Goal: Task Accomplishment & Management: Manage account settings

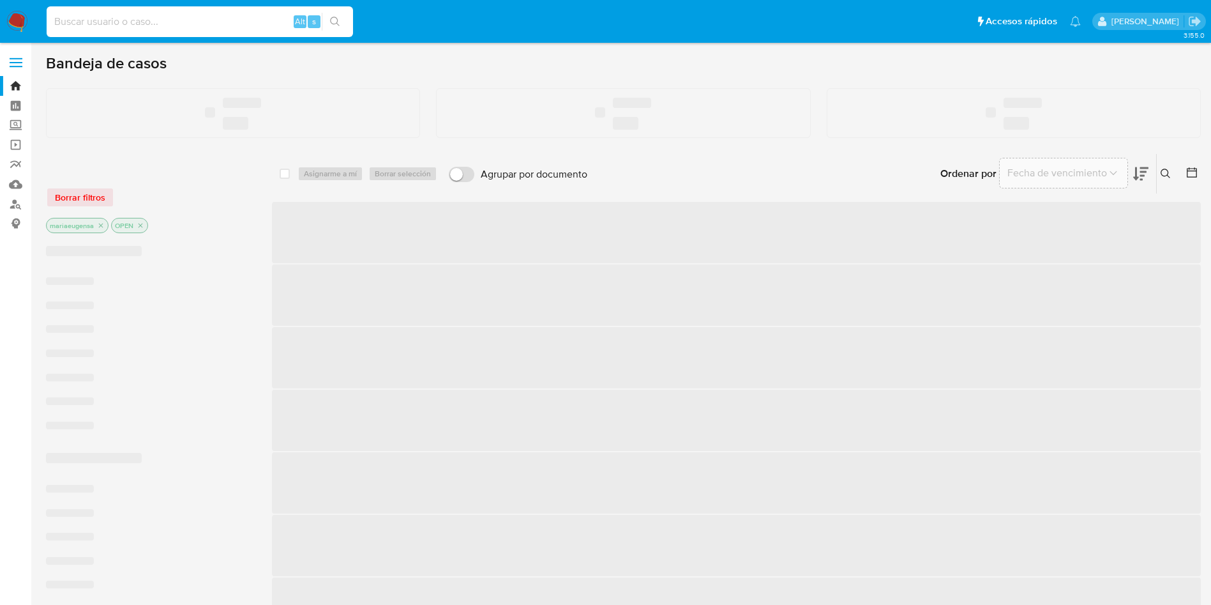
click at [149, 18] on input at bounding box center [200, 21] width 306 height 17
paste input "sdoAhh7ajXrHAywJQGiYAEpR"
type input "sdoAhh7ajXrHAywJQGiYAEpR"
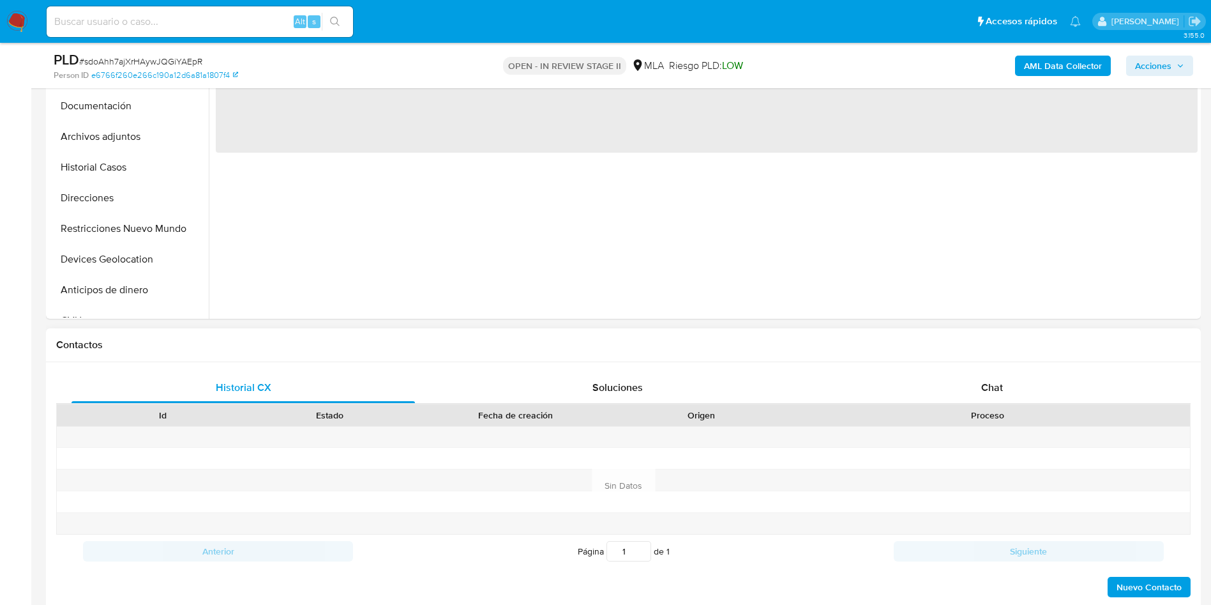
scroll to position [383, 0]
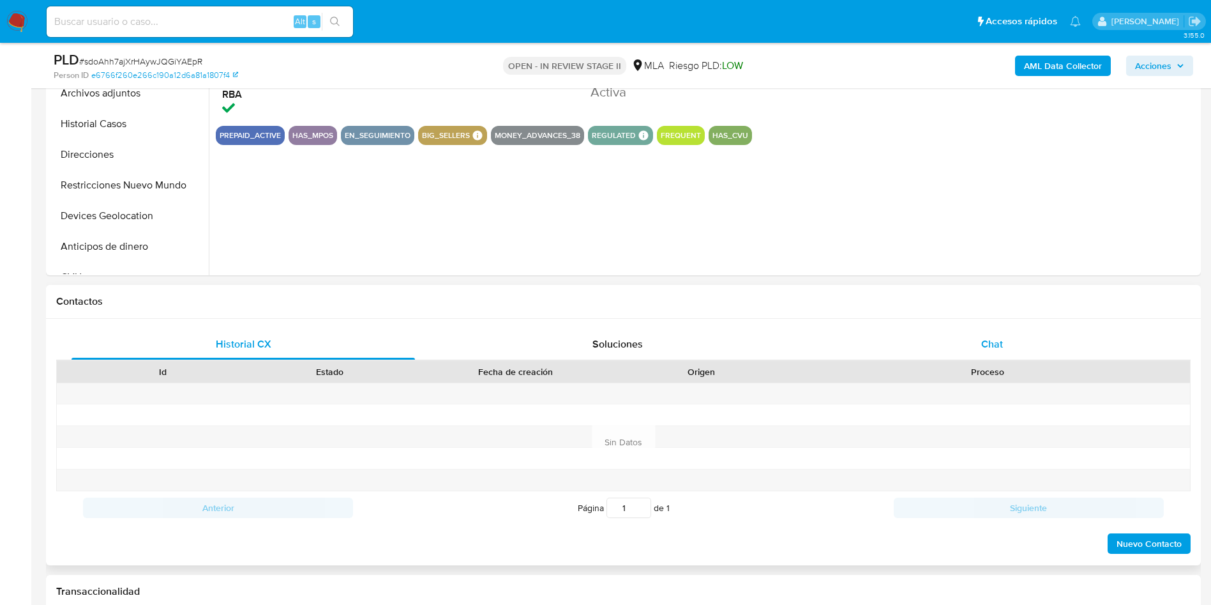
click at [997, 346] on span "Chat" at bounding box center [992, 343] width 22 height 15
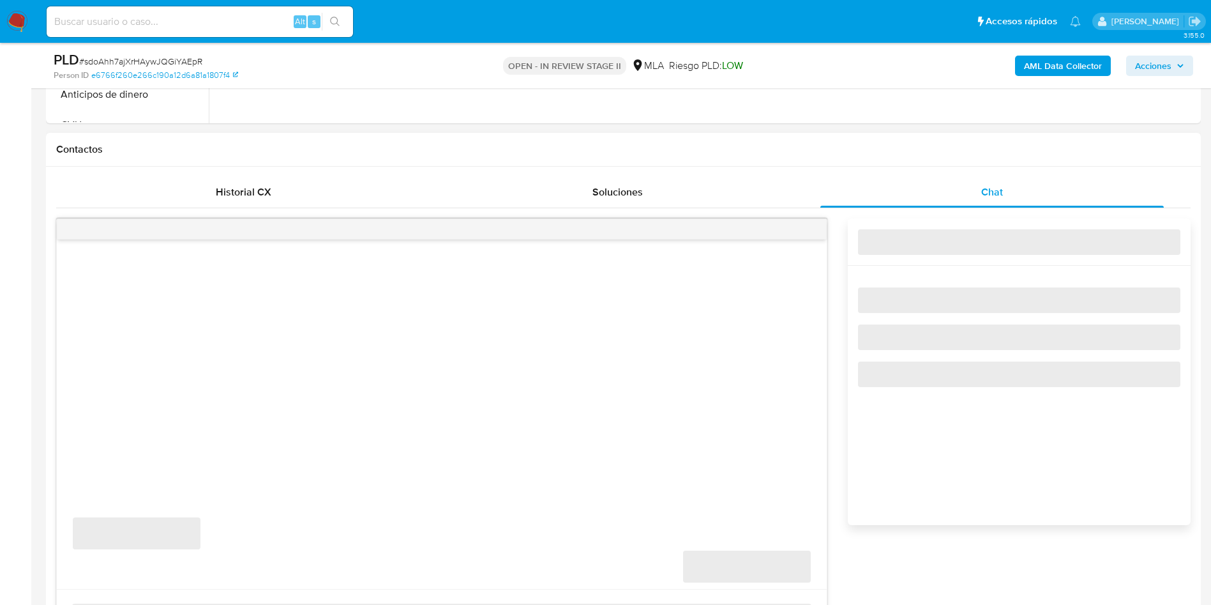
scroll to position [575, 0]
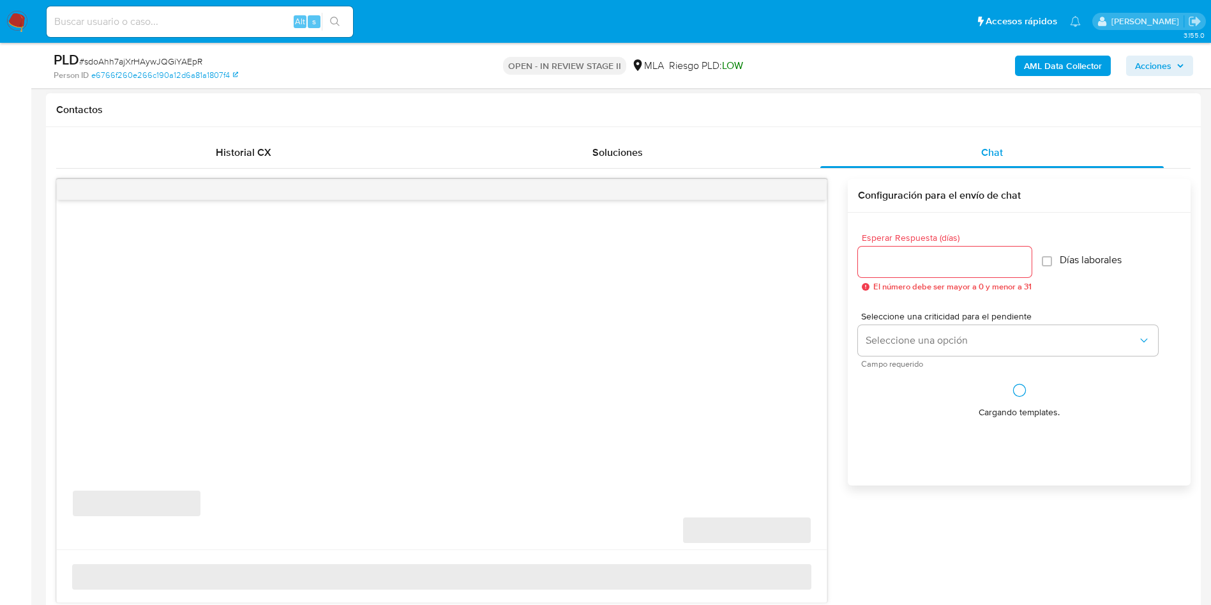
select select "10"
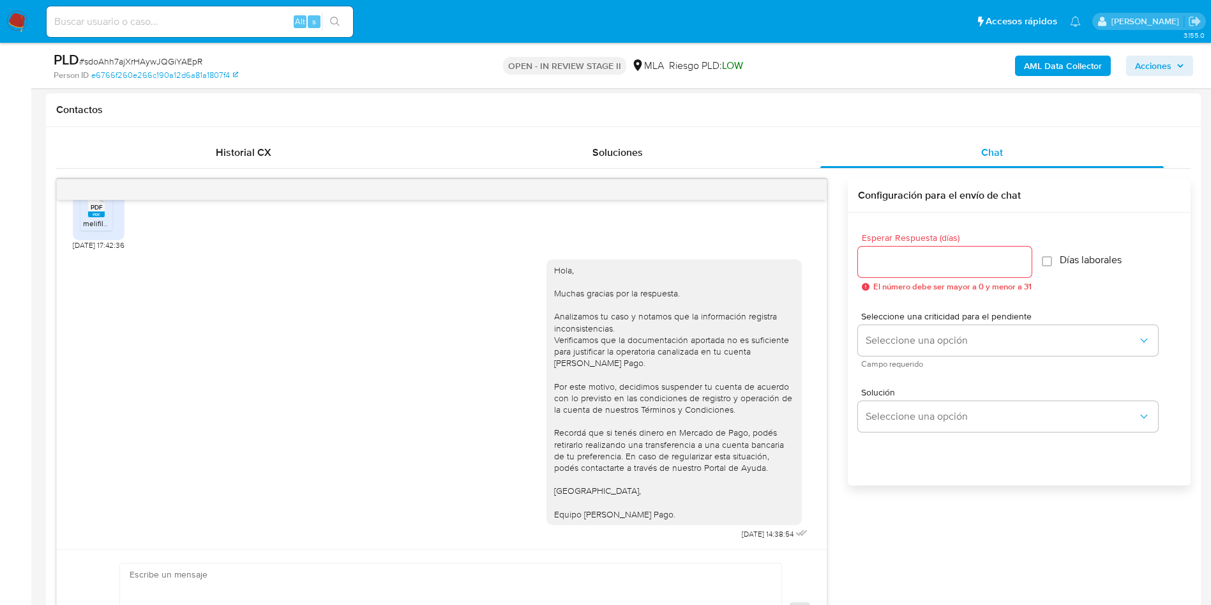
scroll to position [670, 0]
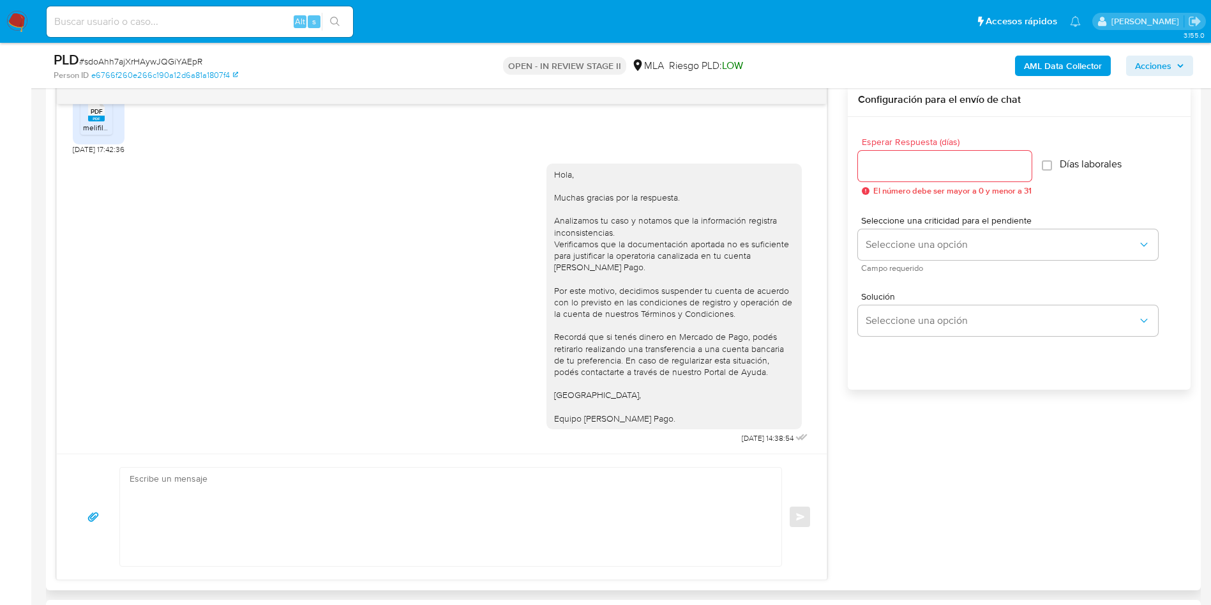
click at [609, 524] on textarea at bounding box center [448, 516] width 636 height 98
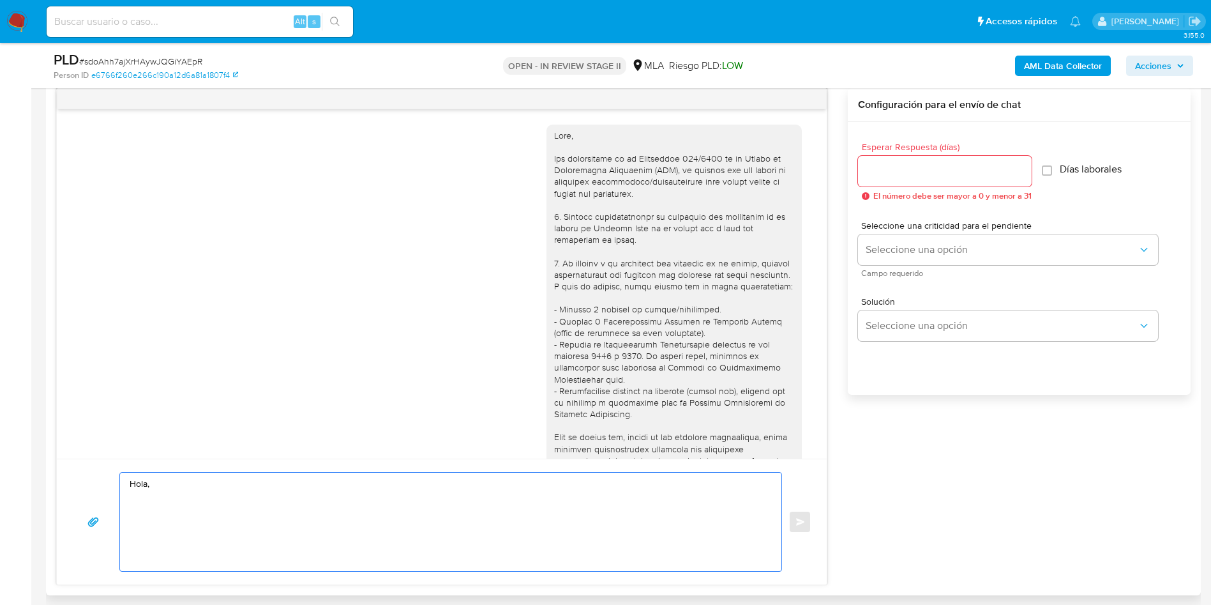
scroll to position [192, 0]
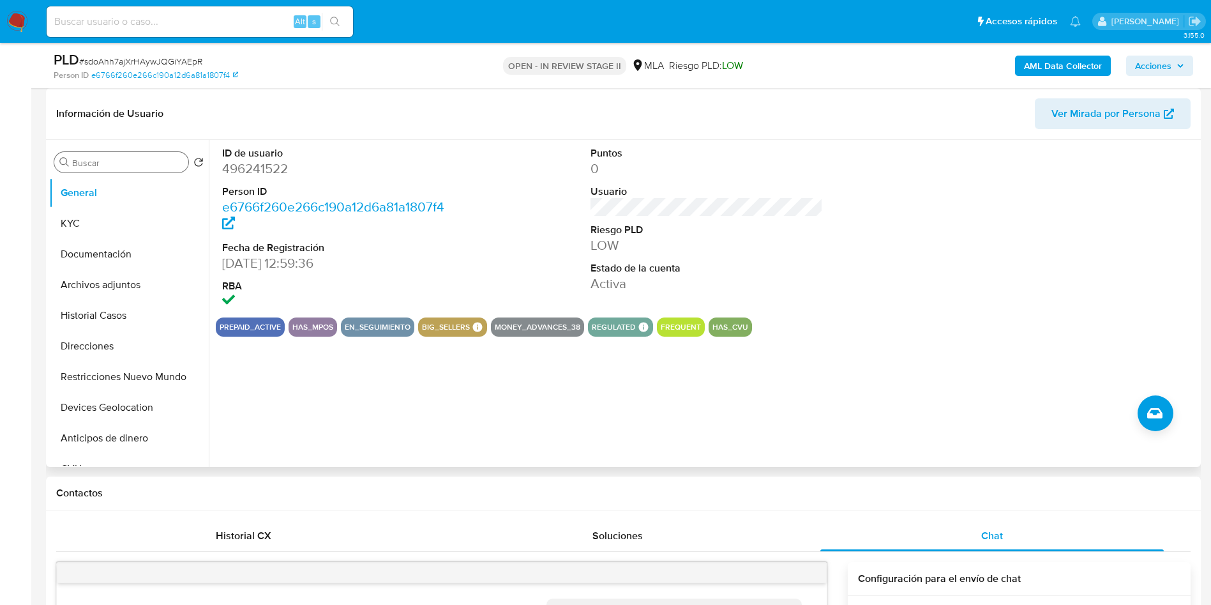
type textarea "Hola,"
click at [112, 161] on input "Buscar" at bounding box center [127, 162] width 111 height 11
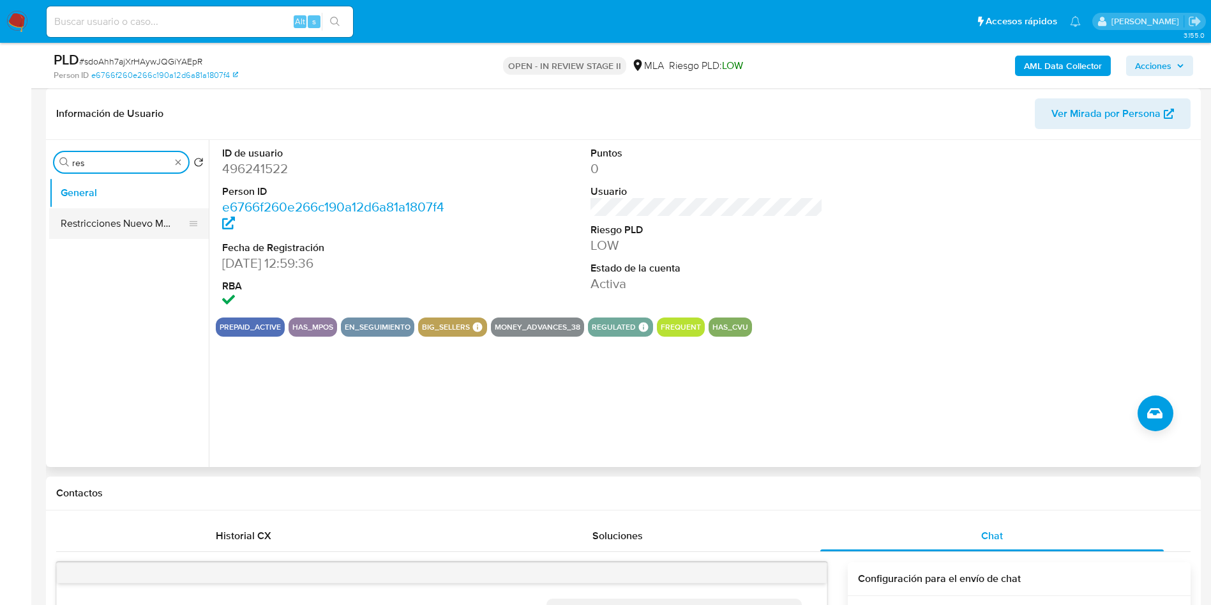
type input "res"
click at [109, 227] on button "Restricciones Nuevo Mundo" at bounding box center [123, 223] width 149 height 31
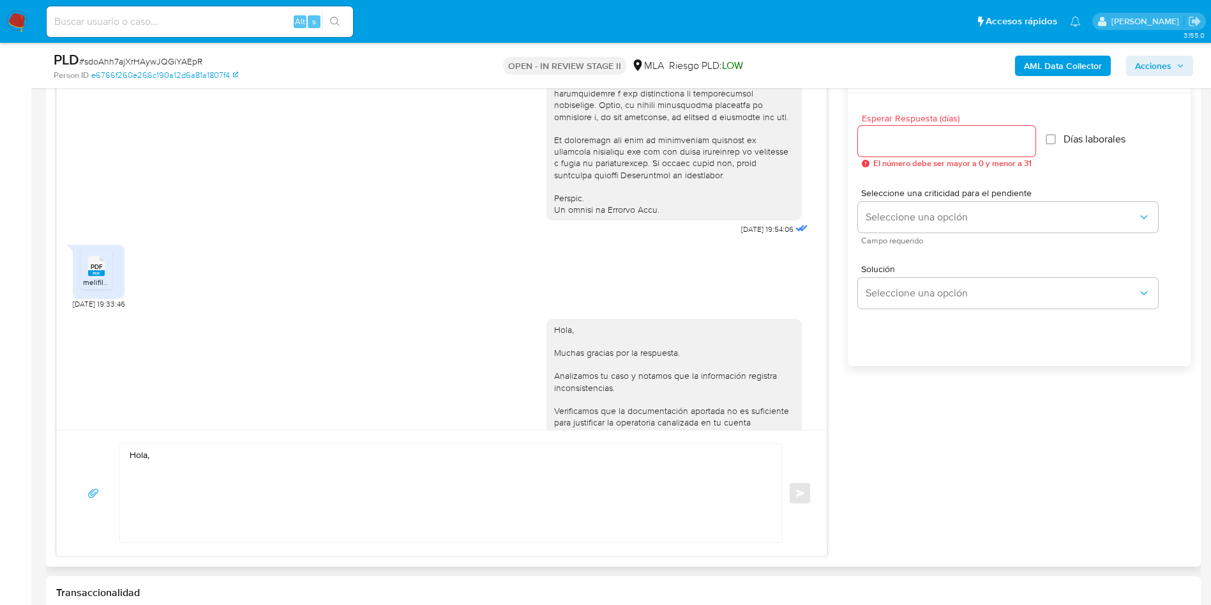
scroll to position [766, 0]
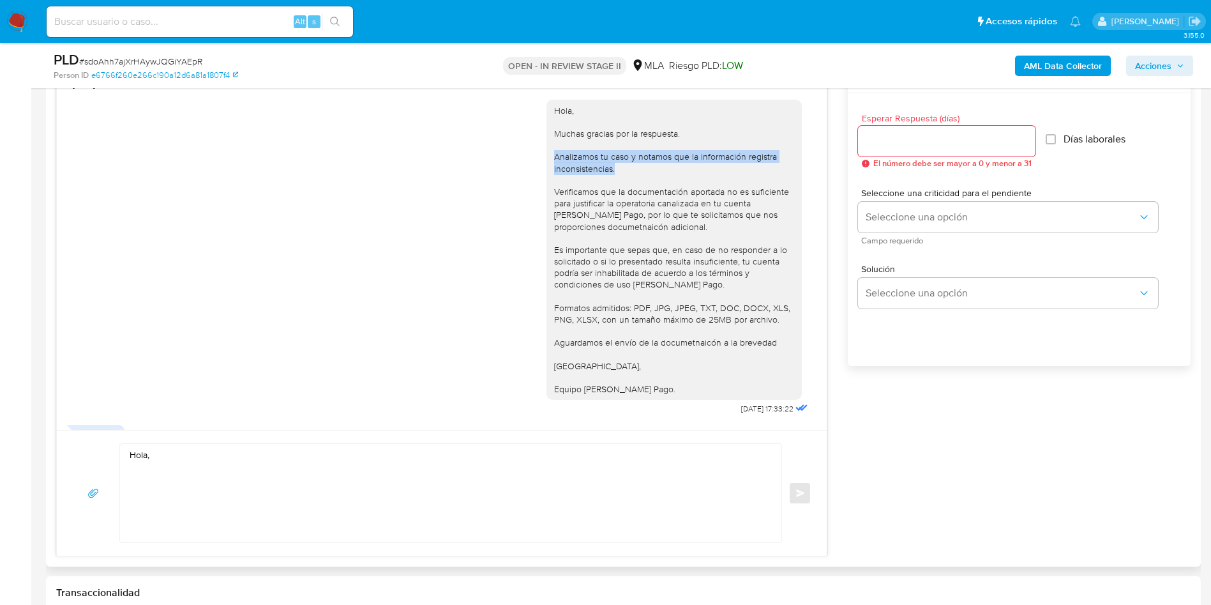
drag, startPoint x: 612, startPoint y: 197, endPoint x: 536, endPoint y: 183, distance: 77.3
click at [547, 183] on div "Hola, Muchas gracias por la respuesta. Analizamos tu caso y notamos que la info…" at bounding box center [674, 250] width 255 height 301
copy div "Analizamos tu caso y notamos que la información registra inconsistencias."
click at [141, 495] on textarea "Hola," at bounding box center [448, 493] width 636 height 98
paste textarea "Analizamos tu caso y notamos que la información registra inconsistencias."
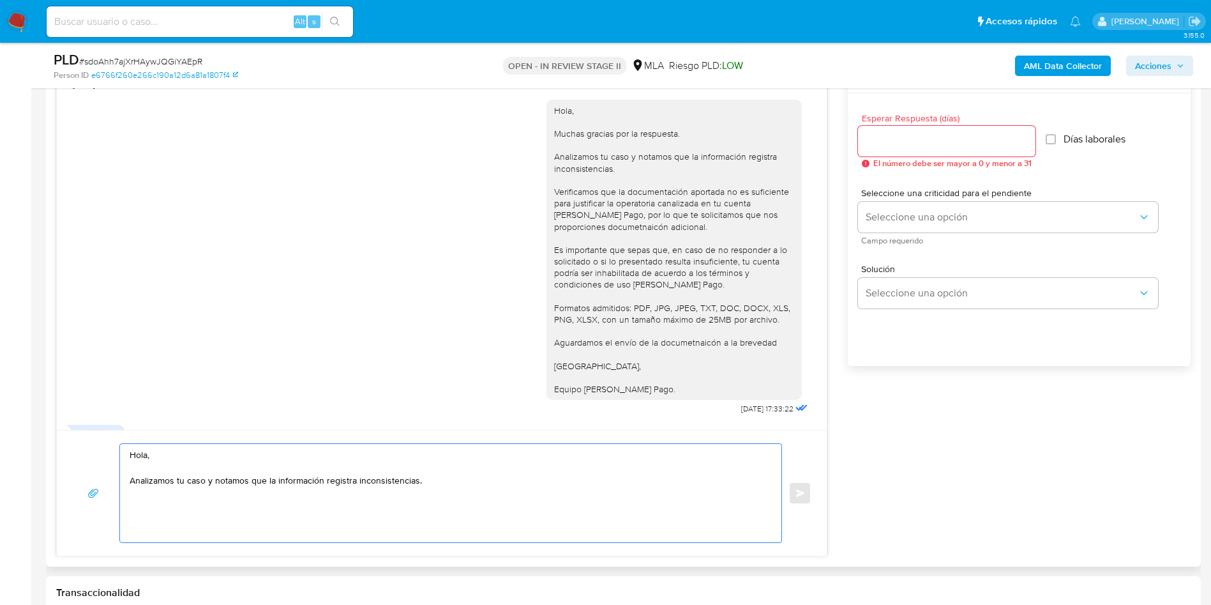
click at [302, 481] on textarea "Hola, Analizamos tu caso y notamos que la información registra inconsistencias." at bounding box center [448, 493] width 636 height 98
click at [296, 481] on textarea "Hola, Analizamos tu caso y notamos que los montos registra inconsistencias." at bounding box center [448, 493] width 636 height 98
click at [313, 481] on textarea "Hola, Analizamos tu caso y notamos que los montos registra inconsistencias." at bounding box center [448, 493] width 636 height 98
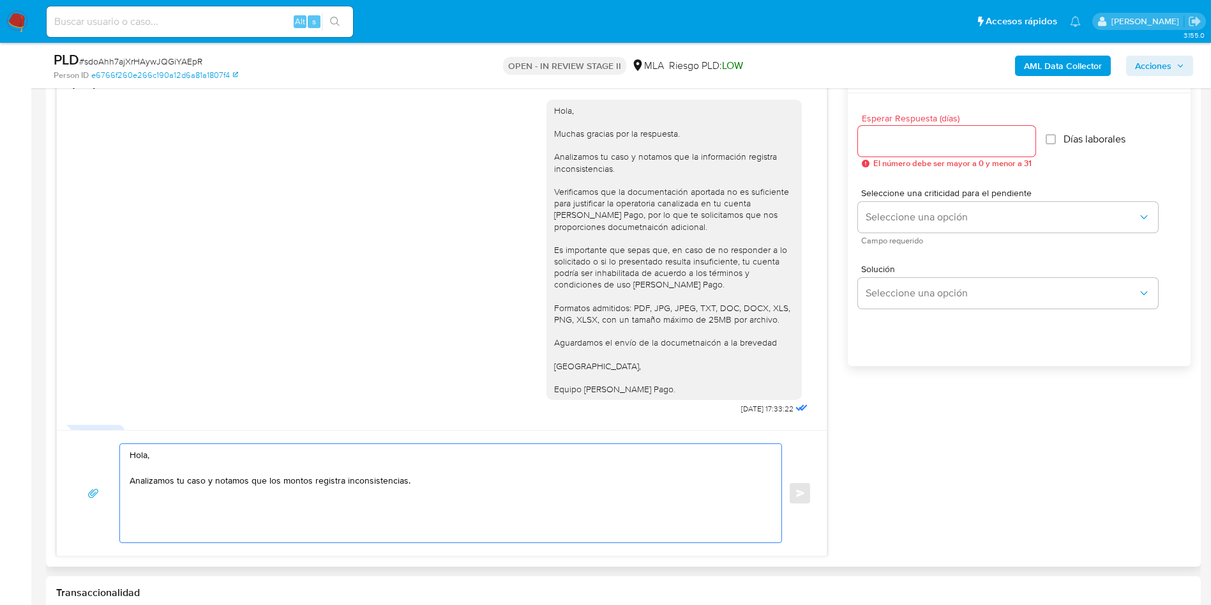
drag, startPoint x: 315, startPoint y: 481, endPoint x: 416, endPoint y: 480, distance: 100.9
click at [416, 480] on textarea "Hola, Analizamos tu caso y notamos que los montos registra inconsistencias." at bounding box center [448, 493] width 636 height 98
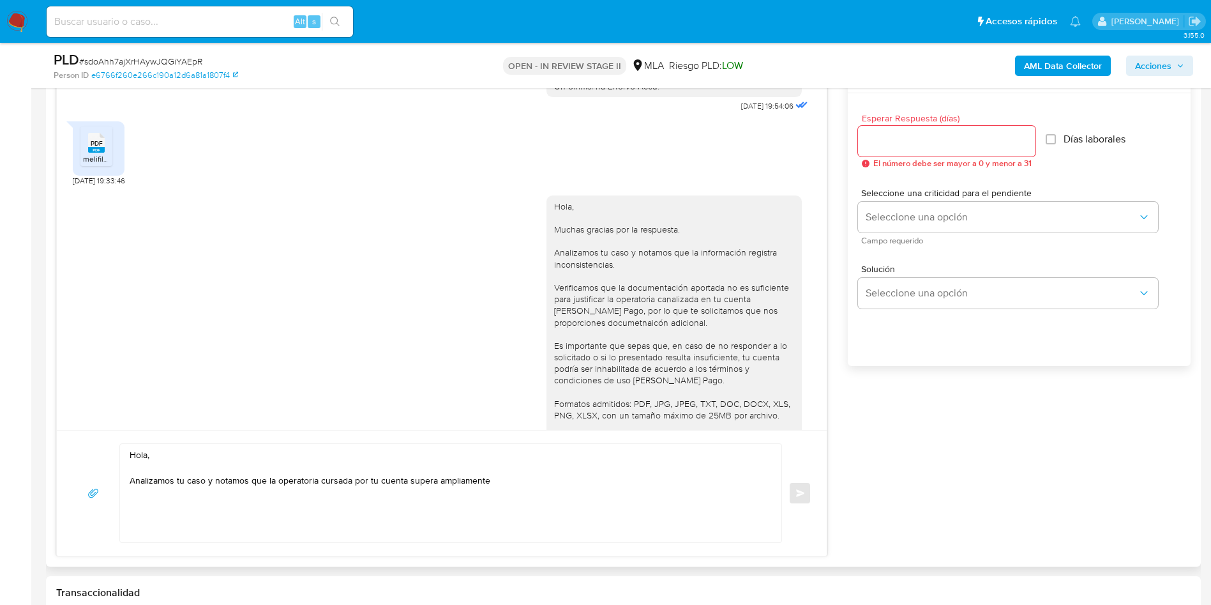
click at [98, 153] on rect at bounding box center [96, 150] width 17 height 6
click at [503, 478] on textarea "Hola, Analizamos tu caso y notamos que la operatoria cursada por tu cuenta supe…" at bounding box center [448, 493] width 636 height 98
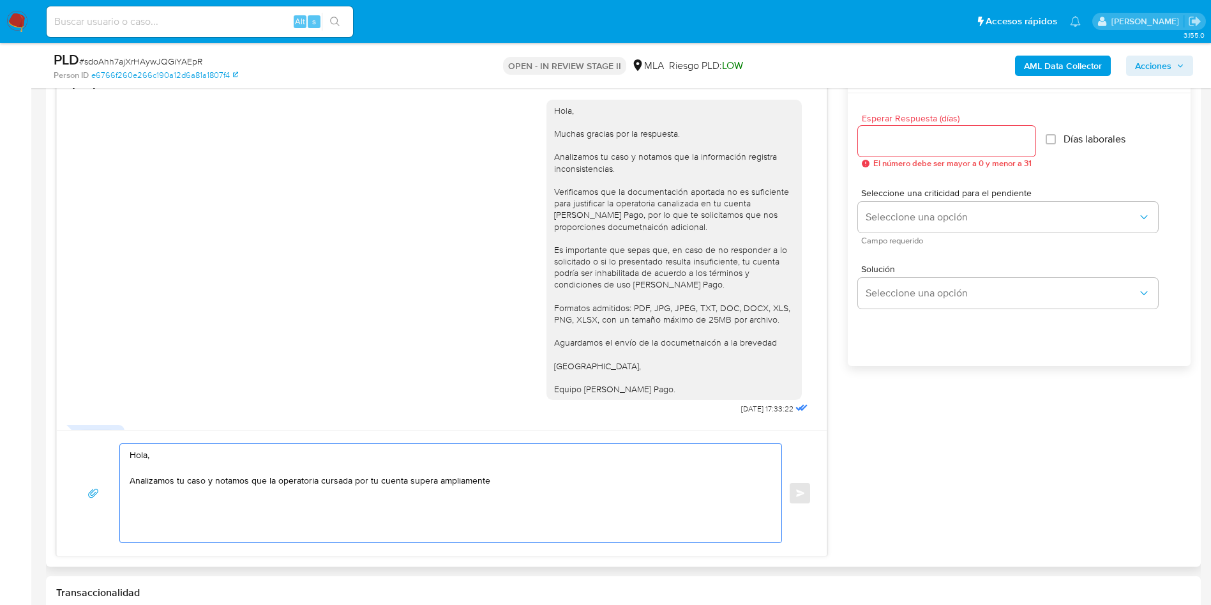
click at [276, 481] on textarea "Hola, Analizamos tu caso y notamos que la operatoria cursada por tu cuenta supe…" at bounding box center [448, 493] width 636 height 98
drag, startPoint x: 638, startPoint y: 481, endPoint x: 735, endPoint y: 487, distance: 97.2
click at [735, 487] on textarea "Hola, Analizamos tu caso y notamos que la documentación aportada resulta insufi…" at bounding box center [448, 493] width 636 height 98
click at [368, 496] on textarea "Hola, Analizamos tu caso y notamos que la documentación aportada resulta insufi…" at bounding box center [448, 493] width 636 height 98
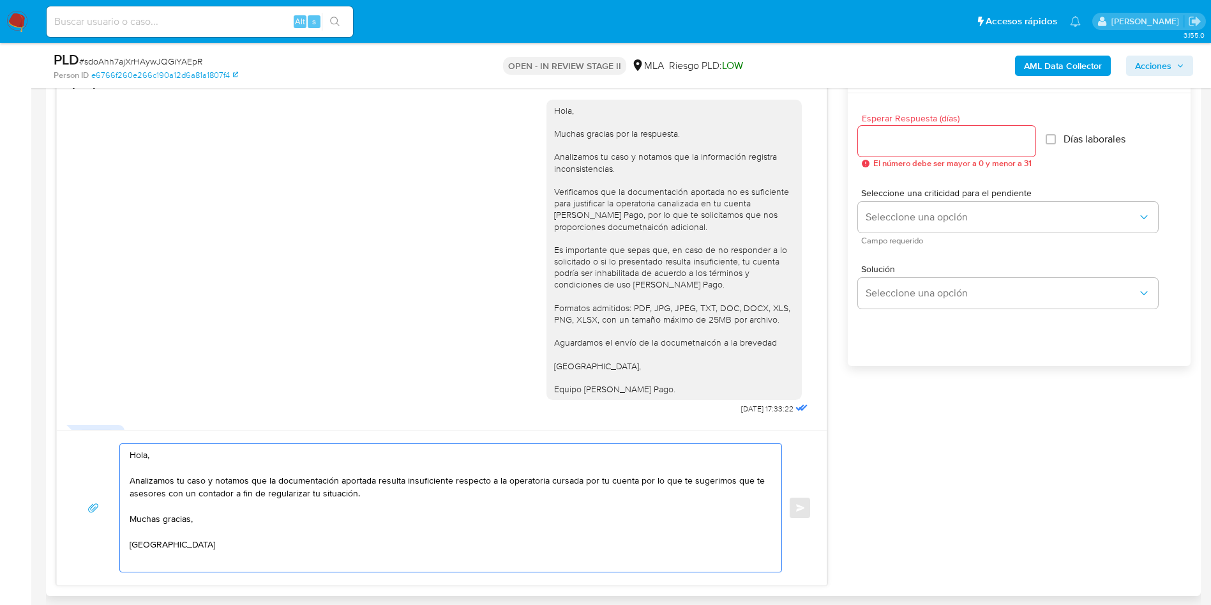
scroll to position [4, 0]
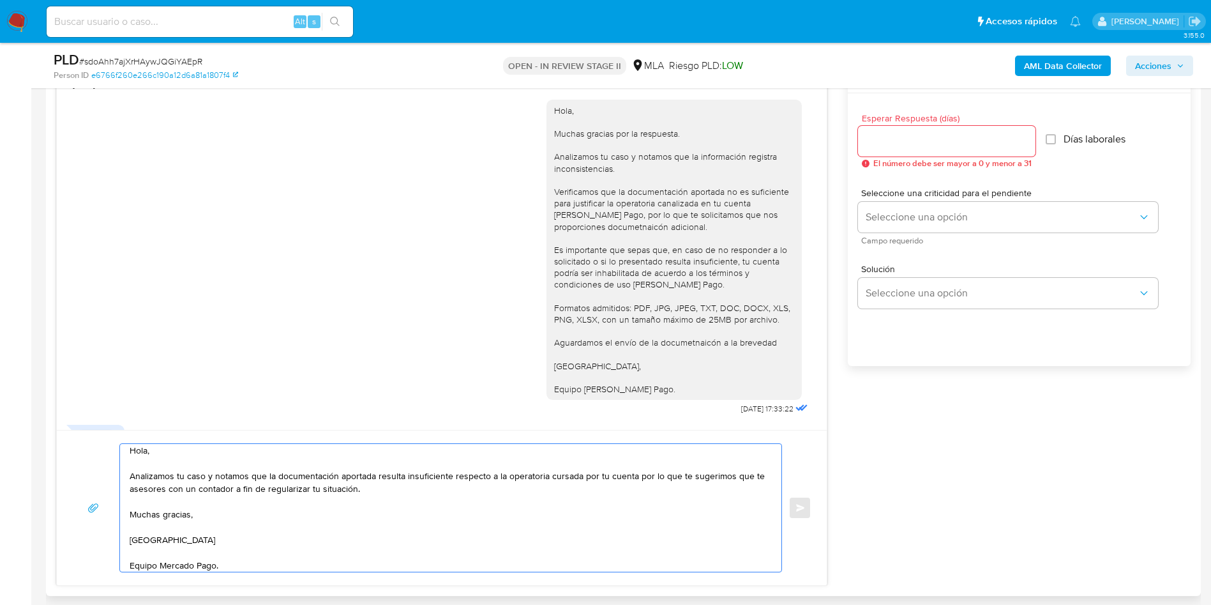
click at [368, 496] on textarea "Hola, Analizamos tu caso y notamos que la documentación aportada resulta insufi…" at bounding box center [448, 508] width 636 height 128
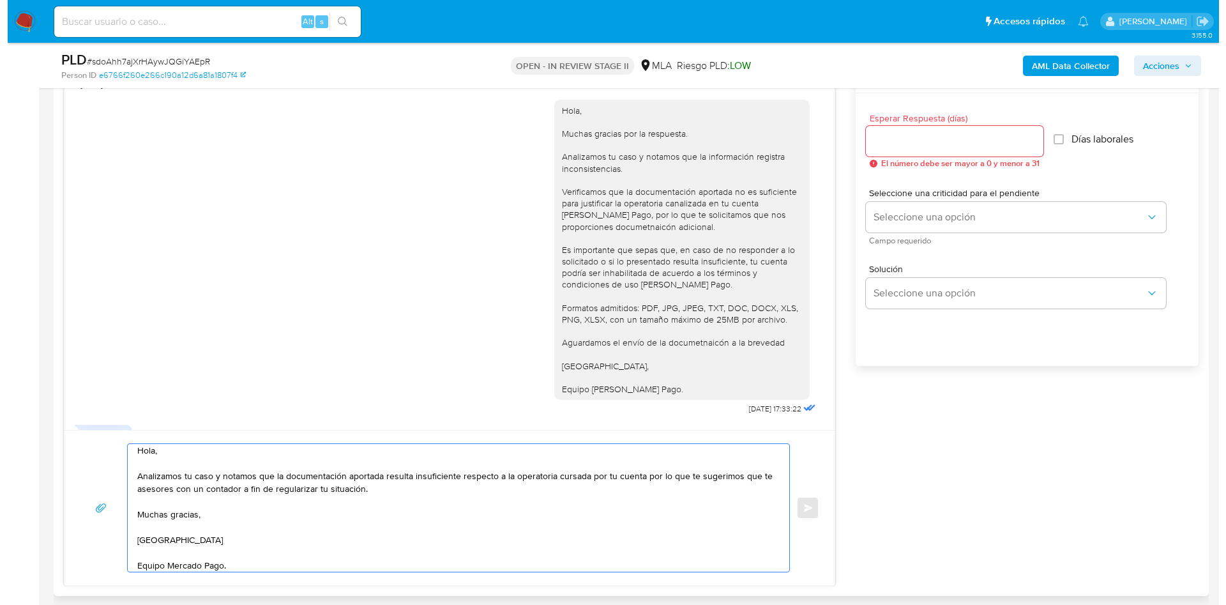
scroll to position [0, 0]
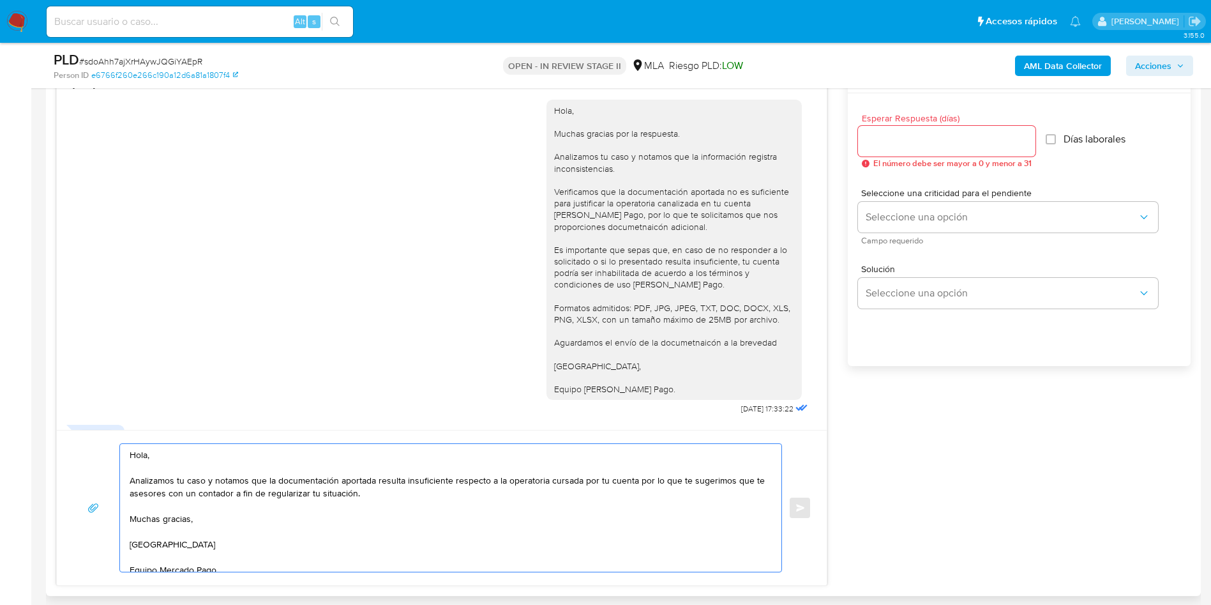
drag, startPoint x: 250, startPoint y: 570, endPoint x: 63, endPoint y: 423, distance: 238.2
click at [63, 423] on div "17/07/2025 19:54:06 PDF PDF melifile473711406359673039.pdf 18/07/2025 19:33:46 …" at bounding box center [441, 322] width 771 height 526
type textarea "Hola, Analizamos tu caso y notamos que la documentación aportada resulta insufi…"
click at [875, 140] on input "Esperar Respuesta (días)" at bounding box center [947, 141] width 178 height 17
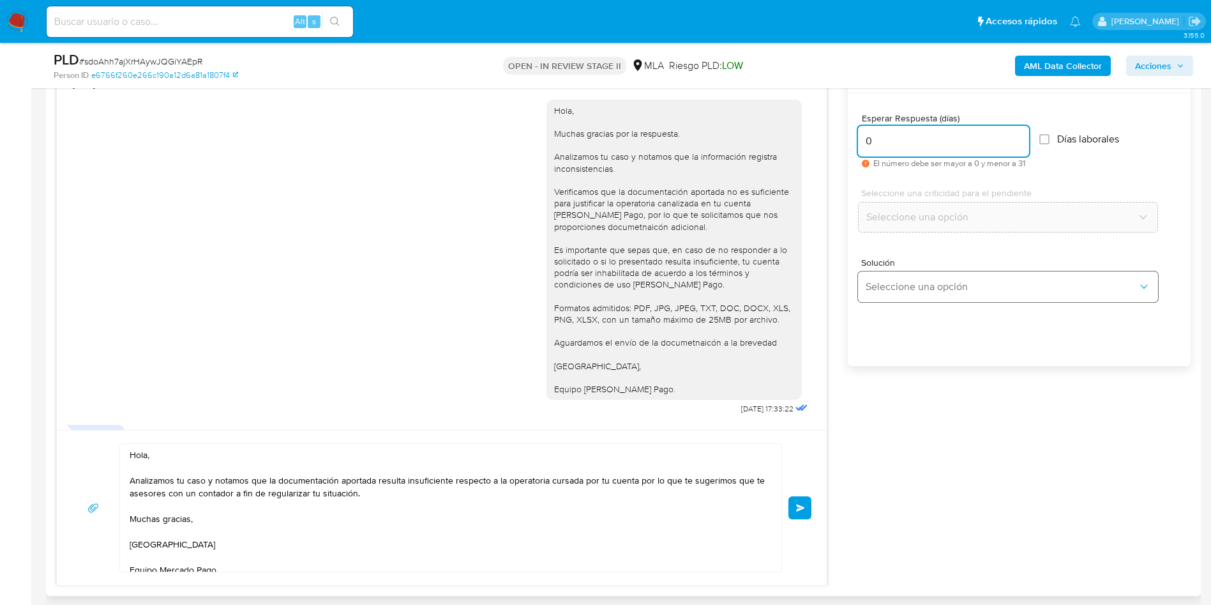
type input "0"
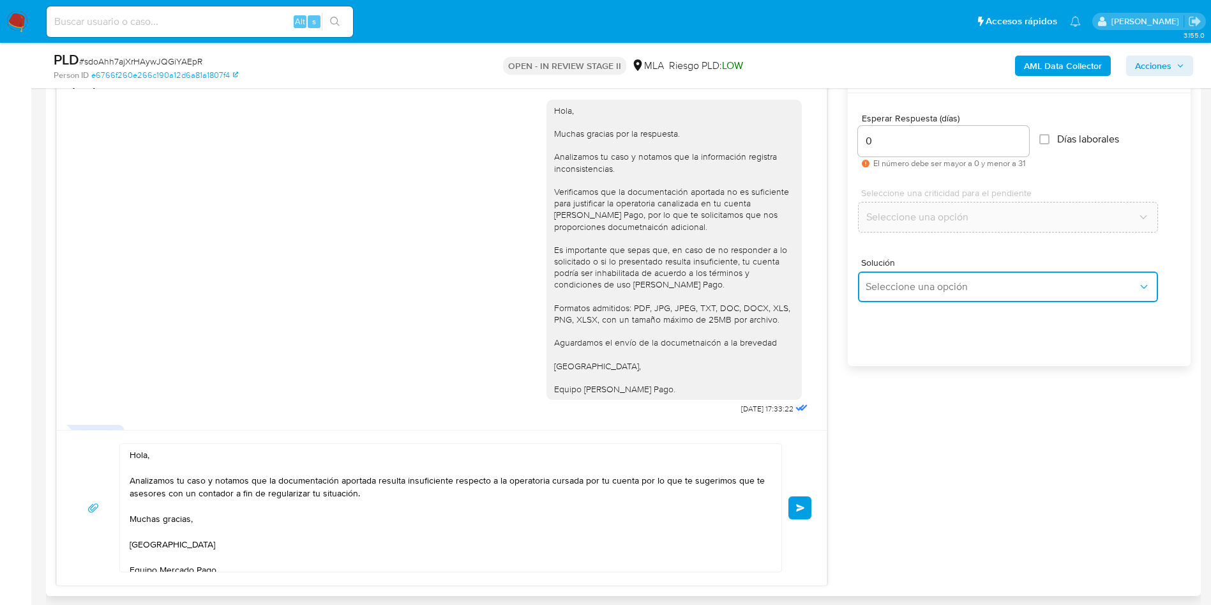
click at [906, 293] on button "Seleccione una opción" at bounding box center [1008, 286] width 300 height 31
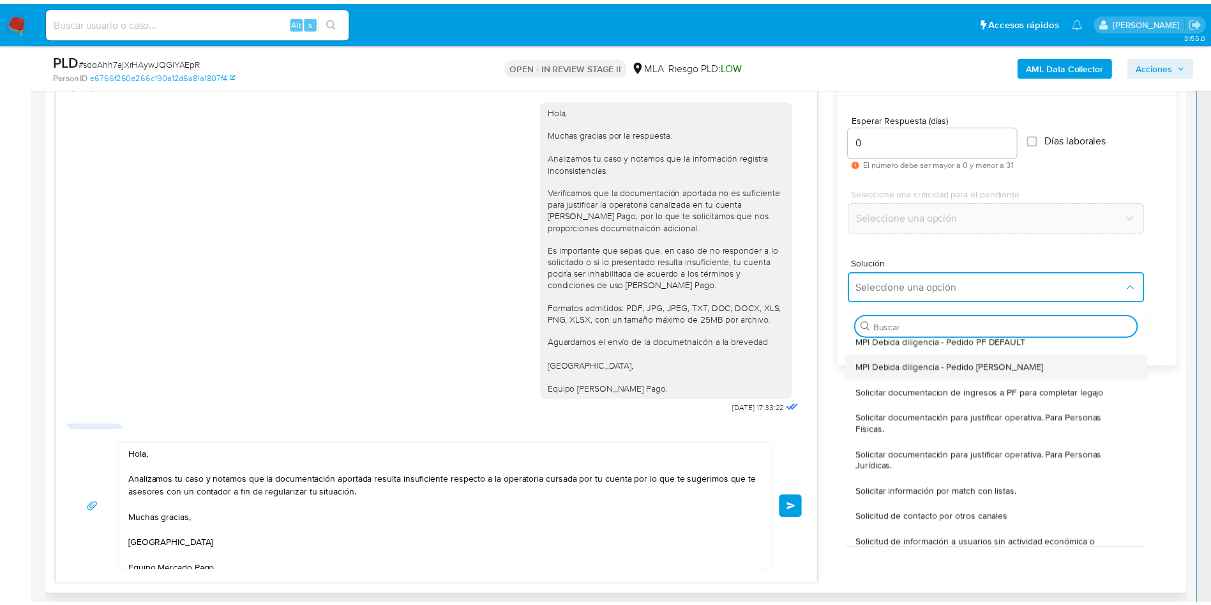
scroll to position [192, 0]
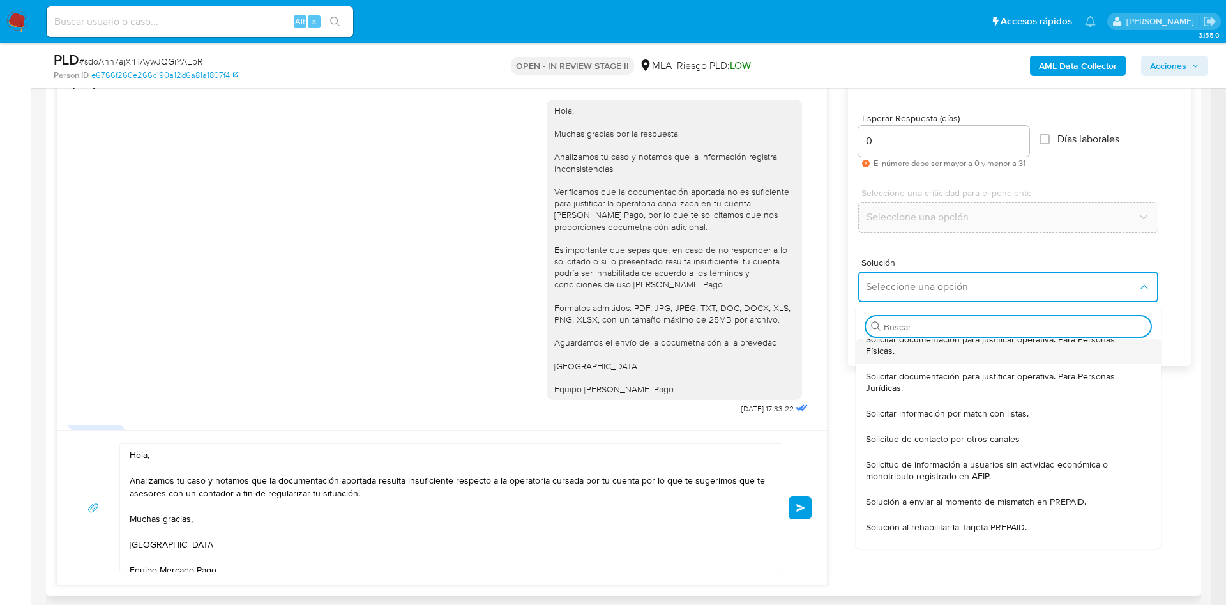
click at [913, 351] on span "Solicitar documentación para justificar operativa. Para Personas Físicas." at bounding box center [1004, 344] width 277 height 23
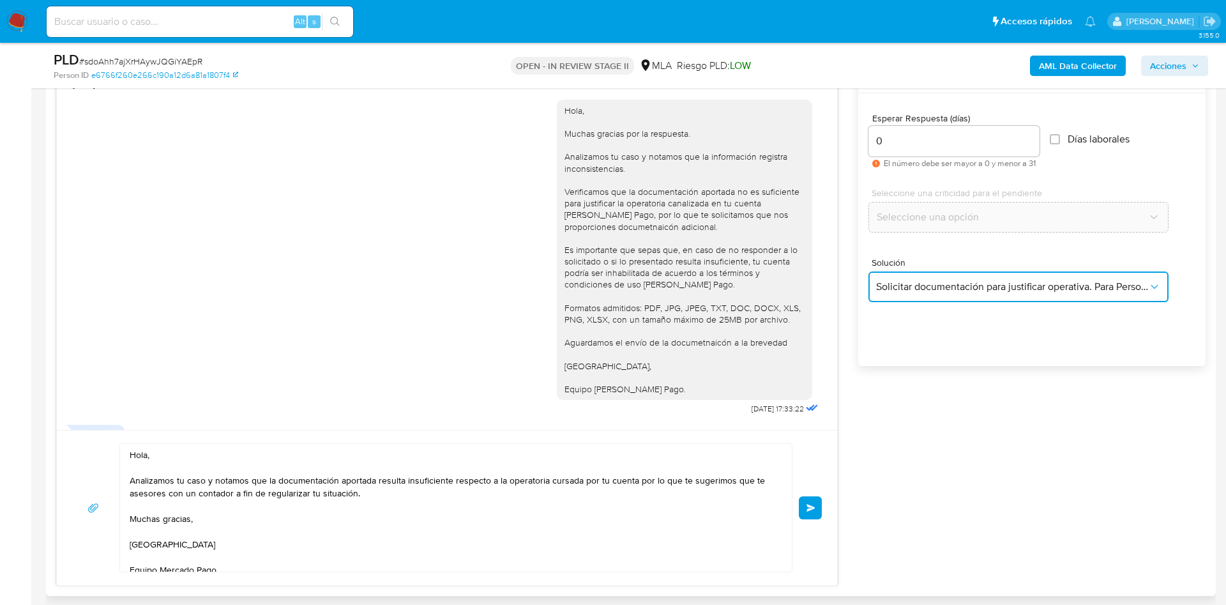
type textarea "Hola,En función de las operaciones registradas en tu cuenta de Mercado Pago, ne…"
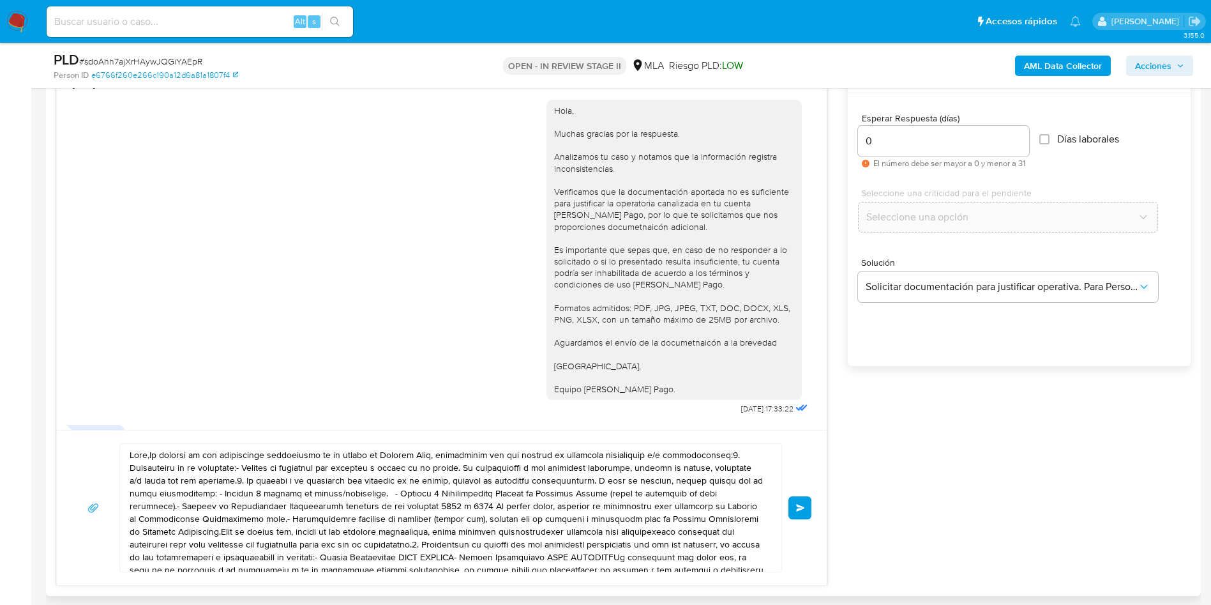
click at [548, 497] on textarea at bounding box center [448, 508] width 636 height 128
click at [548, 496] on textarea at bounding box center [448, 508] width 636 height 128
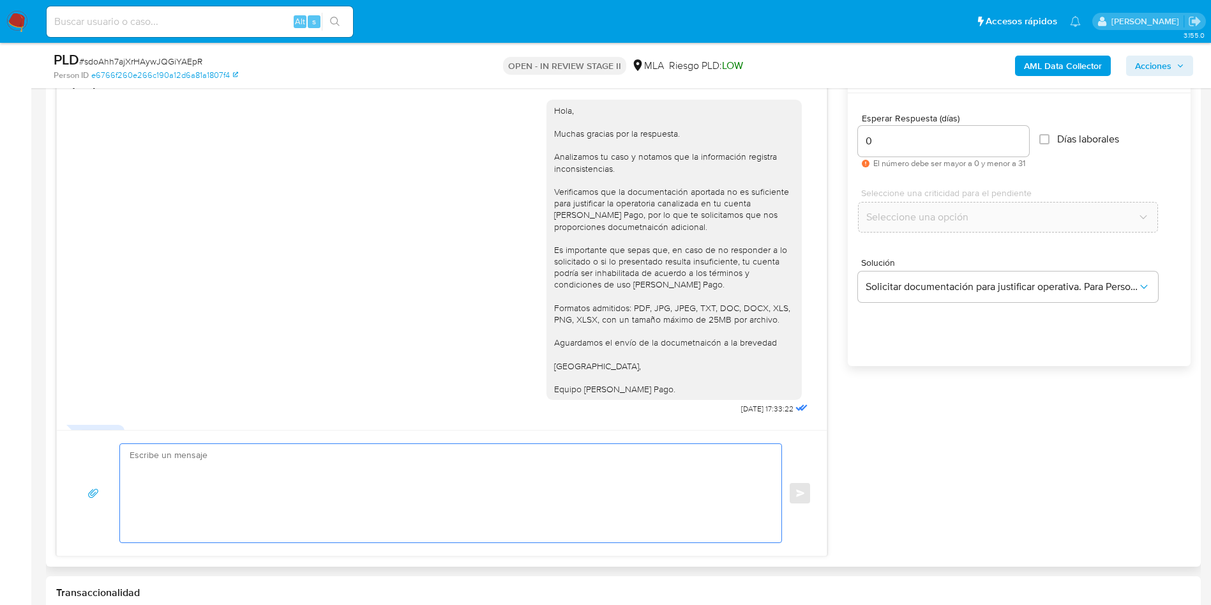
paste textarea "Hola, Analizamos tu caso y notamos que la documentación aportada resulta insufi…"
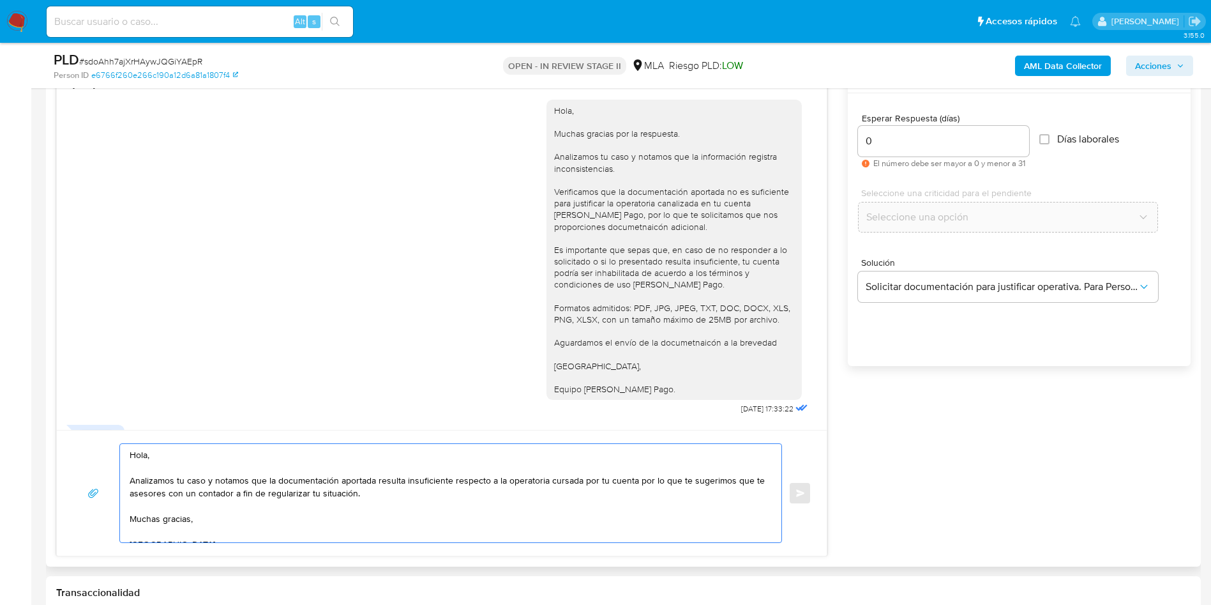
scroll to position [4, 0]
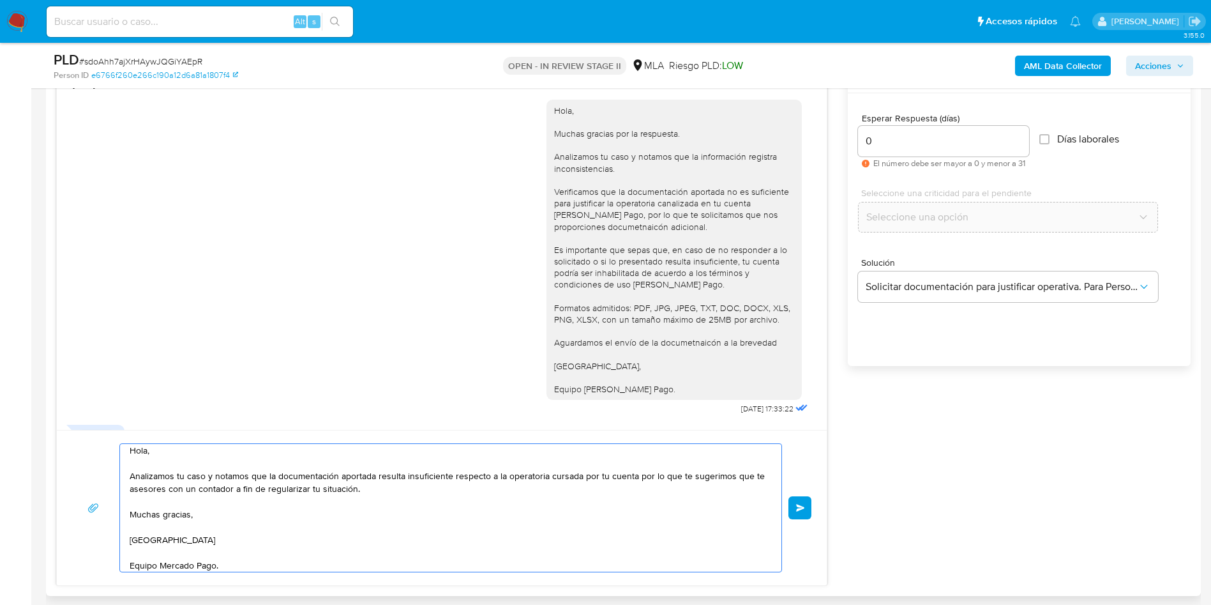
click at [548, 496] on textarea "Hola, Analizamos tu caso y notamos que la documentación aportada resulta insufi…" at bounding box center [448, 508] width 636 height 128
click at [634, 474] on textarea "Hola, Analizamos tu caso y notamos que la documentación aportada resulta insufi…" at bounding box center [448, 508] width 636 height 128
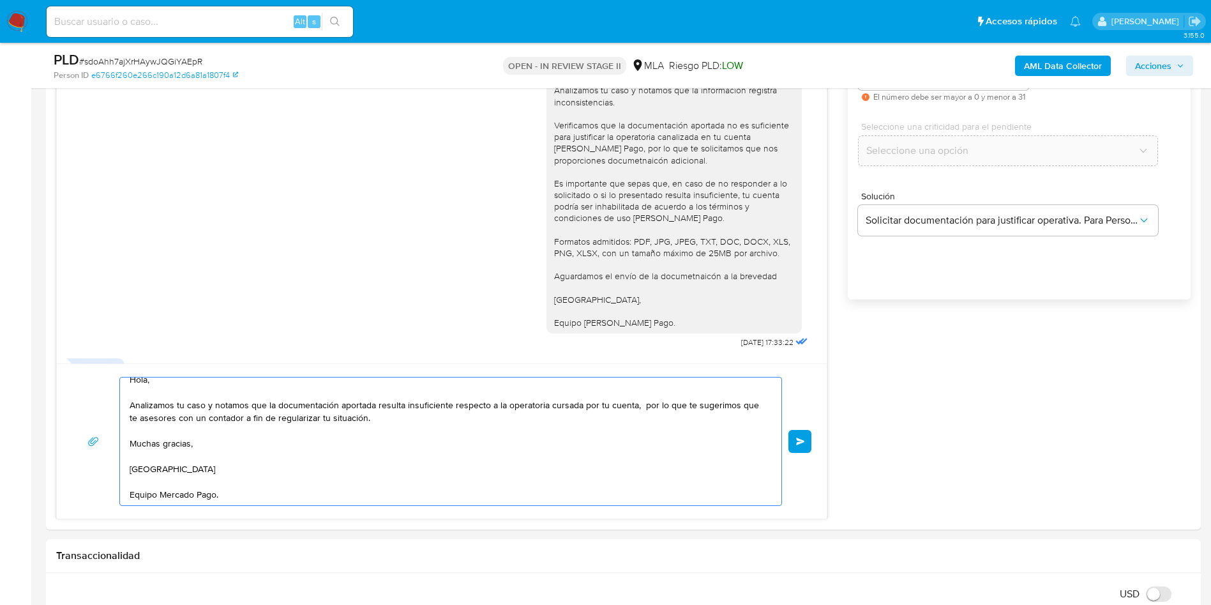
scroll to position [790, 0]
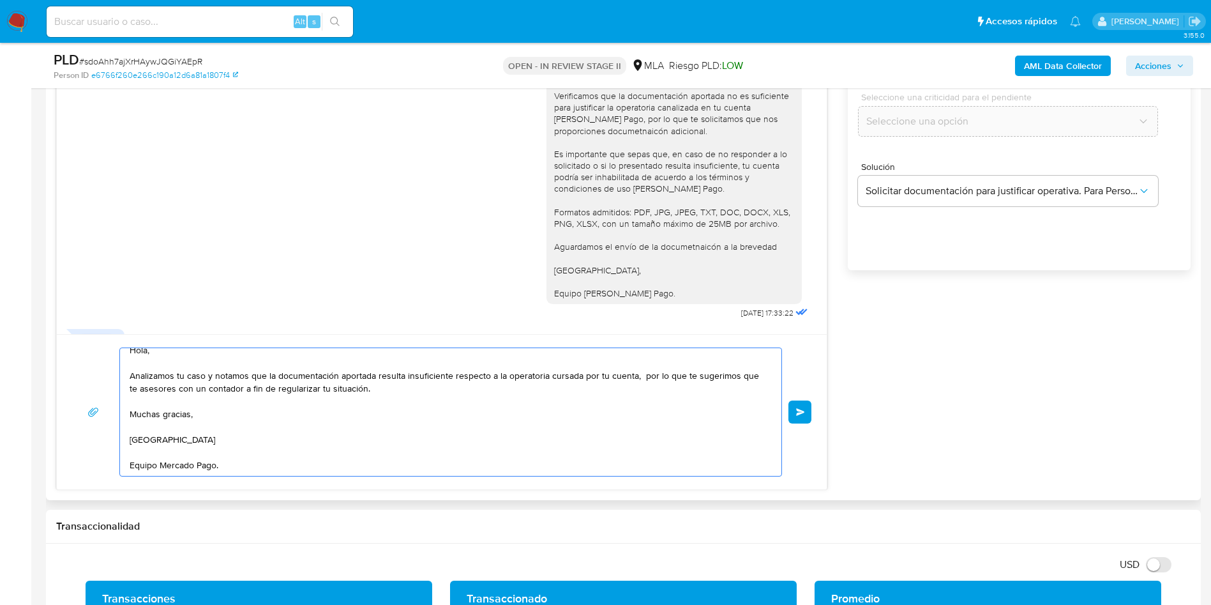
click at [240, 450] on textarea "Hola, Analizamos tu caso y notamos que la documentación aportada resulta insufi…" at bounding box center [448, 412] width 636 height 128
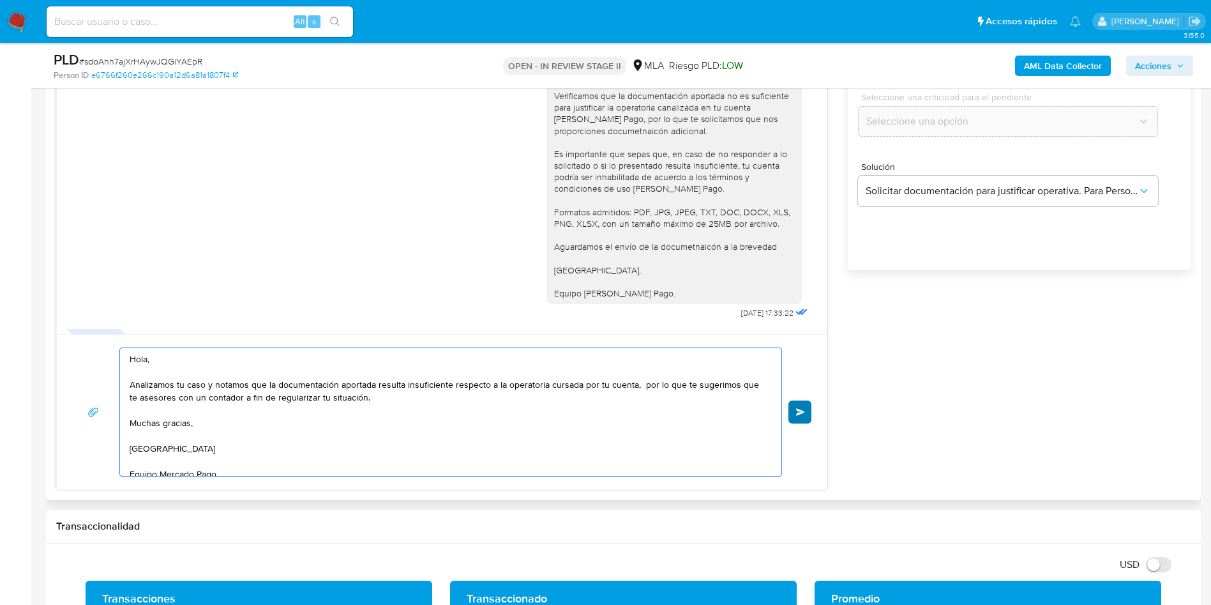
type textarea "Hola, Analizamos tu caso y notamos que la documentación aportada resulta insufi…"
click at [799, 409] on span "Enviar" at bounding box center [800, 412] width 9 height 8
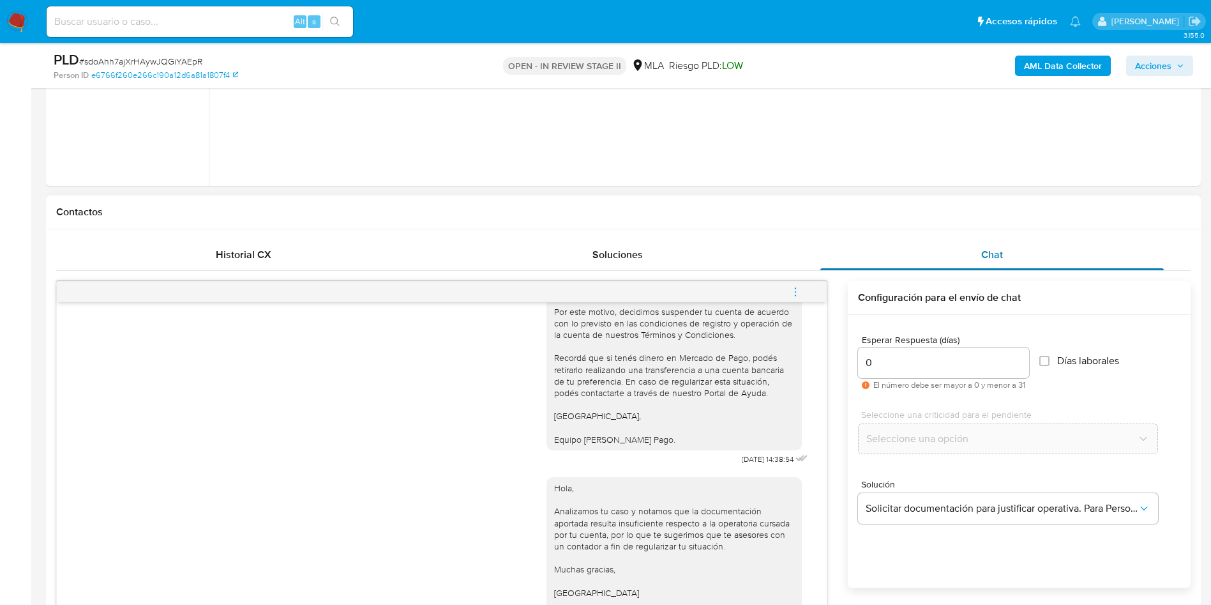
scroll to position [457, 0]
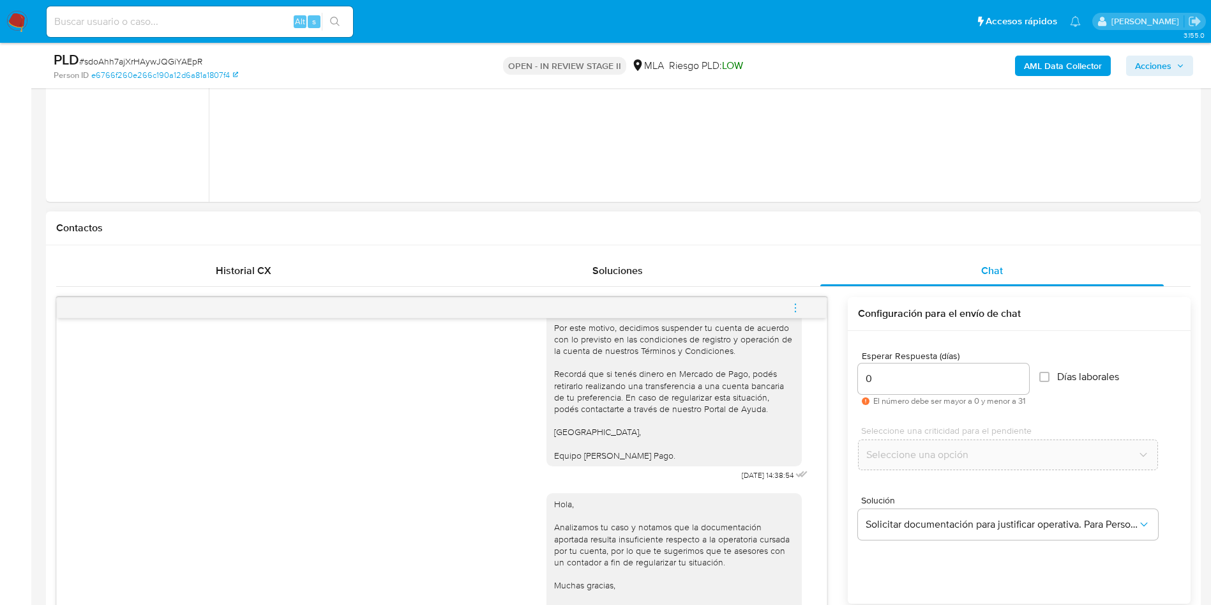
click at [801, 299] on span "menu-action" at bounding box center [795, 307] width 11 height 31
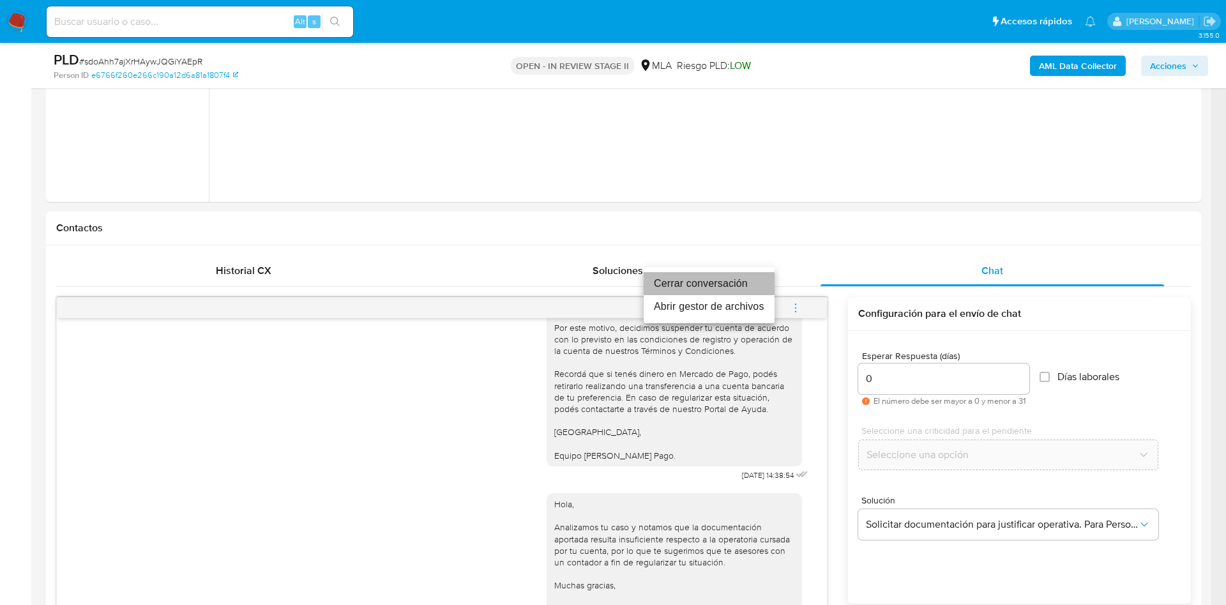
click at [737, 277] on li "Cerrar conversación" at bounding box center [709, 283] width 131 height 23
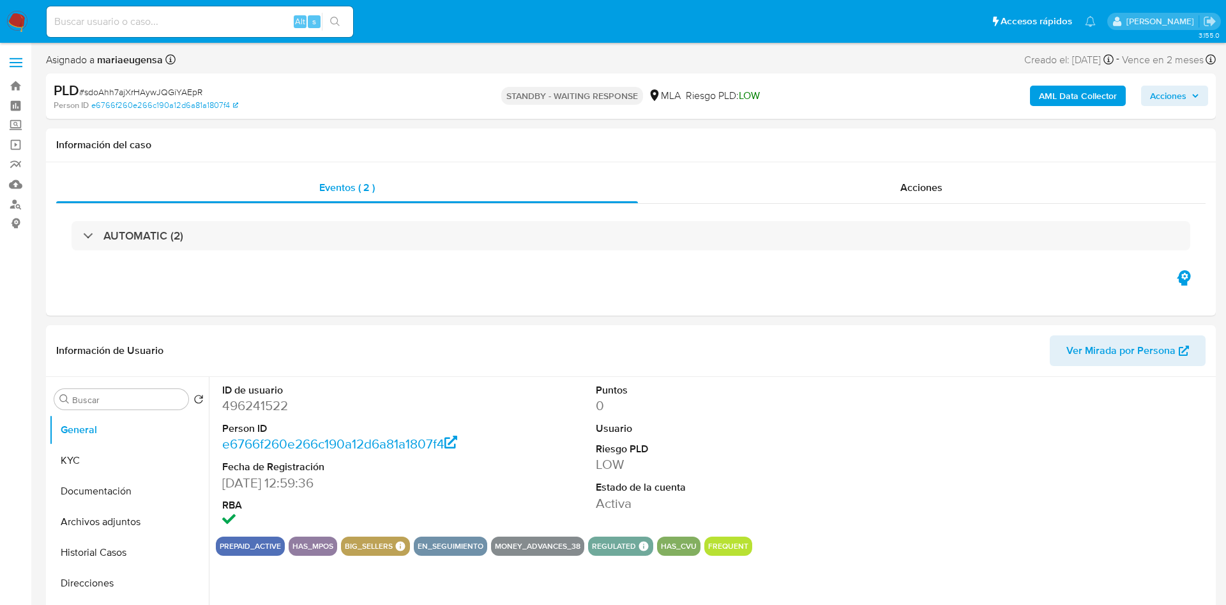
select select "10"
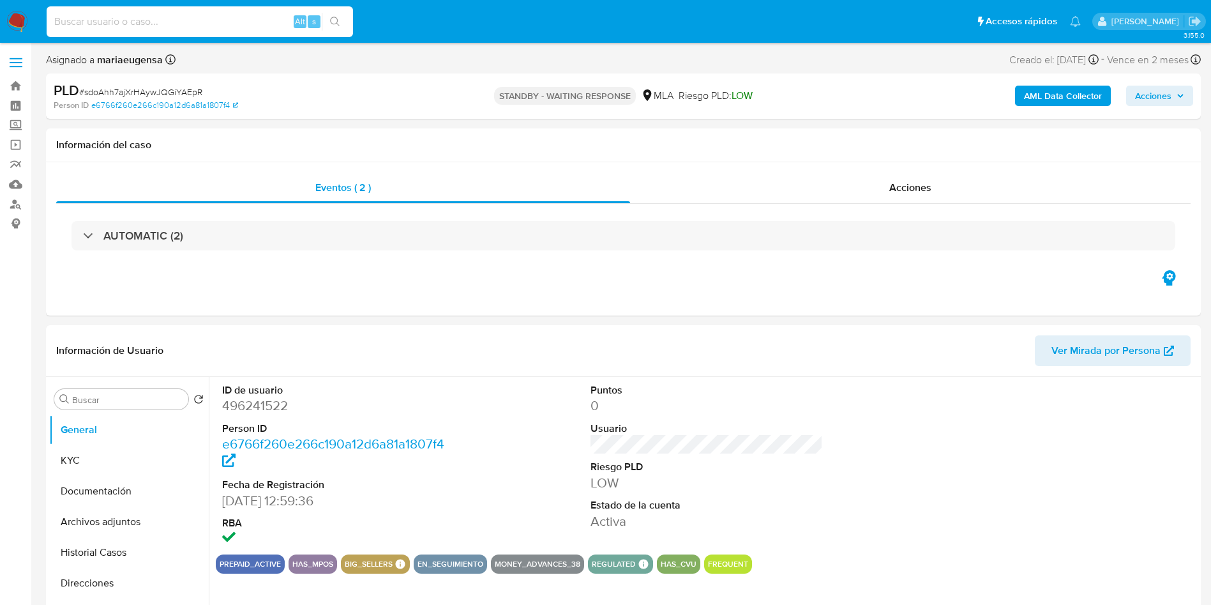
click at [139, 15] on input at bounding box center [200, 21] width 306 height 17
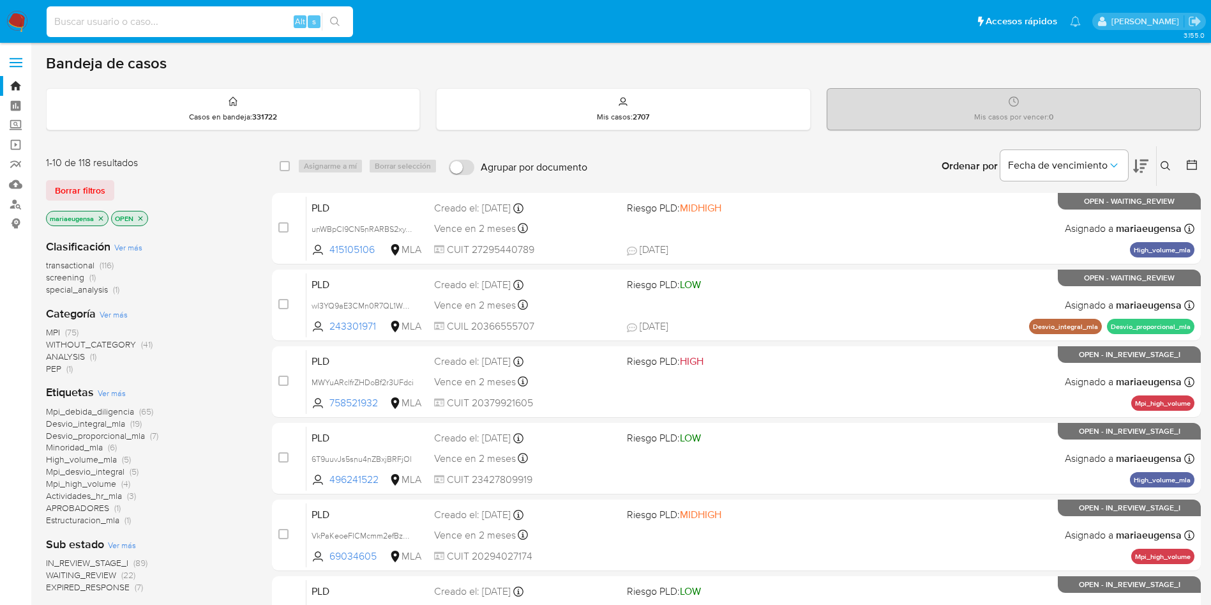
click at [232, 27] on input at bounding box center [200, 21] width 306 height 17
paste input "525645822"
type input "525645822"
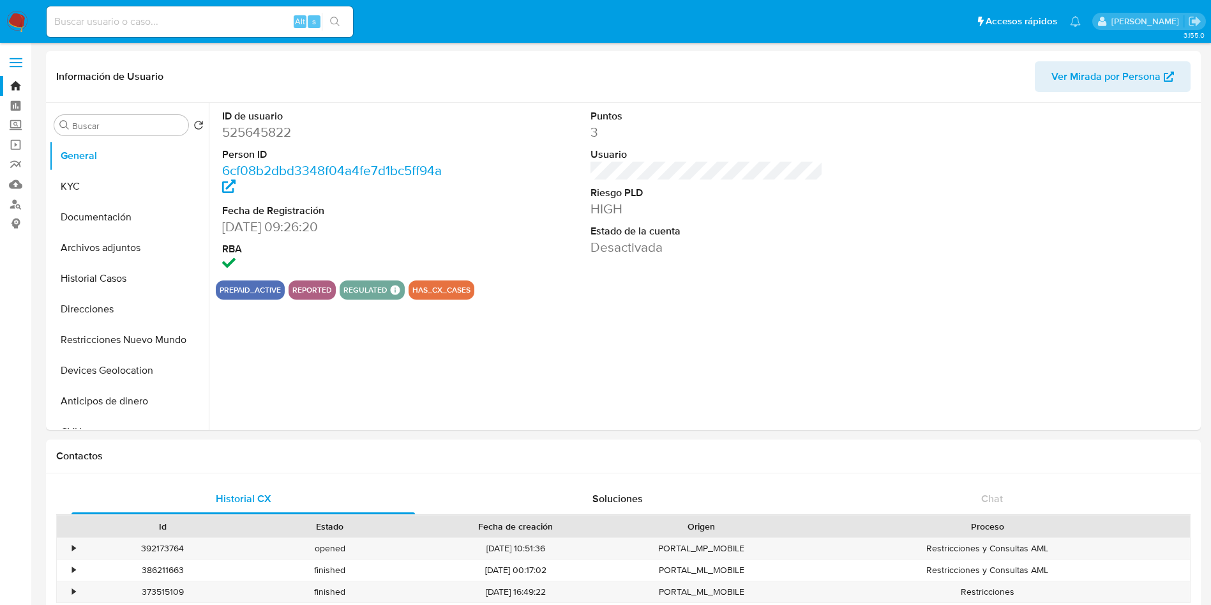
select select "10"
click at [95, 128] on input "Buscar" at bounding box center [127, 125] width 111 height 11
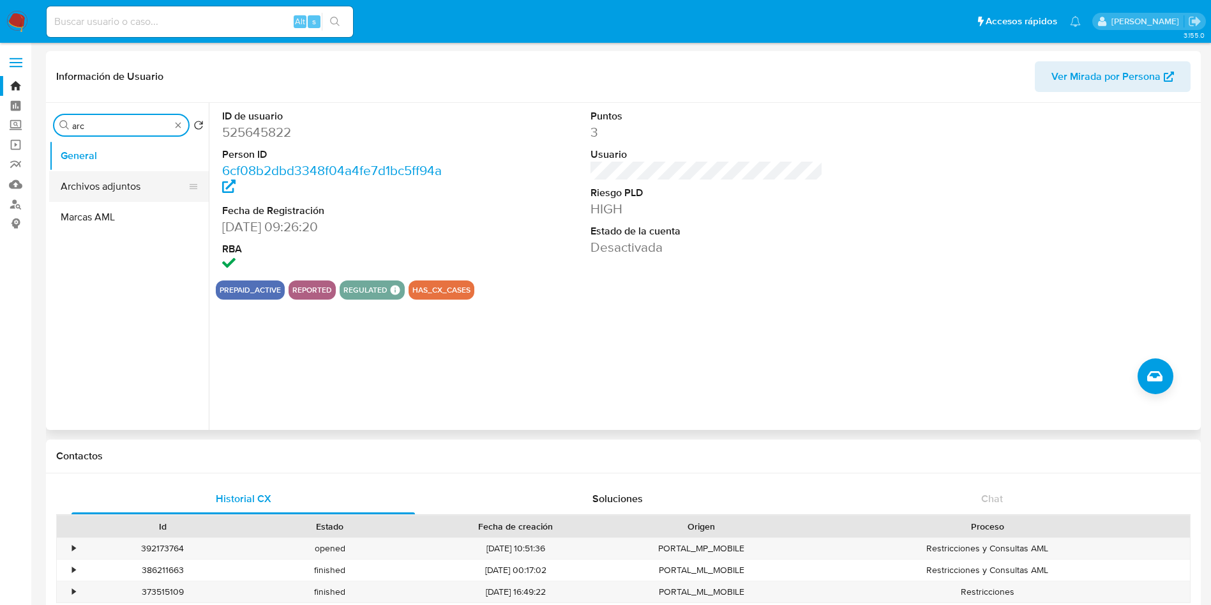
type input "arc"
click at [98, 173] on button "Archivos adjuntos" at bounding box center [123, 186] width 149 height 31
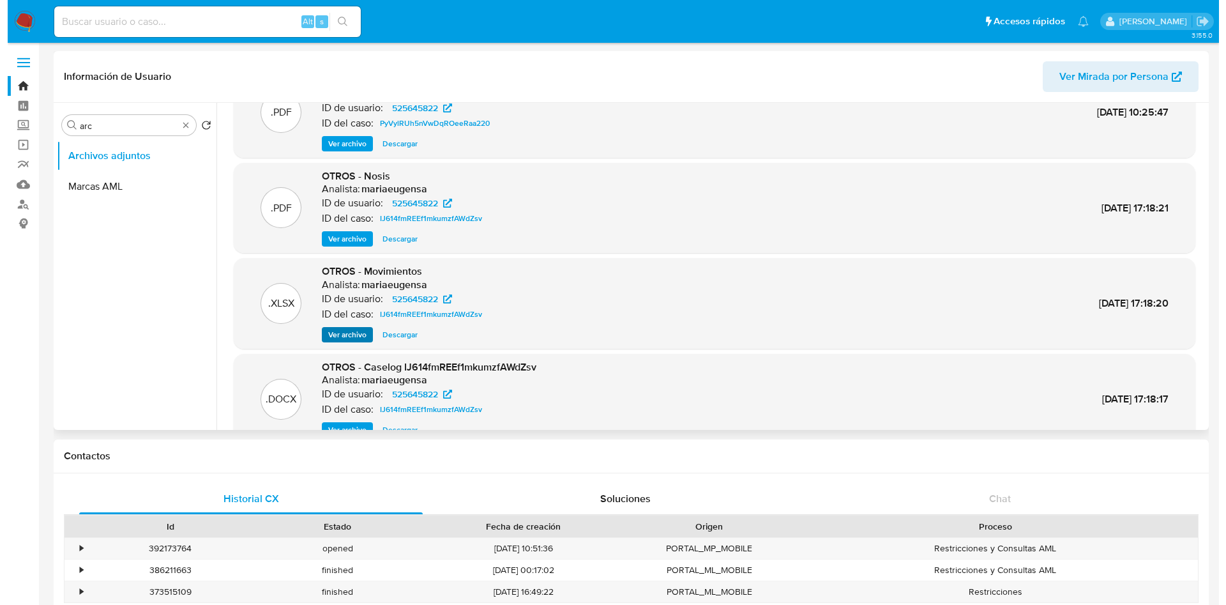
scroll to position [72, 0]
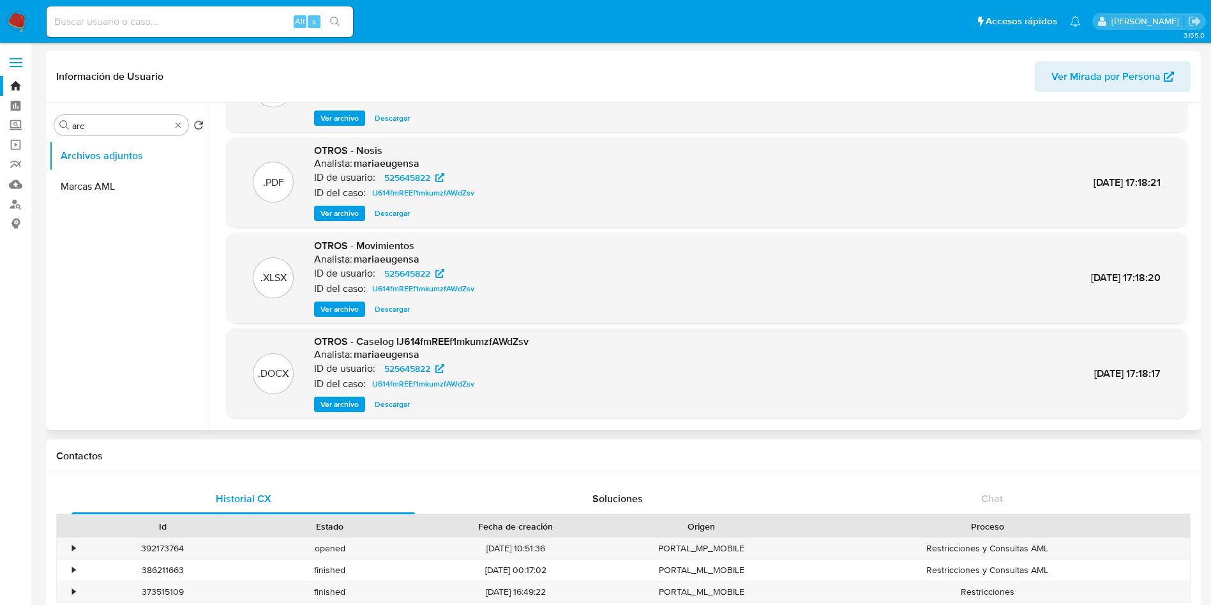
click at [330, 366] on span "Ver archivo" at bounding box center [340, 404] width 38 height 13
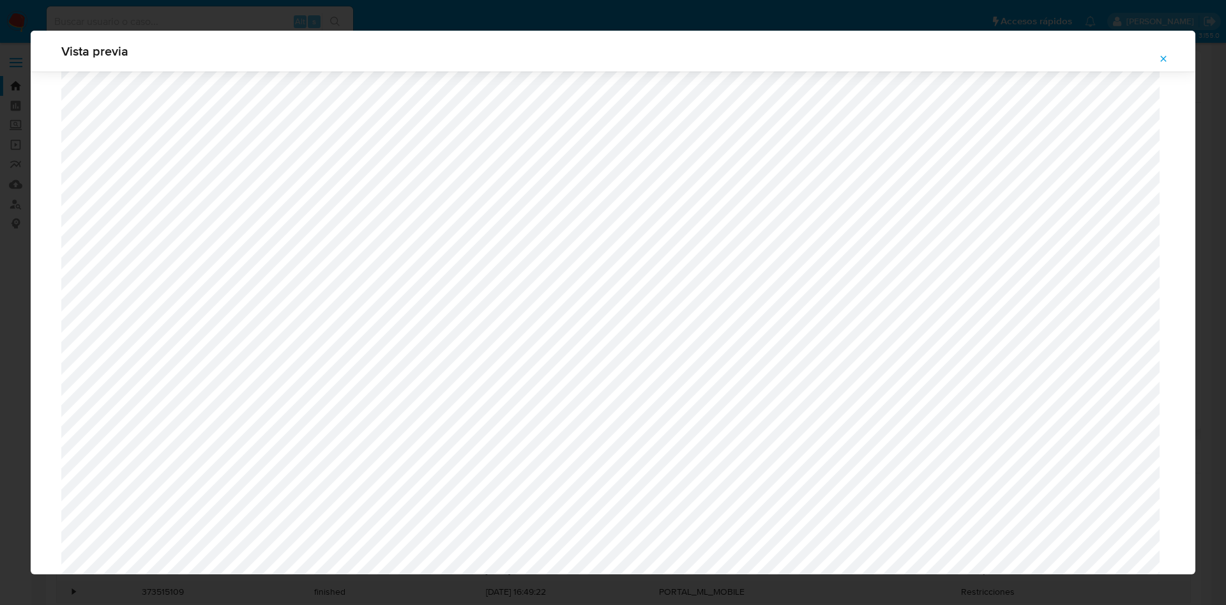
scroll to position [453, 0]
click at [742, 58] on icon "Attachment preview" at bounding box center [1163, 59] width 10 height 10
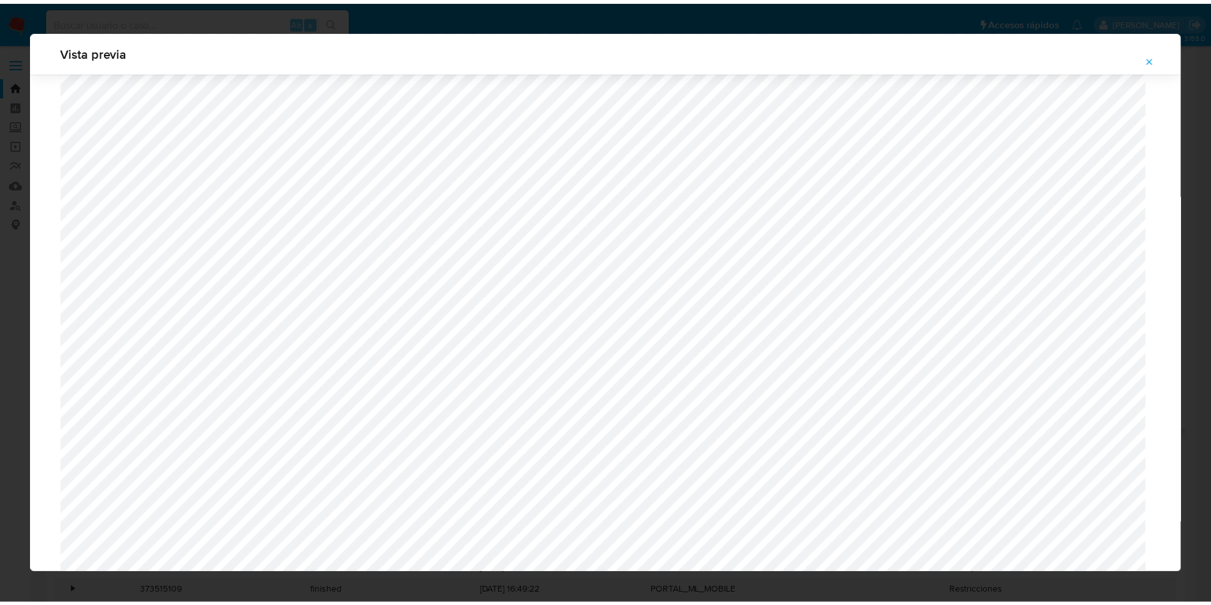
scroll to position [0, 0]
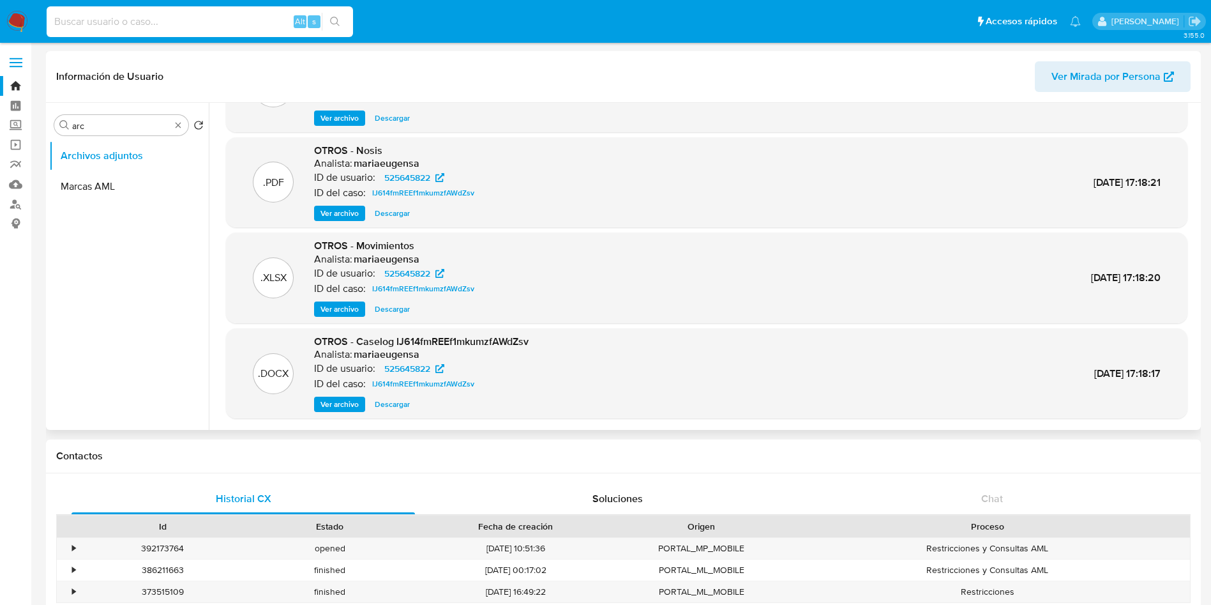
click at [215, 22] on input at bounding box center [200, 21] width 306 height 17
paste input "250073547"
type input "250073547"
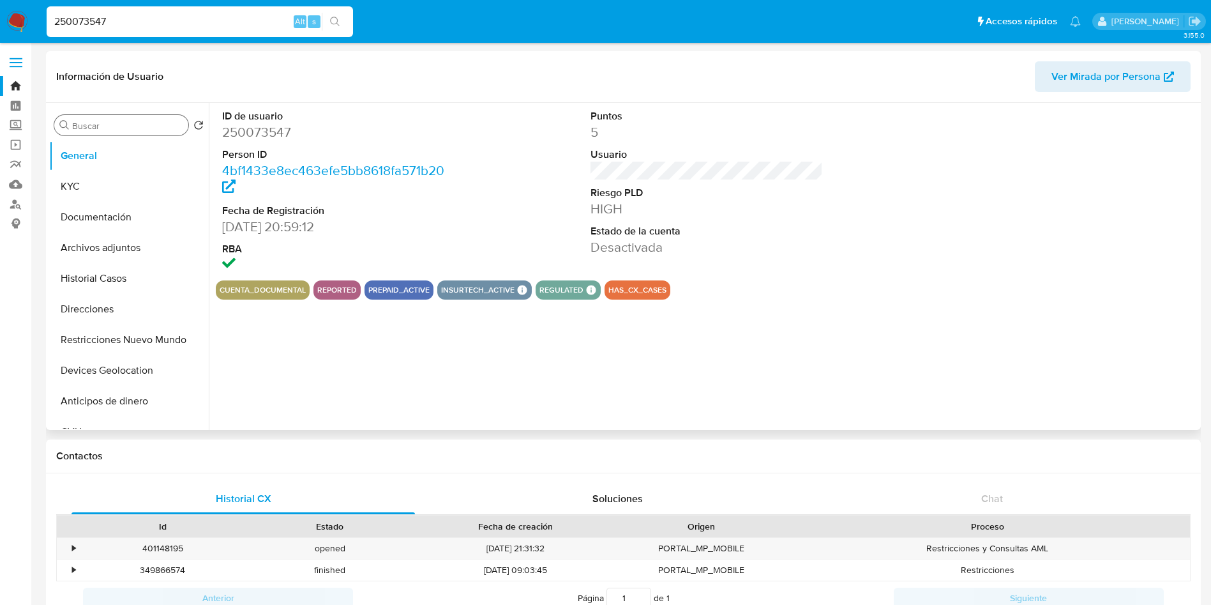
select select "10"
click at [100, 120] on input "Buscar" at bounding box center [127, 125] width 111 height 11
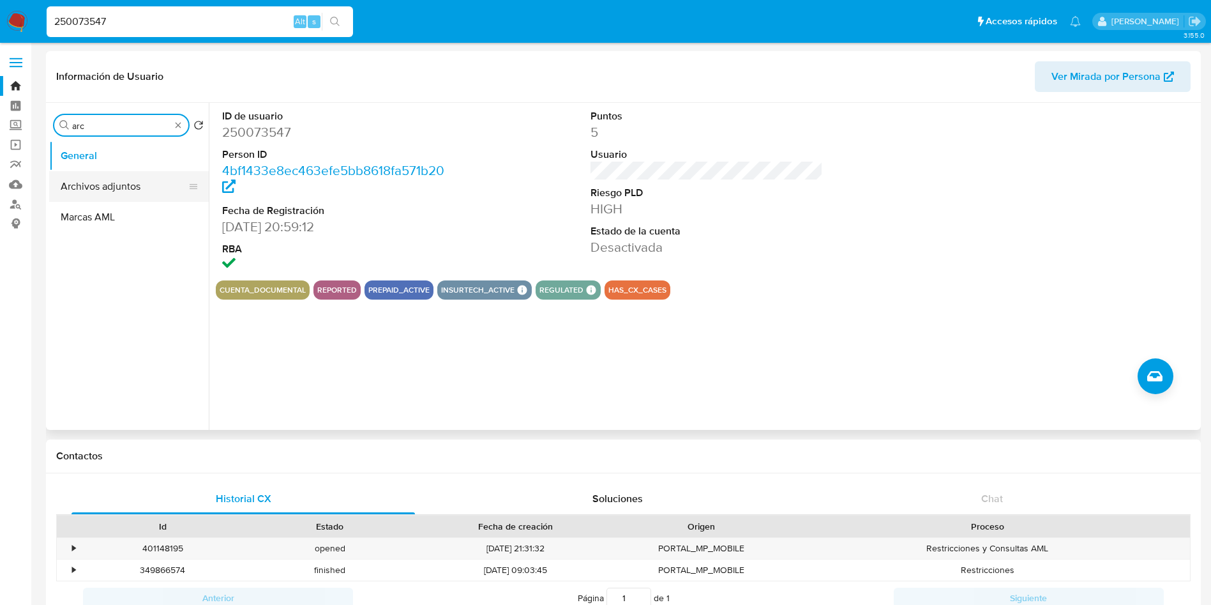
click at [97, 181] on button "Archivos adjuntos" at bounding box center [123, 186] width 149 height 31
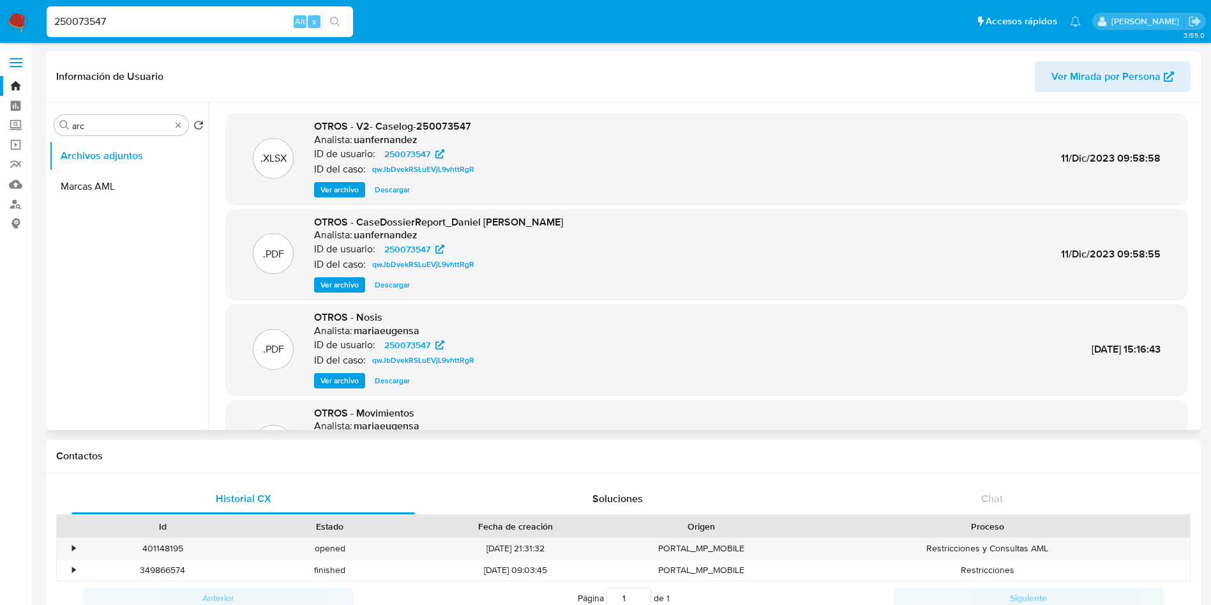
click at [347, 186] on span "Ver archivo" at bounding box center [340, 189] width 38 height 13
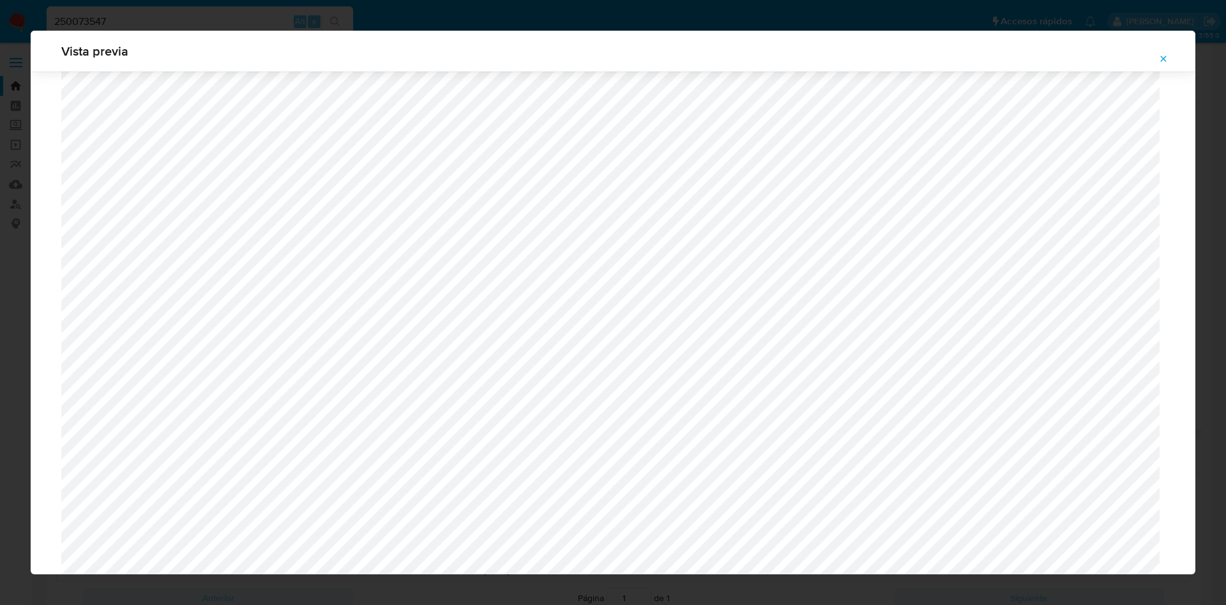
scroll to position [836, 0]
click at [742, 57] on icon "Attachment preview" at bounding box center [1163, 59] width 10 height 10
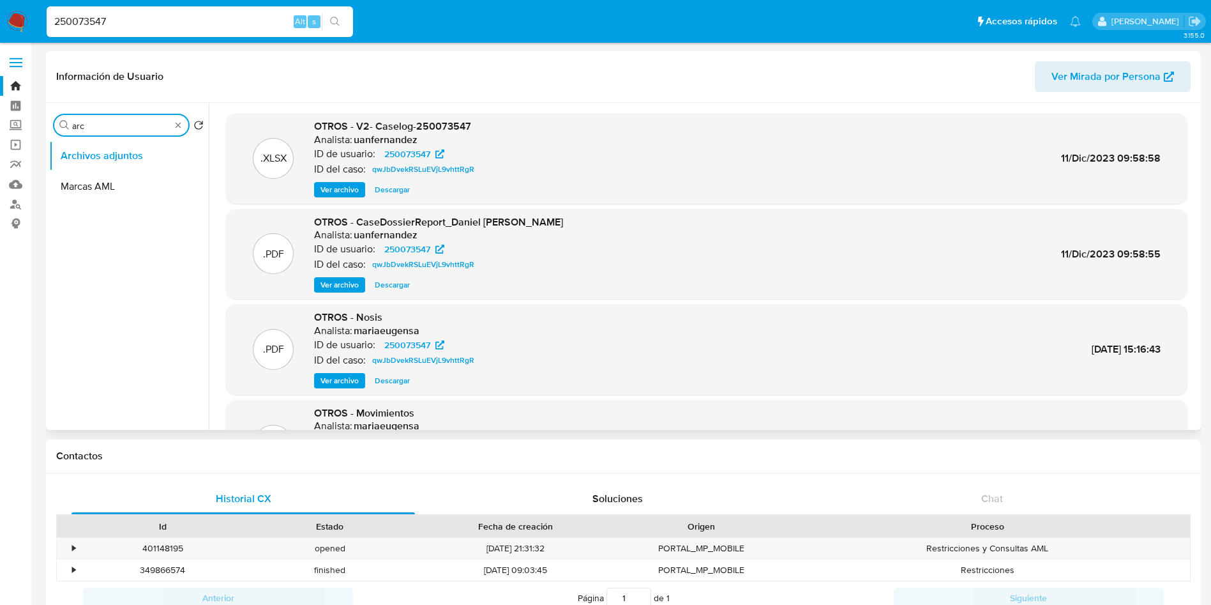
click at [91, 130] on input "arc" at bounding box center [121, 125] width 98 height 11
click at [92, 130] on input "arc" at bounding box center [121, 125] width 98 height 11
type input "genera"
click at [106, 160] on button "General" at bounding box center [123, 155] width 149 height 31
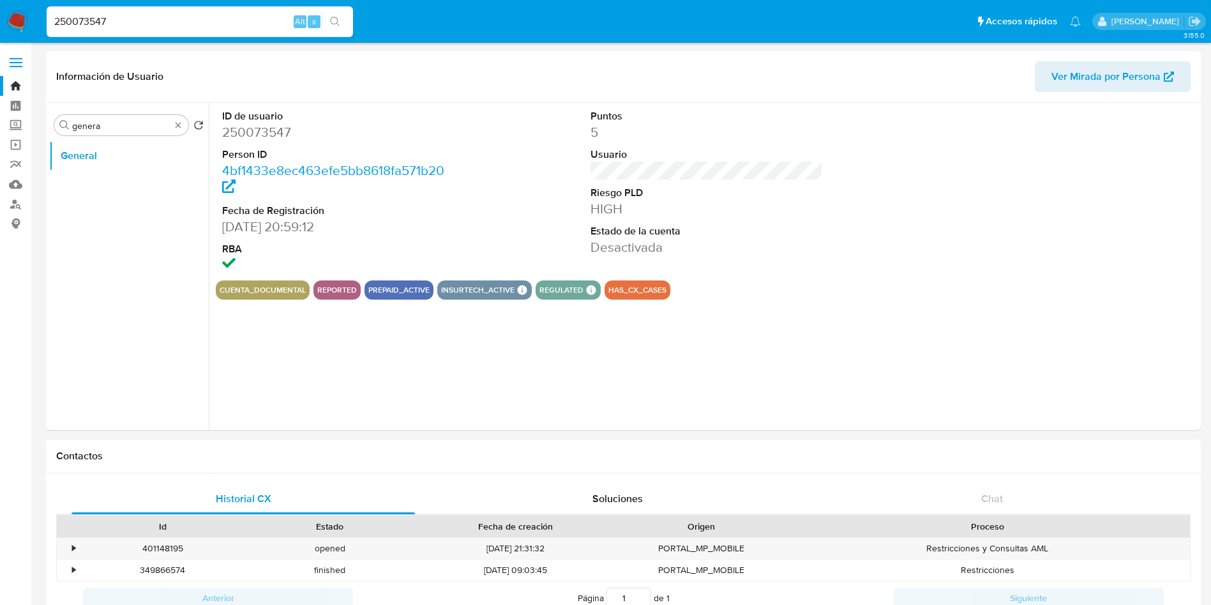
click at [256, 131] on dd "250073547" at bounding box center [338, 132] width 233 height 18
copy dd "250073547"
click at [742, 366] on icon "Crear caso manual" at bounding box center [1154, 375] width 15 height 15
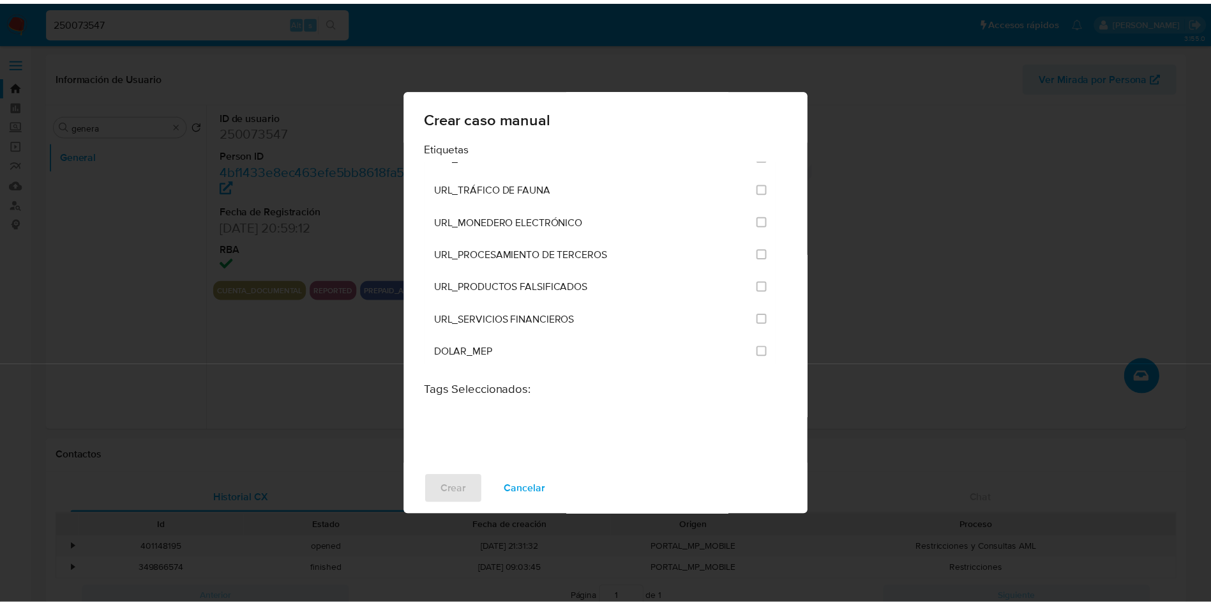
scroll to position [2490, 0]
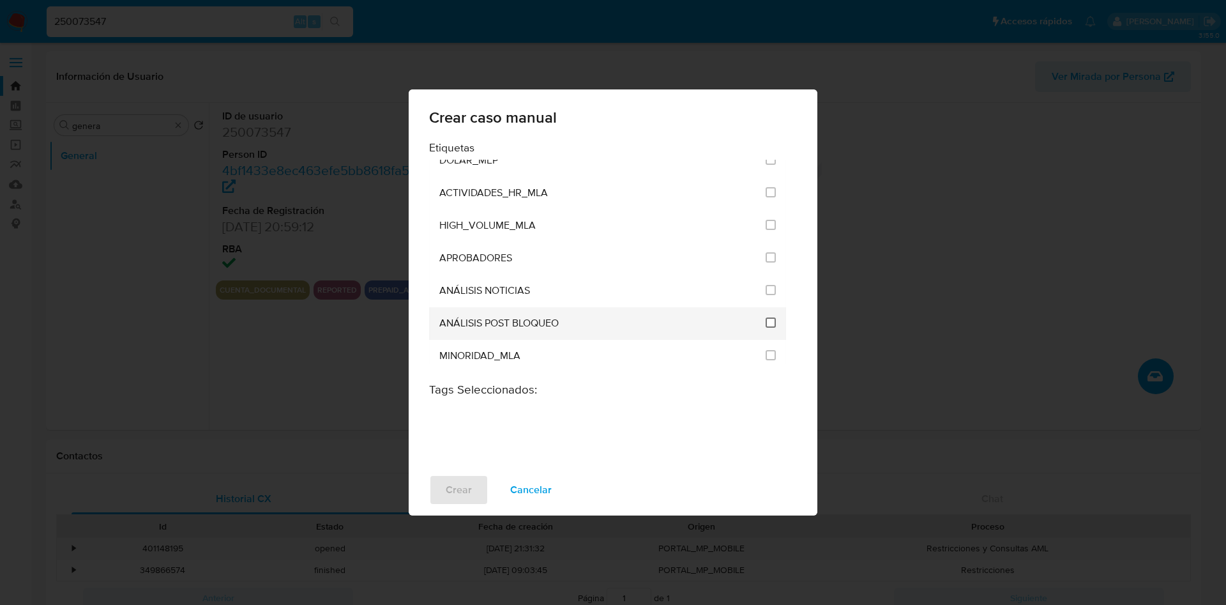
drag, startPoint x: 768, startPoint y: 321, endPoint x: 763, endPoint y: 325, distance: 6.8
click at [742, 321] on input "3249" at bounding box center [771, 322] width 10 height 10
checkbox input "true"
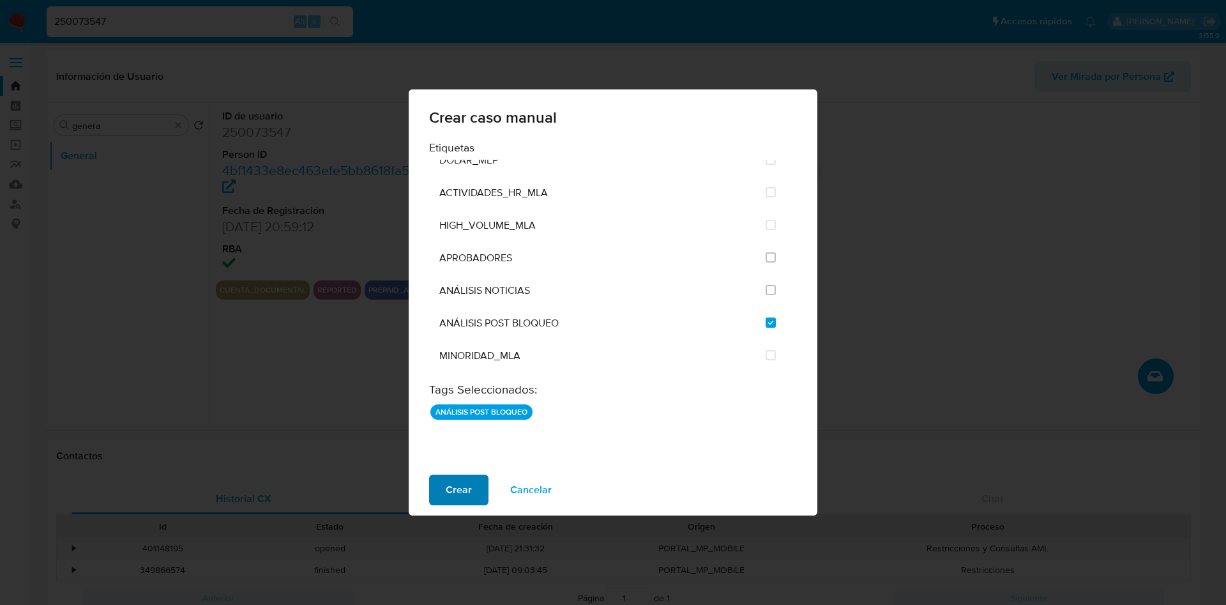
click at [460, 366] on span "Crear" at bounding box center [459, 490] width 26 height 28
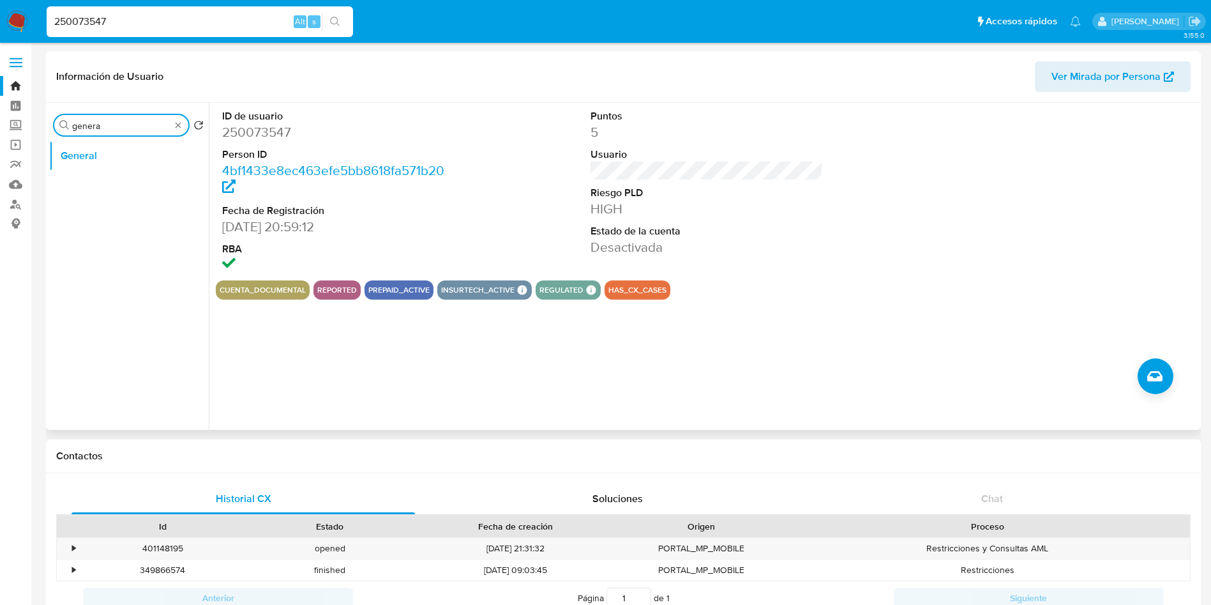
click at [114, 121] on input "genera" at bounding box center [121, 125] width 98 height 11
type input "his"
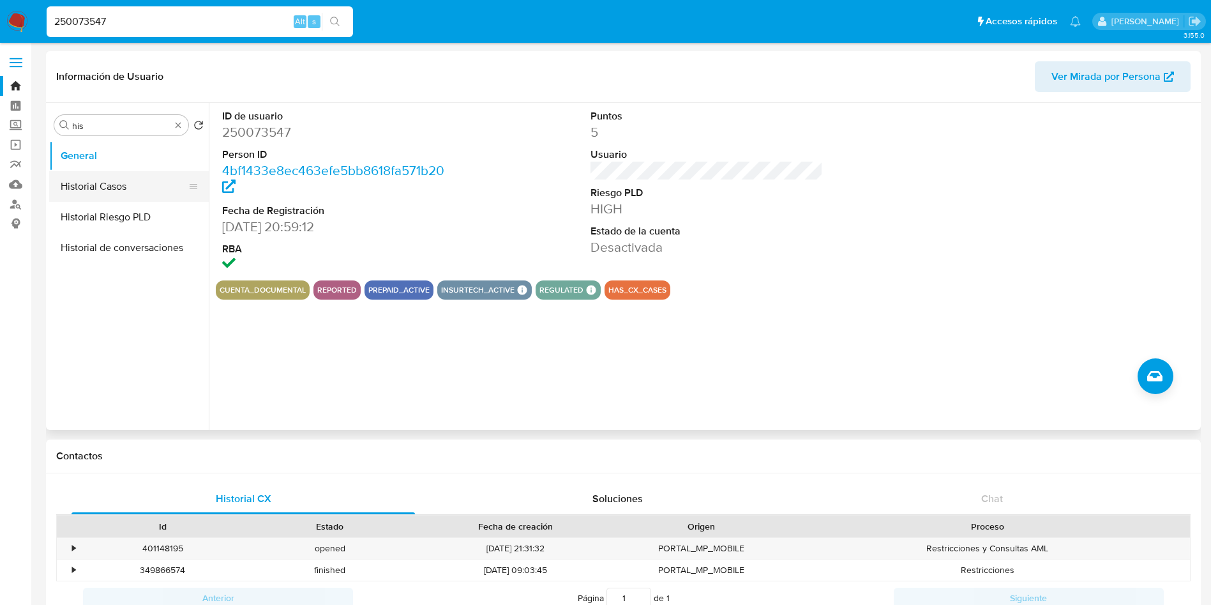
click at [117, 182] on button "Historial Casos" at bounding box center [123, 186] width 149 height 31
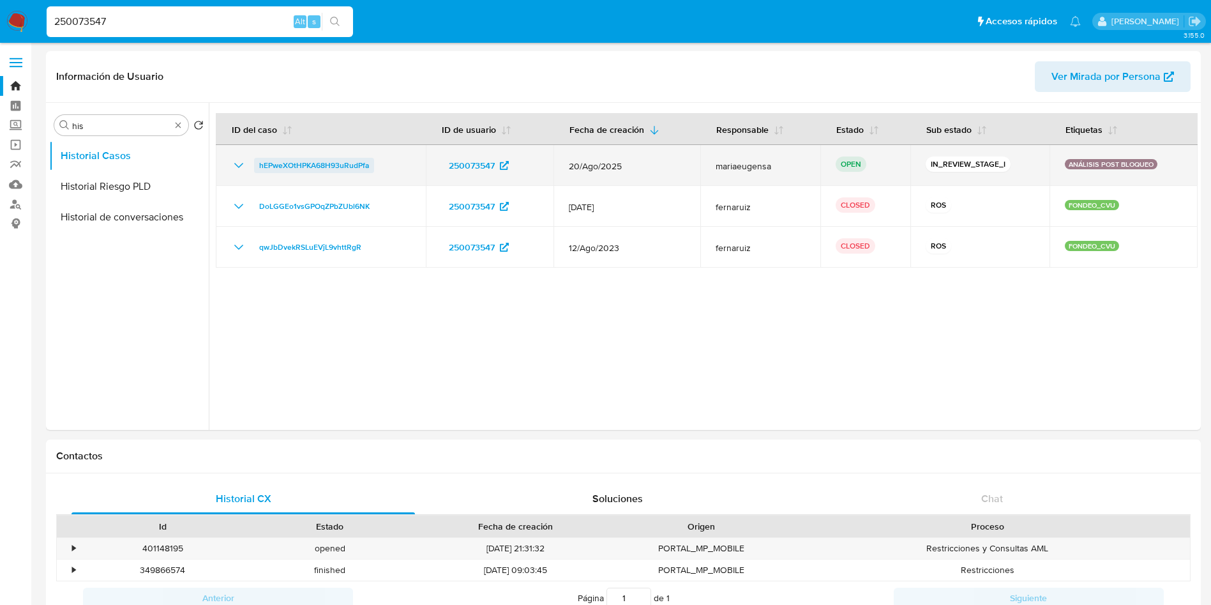
click at [321, 160] on span "hEPweXOtHPKA68H93uRudPfa" at bounding box center [314, 165] width 110 height 15
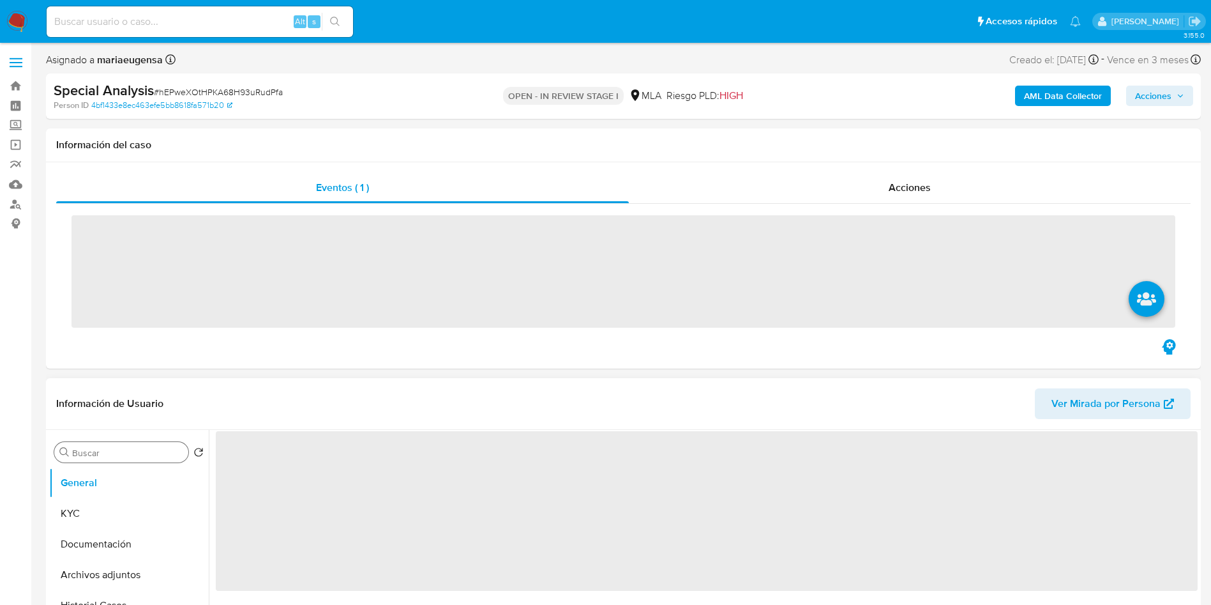
click at [142, 447] on input "Buscar" at bounding box center [127, 452] width 111 height 11
type input "arc"
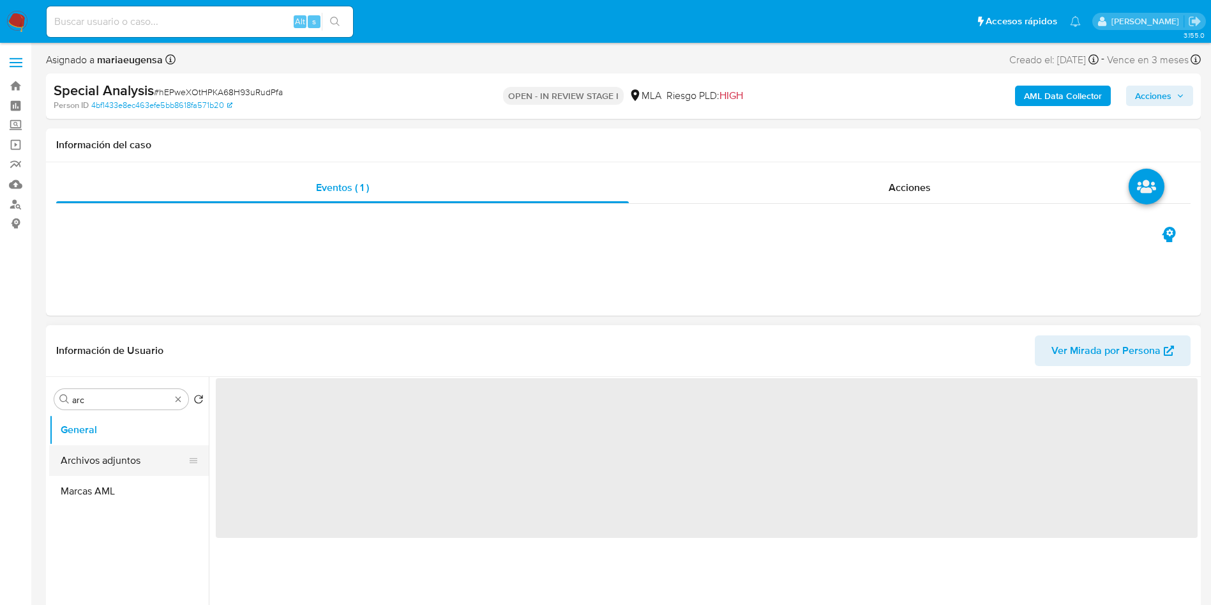
click at [138, 507] on ul "General Archivos adjuntos Marcas AML" at bounding box center [129, 558] width 160 height 288
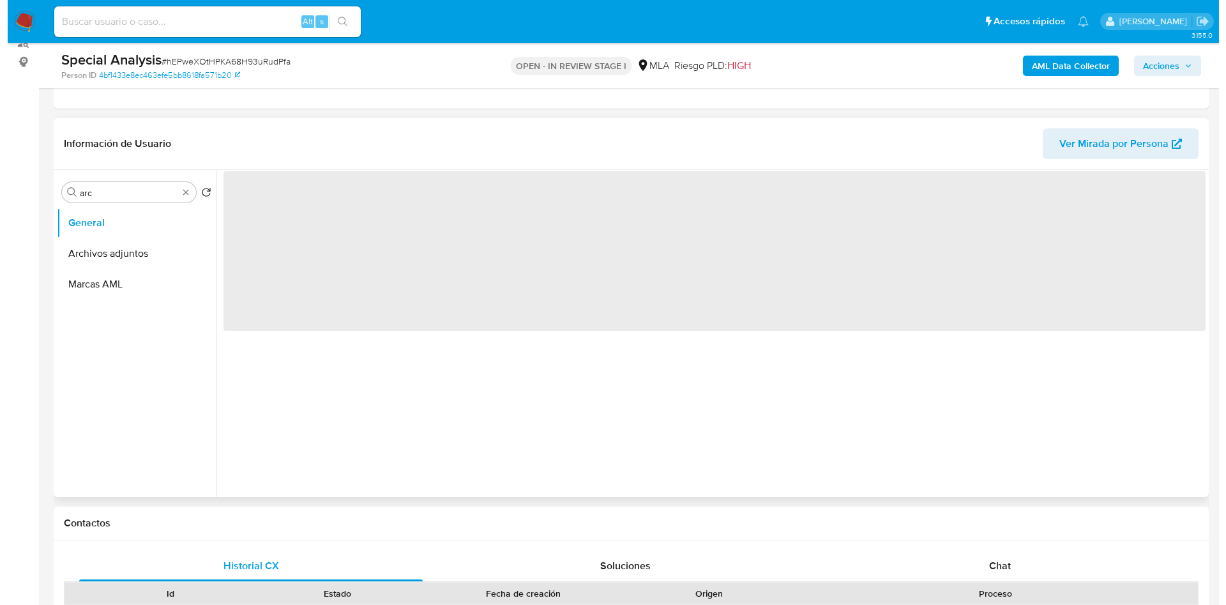
scroll to position [192, 0]
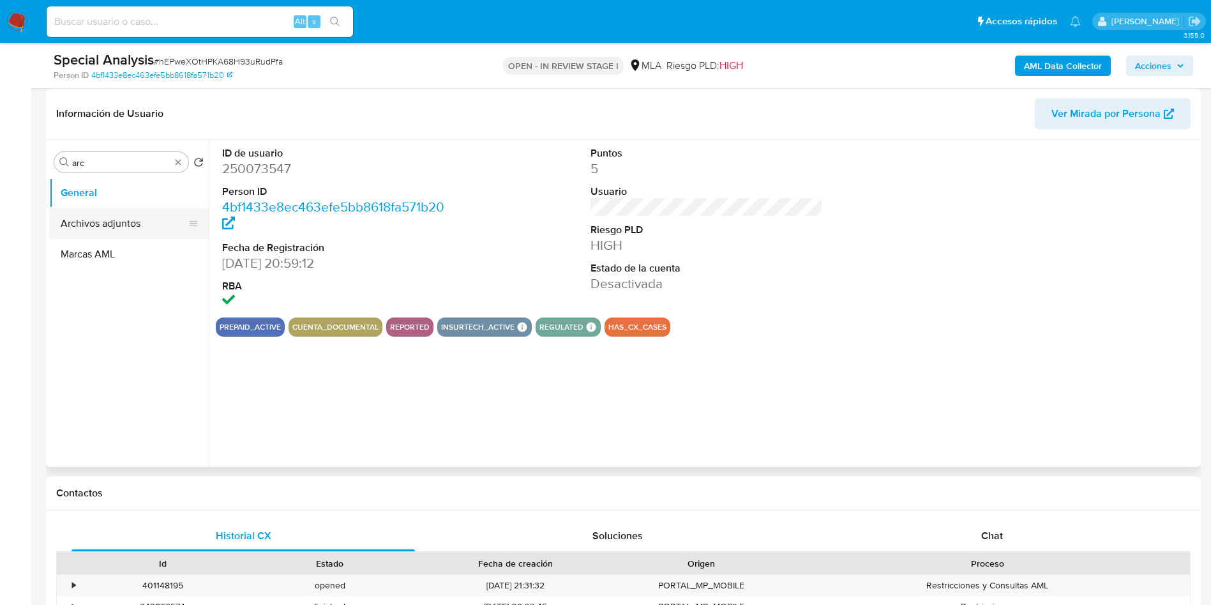
click at [127, 211] on button "Archivos adjuntos" at bounding box center [123, 223] width 149 height 31
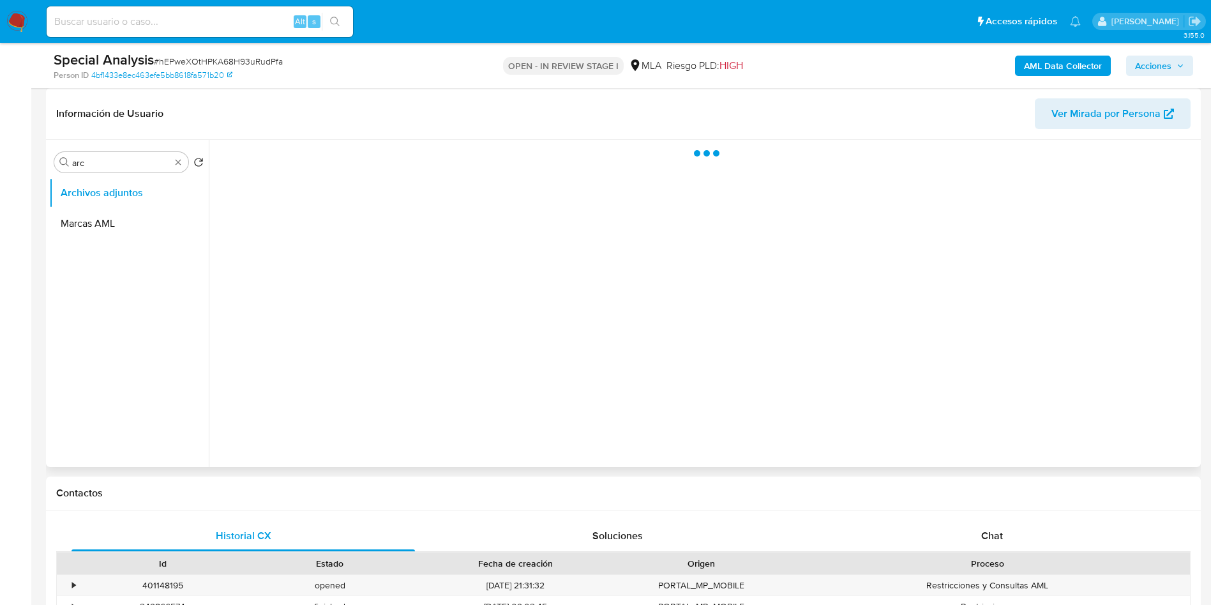
select select "10"
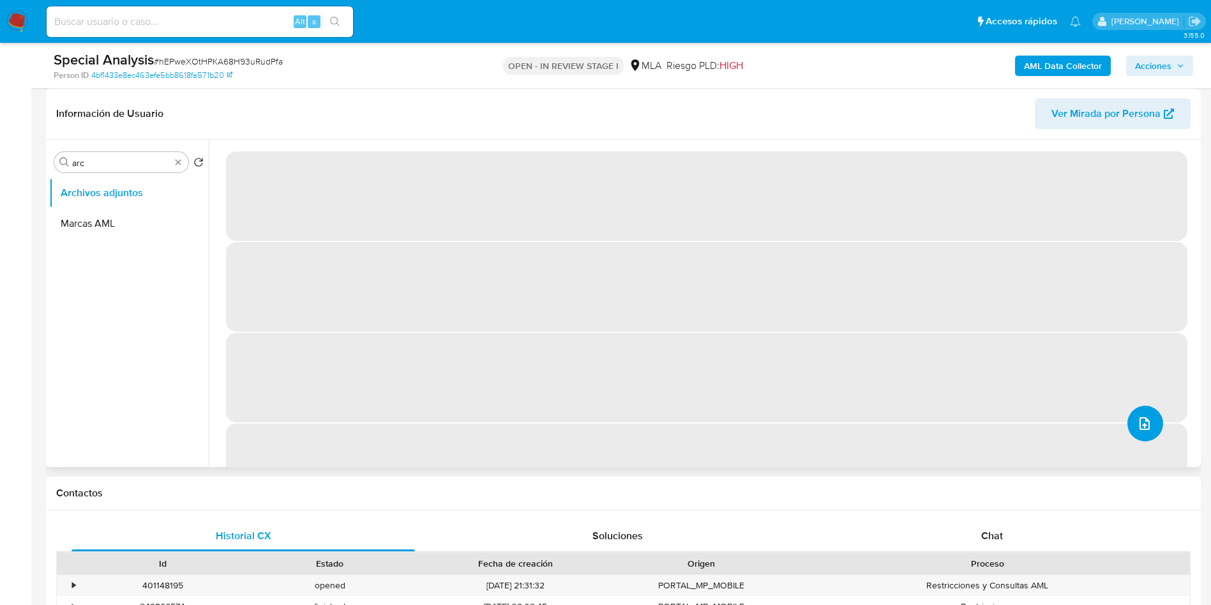
click at [1137, 428] on span "upload-file" at bounding box center [1144, 423] width 15 height 15
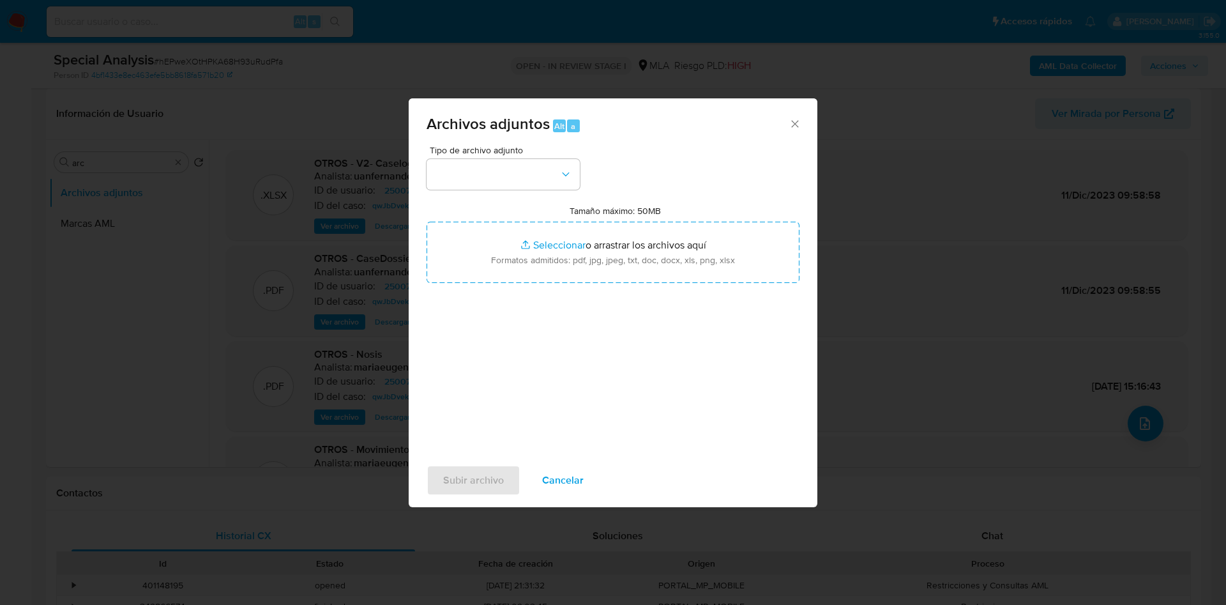
click at [520, 257] on input "Tamaño máximo: 50MB Seleccionar archivos" at bounding box center [613, 252] width 373 height 61
type input "C:\fakepath\Doc.jpg"
click at [531, 163] on button "button" at bounding box center [503, 174] width 153 height 31
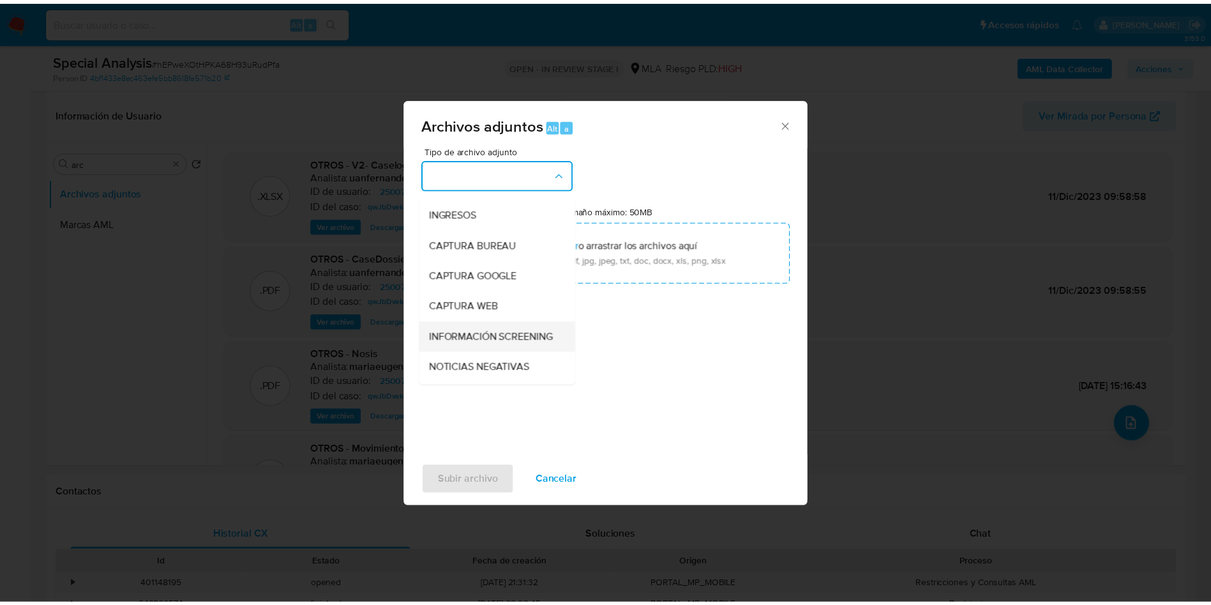
scroll to position [0, 0]
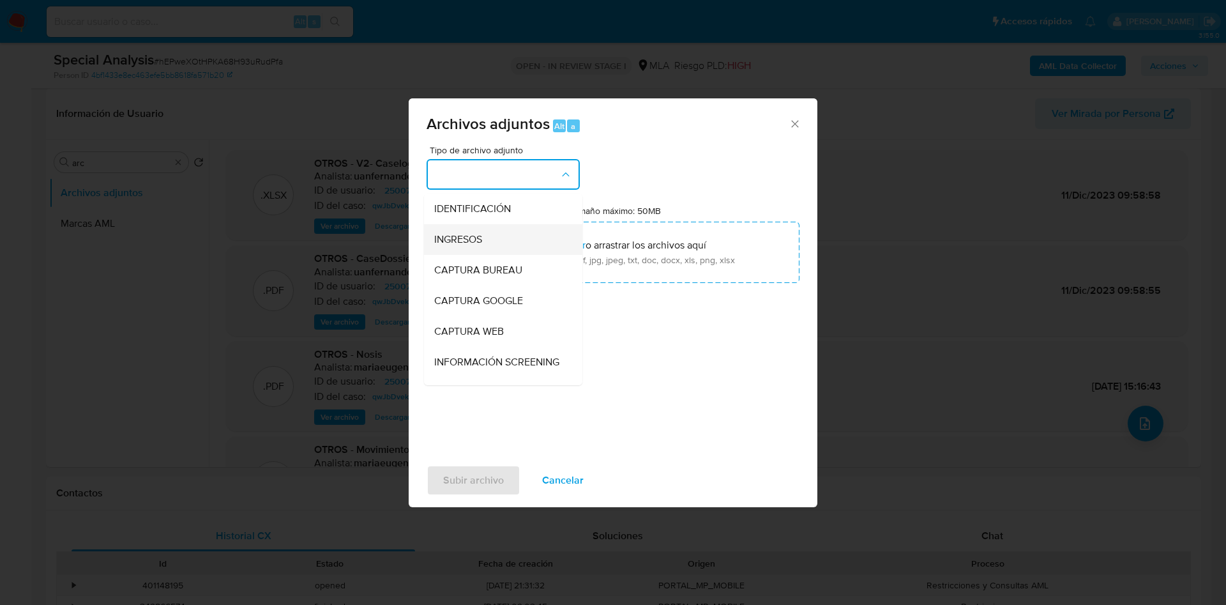
click at [485, 237] on div "INGRESOS" at bounding box center [499, 239] width 130 height 31
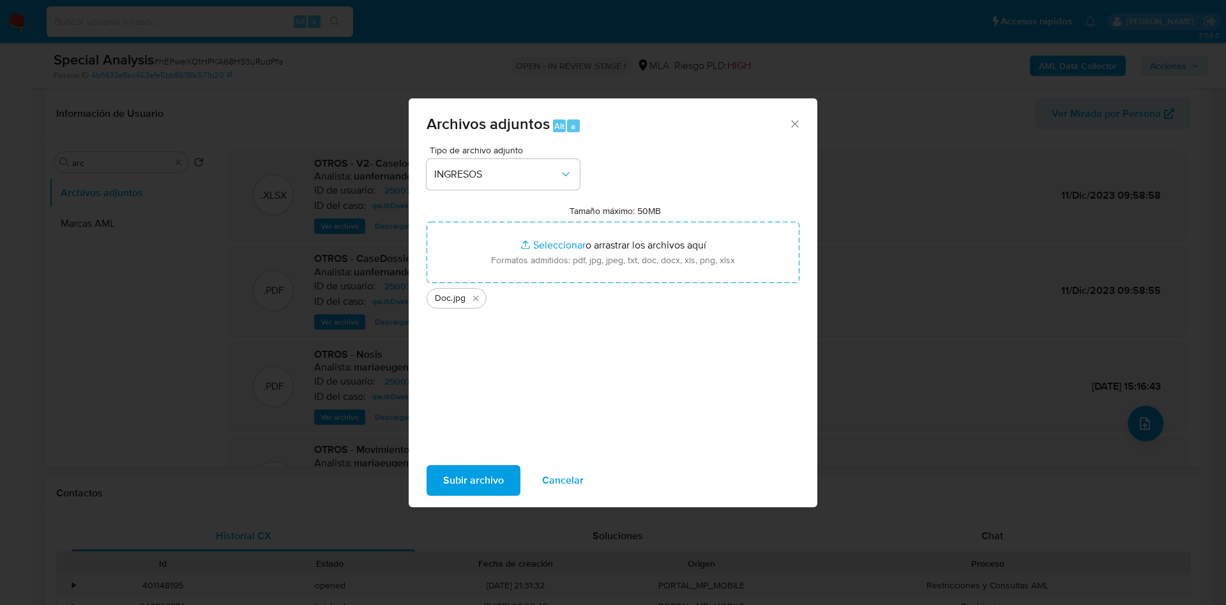
click at [467, 487] on span "Subir archivo" at bounding box center [473, 480] width 61 height 28
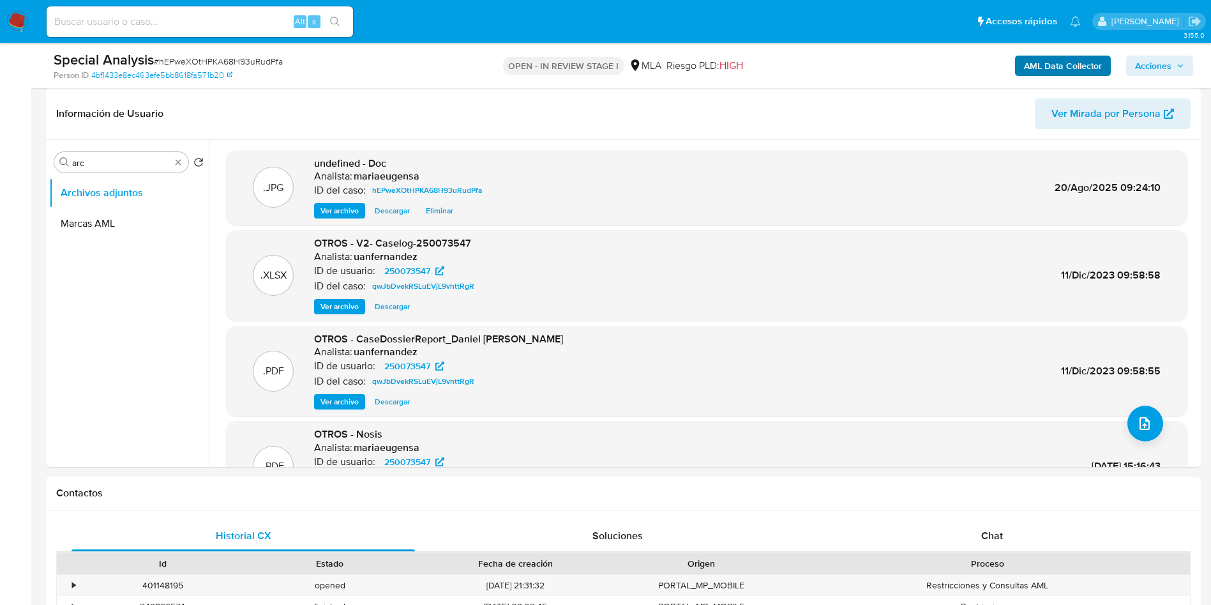
drag, startPoint x: 1145, startPoint y: 62, endPoint x: 1108, endPoint y: 70, distance: 38.6
click at [1145, 61] on span "Acciones" at bounding box center [1153, 66] width 36 height 20
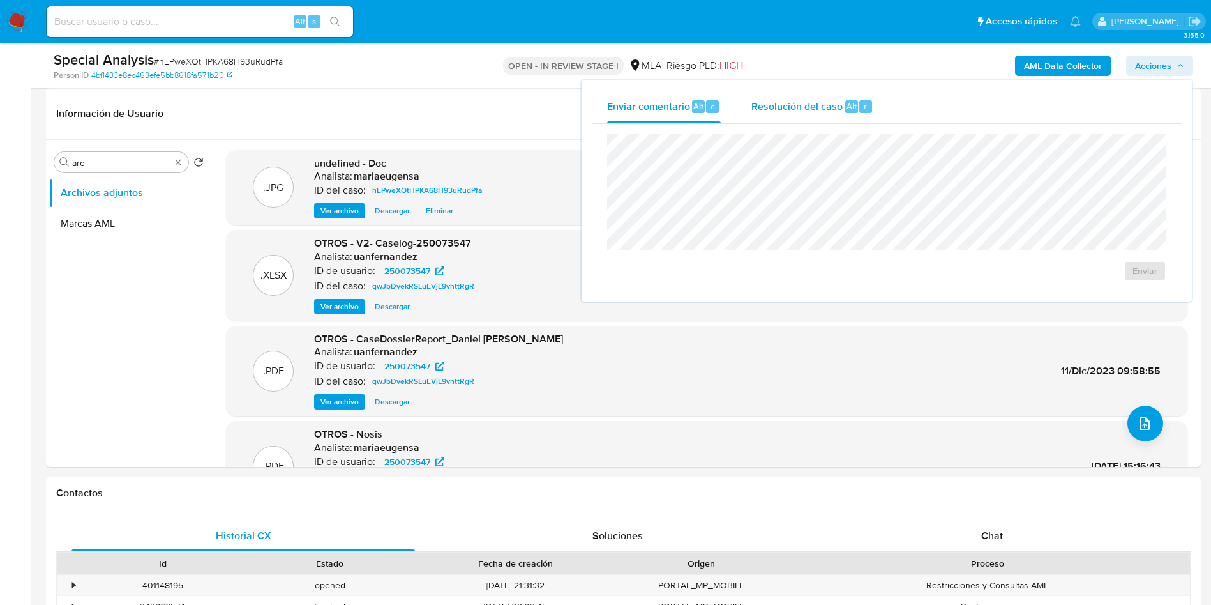
drag, startPoint x: 796, startPoint y: 96, endPoint x: 796, endPoint y: 116, distance: 19.8
click at [796, 96] on div "Resolución del caso Alt r" at bounding box center [813, 106] width 122 height 33
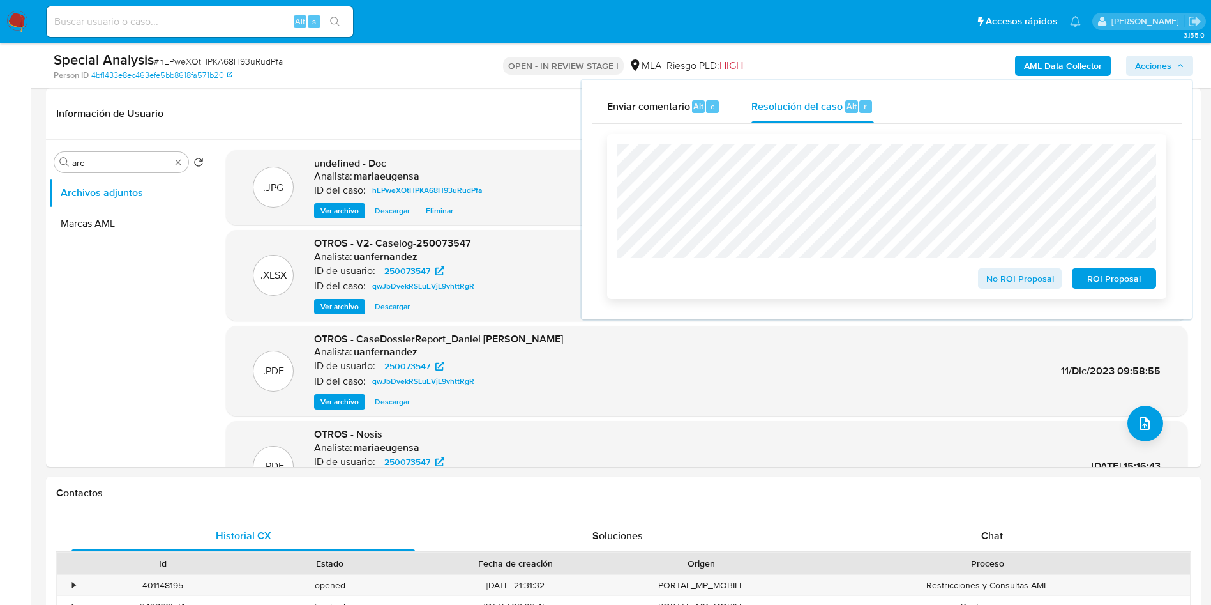
click at [1034, 285] on span "No ROI Proposal" at bounding box center [1020, 278] width 66 height 18
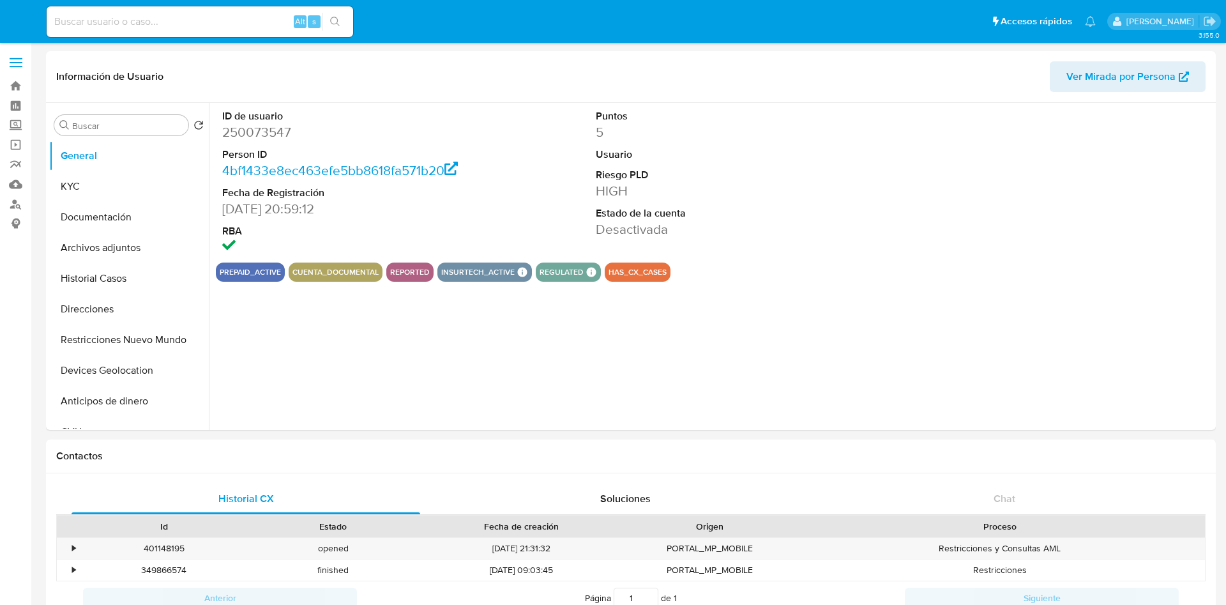
select select "10"
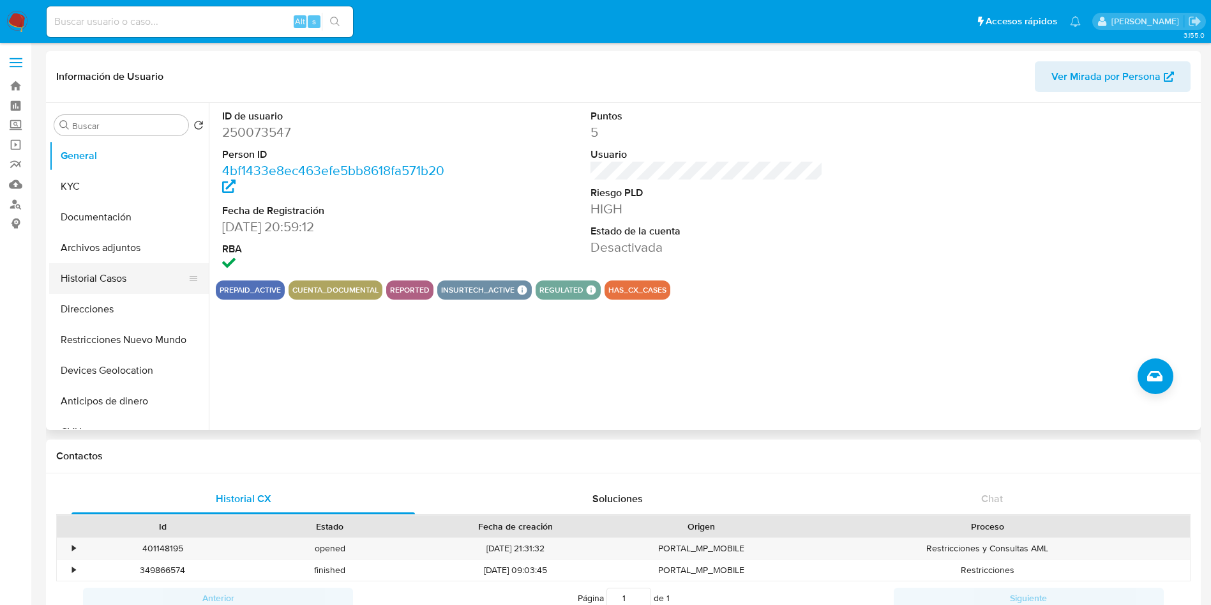
drag, startPoint x: 103, startPoint y: 268, endPoint x: 89, endPoint y: 282, distance: 19.9
click at [103, 268] on button "Historial Casos" at bounding box center [123, 278] width 149 height 31
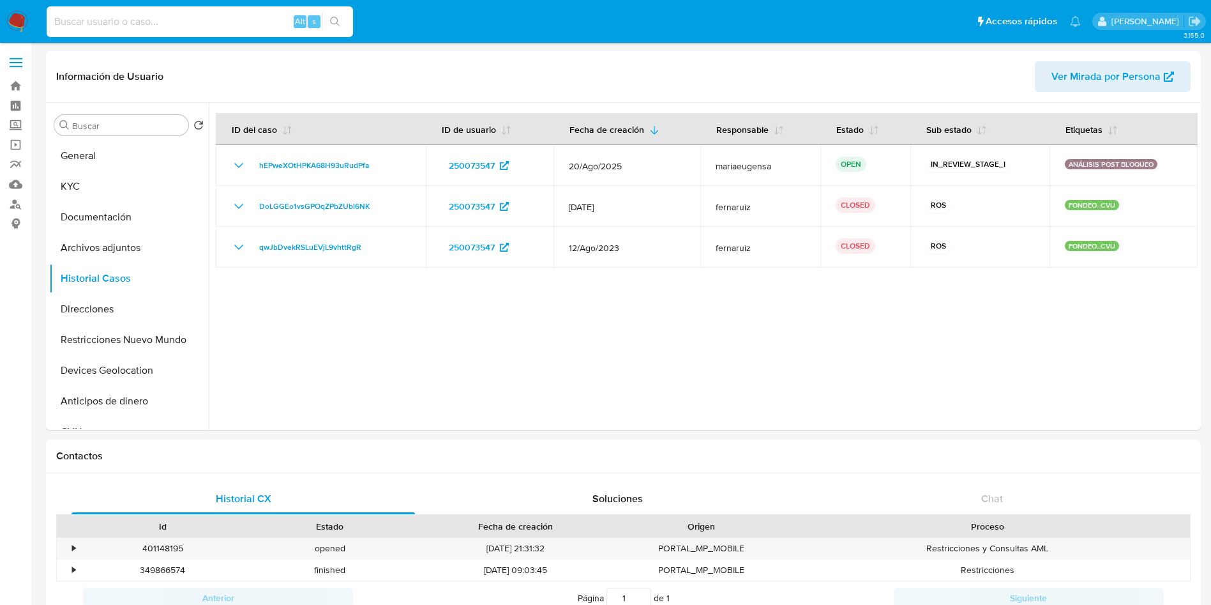
click at [169, 18] on input at bounding box center [200, 21] width 306 height 17
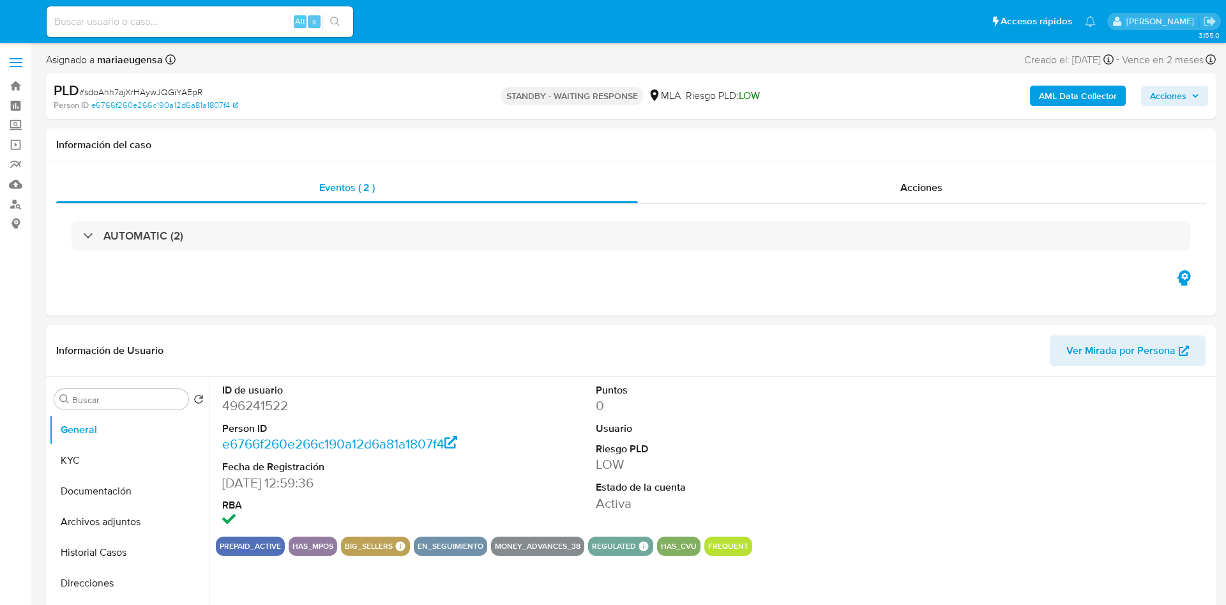
select select "10"
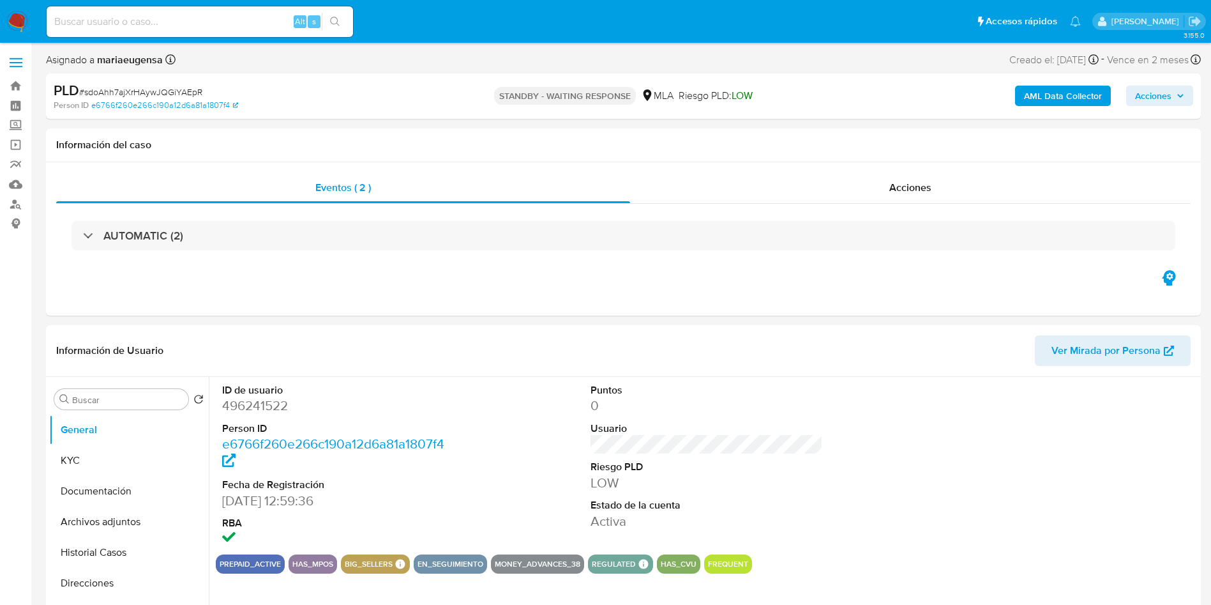
click at [121, 97] on span "# sdoAhh7ajXrHAywJQGiYAEpR" at bounding box center [140, 92] width 123 height 13
click at [121, 96] on span "# sdoAhh7ajXrHAywJQGiYAEpR" at bounding box center [140, 92] width 123 height 13
copy span "sdoAhh7ajXrHAywJQGiYAEpR"
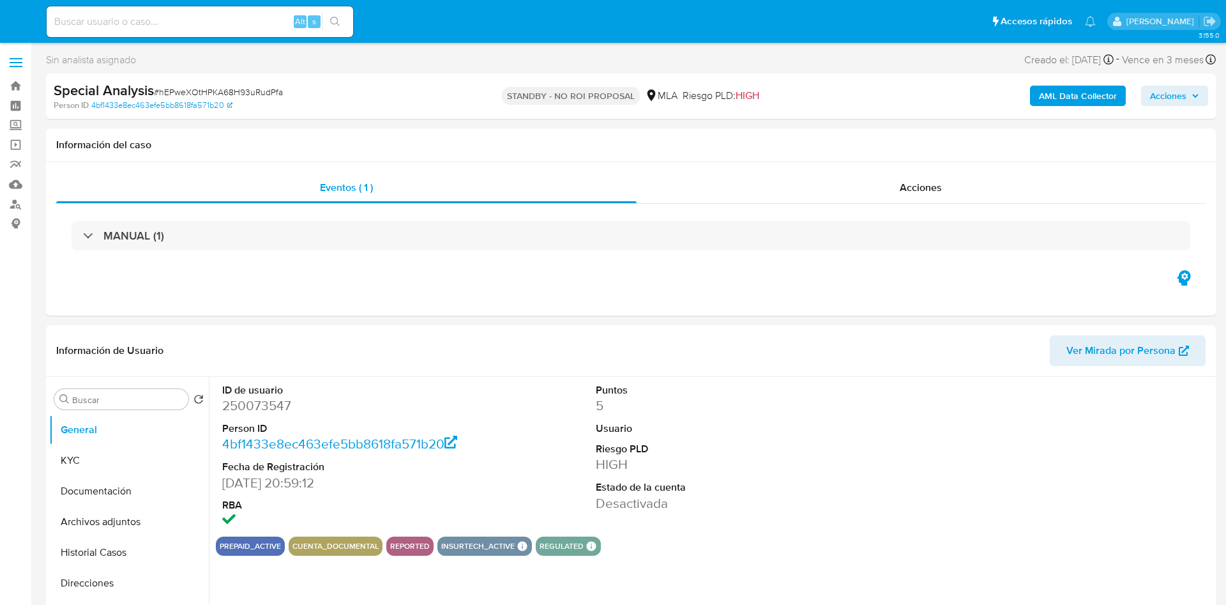
select select "10"
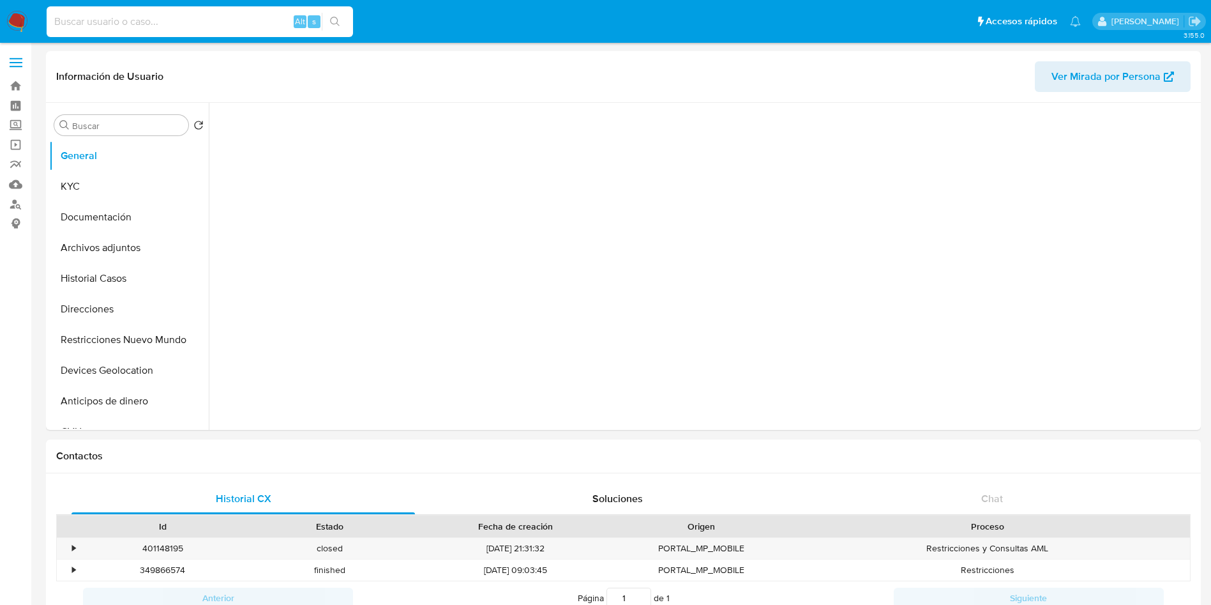
drag, startPoint x: 216, startPoint y: 23, endPoint x: 232, endPoint y: 1, distance: 27.3
click at [216, 22] on input at bounding box center [200, 21] width 306 height 17
paste input "115629394"
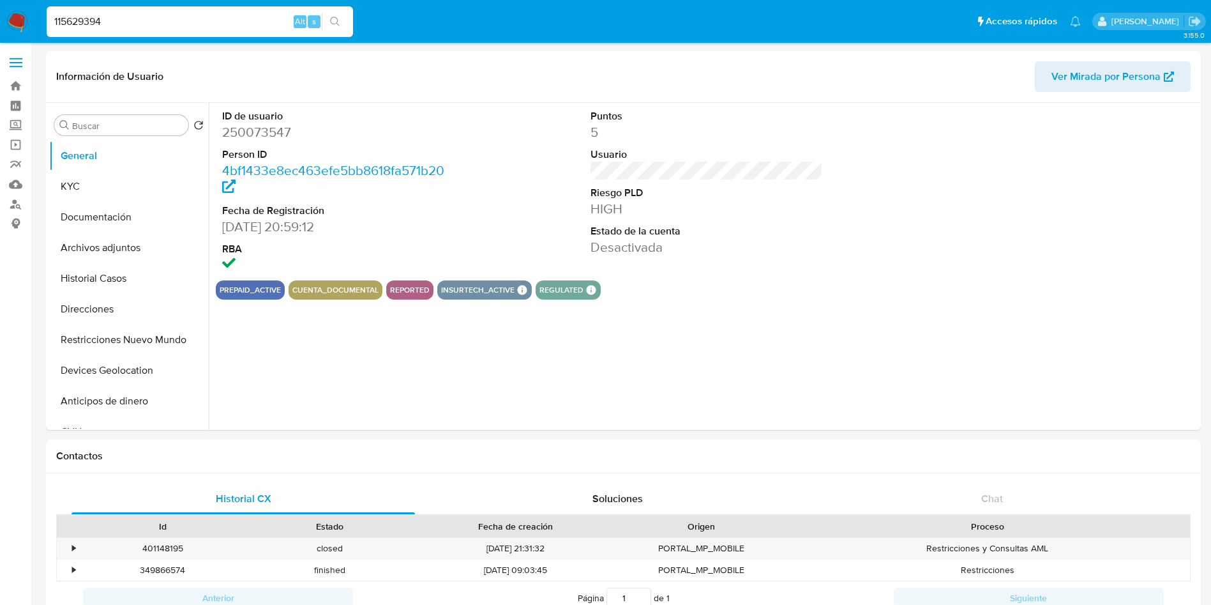
type input "115629394"
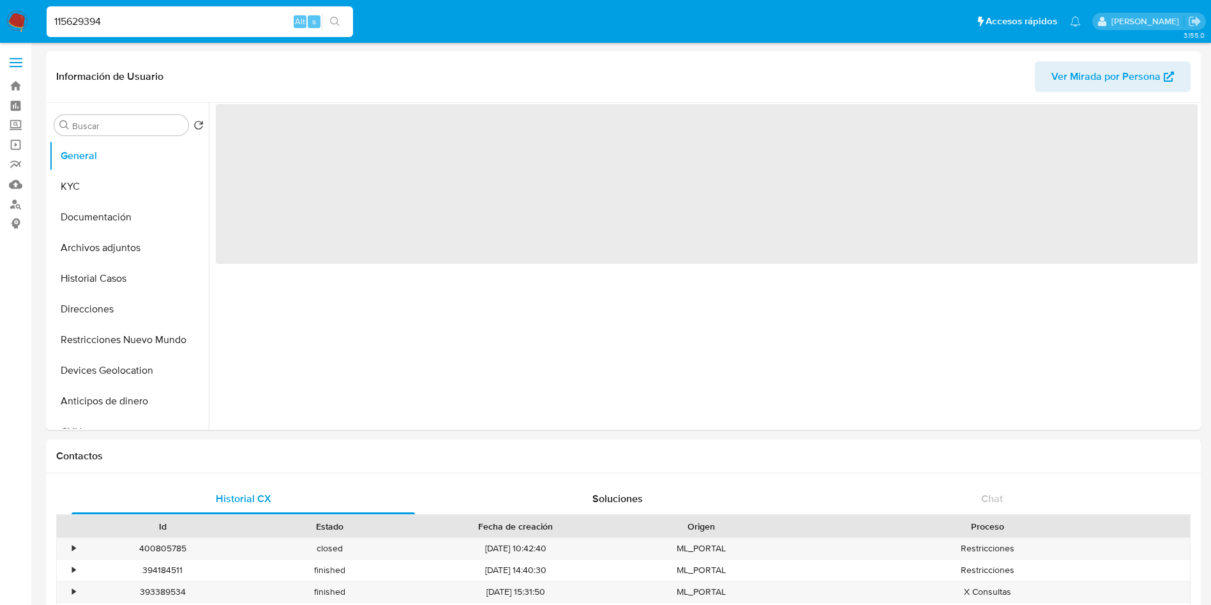
select select "10"
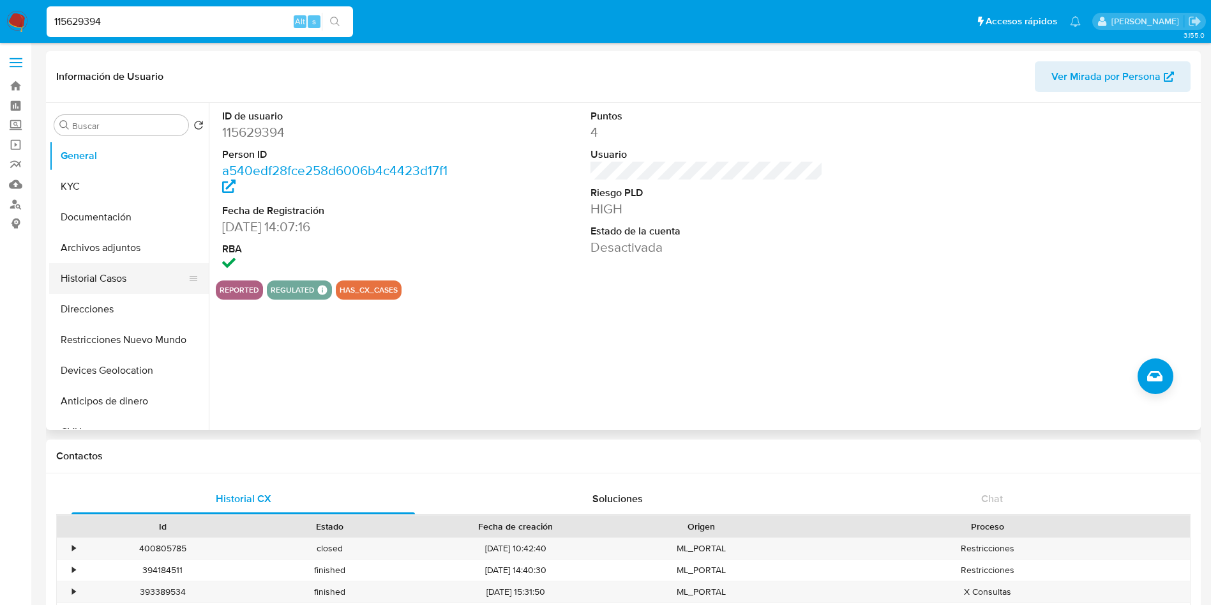
drag, startPoint x: 148, startPoint y: 259, endPoint x: 137, endPoint y: 268, distance: 14.6
click at [147, 259] on button "Archivos adjuntos" at bounding box center [129, 247] width 160 height 31
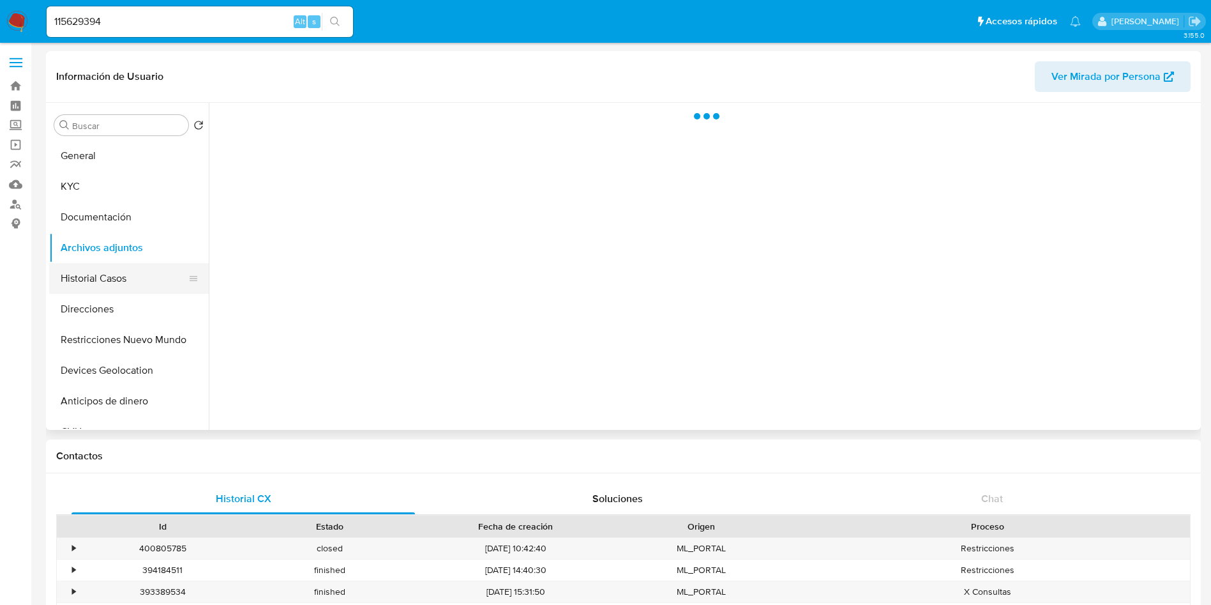
click at [137, 269] on button "Historial Casos" at bounding box center [123, 278] width 149 height 31
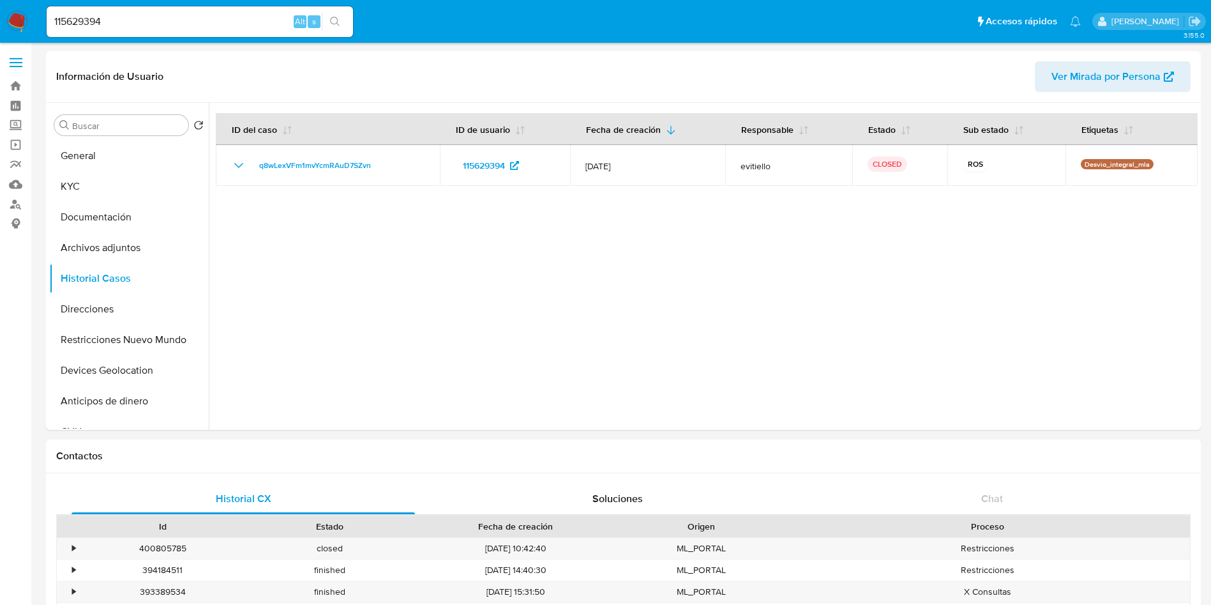
click at [20, 26] on img at bounding box center [17, 22] width 22 height 22
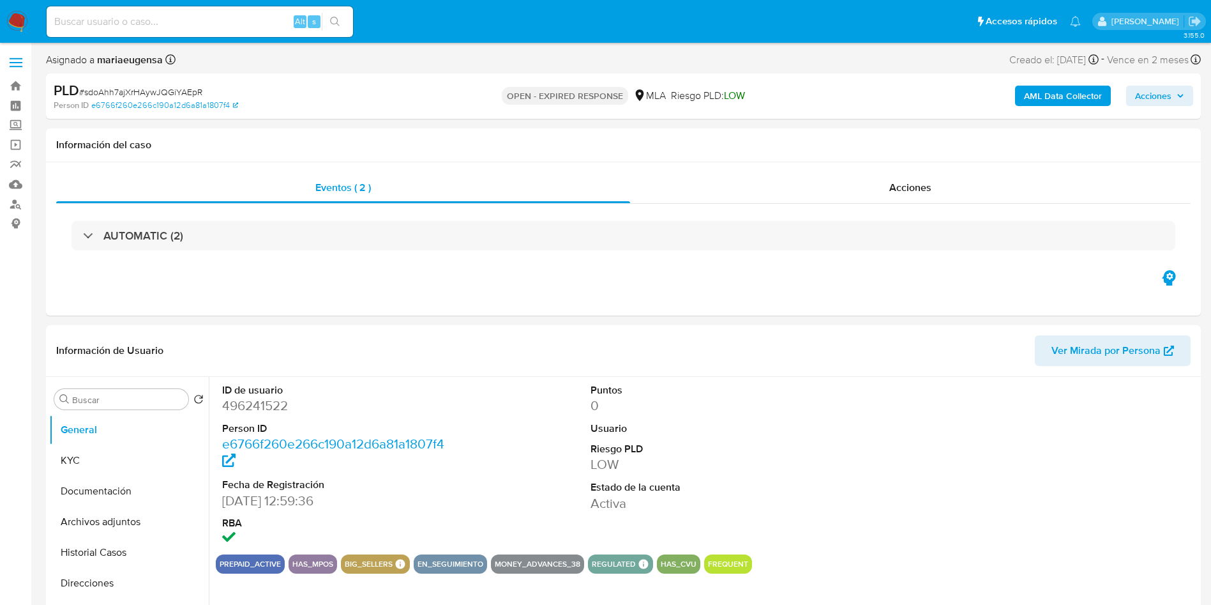
select select "10"
click at [202, 33] on div "Alt s" at bounding box center [200, 21] width 306 height 31
click at [210, 19] on input at bounding box center [200, 21] width 306 height 17
paste input "sdoAhh7ajXrHAywJQGiYAEpR"
type input "sdoAhh7ajXrHAywJQGiYAEpR"
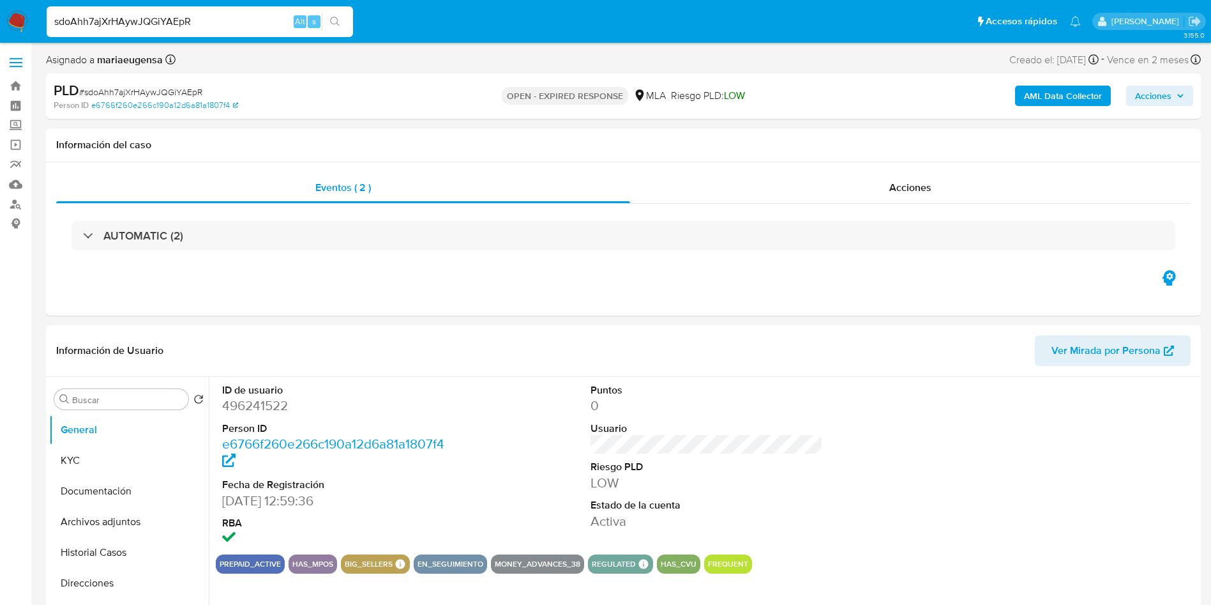
click at [230, 21] on input "sdoAhh7ajXrHAywJQGiYAEpR" at bounding box center [200, 21] width 306 height 17
click at [233, 19] on input "sdoAhh7ajXrHAywJQGiYAEpR" at bounding box center [200, 21] width 306 height 17
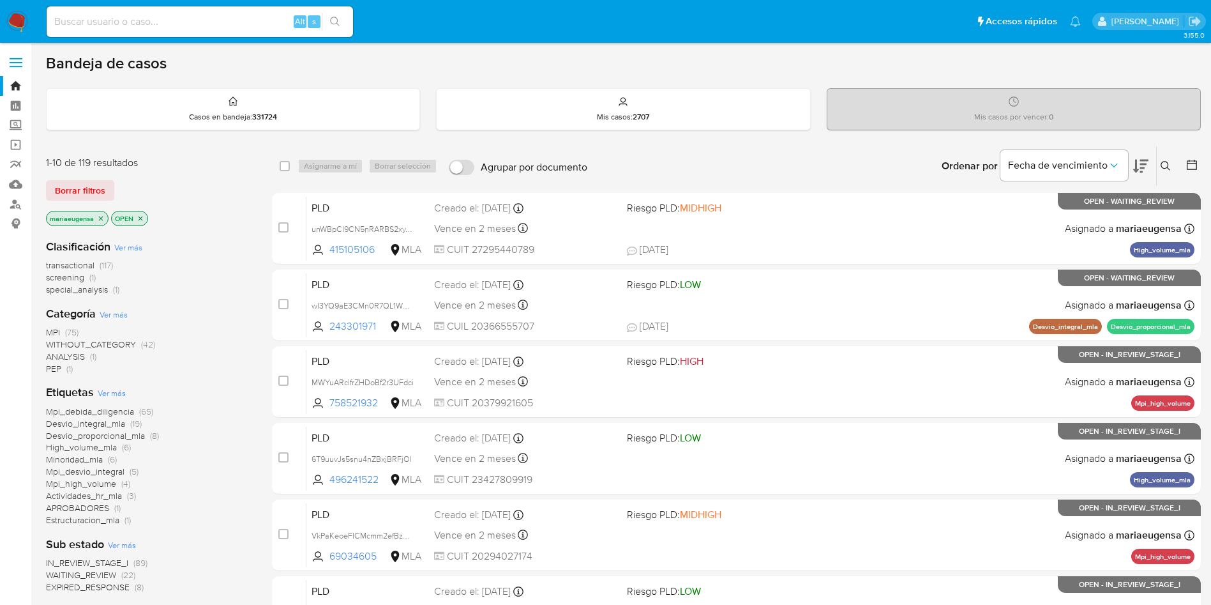
click at [1169, 164] on icon at bounding box center [1166, 166] width 10 height 10
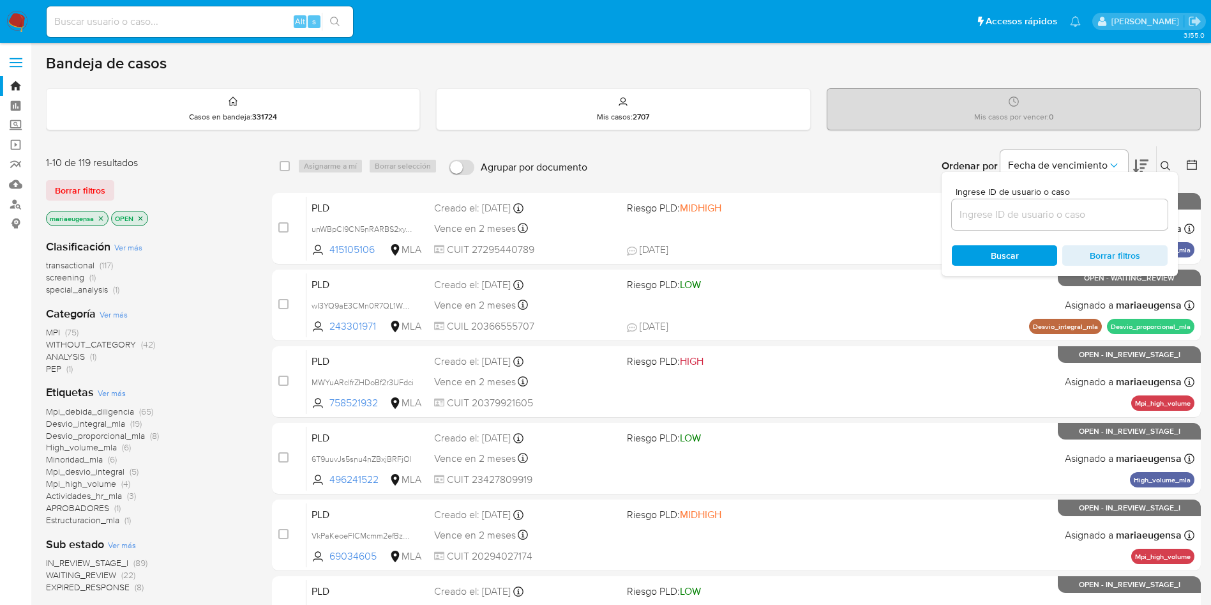
click at [1094, 216] on input at bounding box center [1060, 214] width 216 height 17
type input "sdoAhh7ajXrHAywJQGiYAEpR"
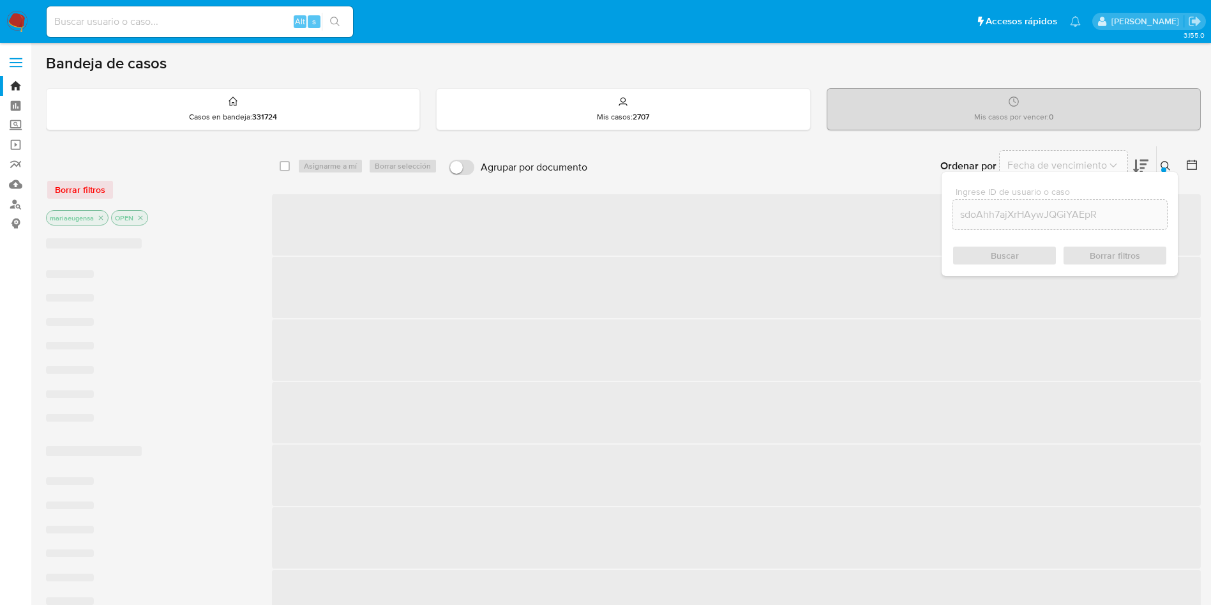
click at [1167, 165] on icon at bounding box center [1166, 166] width 10 height 10
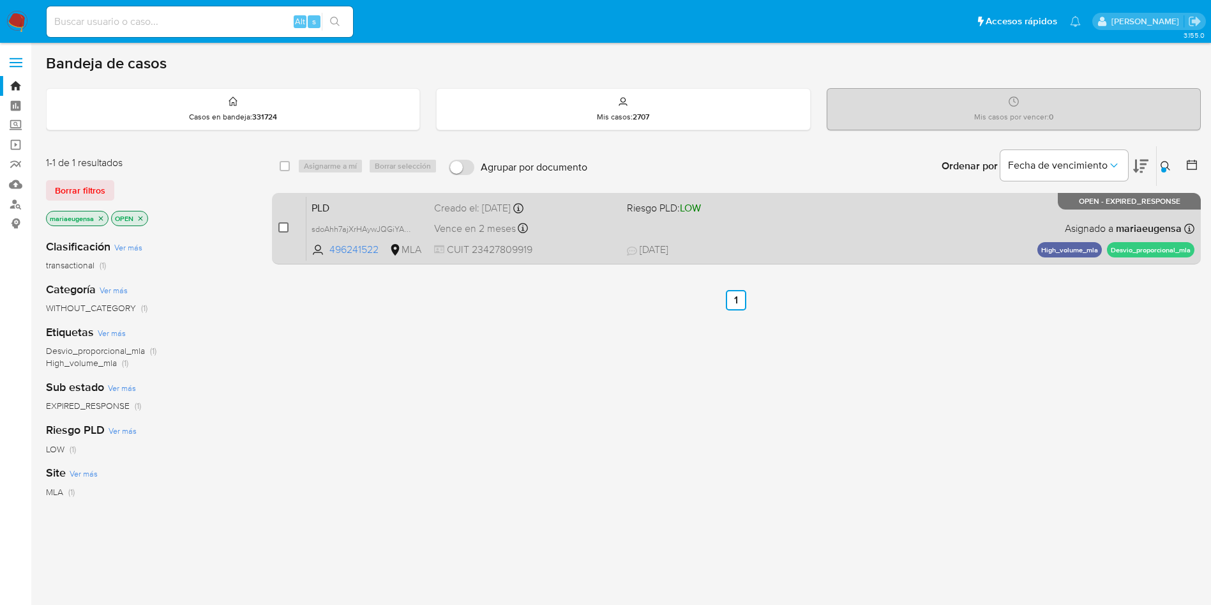
click at [287, 224] on input "checkbox" at bounding box center [283, 227] width 10 height 10
checkbox input "true"
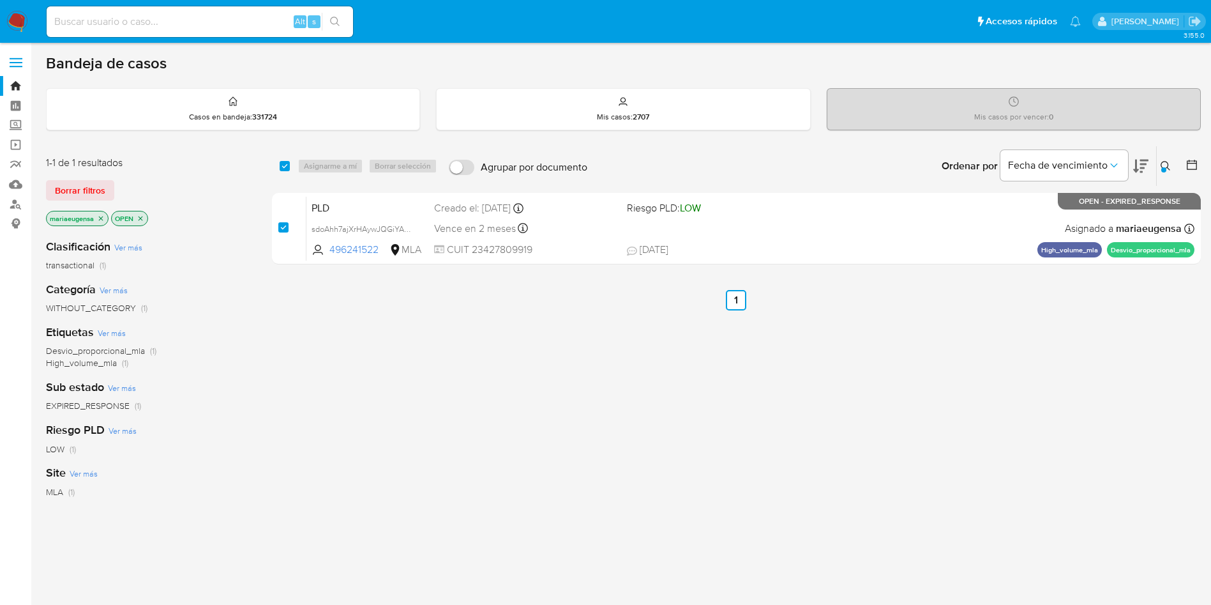
checkbox input "true"
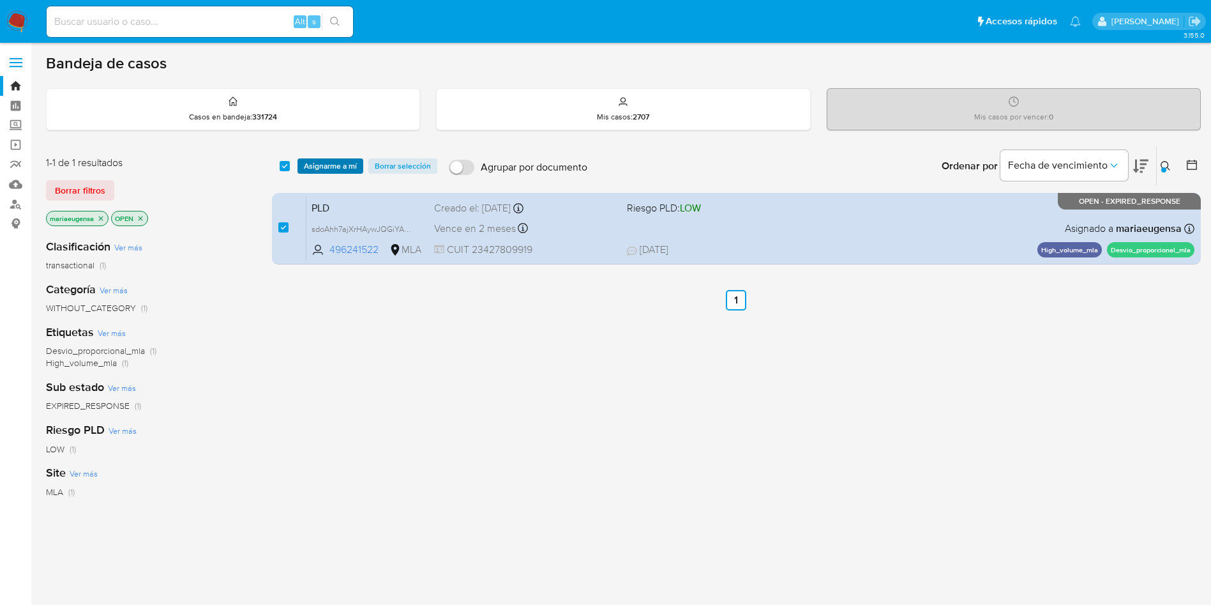
click at [338, 163] on span "Asignarme a mí" at bounding box center [330, 166] width 53 height 13
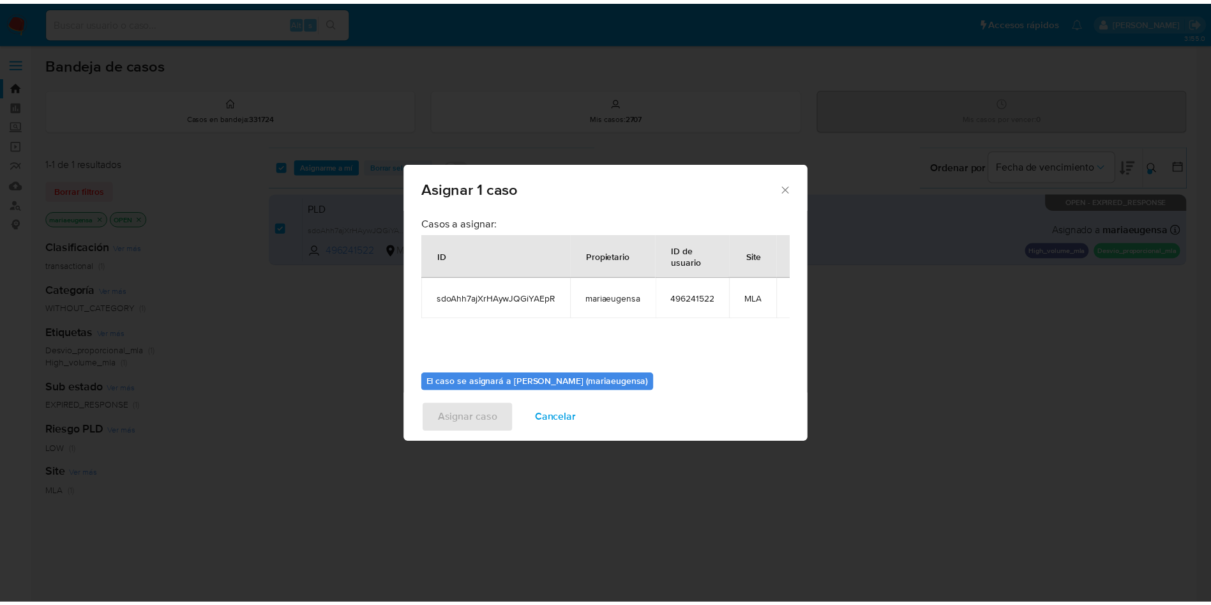
scroll to position [66, 0]
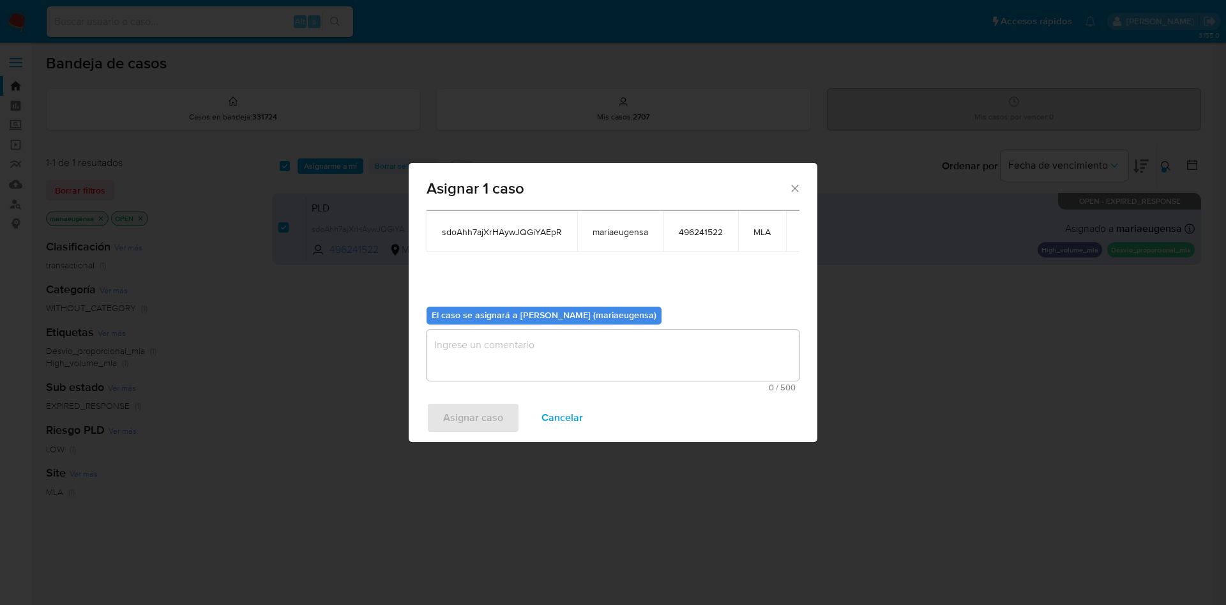
click at [439, 359] on textarea "assign-modal" at bounding box center [613, 354] width 373 height 51
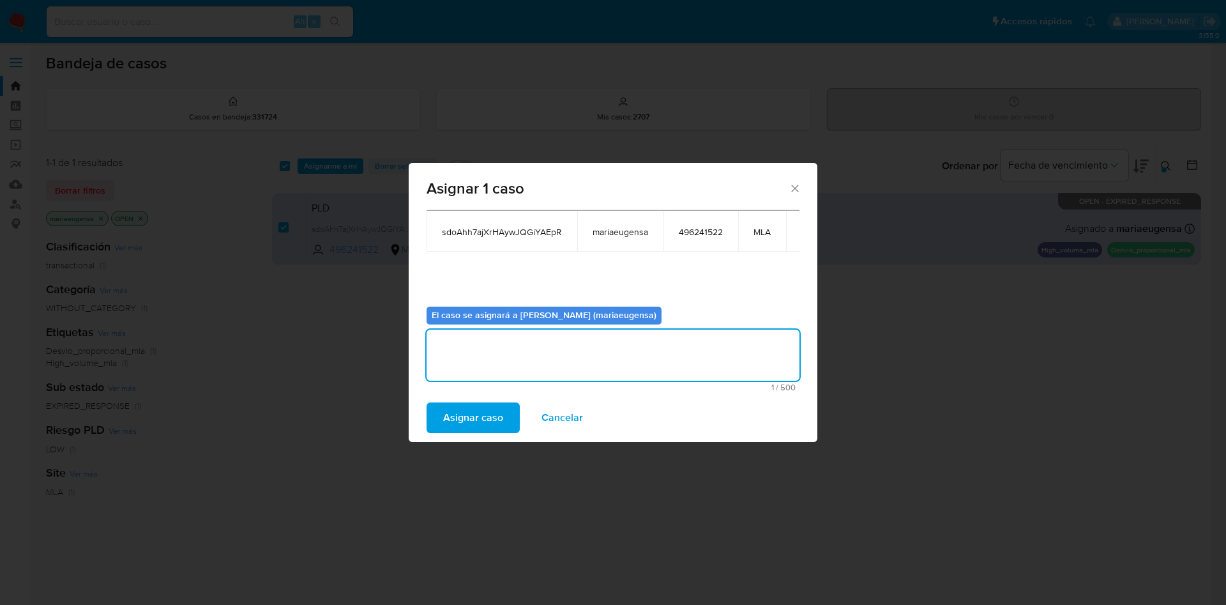
click at [451, 416] on span "Asignar caso" at bounding box center [473, 418] width 60 height 28
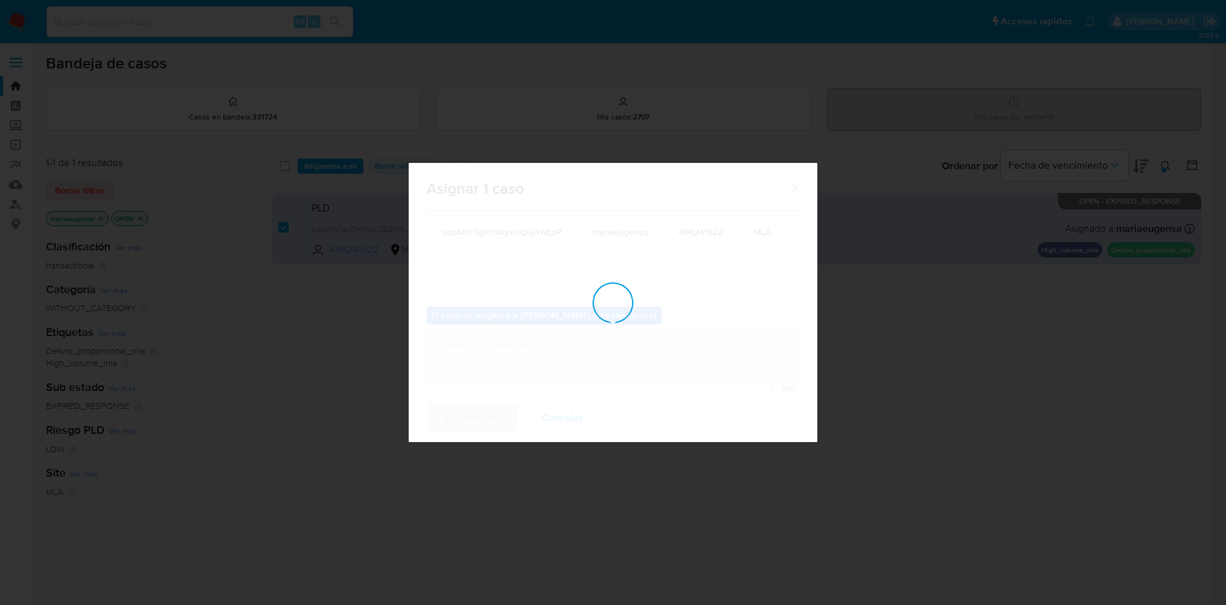
checkbox input "false"
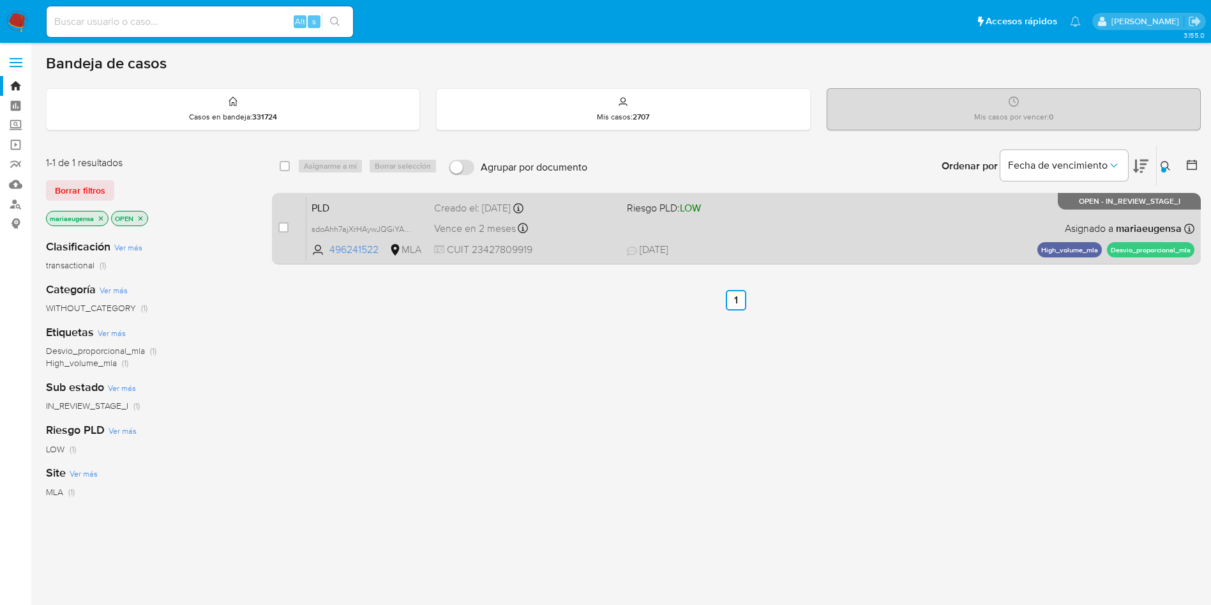
click at [387, 210] on span "PLD" at bounding box center [368, 207] width 112 height 17
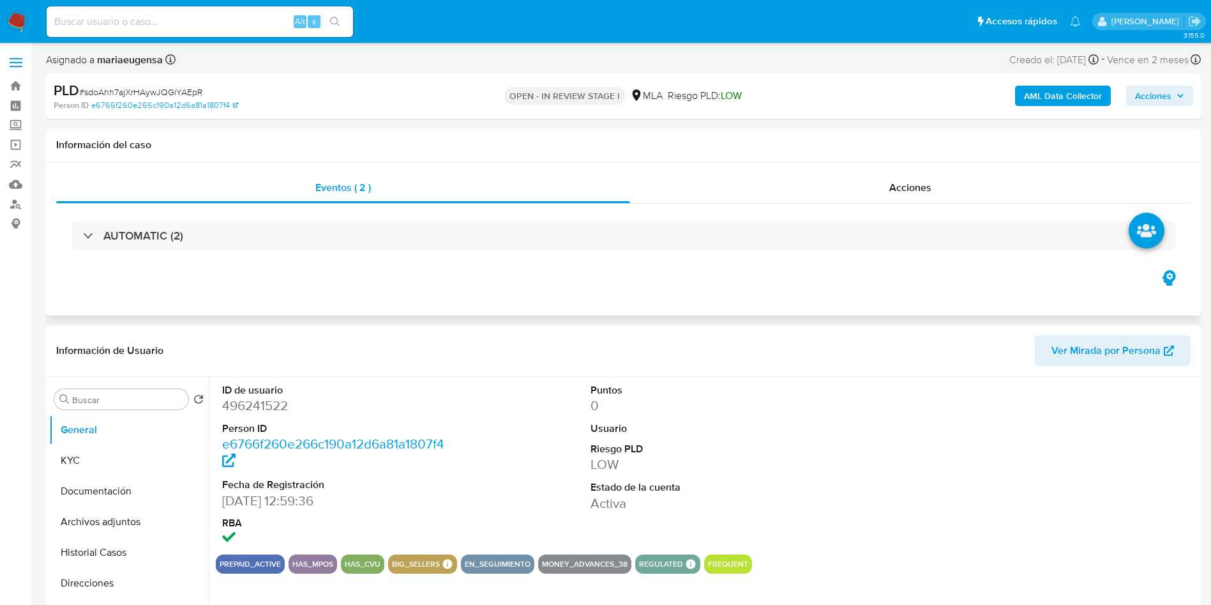
select select "10"
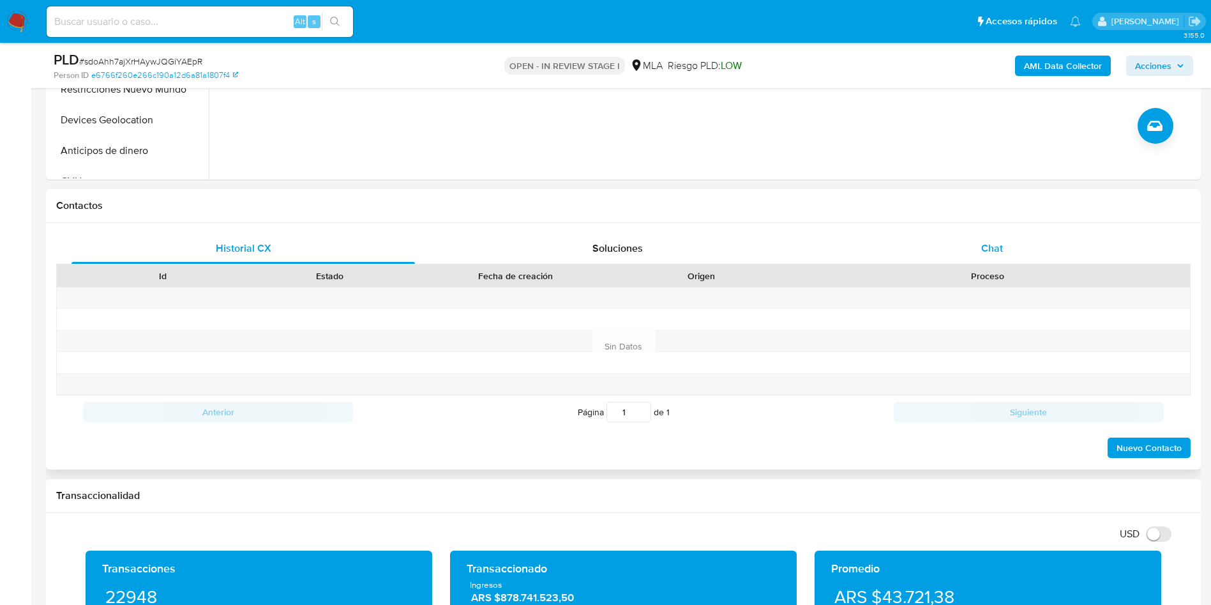
click at [1002, 256] on div "Chat" at bounding box center [992, 248] width 344 height 31
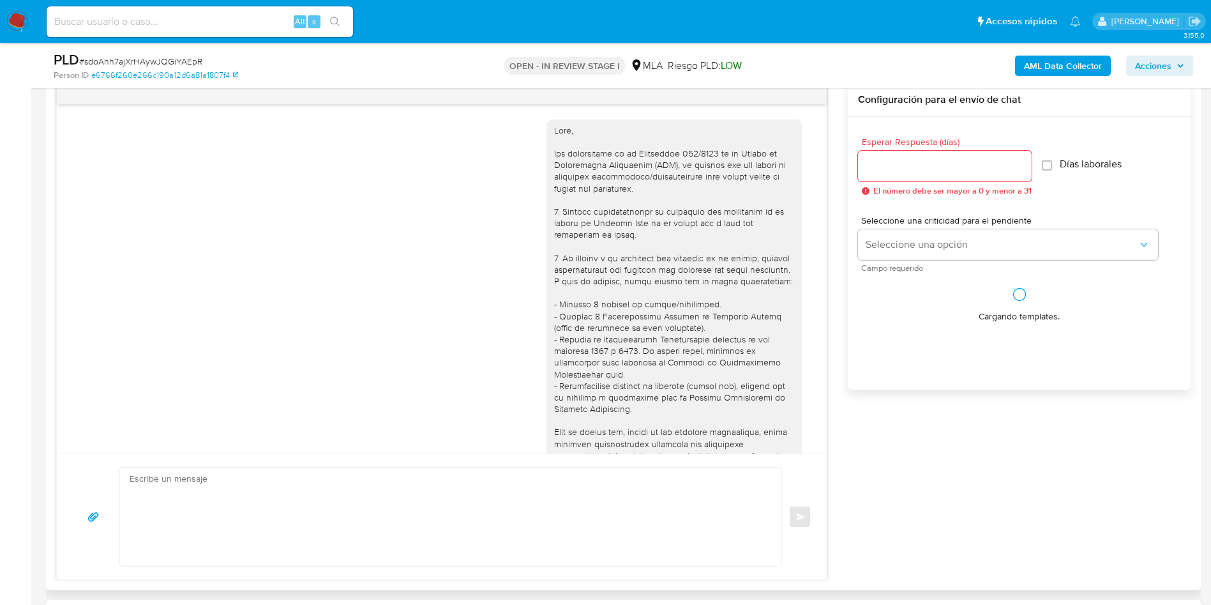
scroll to position [1324, 0]
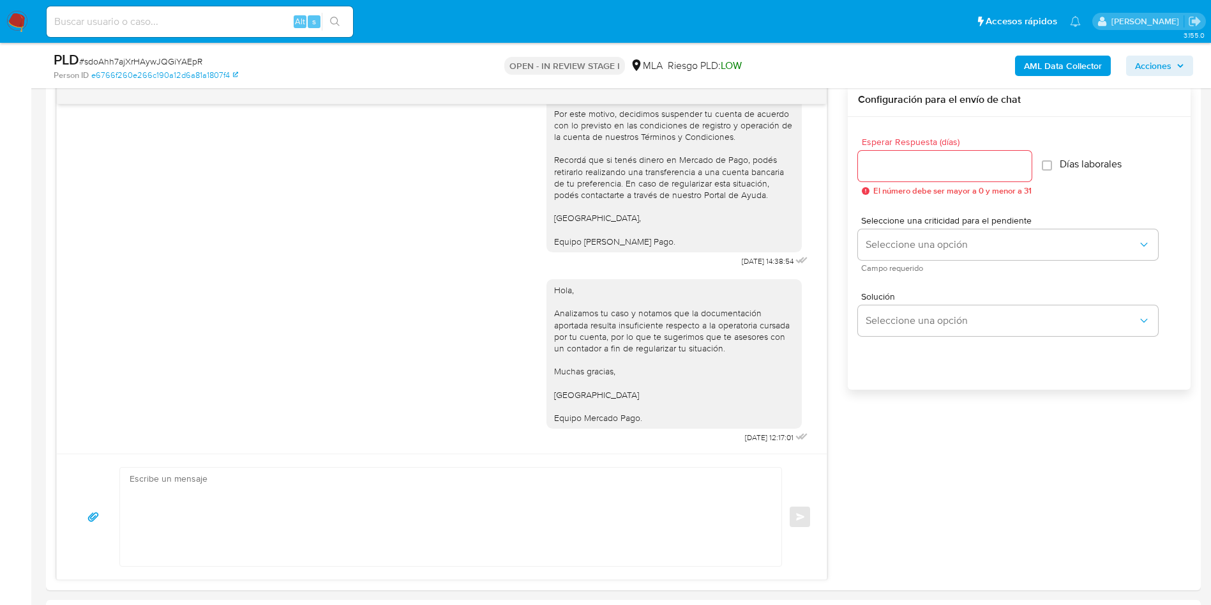
click at [1165, 63] on span "Acciones" at bounding box center [1153, 66] width 36 height 20
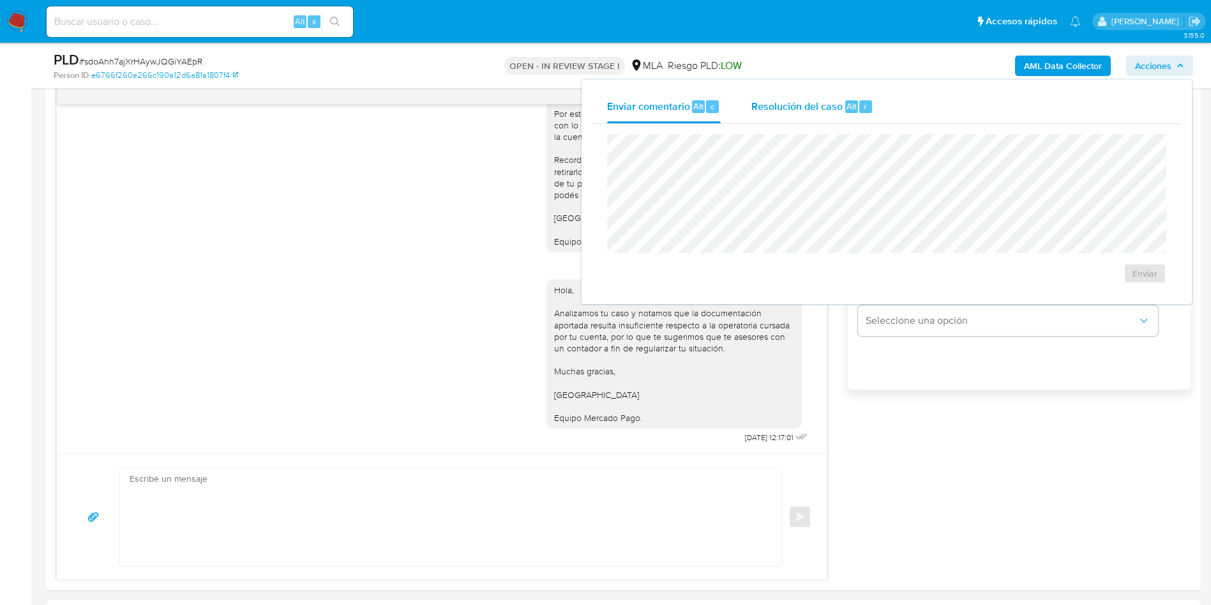
click at [851, 106] on span "Alt" at bounding box center [852, 106] width 10 height 12
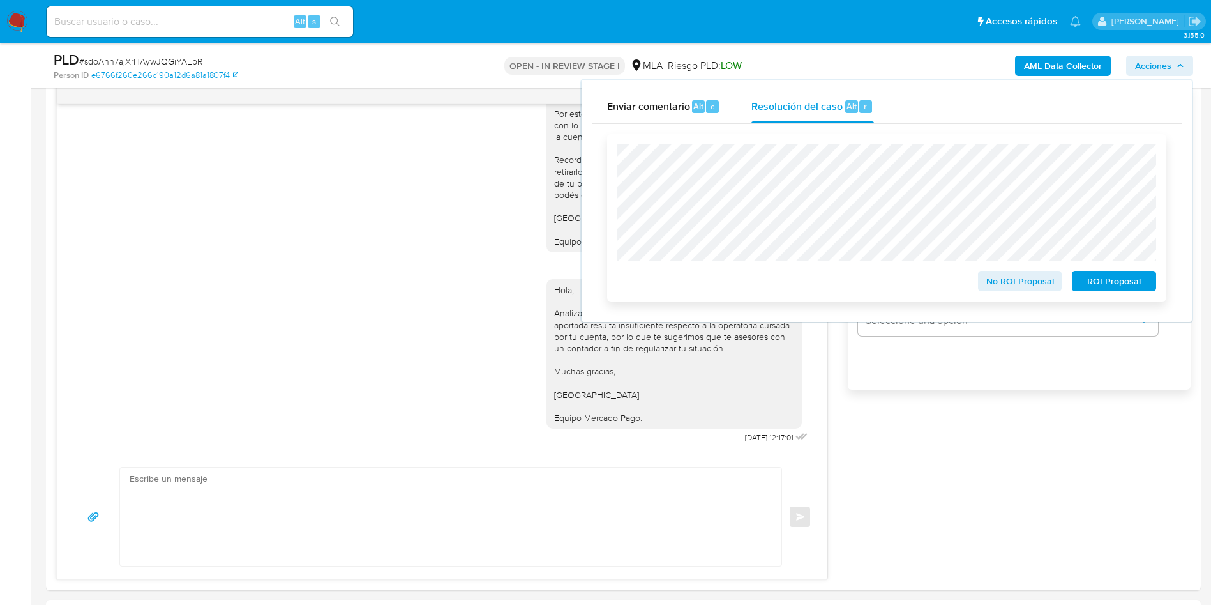
click at [1134, 285] on span "ROI Proposal" at bounding box center [1114, 281] width 66 height 18
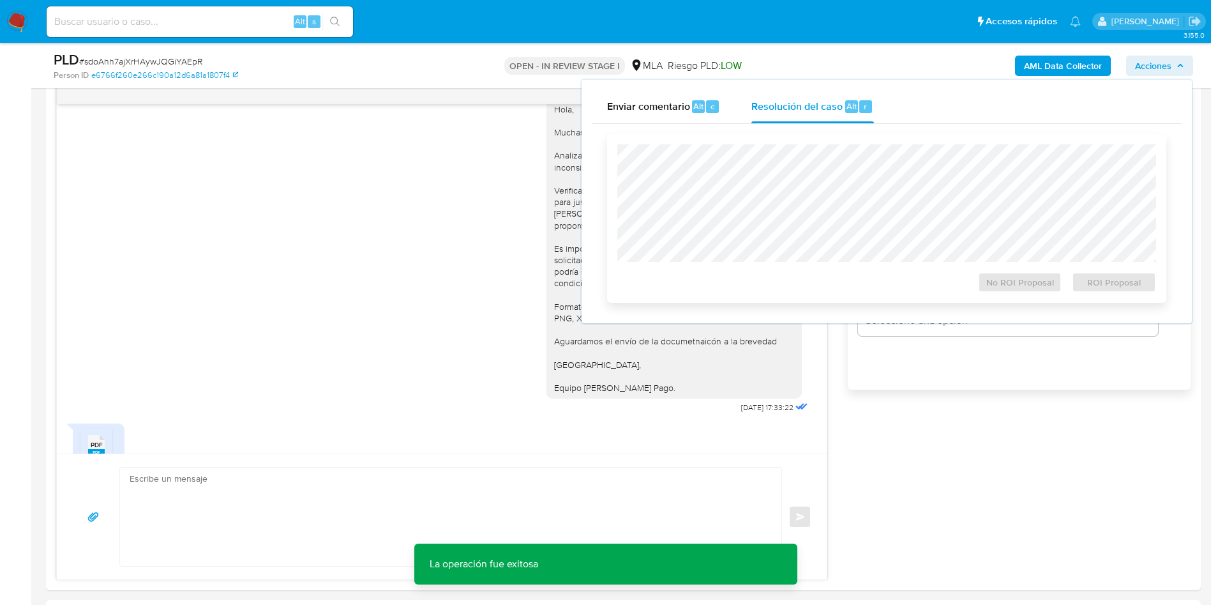
scroll to position [654, 0]
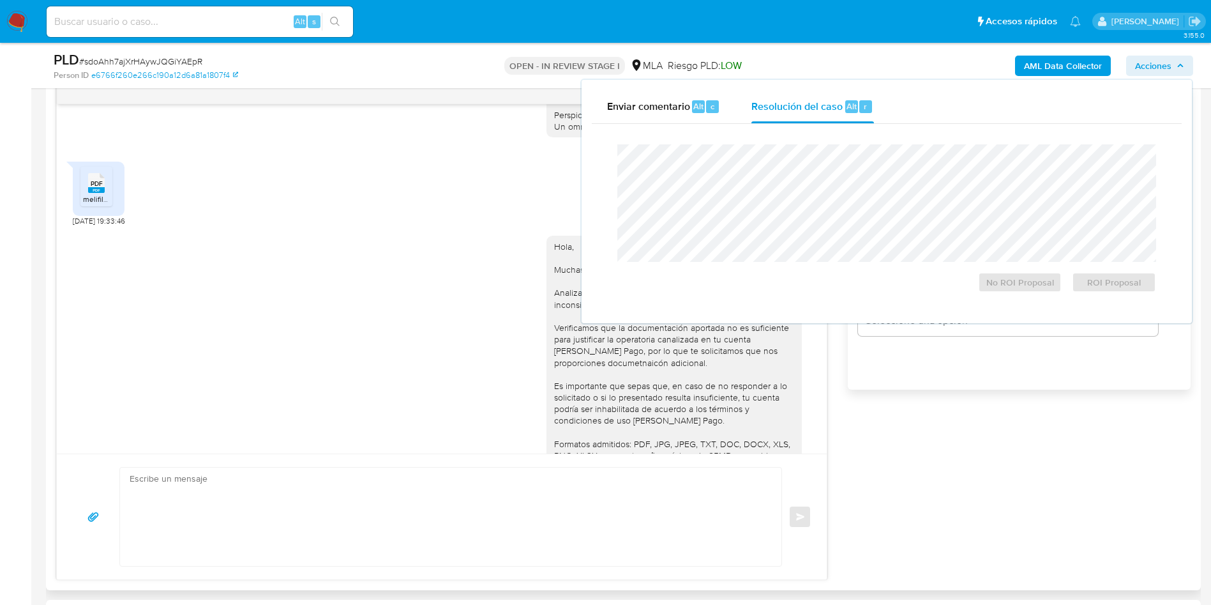
click at [277, 218] on div "PDF PDF melifile473711406359673039.pdf 18/07/2025 19:33:46" at bounding box center [442, 190] width 738 height 71
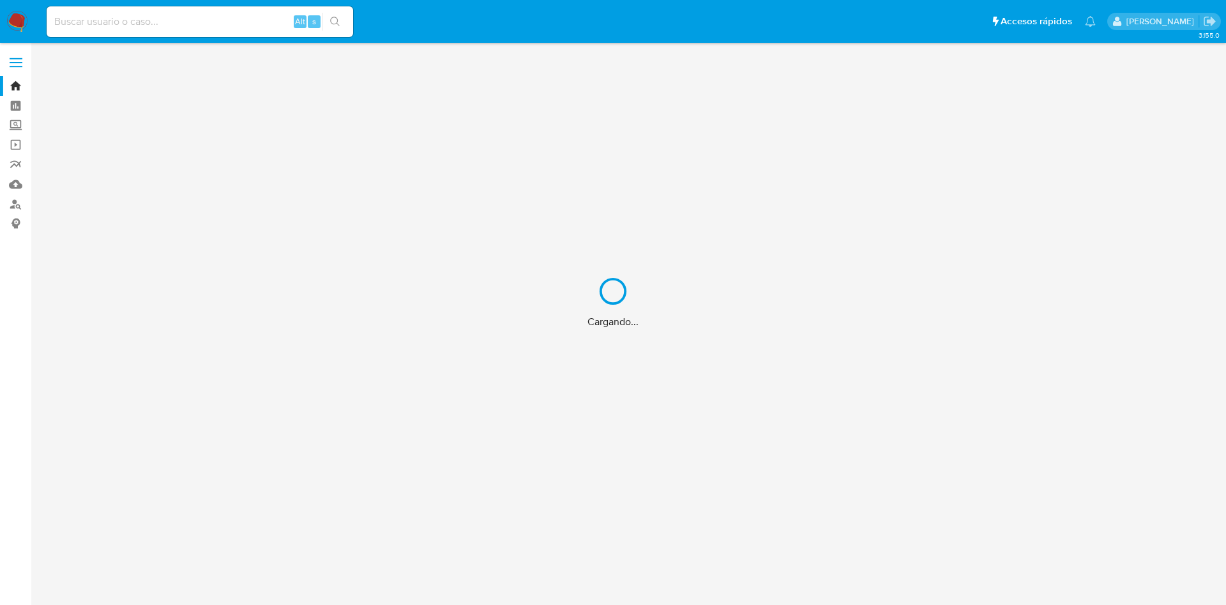
click at [230, 29] on div "Cargando..." at bounding box center [613, 302] width 1226 height 605
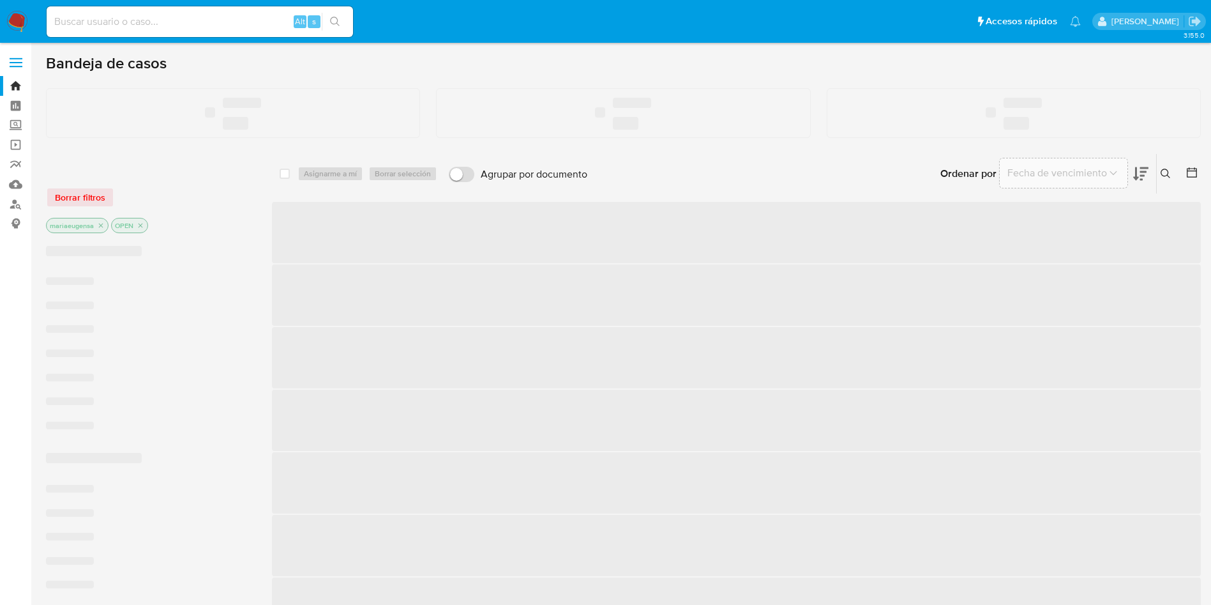
click at [231, 25] on input at bounding box center [200, 21] width 306 height 17
paste input "kBwY0n0a9ps7w2xIpf9UsM2z"
type input "kBwY0n0a9ps7w2xIpf9UsM2z"
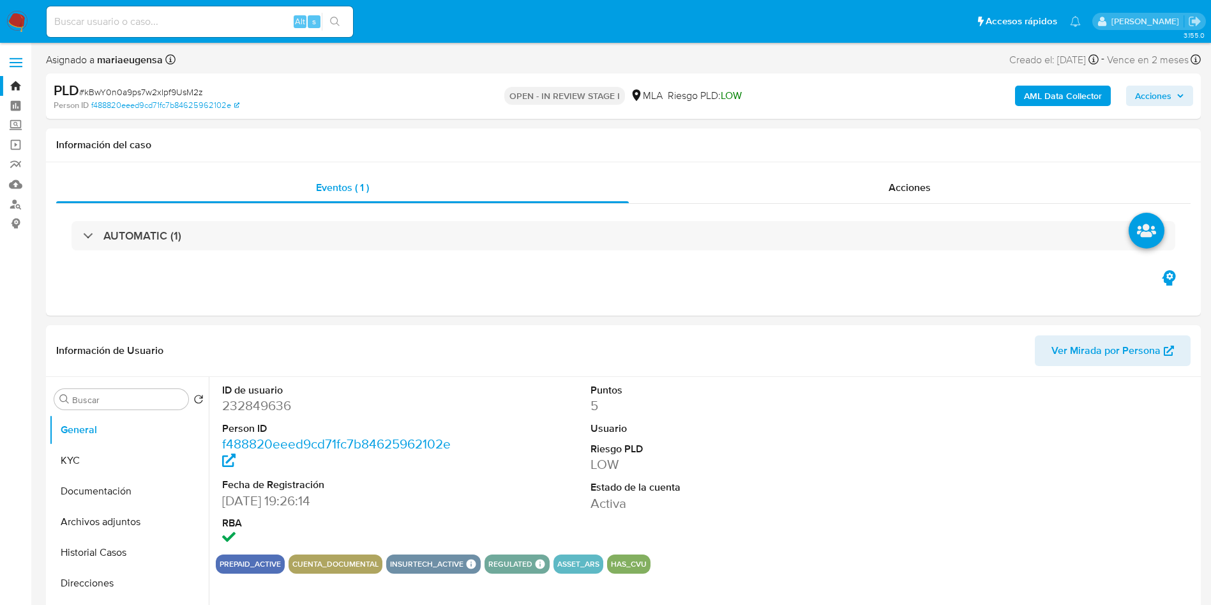
select select "10"
click at [485, 447] on div "ID de usuario 232849636 Person ID f488820eeed9cd71fc7b84625962102e Fecha de Reg…" at bounding box center [707, 466] width 982 height 178
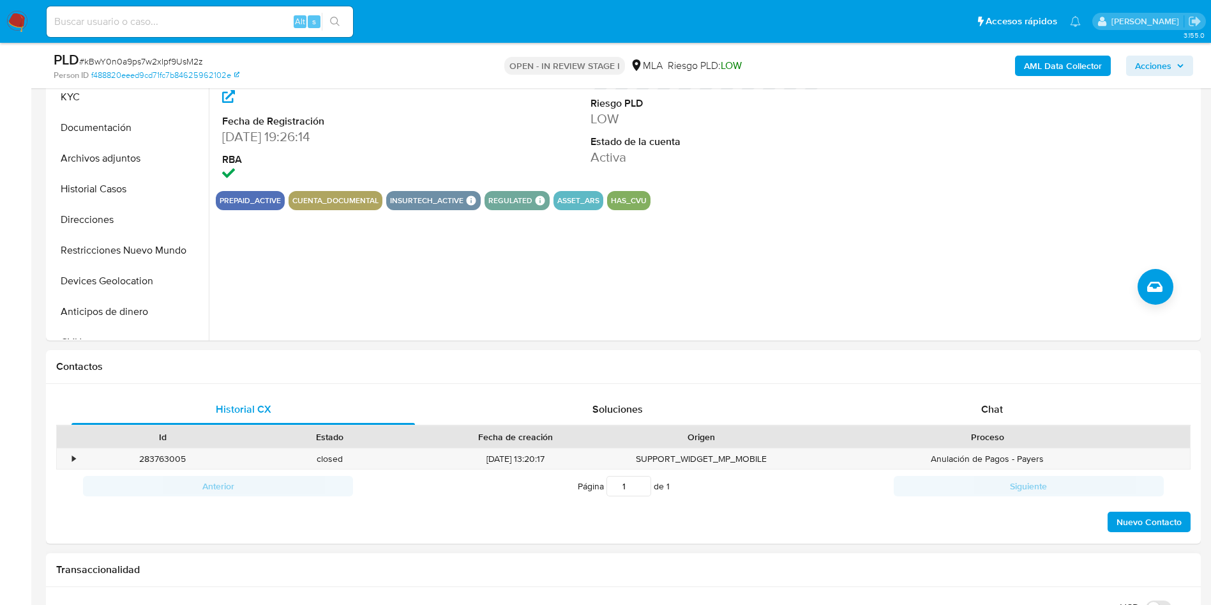
scroll to position [575, 0]
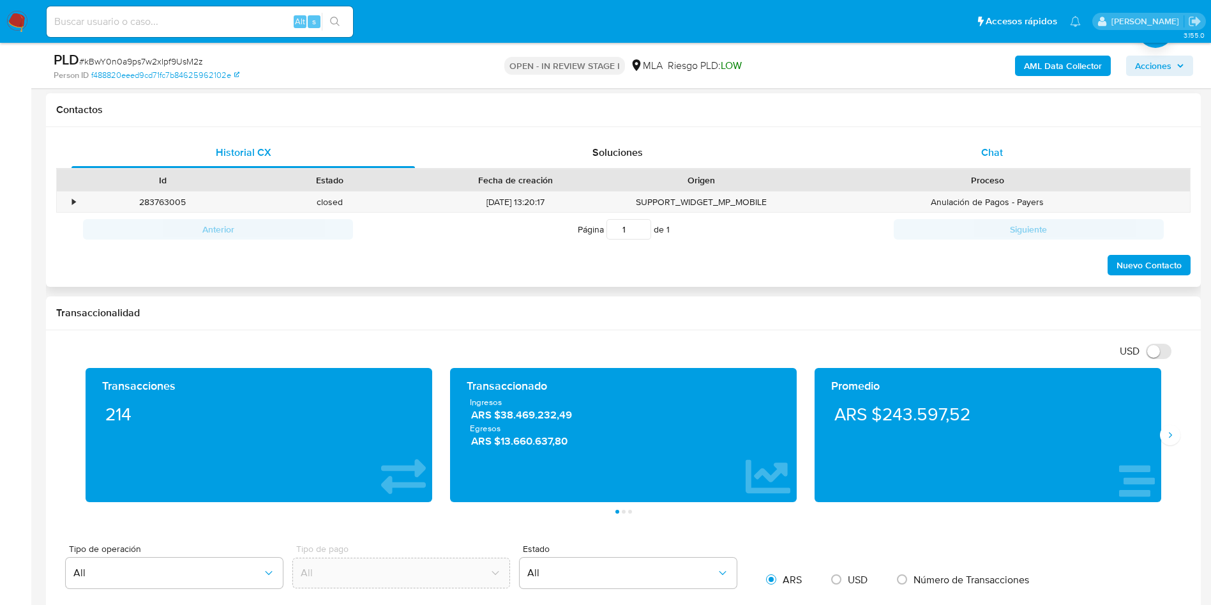
click at [1002, 148] on span "Chat" at bounding box center [992, 152] width 22 height 15
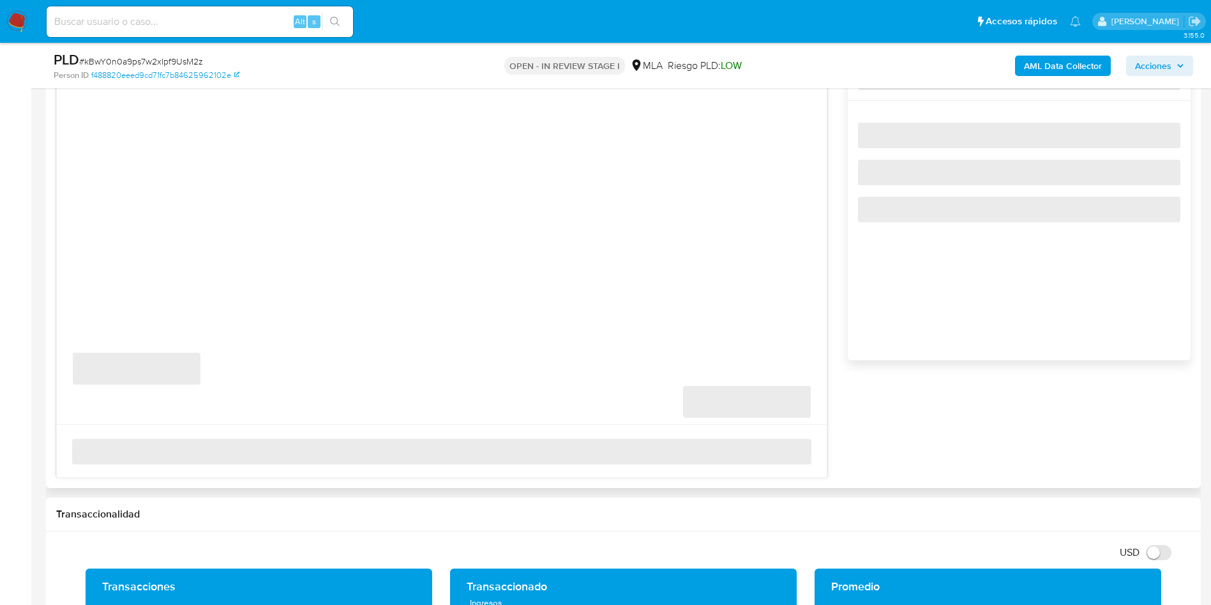
scroll to position [670, 0]
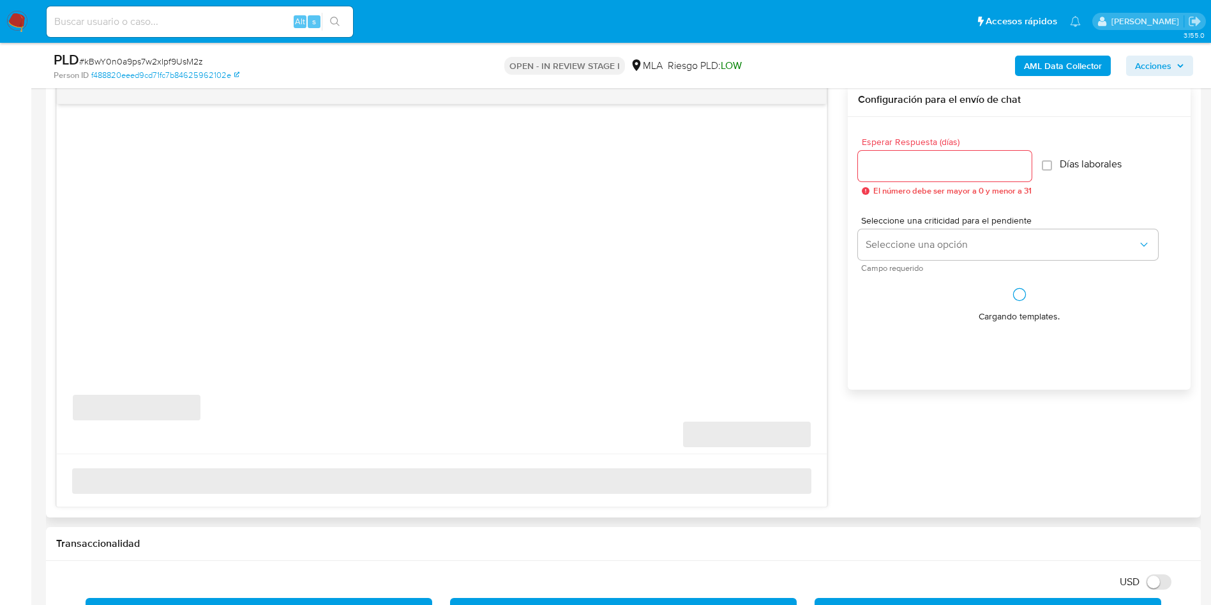
click at [163, 57] on span "# kBwY0n0a9ps7w2xIpf9UsM2z" at bounding box center [141, 61] width 124 height 13
click at [163, 56] on span "# kBwY0n0a9ps7w2xIpf9UsM2z" at bounding box center [141, 61] width 124 height 13
copy span "kBwY0n0a9ps7w2xIpf9UsM2z"
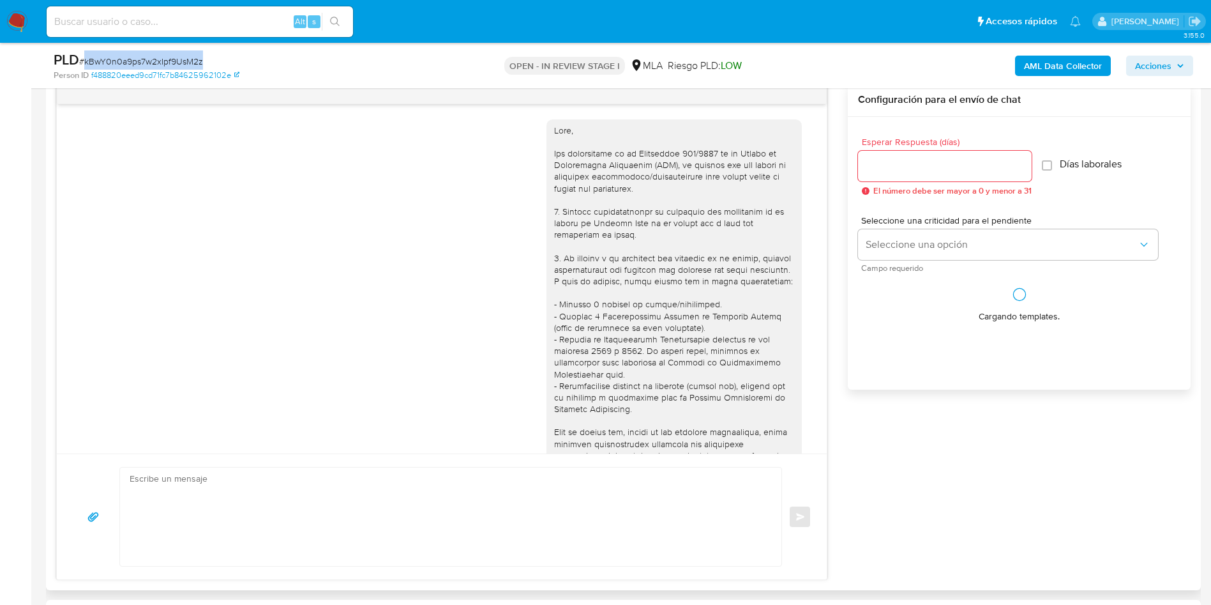
scroll to position [425, 0]
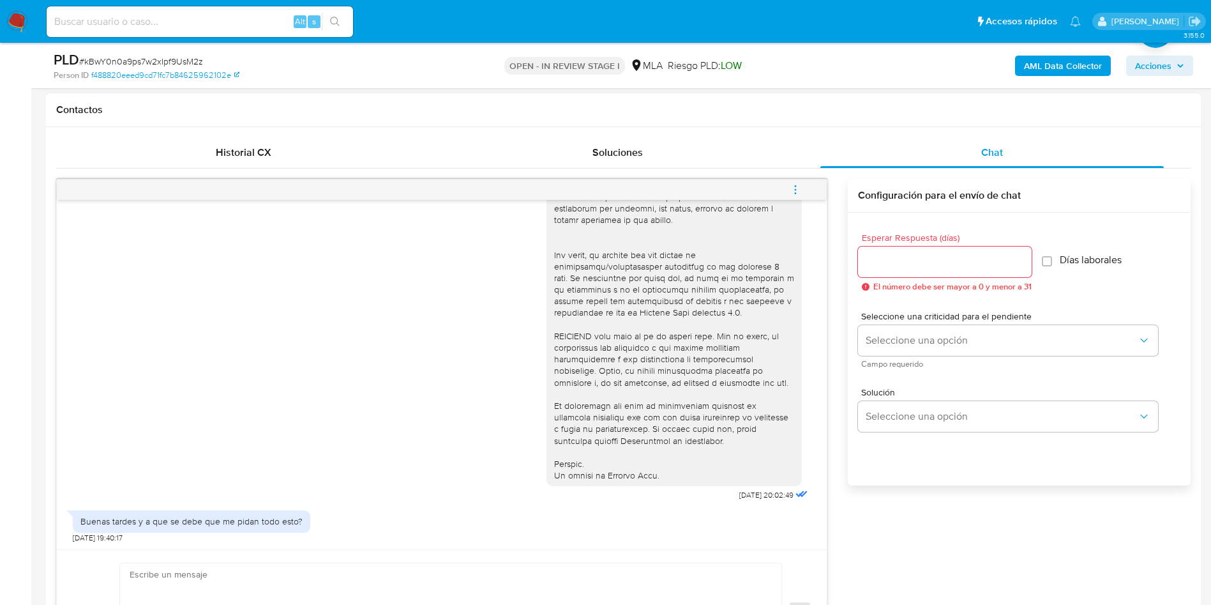
scroll to position [424, 0]
drag, startPoint x: 152, startPoint y: 582, endPoint x: 170, endPoint y: 580, distance: 18.6
click at [167, 582] on textarea at bounding box center [448, 612] width 636 height 98
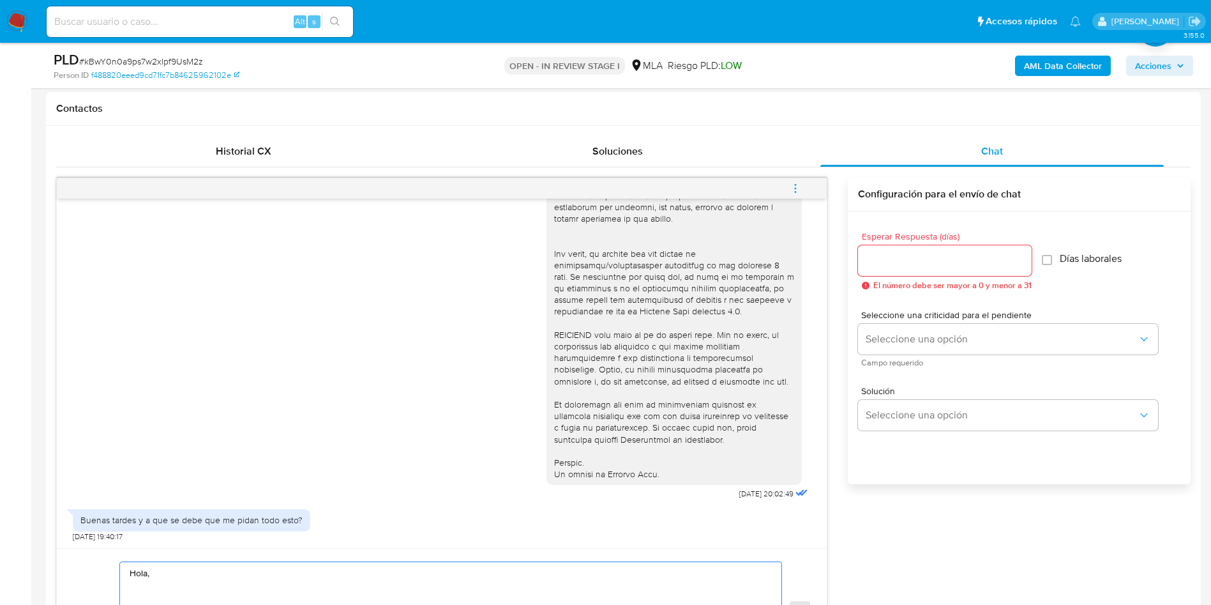
type textarea "Hola,"
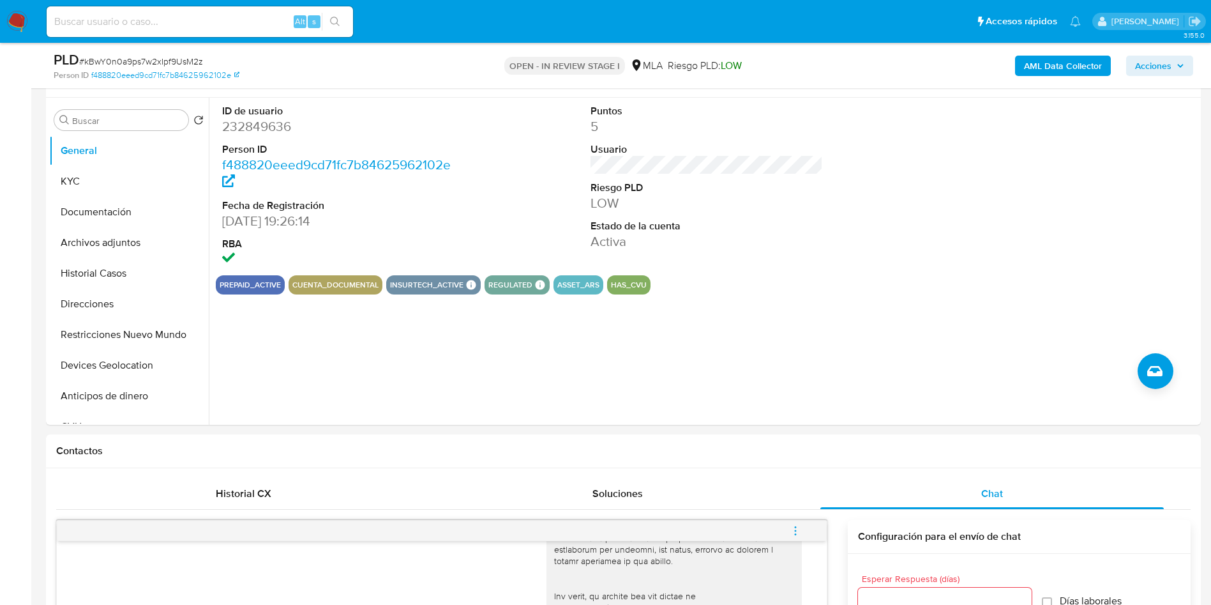
scroll to position [1, 0]
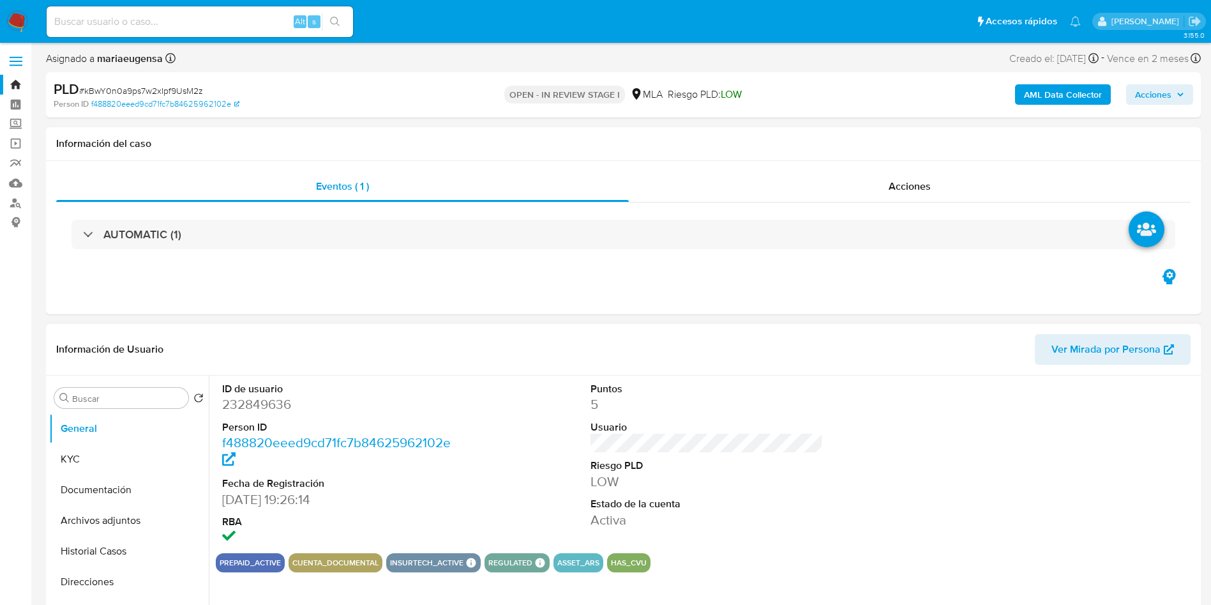
click at [249, 399] on dd "232849636" at bounding box center [338, 404] width 233 height 18
copy dd "232849636"
click at [116, 454] on button "KYC" at bounding box center [123, 459] width 149 height 31
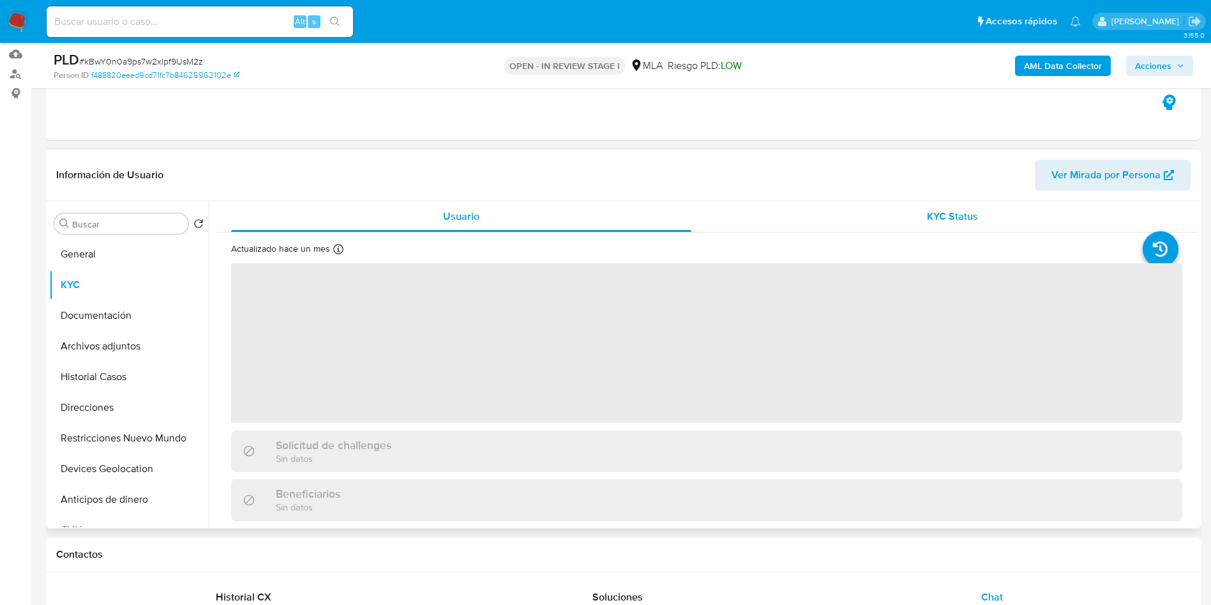
scroll to position [133, 0]
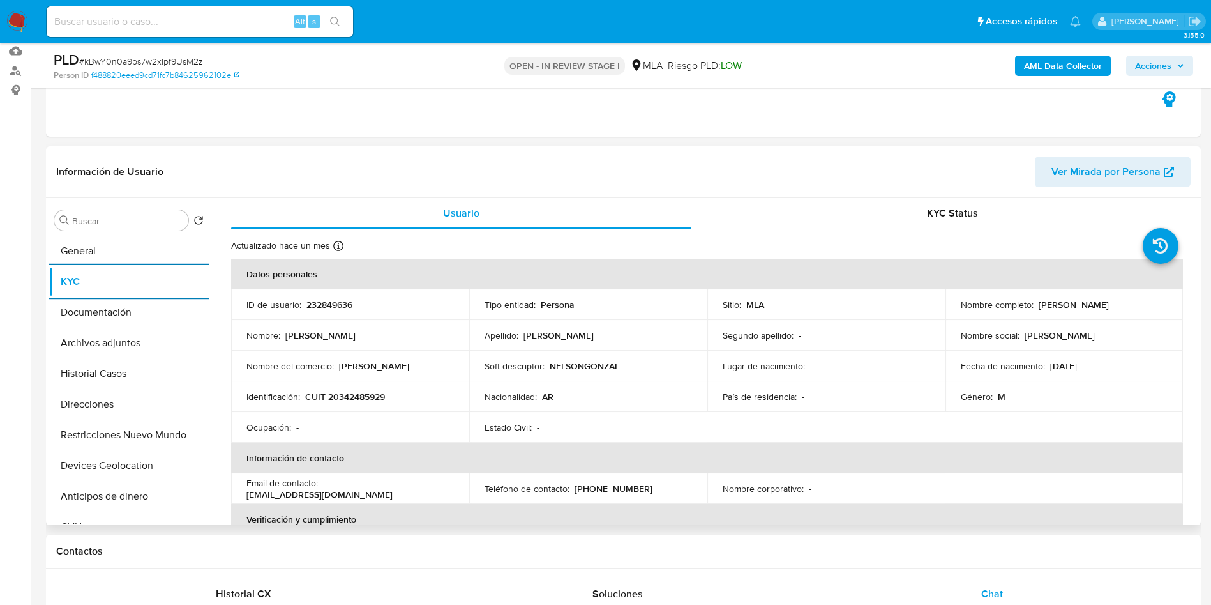
click at [350, 388] on td "Identificación : CUIT 20342485929" at bounding box center [350, 396] width 238 height 31
click at [352, 399] on p "CUIT 20342485929" at bounding box center [345, 396] width 80 height 11
copy p "20342485929"
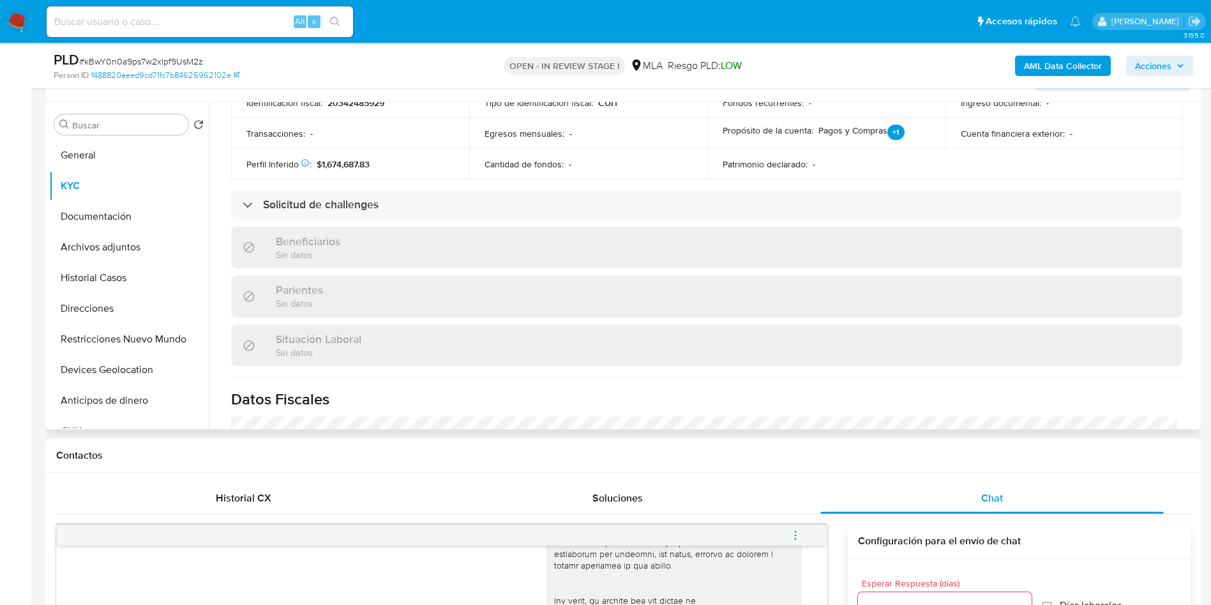
scroll to position [265, 0]
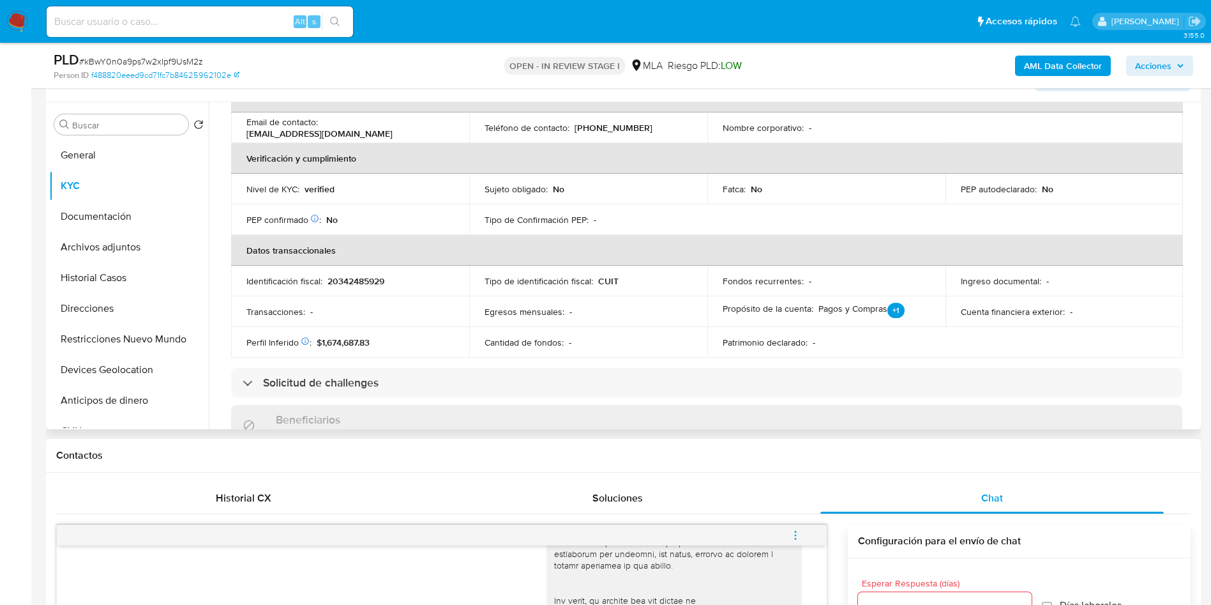
click at [349, 282] on p "20342485929" at bounding box center [356, 280] width 57 height 11
copy p "20342485929"
click at [167, 58] on span "# kBwY0n0a9ps7w2xIpf9UsM2z" at bounding box center [141, 61] width 124 height 13
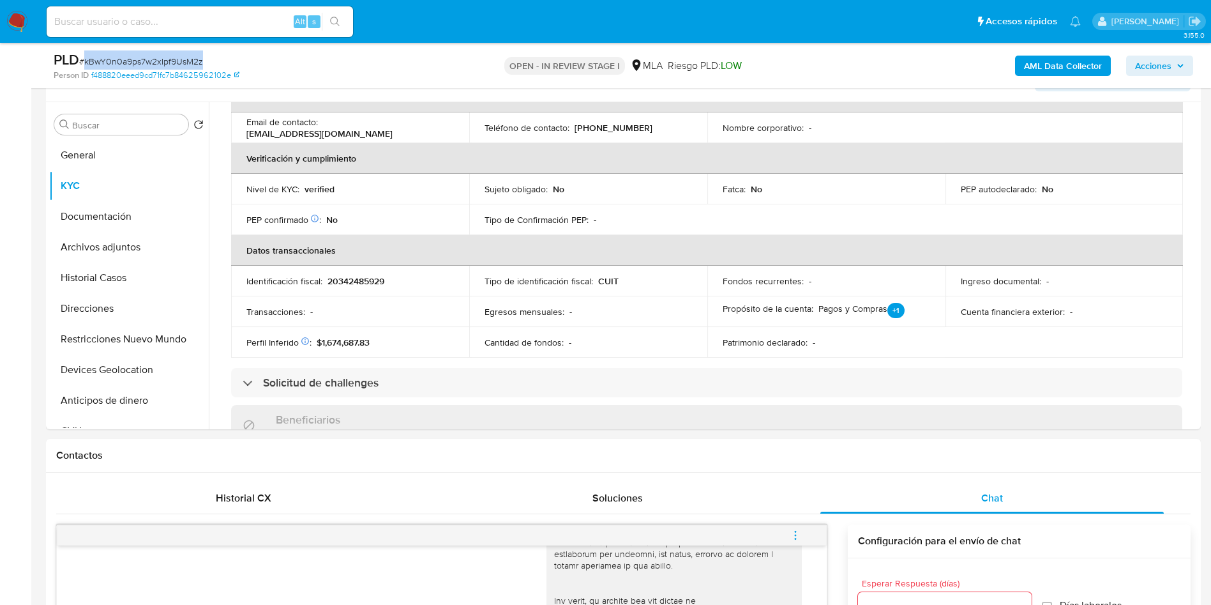
copy span "kBwY0n0a9ps7w2xIpf9UsM2z"
click at [84, 163] on button "General" at bounding box center [123, 155] width 149 height 31
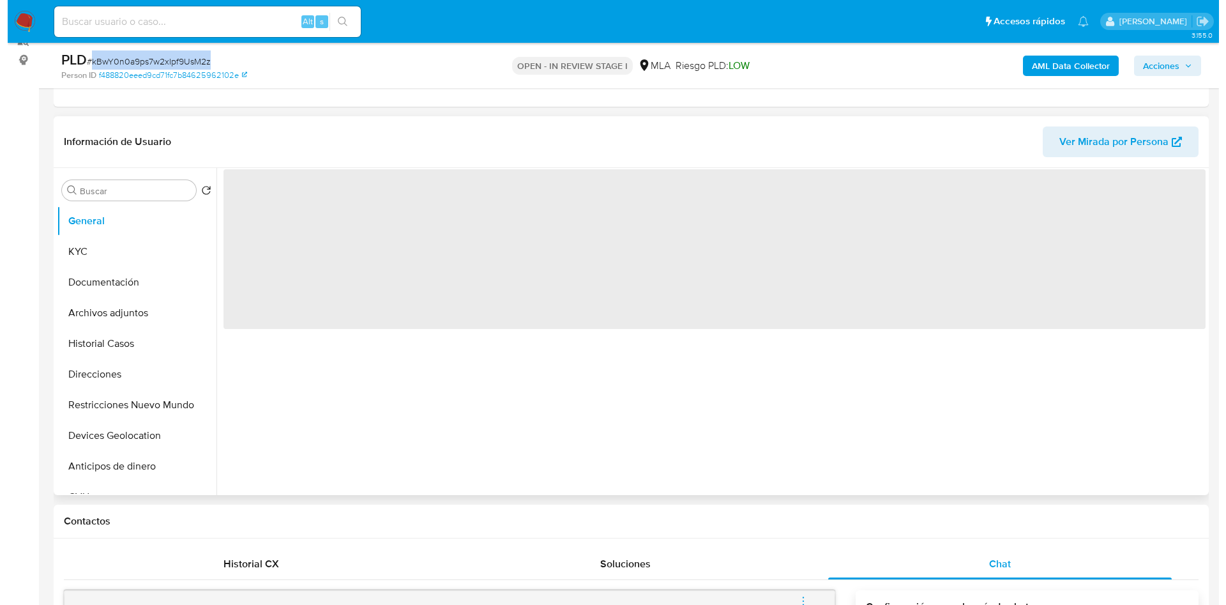
scroll to position [133, 0]
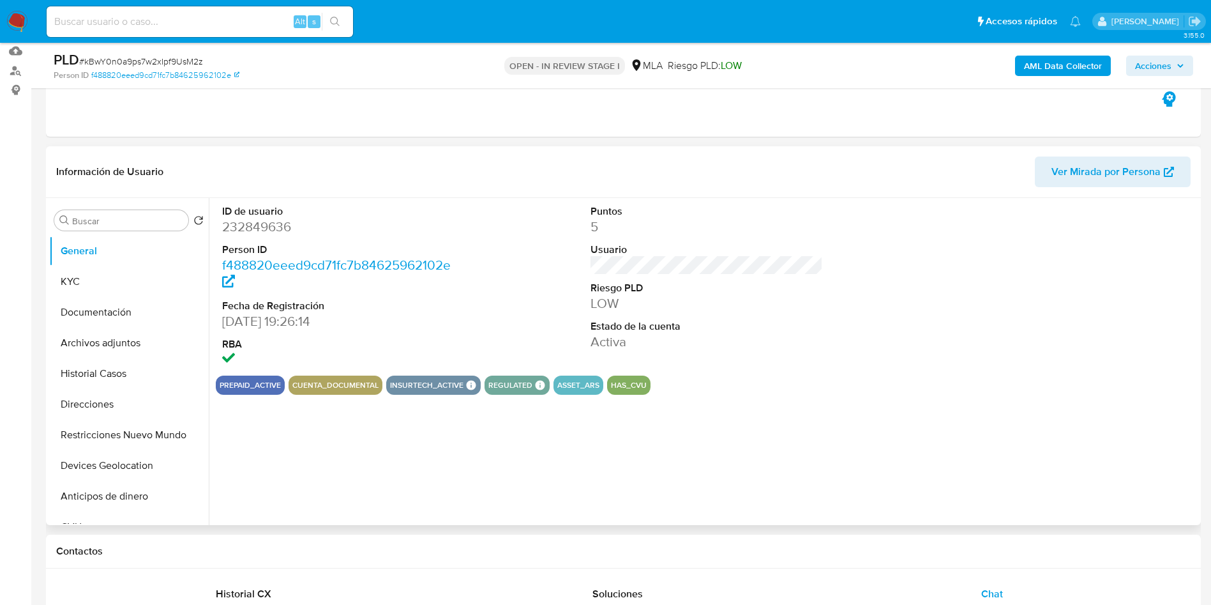
click at [261, 225] on dd "232849636" at bounding box center [338, 227] width 233 height 18
copy dd "232849636"
click at [119, 222] on input "a" at bounding box center [127, 220] width 111 height 11
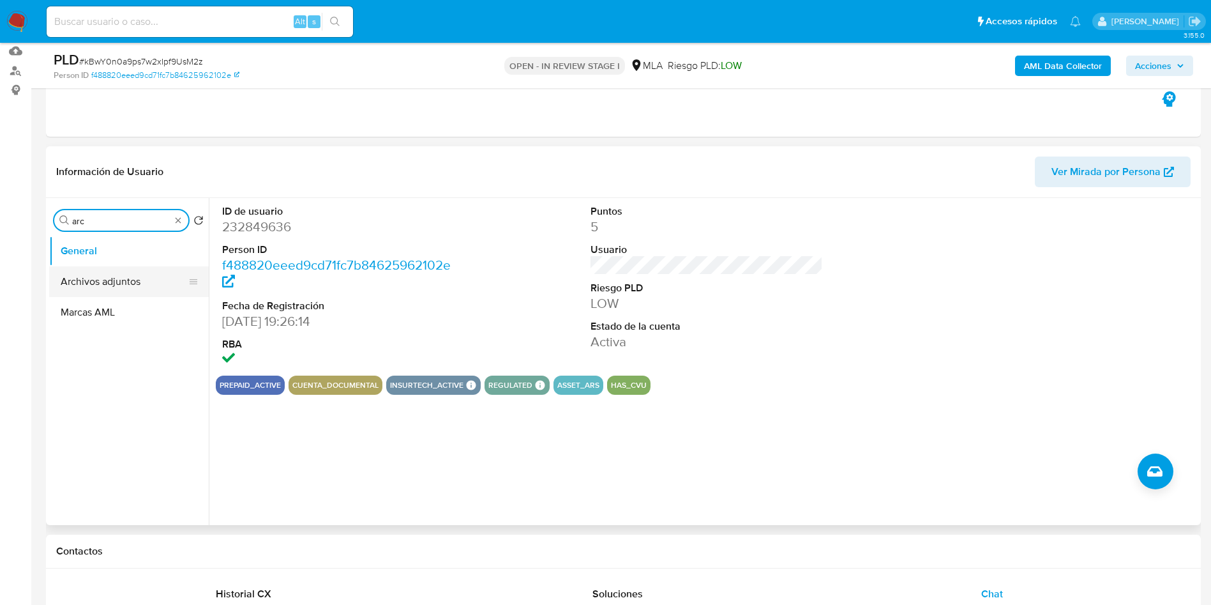
type input "arc"
drag, startPoint x: 133, startPoint y: 281, endPoint x: 911, endPoint y: 115, distance: 794.6
click at [162, 278] on button "Archivos adjuntos" at bounding box center [129, 281] width 160 height 31
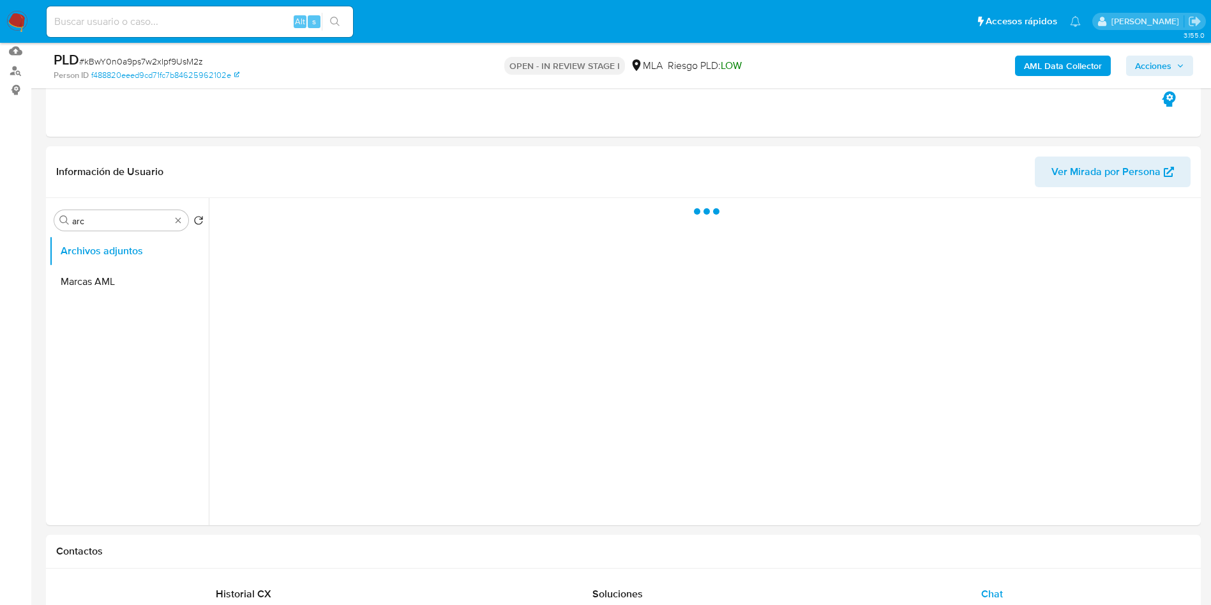
click at [1028, 69] on b "AML Data Collector" at bounding box center [1063, 66] width 78 height 20
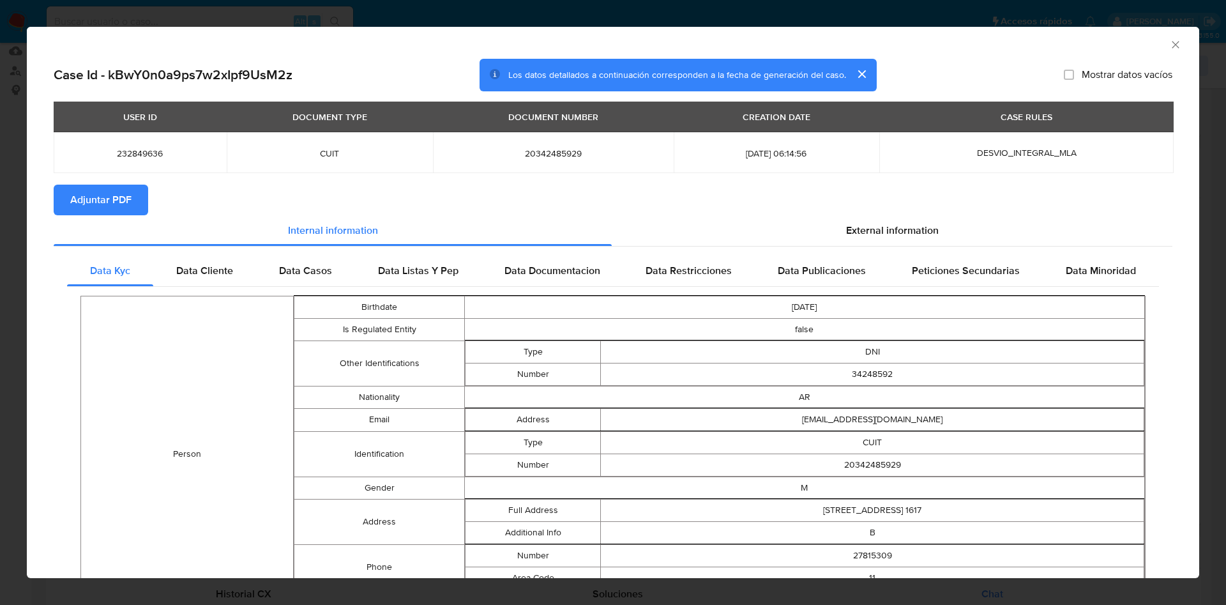
click at [107, 190] on span "Adjuntar PDF" at bounding box center [100, 200] width 61 height 28
drag, startPoint x: 1160, startPoint y: 45, endPoint x: 1148, endPoint y: 50, distance: 12.8
click at [1169, 44] on icon "Cerrar ventana" at bounding box center [1175, 44] width 13 height 13
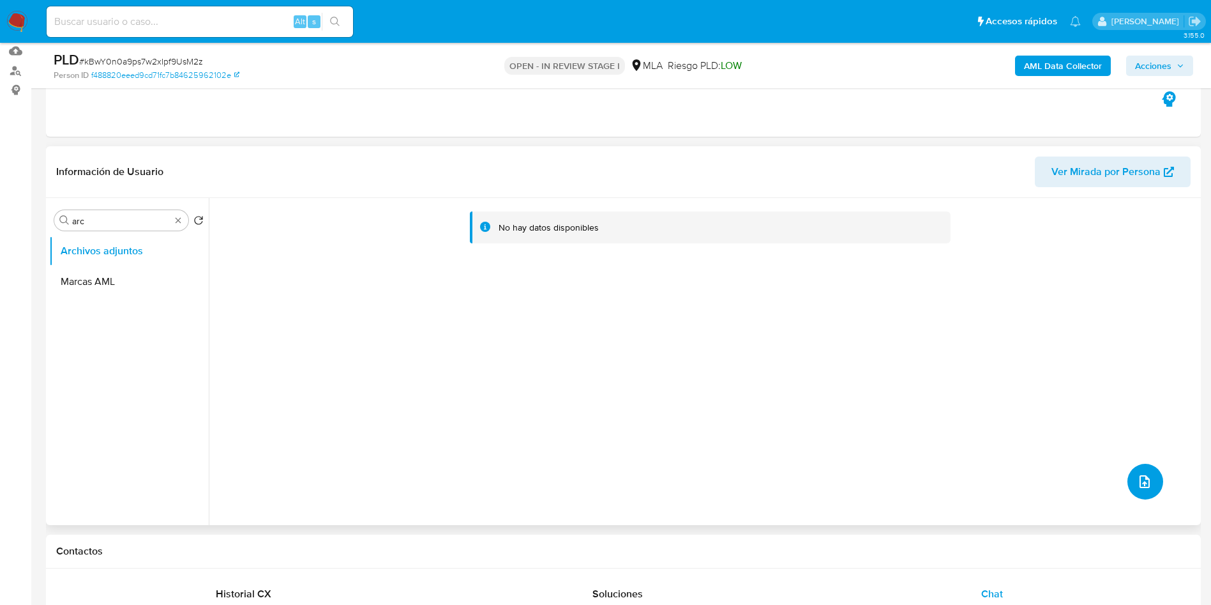
click at [1145, 478] on icon "upload-file" at bounding box center [1145, 481] width 10 height 13
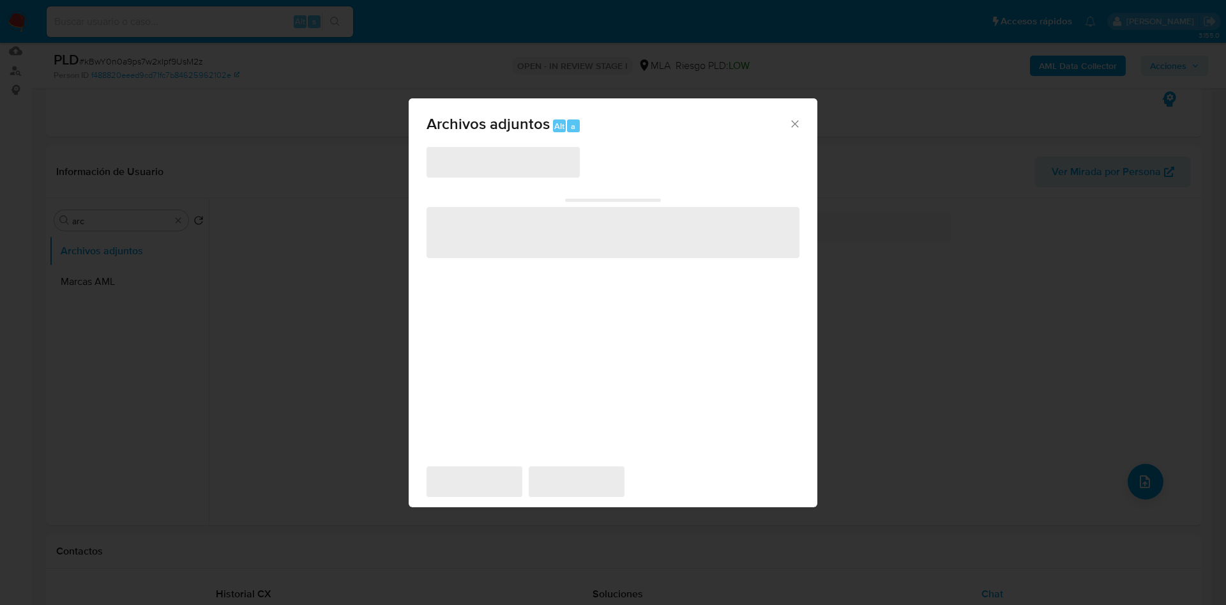
click at [525, 230] on span "‌" at bounding box center [613, 232] width 373 height 51
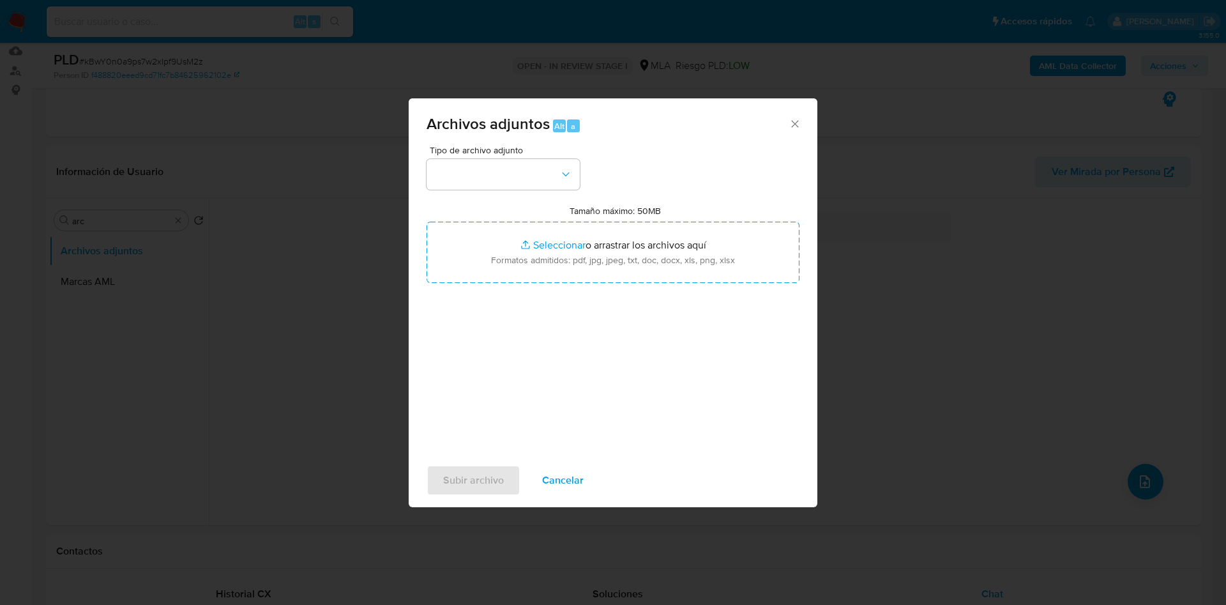
click at [393, 259] on div "Archivos adjuntos Alt a Tipo de archivo adjunto Tamaño máximo: 50MB Seleccionar…" at bounding box center [613, 302] width 1226 height 605
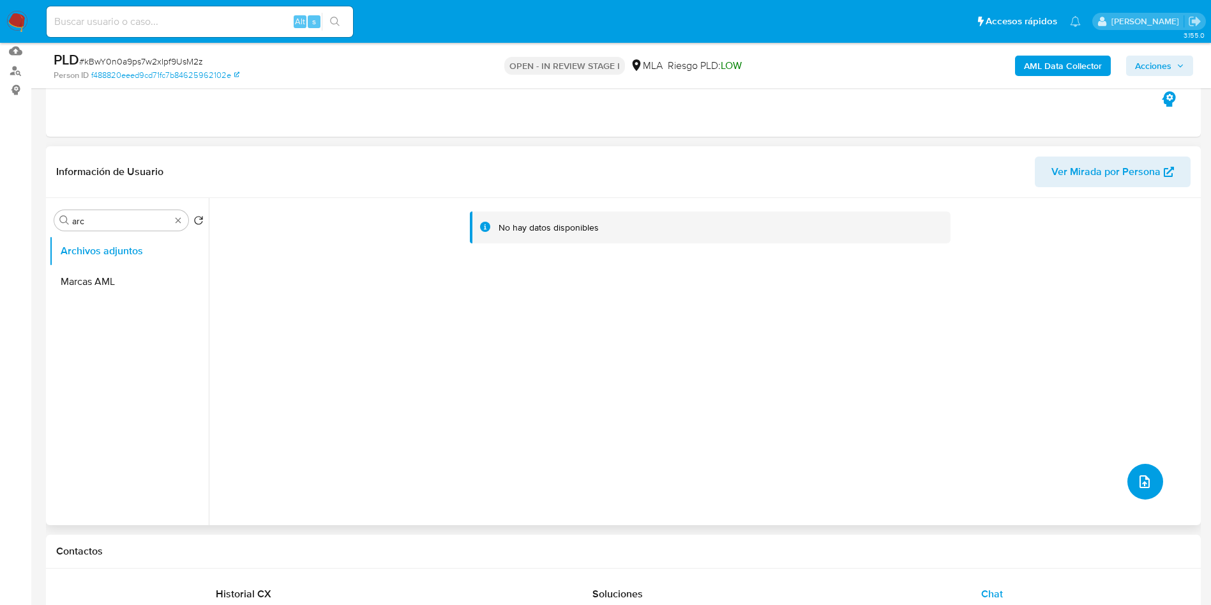
click at [1131, 473] on button "upload-file" at bounding box center [1146, 482] width 36 height 36
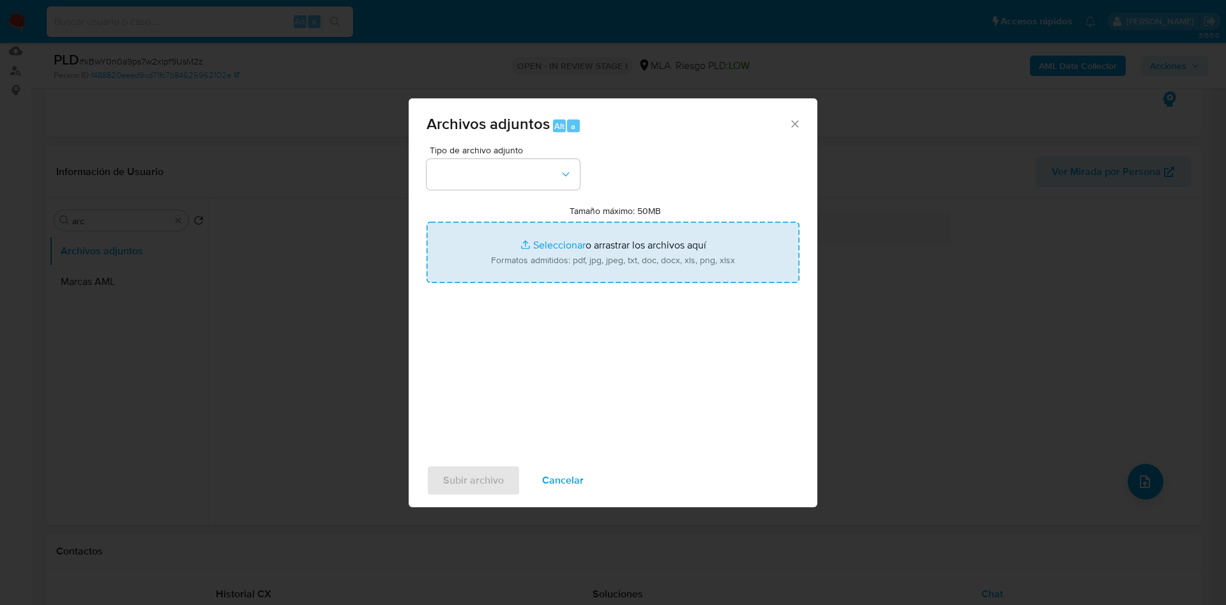
click at [520, 261] on input "Tamaño máximo: 50MB Seleccionar archivos" at bounding box center [613, 252] width 373 height 61
type input "C:\fakepath\Movimientos.xlsx"
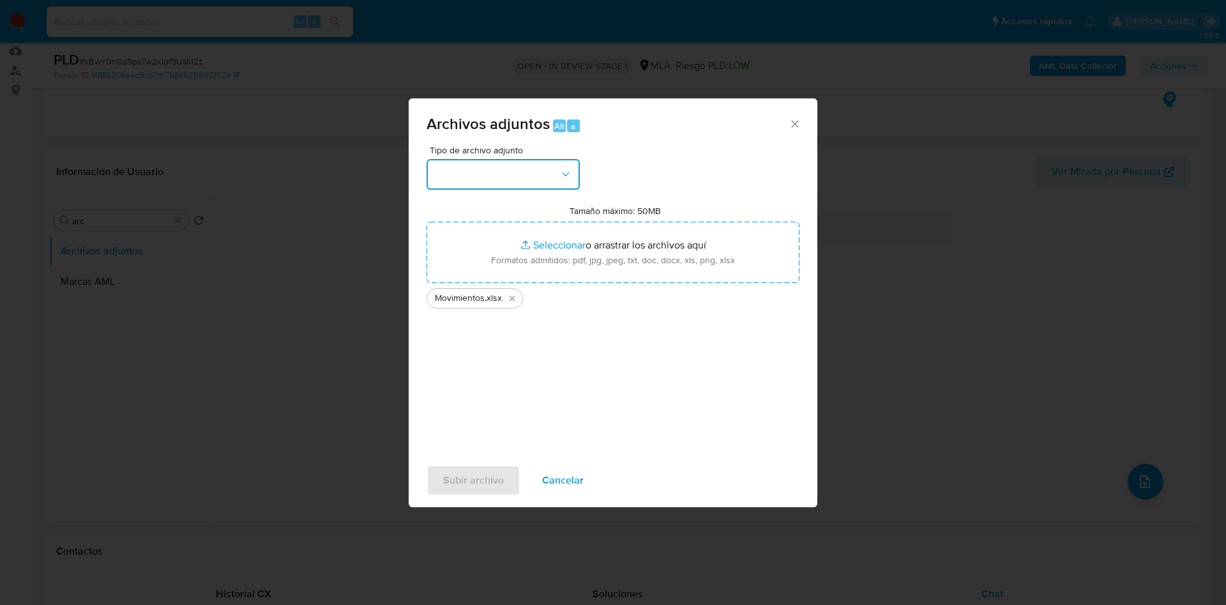
click at [458, 165] on button "button" at bounding box center [503, 174] width 153 height 31
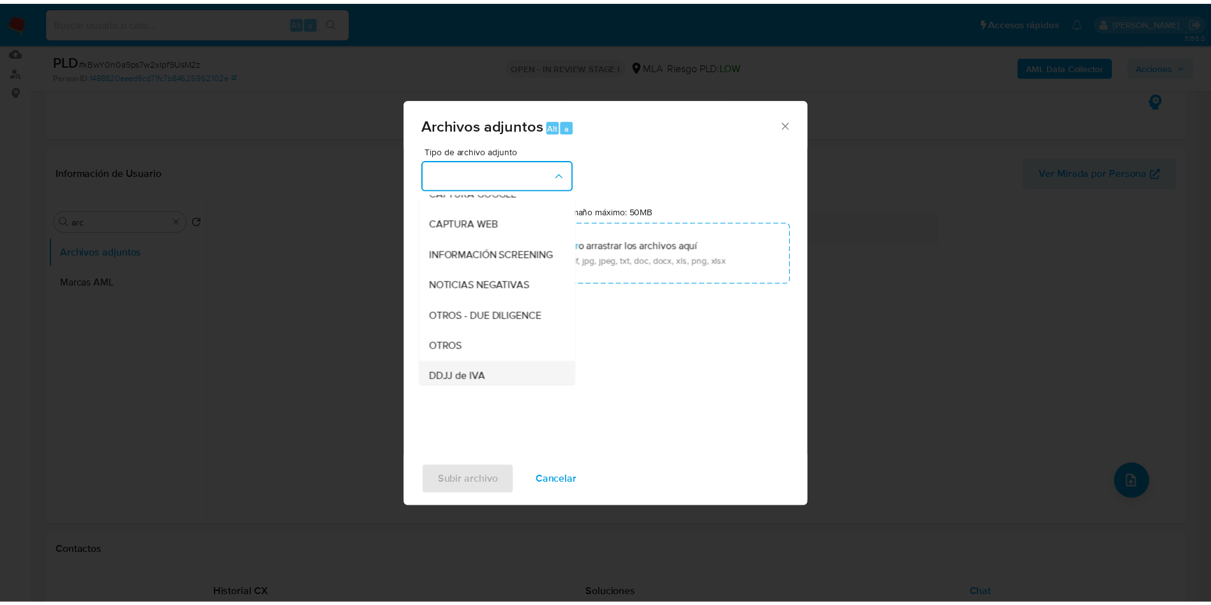
scroll to position [192, 0]
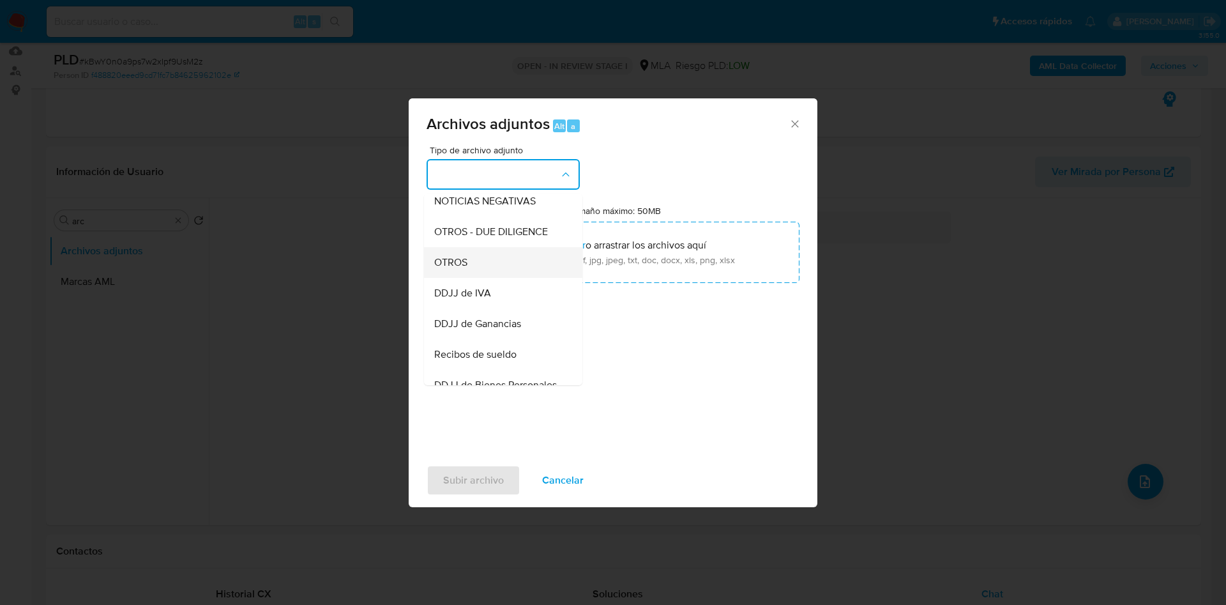
click at [476, 275] on div "OTROS" at bounding box center [499, 262] width 130 height 31
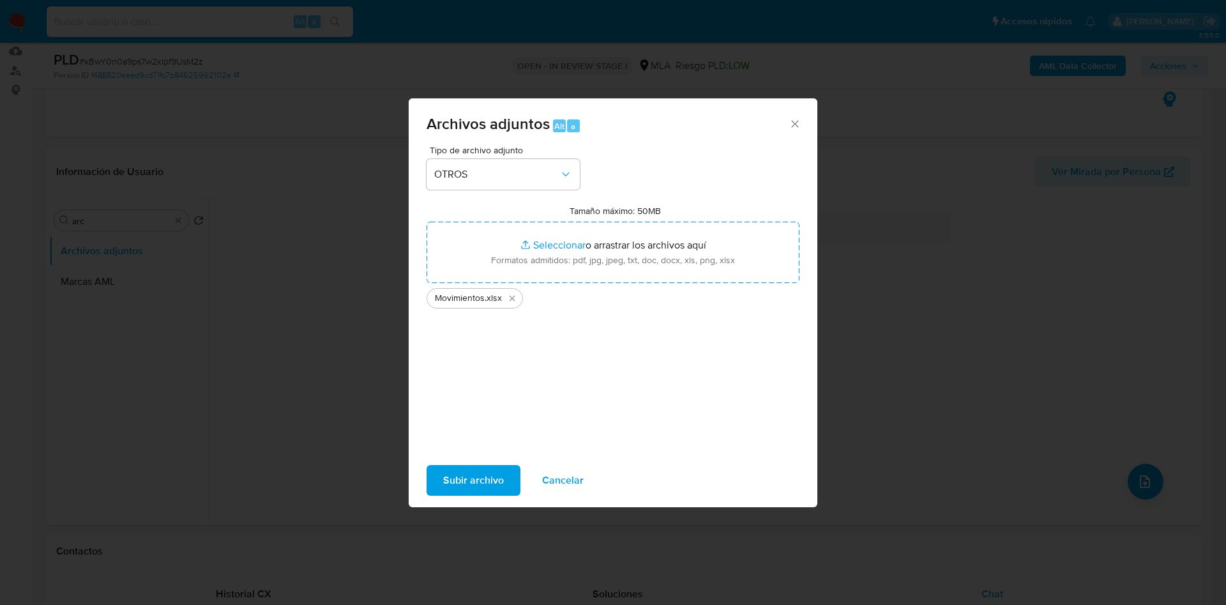
click at [458, 471] on span "Subir archivo" at bounding box center [473, 480] width 61 height 28
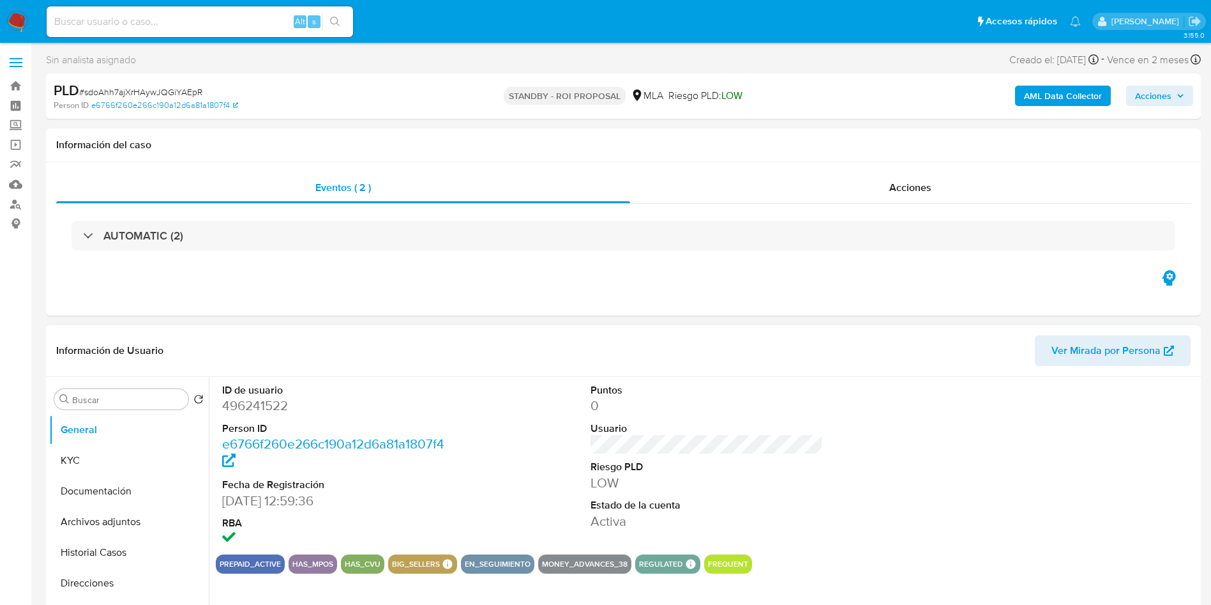
select select "10"
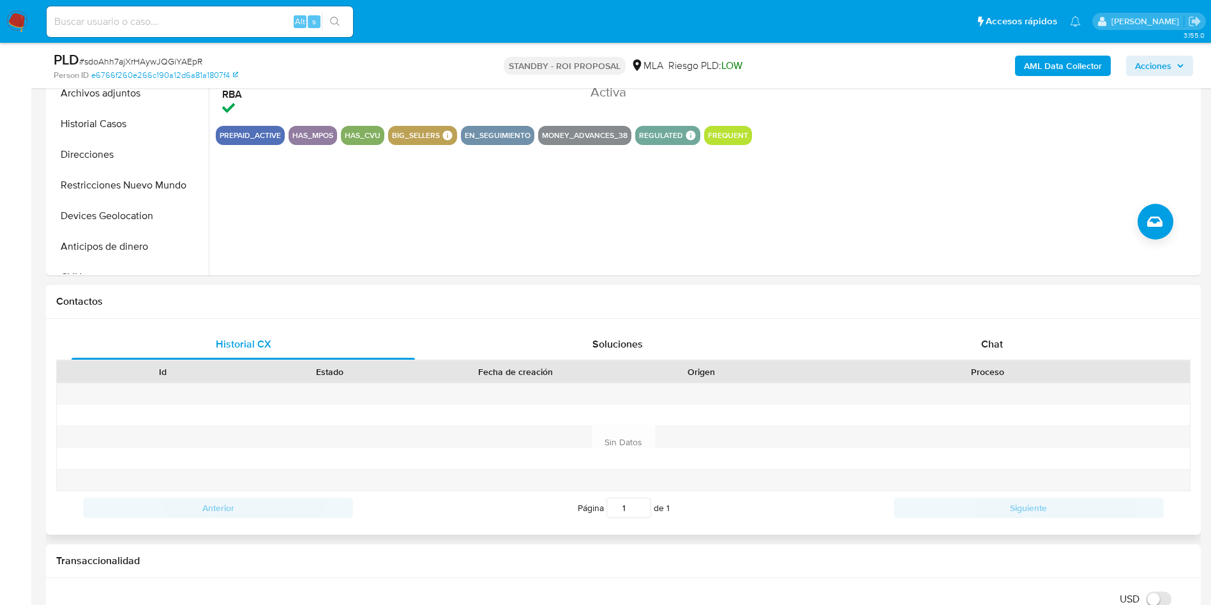
click at [985, 360] on div "Id Estado Fecha de creación Origen Proceso" at bounding box center [623, 371] width 1135 height 22
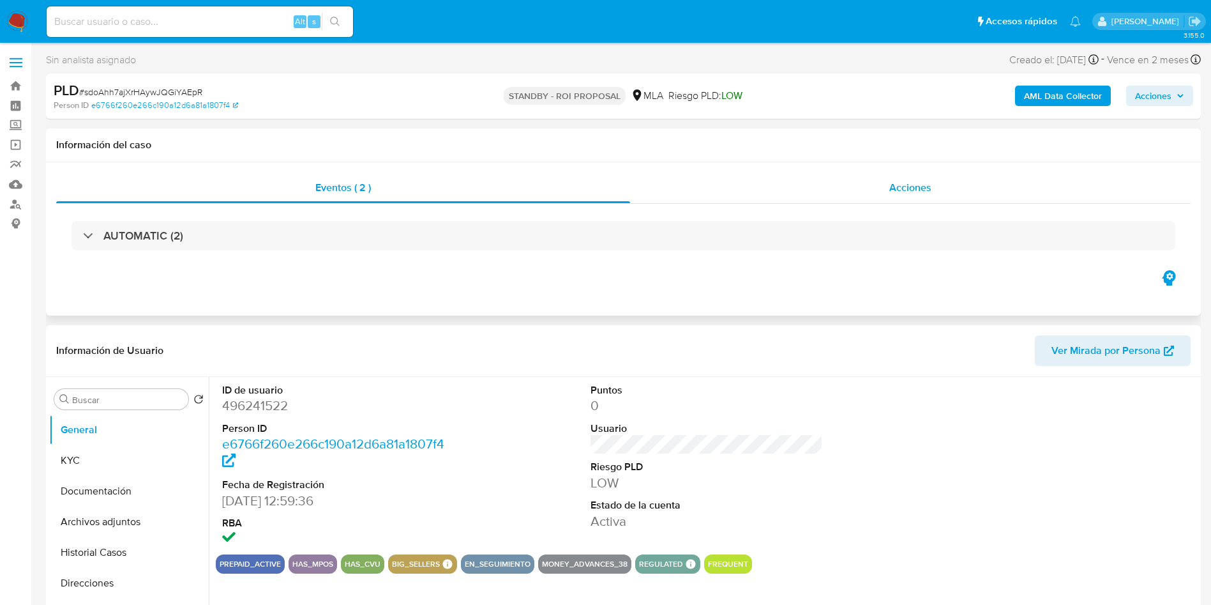
click at [829, 188] on div "Acciones" at bounding box center [910, 187] width 561 height 31
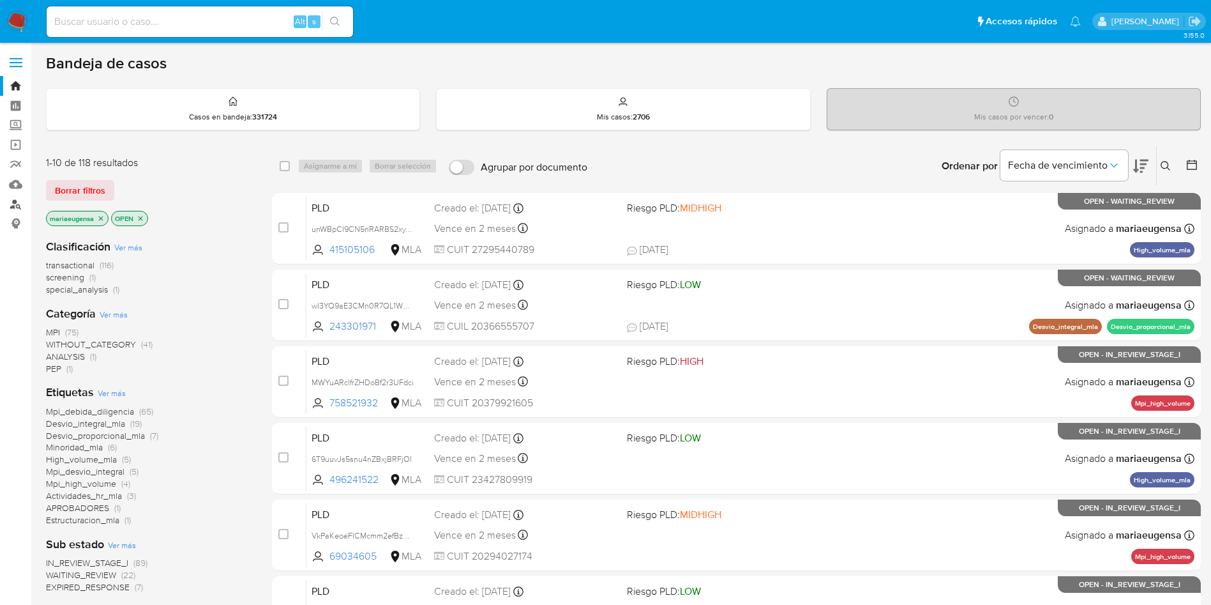
click at [12, 206] on link "Buscador de personas" at bounding box center [76, 204] width 152 height 20
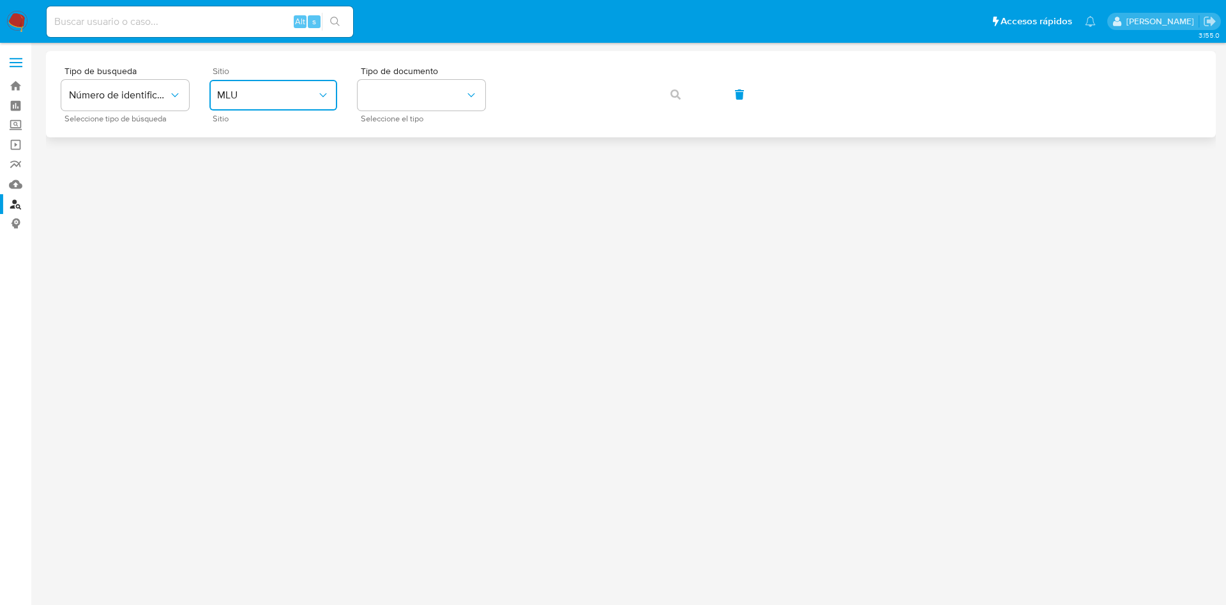
click at [285, 95] on span "MLU" at bounding box center [267, 95] width 100 height 13
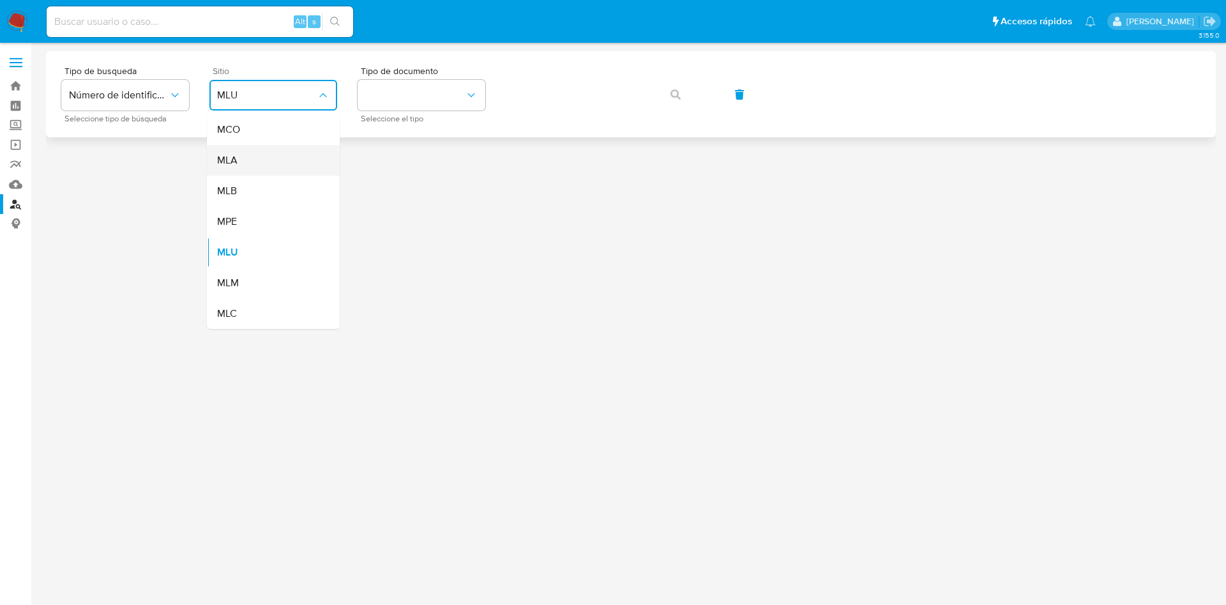
click at [278, 166] on div "MLA" at bounding box center [269, 160] width 105 height 31
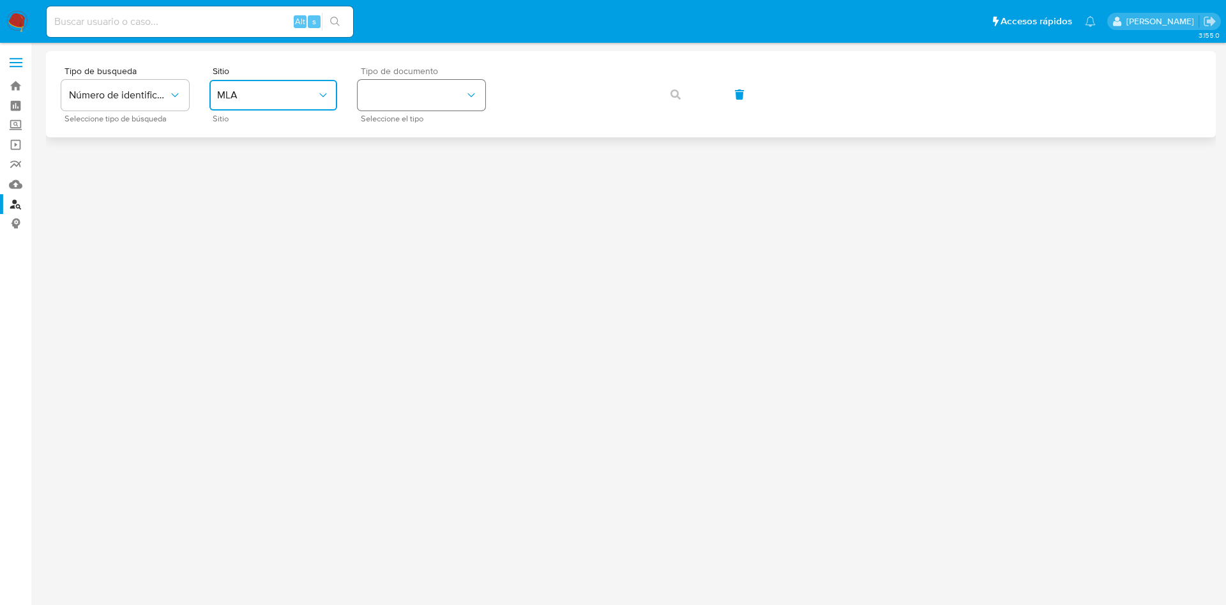
drag, startPoint x: 377, startPoint y: 93, endPoint x: 381, endPoint y: 102, distance: 8.9
click at [378, 94] on button "identificationType" at bounding box center [422, 95] width 128 height 31
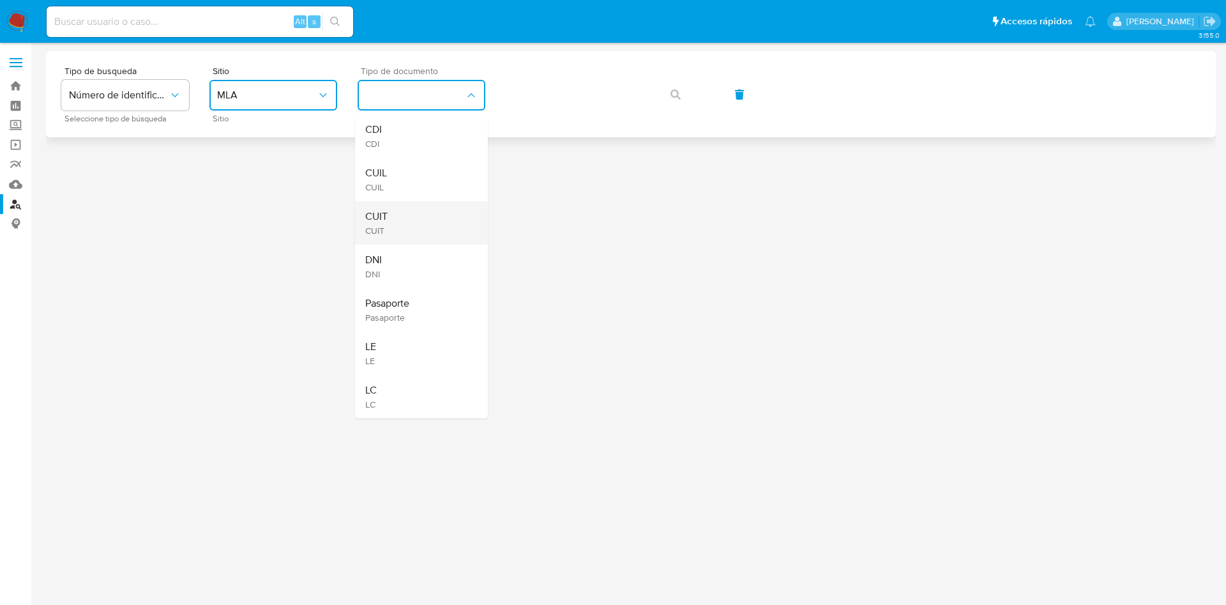
click at [395, 206] on div "CUIT CUIT" at bounding box center [417, 222] width 105 height 43
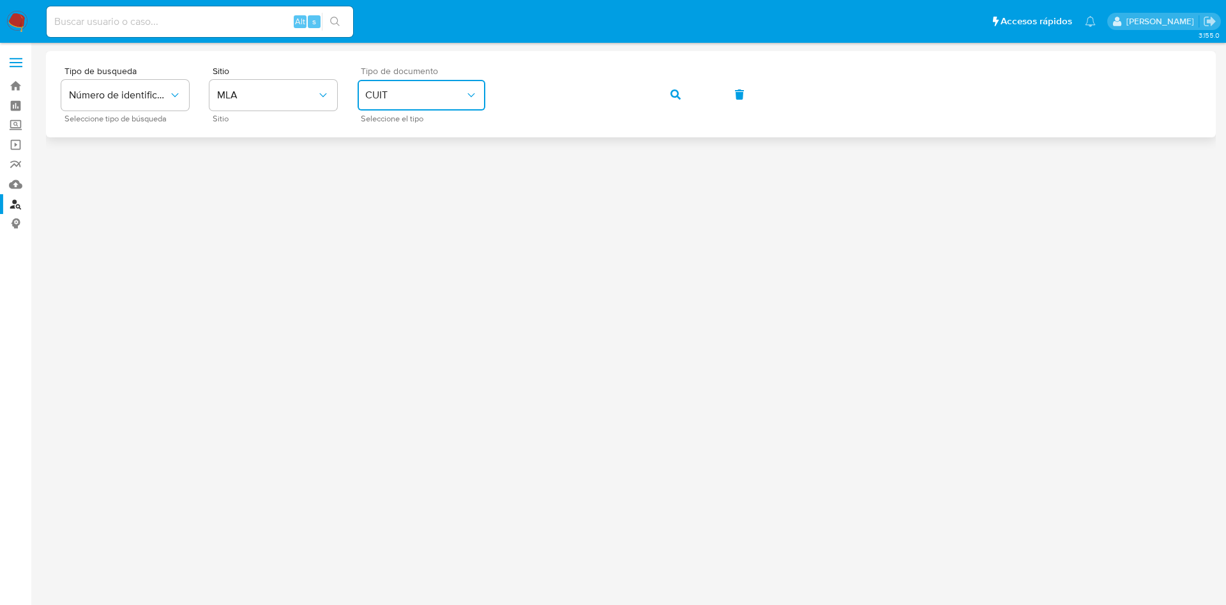
click at [674, 92] on icon "button" at bounding box center [675, 94] width 10 height 10
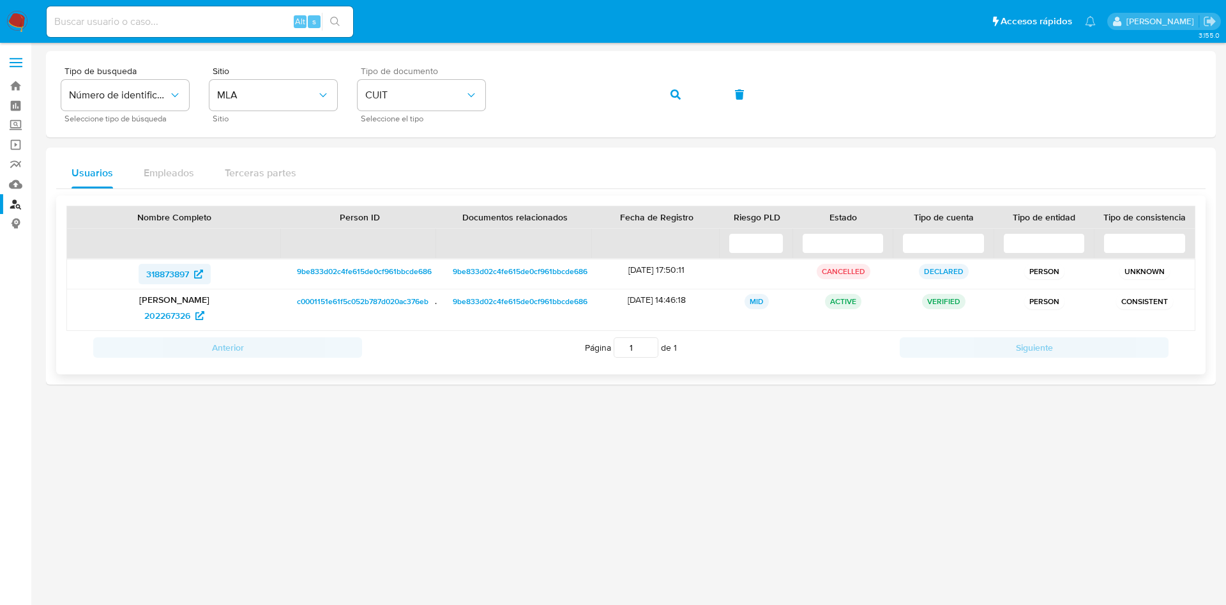
click at [185, 275] on span "318873897" at bounding box center [167, 274] width 43 height 20
click at [166, 322] on span "202267326" at bounding box center [167, 315] width 46 height 20
click at [683, 81] on button "button" at bounding box center [675, 94] width 43 height 31
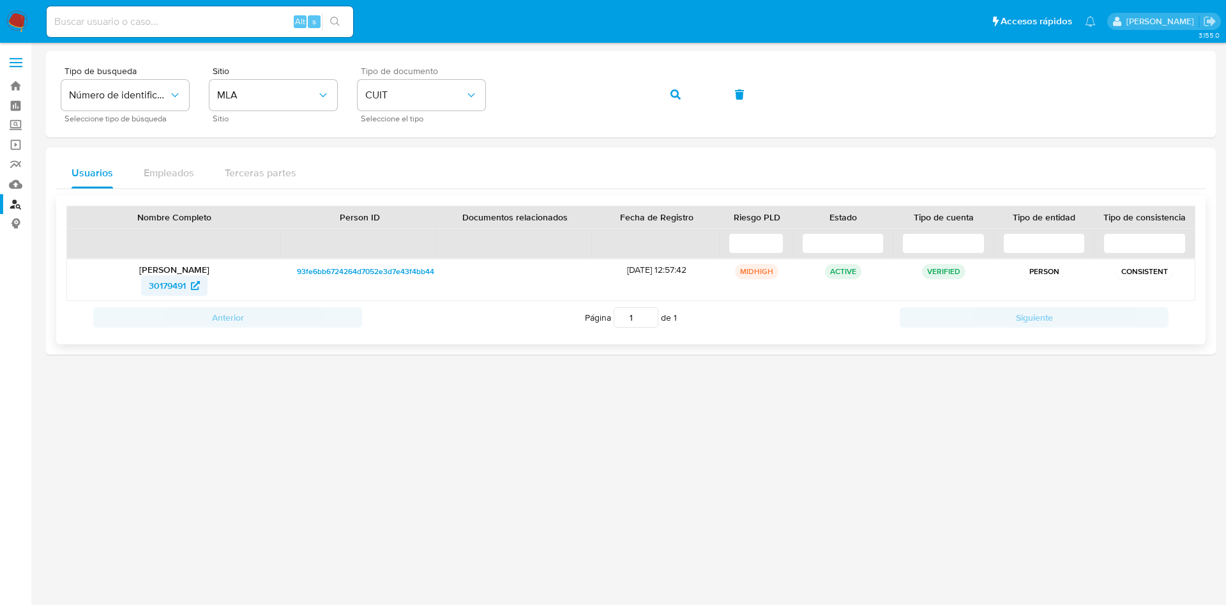
click at [165, 287] on span "30179491" at bounding box center [167, 285] width 37 height 20
click at [679, 94] on icon "button" at bounding box center [675, 94] width 10 height 10
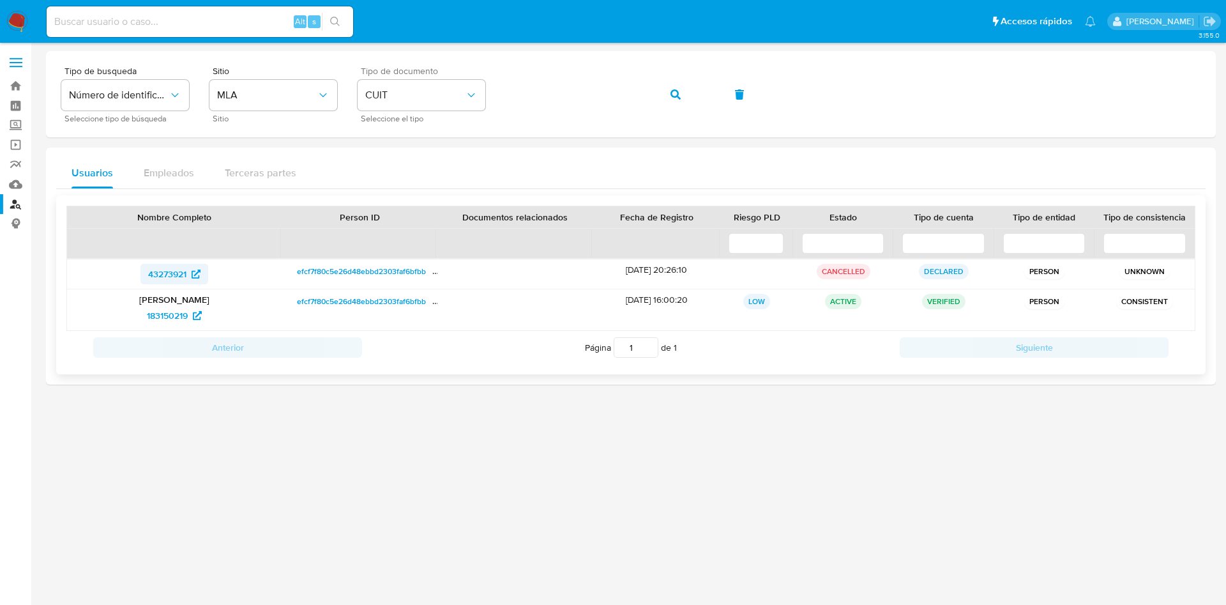
click at [163, 271] on span "43273921" at bounding box center [167, 274] width 38 height 20
click at [176, 322] on span "183150219" at bounding box center [167, 315] width 41 height 20
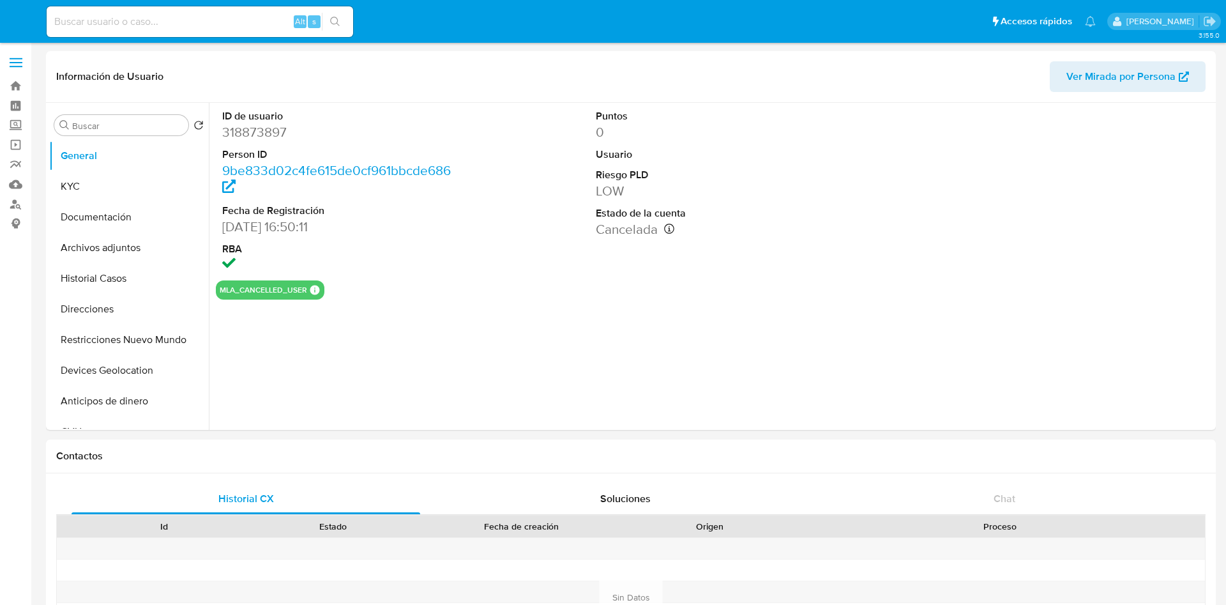
select select "10"
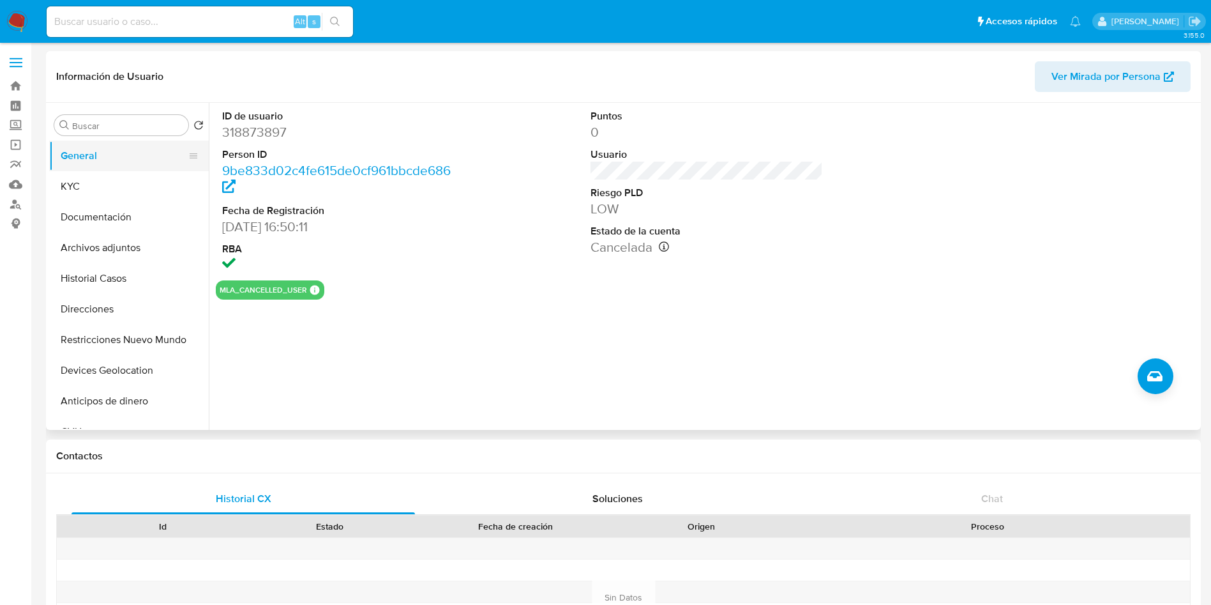
drag, startPoint x: 96, startPoint y: 170, endPoint x: 62, endPoint y: 182, distance: 35.9
click at [96, 169] on button "General" at bounding box center [129, 155] width 160 height 31
click at [106, 193] on button "KYC" at bounding box center [123, 186] width 149 height 31
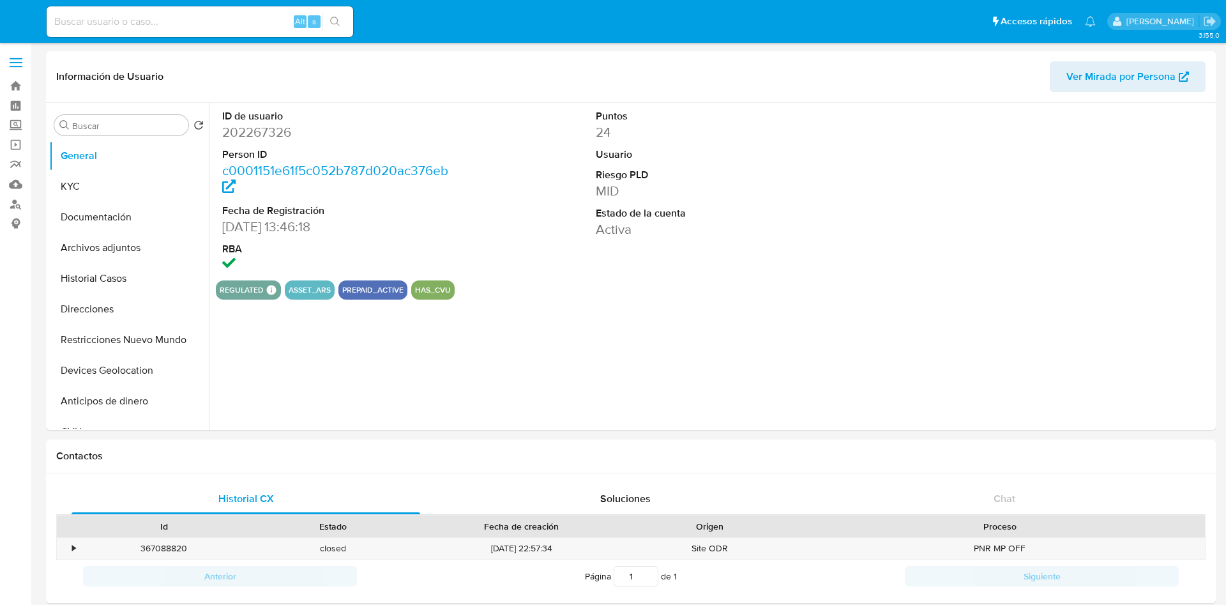
select select "10"
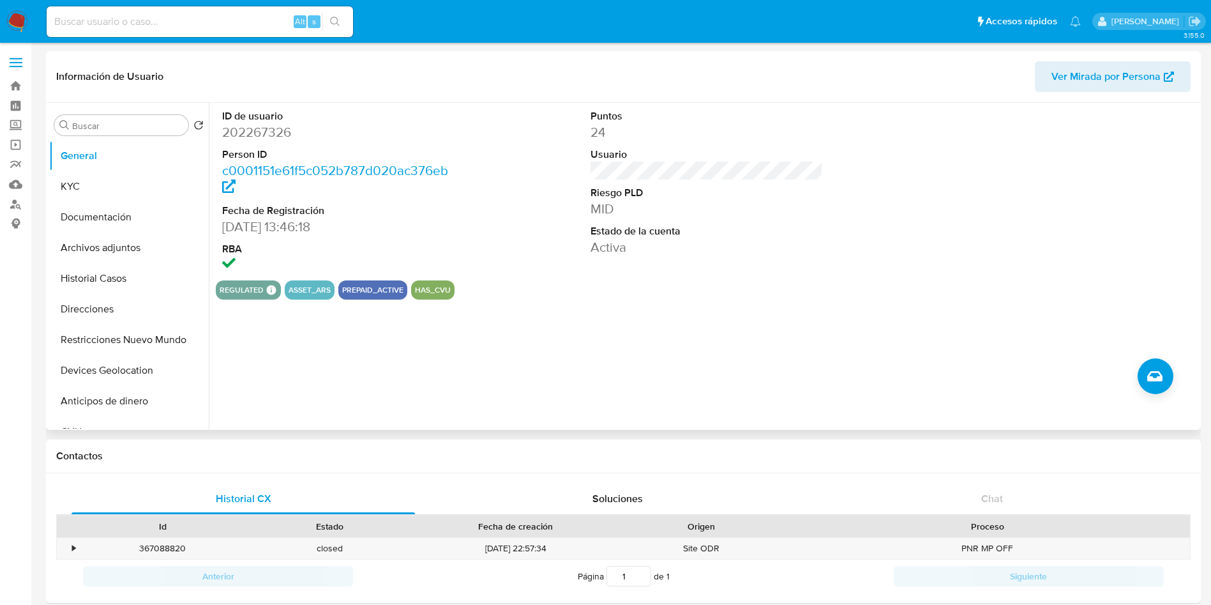
drag, startPoint x: 152, startPoint y: 195, endPoint x: 204, endPoint y: 217, distance: 56.3
click at [151, 195] on button "KYC" at bounding box center [129, 186] width 160 height 31
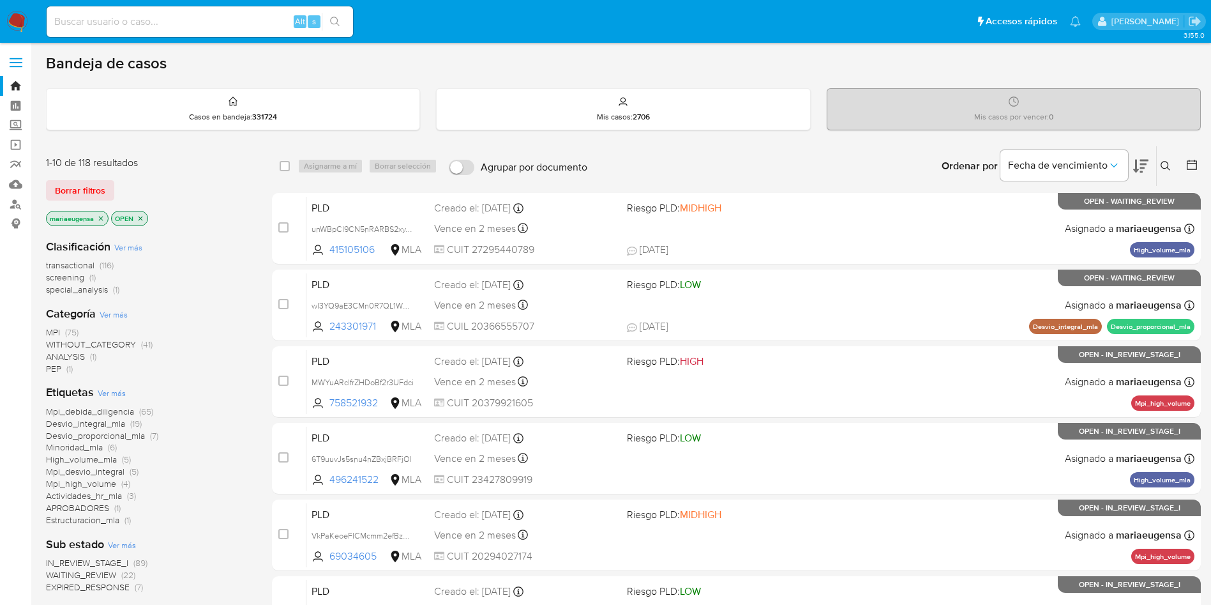
click at [1161, 164] on icon at bounding box center [1166, 166] width 10 height 10
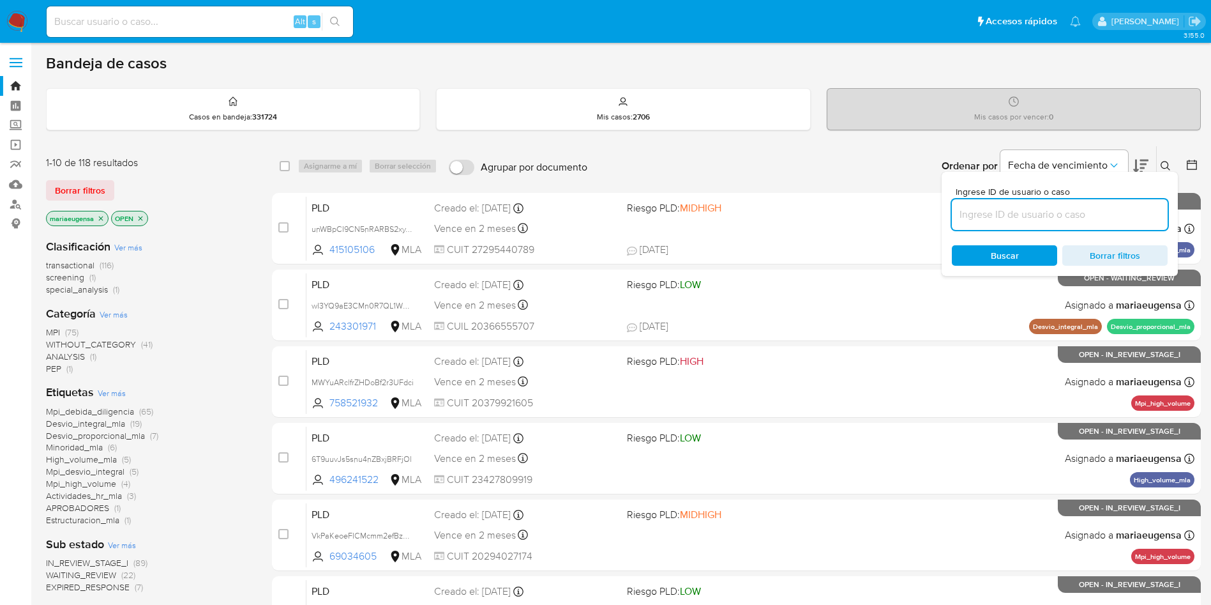
click at [1131, 207] on input at bounding box center [1060, 214] width 216 height 17
type input "0d97TqvKYyZgAj9pM4hZSpuz"
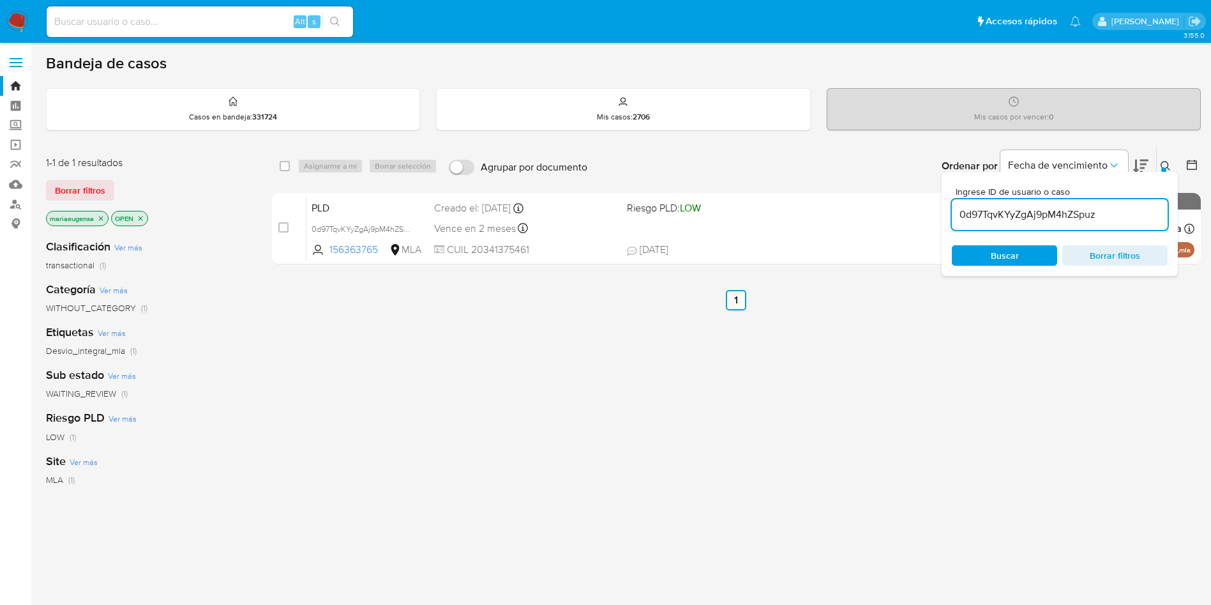
click at [1167, 167] on icon at bounding box center [1166, 166] width 10 height 10
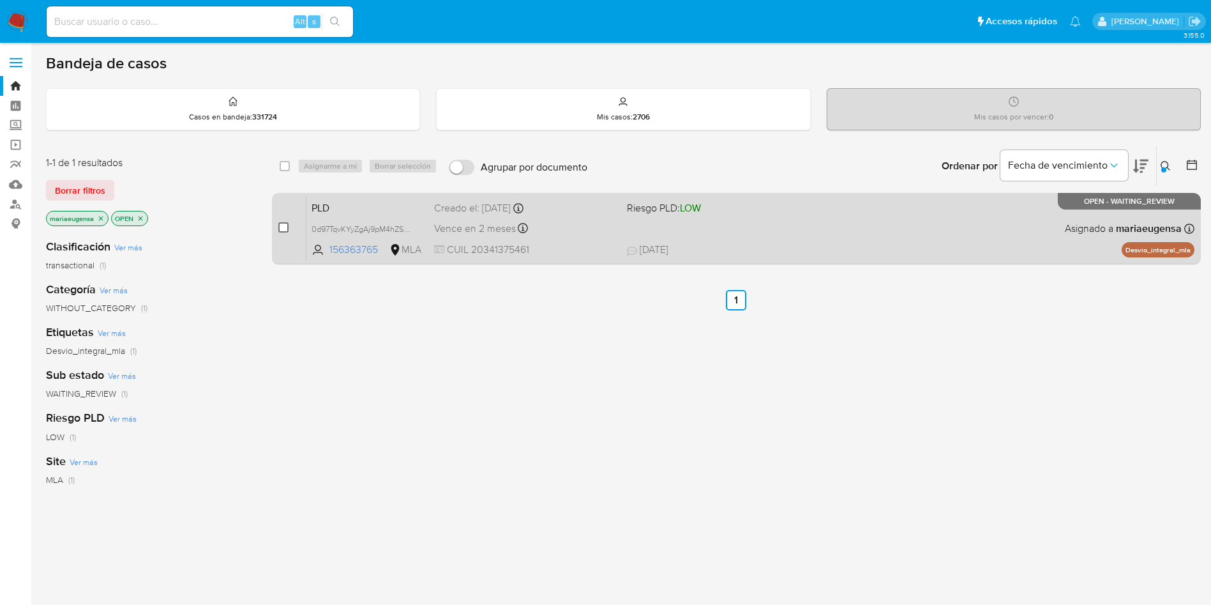
click at [281, 227] on input "checkbox" at bounding box center [283, 227] width 10 height 10
checkbox input "true"
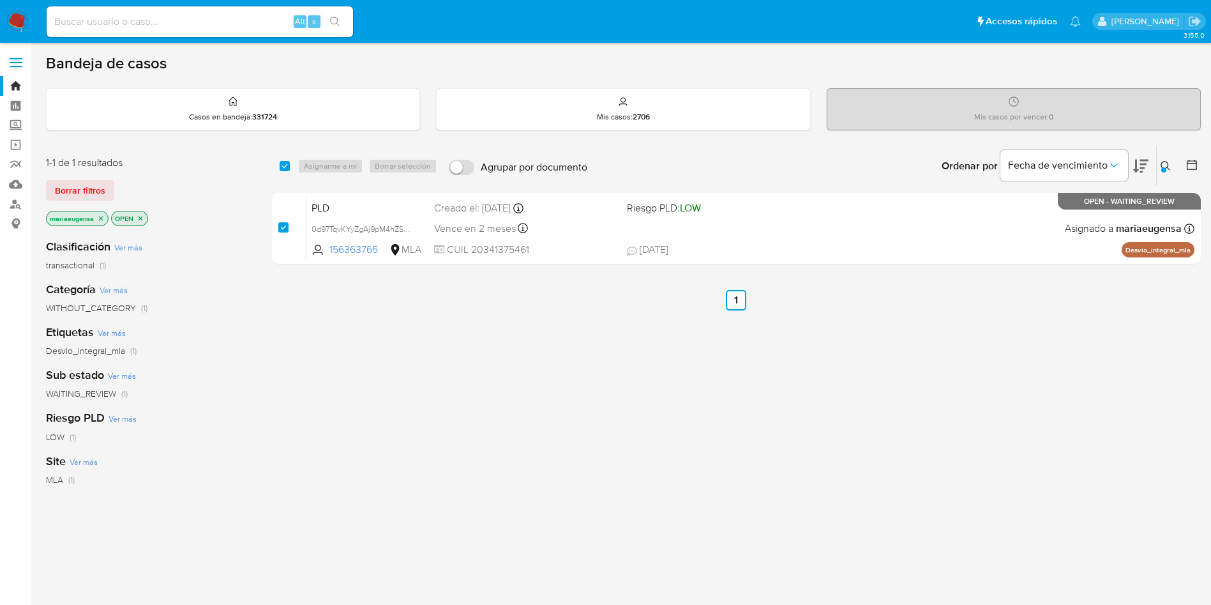
checkbox input "true"
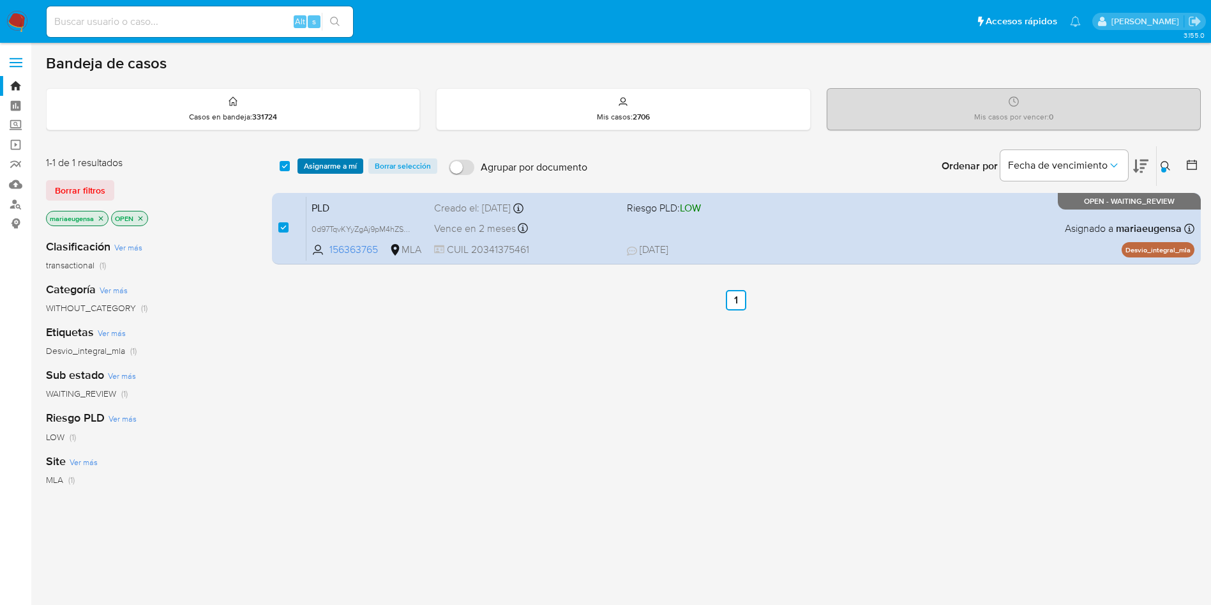
click at [338, 165] on span "Asignarme a mí" at bounding box center [330, 166] width 53 height 13
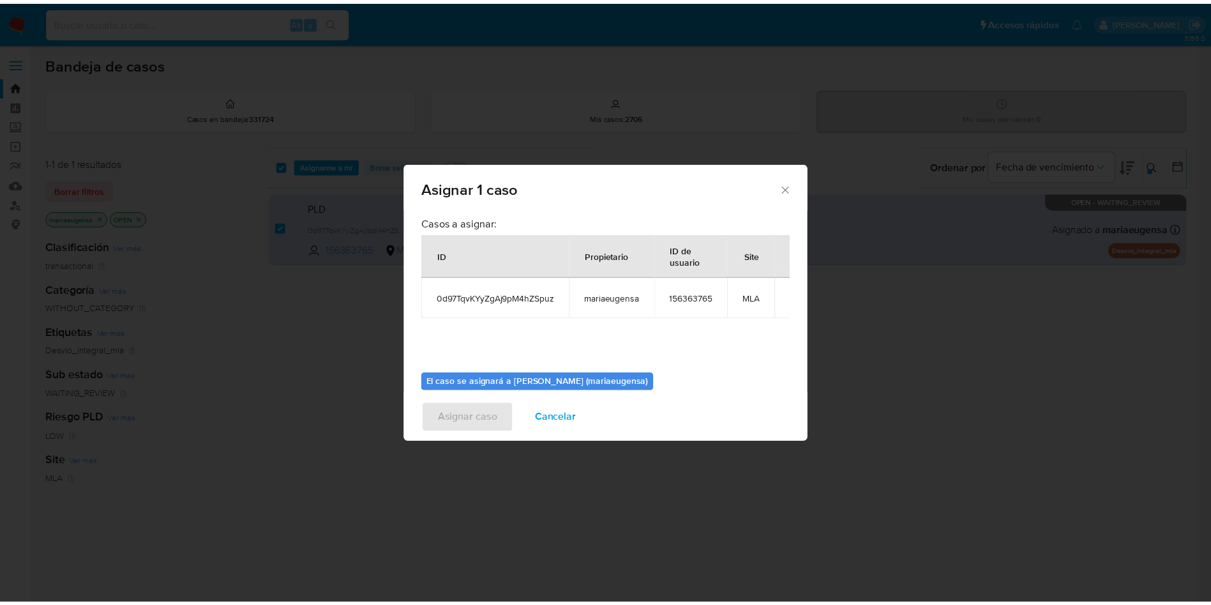
scroll to position [66, 0]
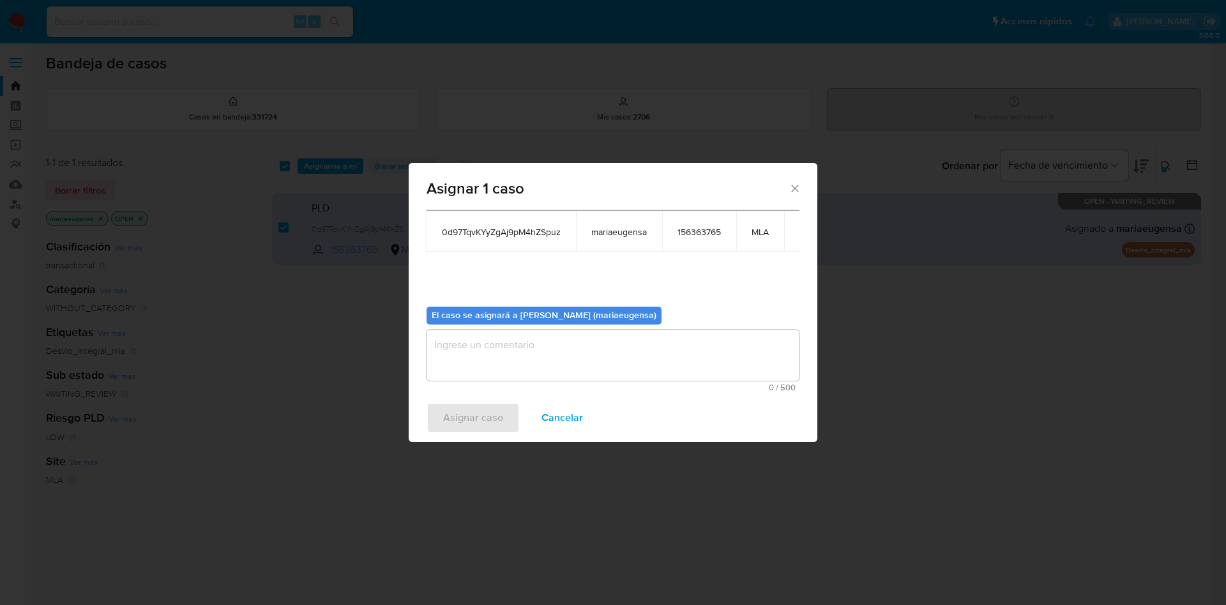
click at [471, 342] on textarea "assign-modal" at bounding box center [613, 354] width 373 height 51
click at [475, 422] on span "Asignar caso" at bounding box center [473, 418] width 60 height 28
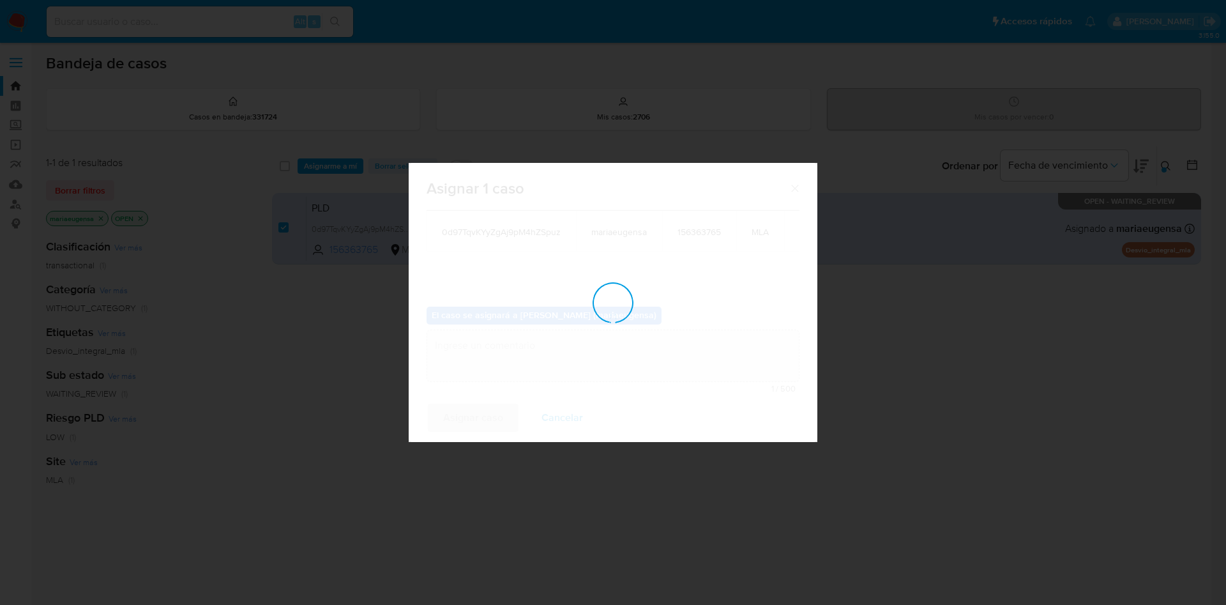
checkbox input "false"
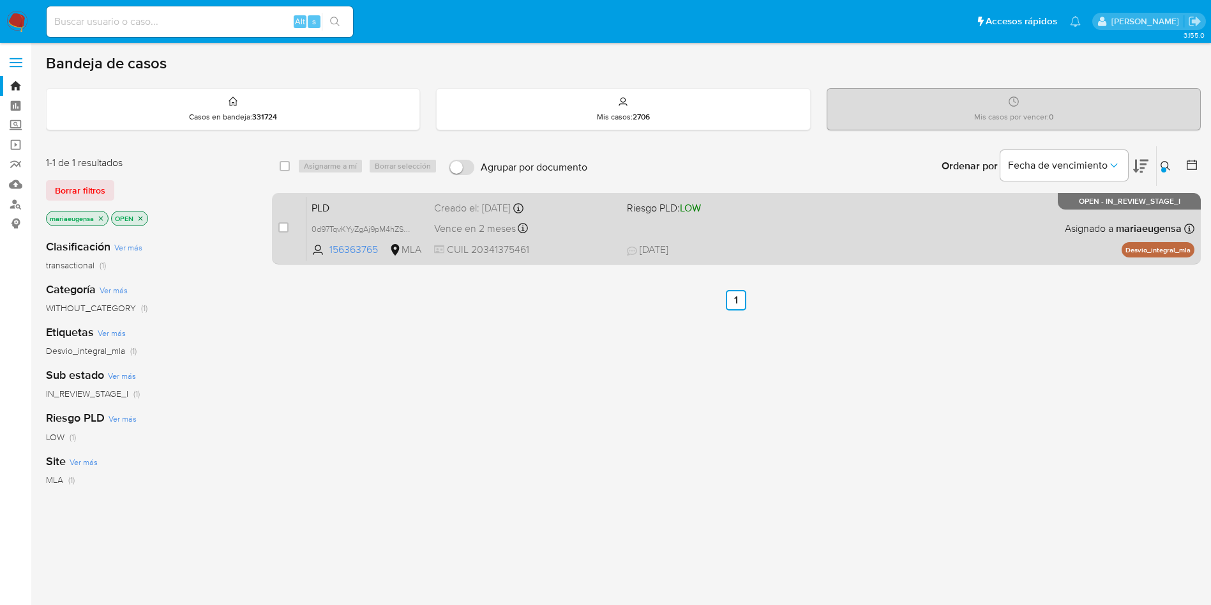
click at [365, 200] on span "PLD" at bounding box center [368, 207] width 112 height 17
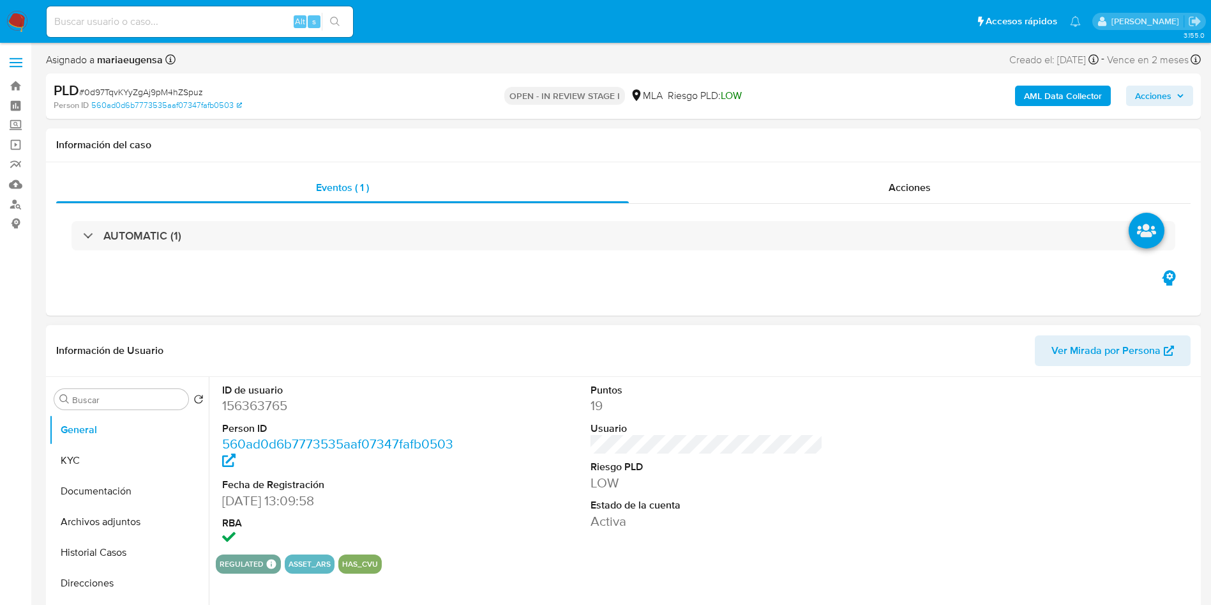
drag, startPoint x: 236, startPoint y: 397, endPoint x: 239, endPoint y: 404, distance: 8.6
click at [239, 403] on dd "156363765" at bounding box center [338, 406] width 233 height 18
click at [241, 404] on dd "156363765" at bounding box center [338, 406] width 233 height 18
select select "10"
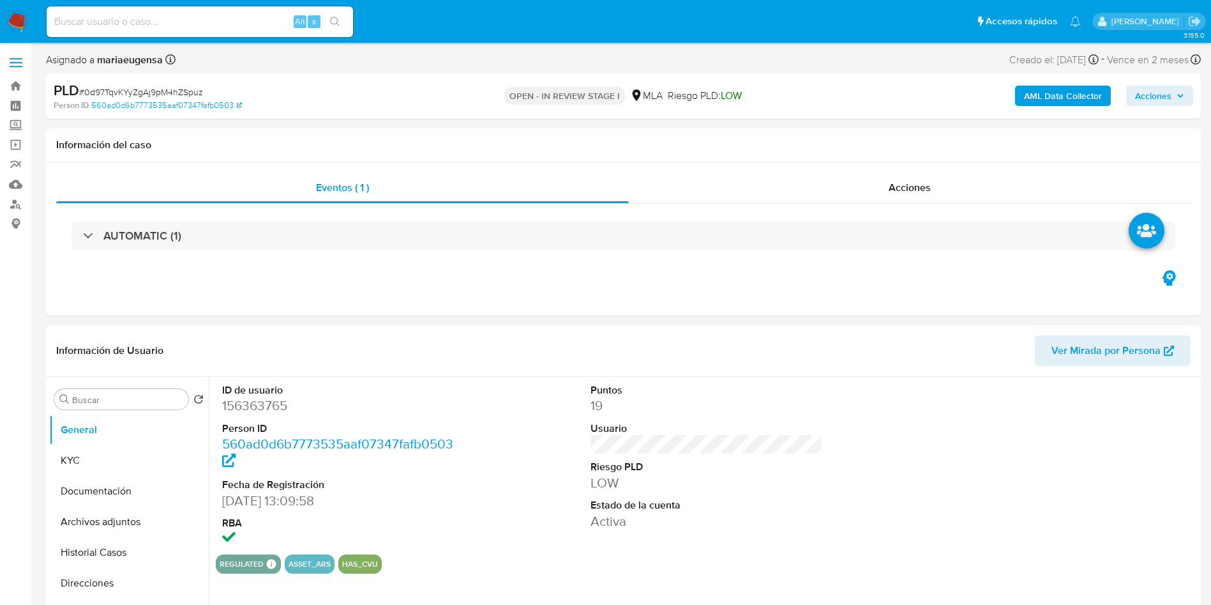
click at [252, 402] on dd "156363765" at bounding box center [338, 406] width 233 height 18
click at [253, 402] on dd "156363765" at bounding box center [338, 406] width 233 height 18
copy dd "156363765"
click at [132, 463] on button "KYC" at bounding box center [123, 460] width 149 height 31
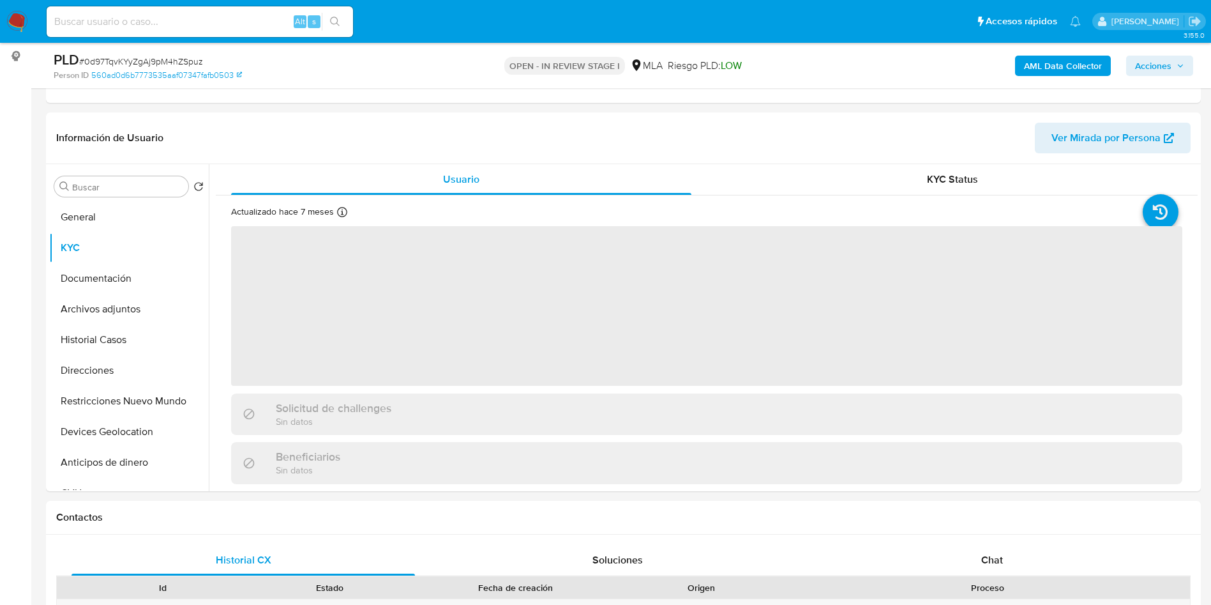
scroll to position [170, 0]
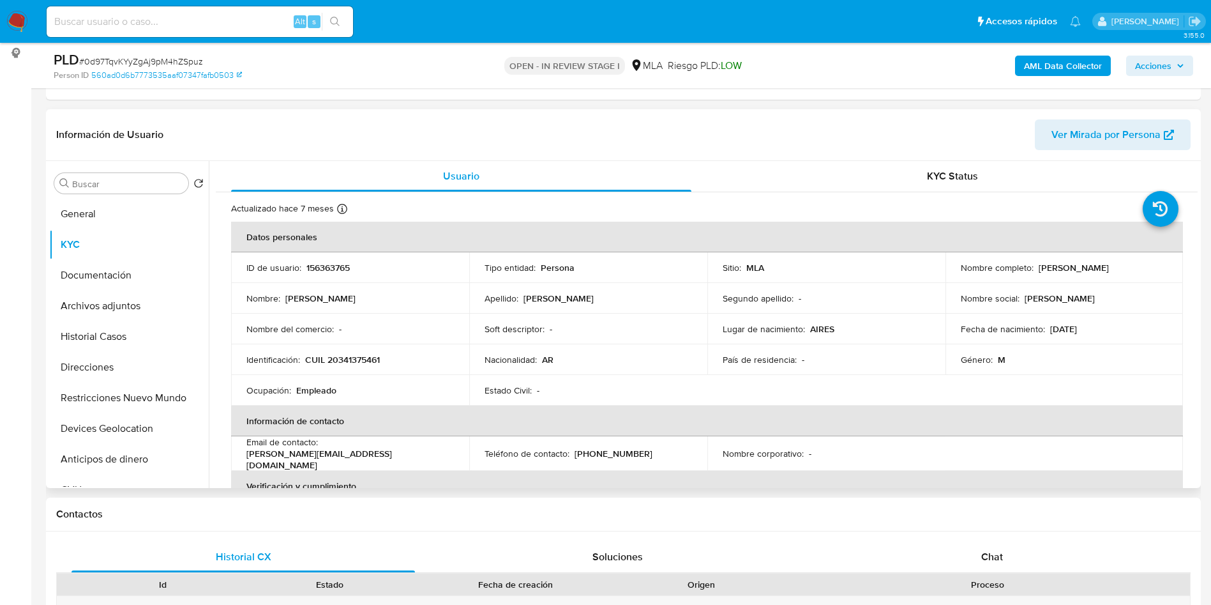
click at [343, 365] on p "CUIL 20341375461" at bounding box center [342, 359] width 75 height 11
copy p "20341375461"
click at [369, 359] on p "CUIL 20341375461" at bounding box center [342, 359] width 75 height 11
click at [369, 358] on p "CUIL 20341375461" at bounding box center [342, 359] width 75 height 11
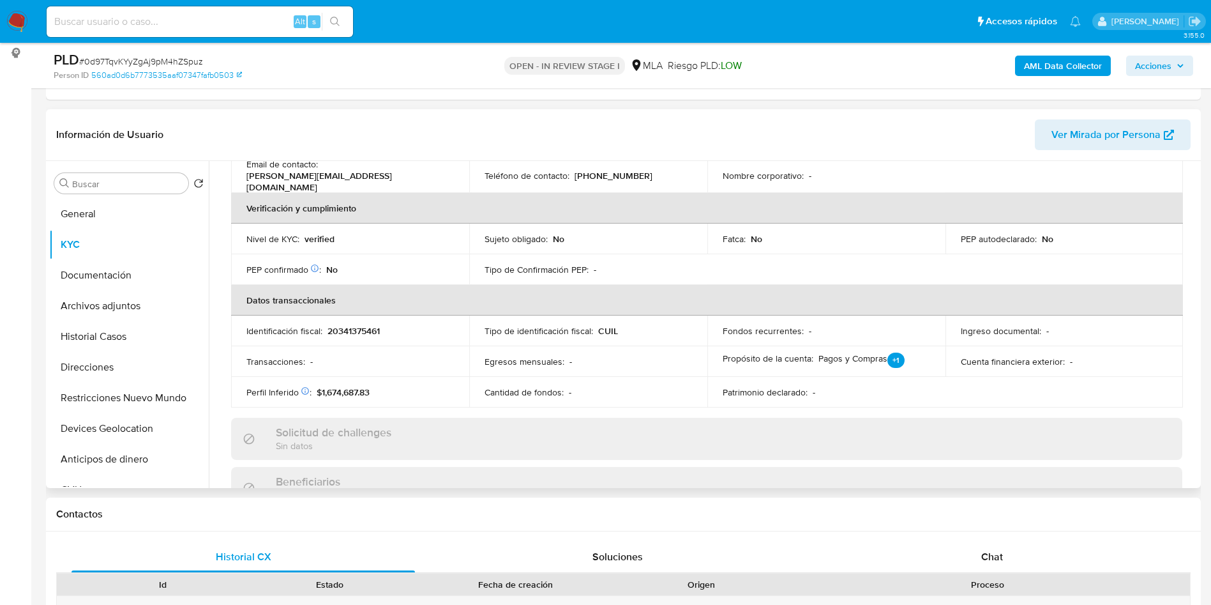
scroll to position [0, 0]
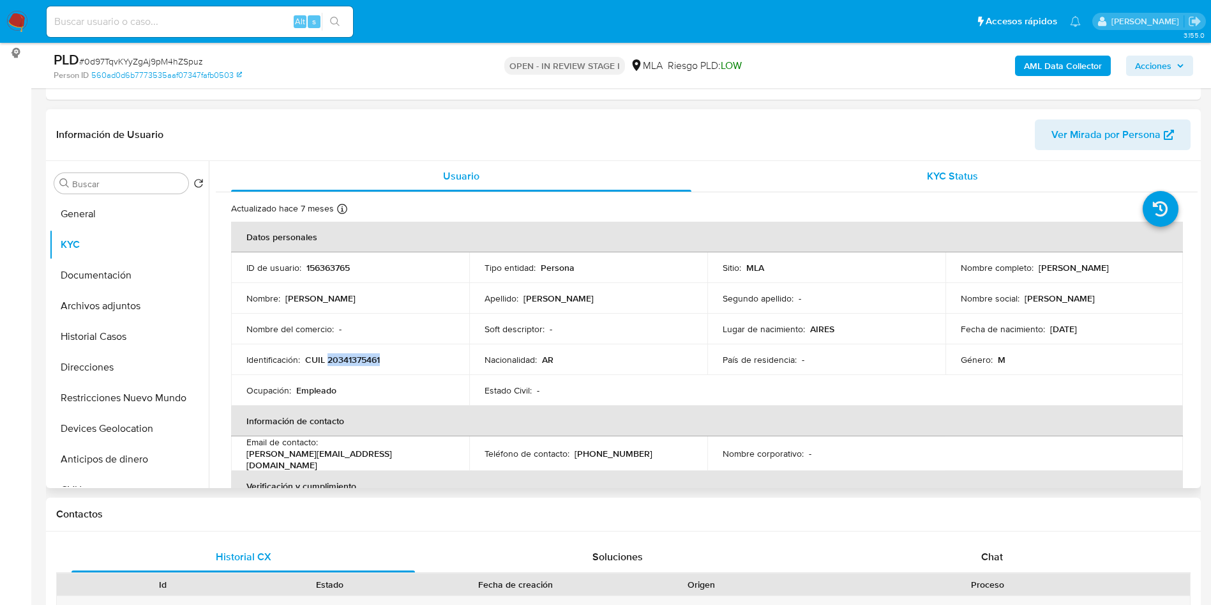
click at [725, 177] on div "KYC Status" at bounding box center [952, 176] width 460 height 31
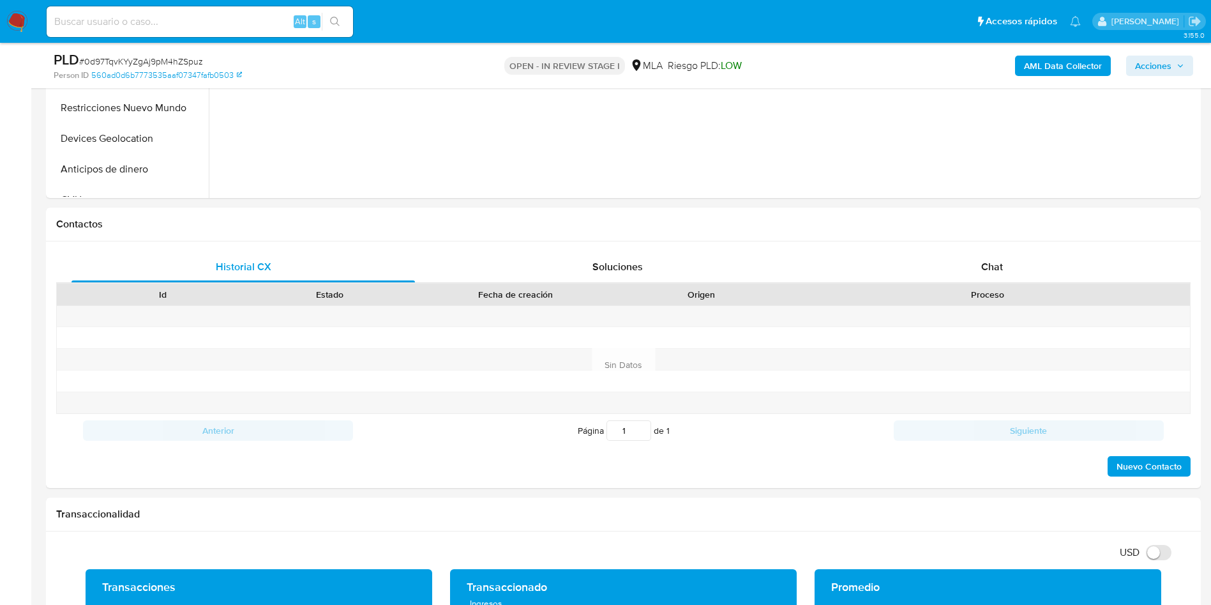
scroll to position [554, 0]
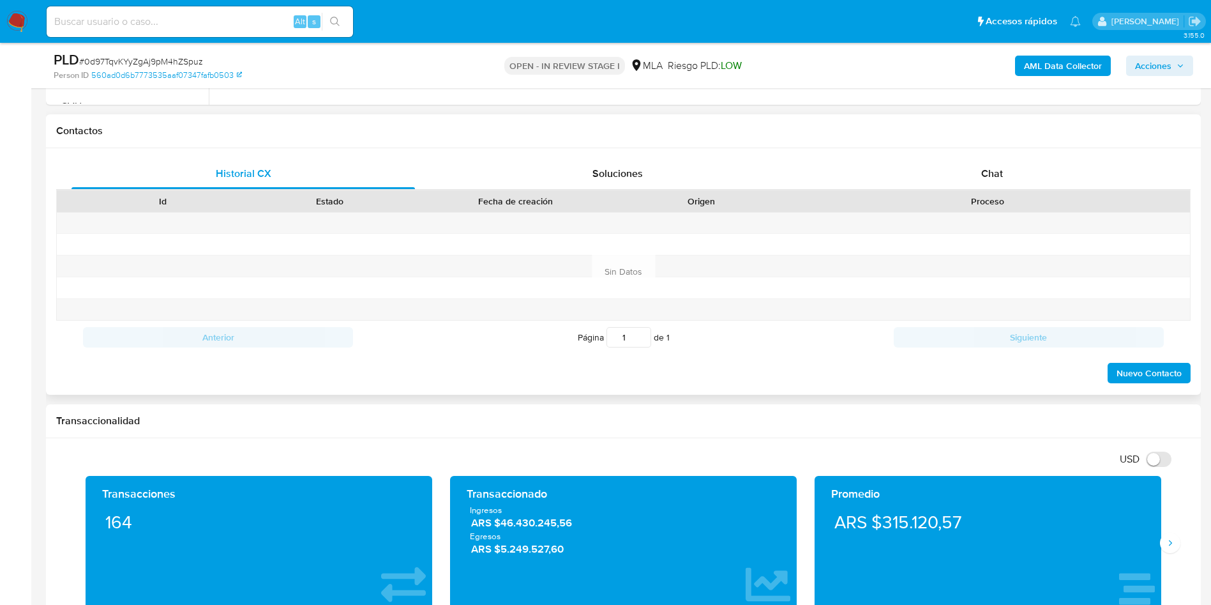
drag, startPoint x: 986, startPoint y: 167, endPoint x: 948, endPoint y: 199, distance: 49.9
click at [985, 169] on span "Chat" at bounding box center [992, 173] width 22 height 15
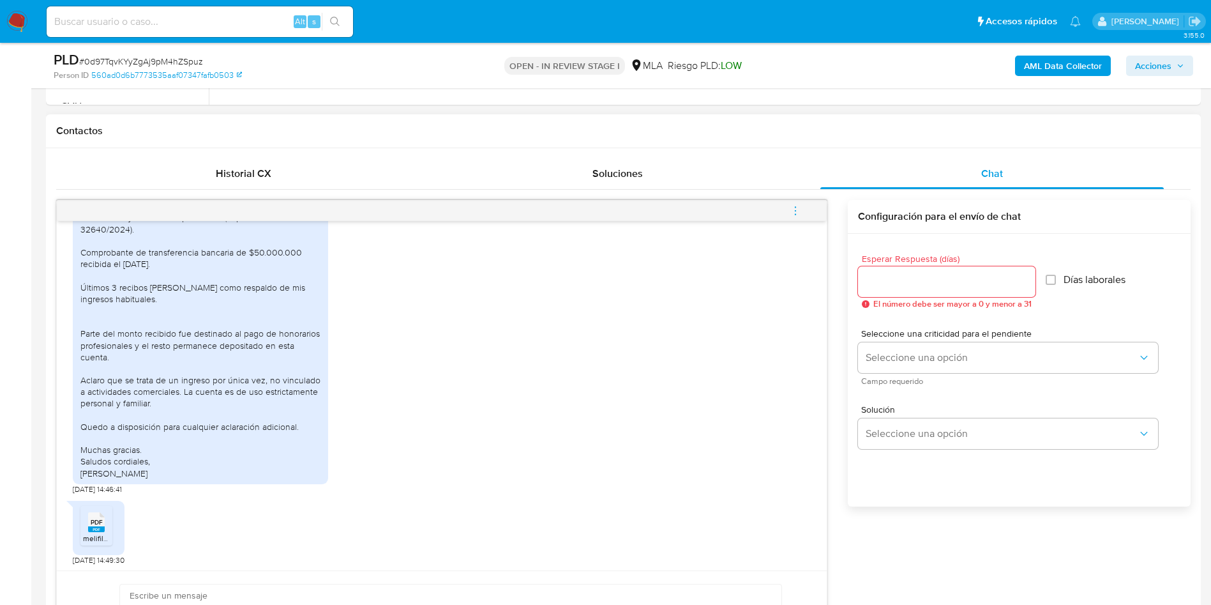
scroll to position [1219, 0]
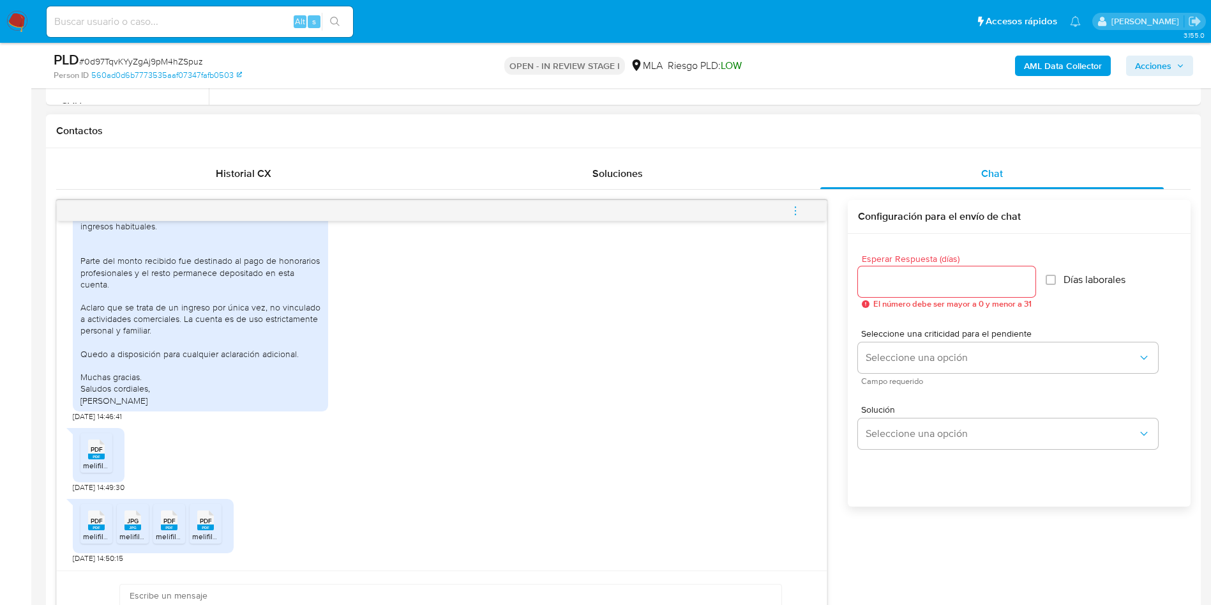
click at [92, 463] on span "melifile6216051849706511142.pdf" at bounding box center [139, 465] width 112 height 11
click at [98, 522] on span "PDF" at bounding box center [97, 521] width 12 height 8
drag, startPoint x: 135, startPoint y: 526, endPoint x: 158, endPoint y: 529, distance: 23.2
click at [135, 527] on rect at bounding box center [133, 527] width 17 height 6
click at [164, 525] on span "PDF" at bounding box center [169, 521] width 12 height 8
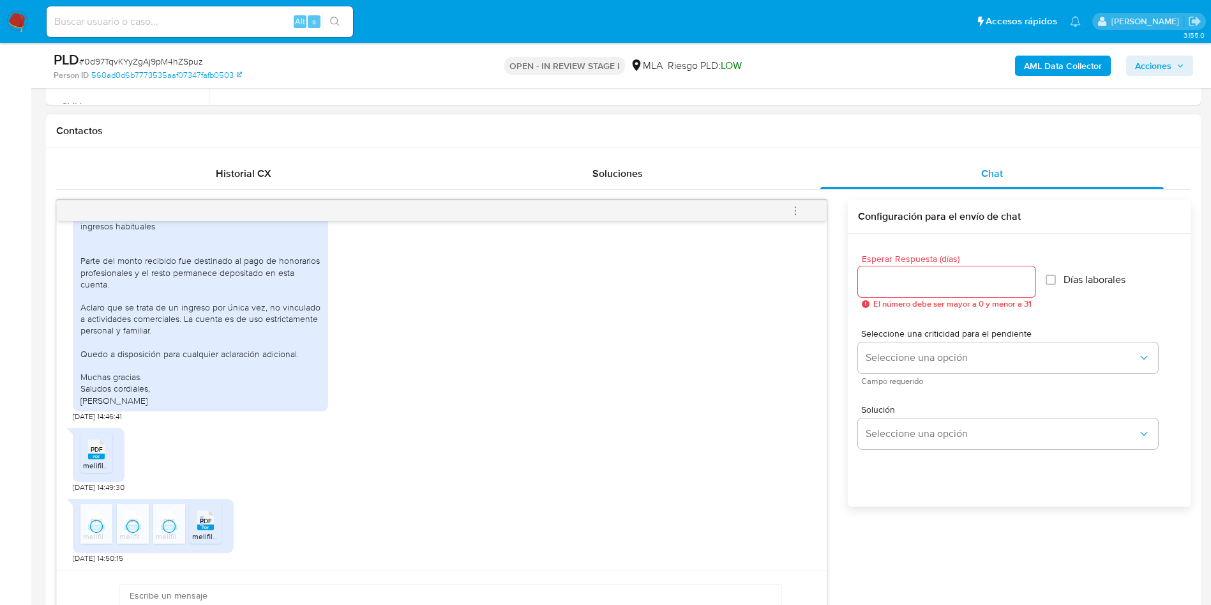
drag, startPoint x: 201, startPoint y: 522, endPoint x: 344, endPoint y: 503, distance: 144.3
click at [205, 522] on span "PDF" at bounding box center [206, 521] width 12 height 8
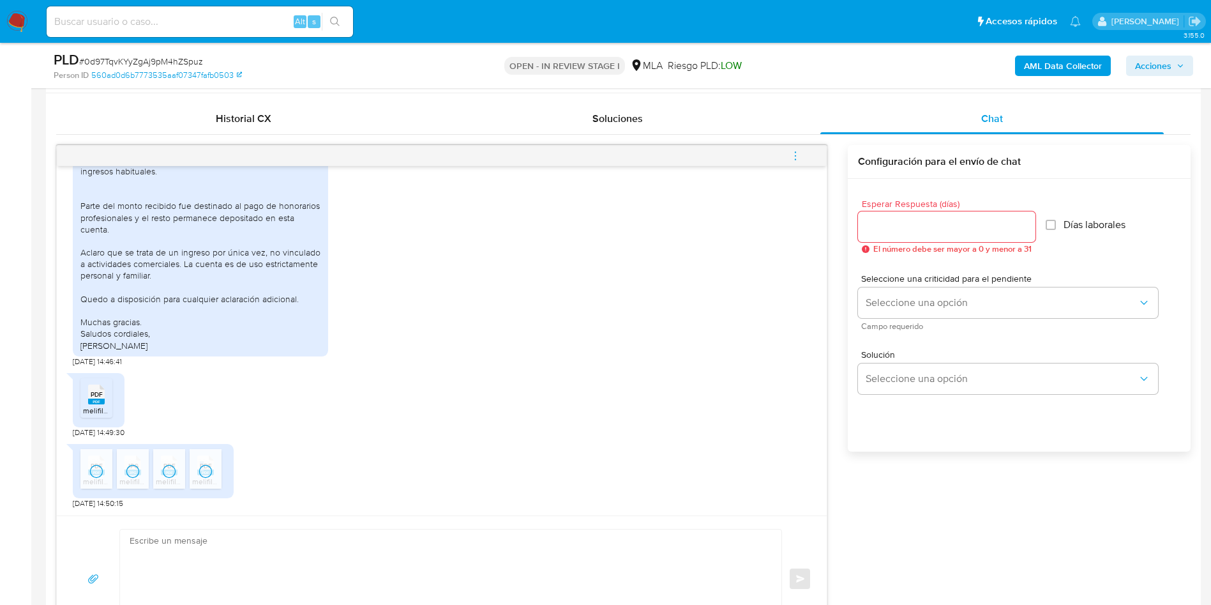
scroll to position [649, 0]
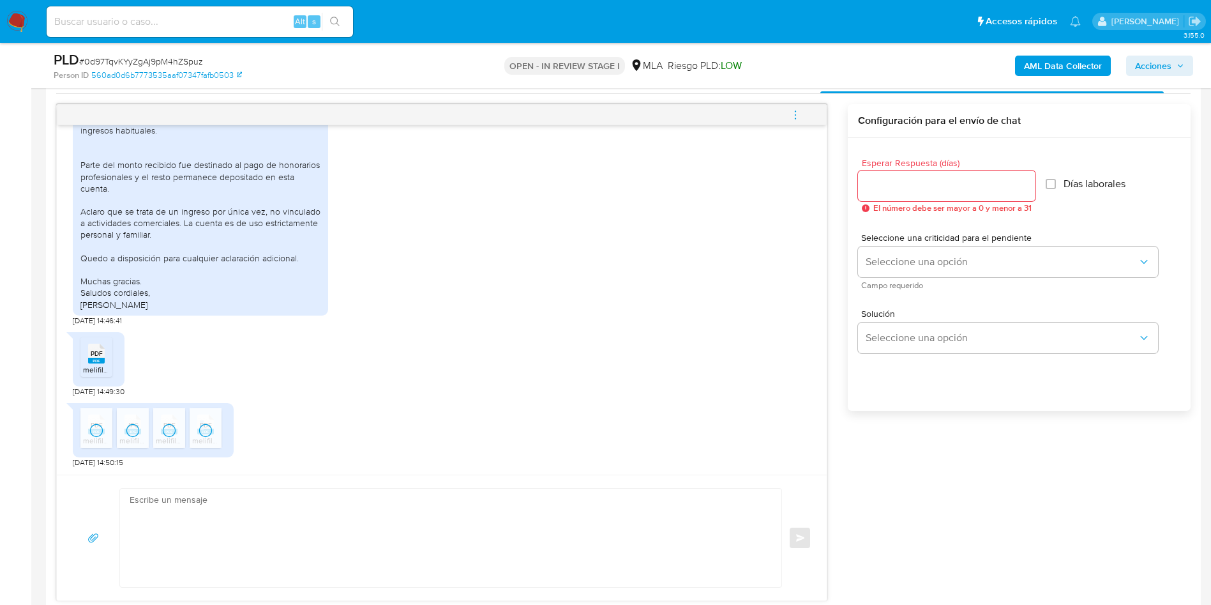
click at [789, 111] on button "menu-action" at bounding box center [796, 115] width 42 height 31
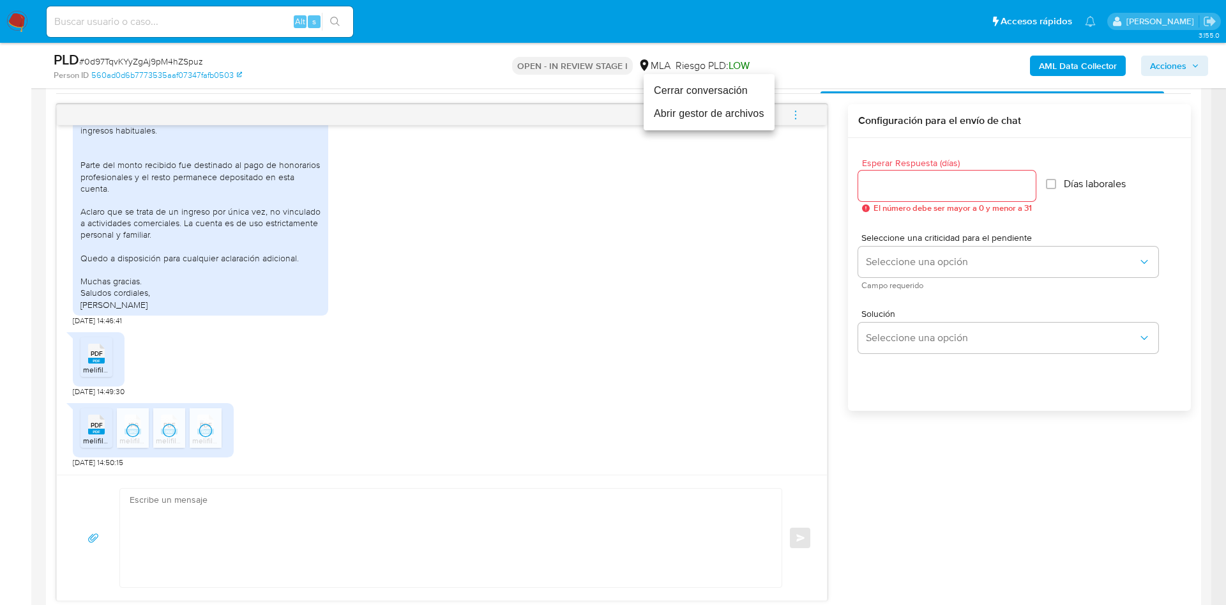
click at [707, 117] on li "Abrir gestor de archivos" at bounding box center [709, 113] width 131 height 23
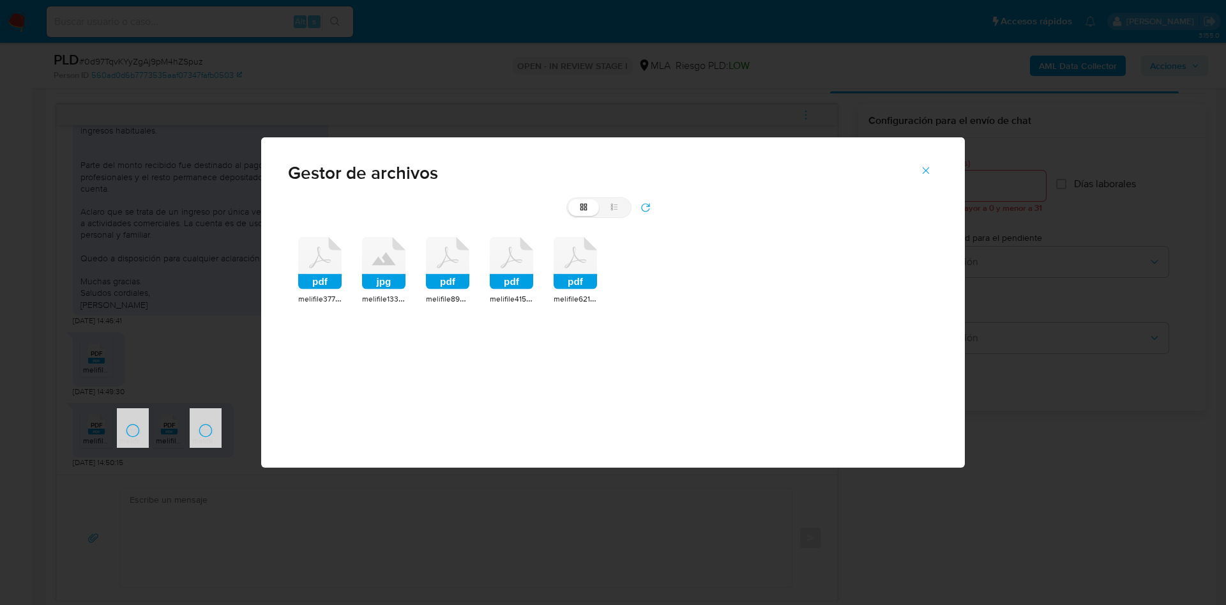
click at [322, 267] on icon at bounding box center [319, 263] width 43 height 52
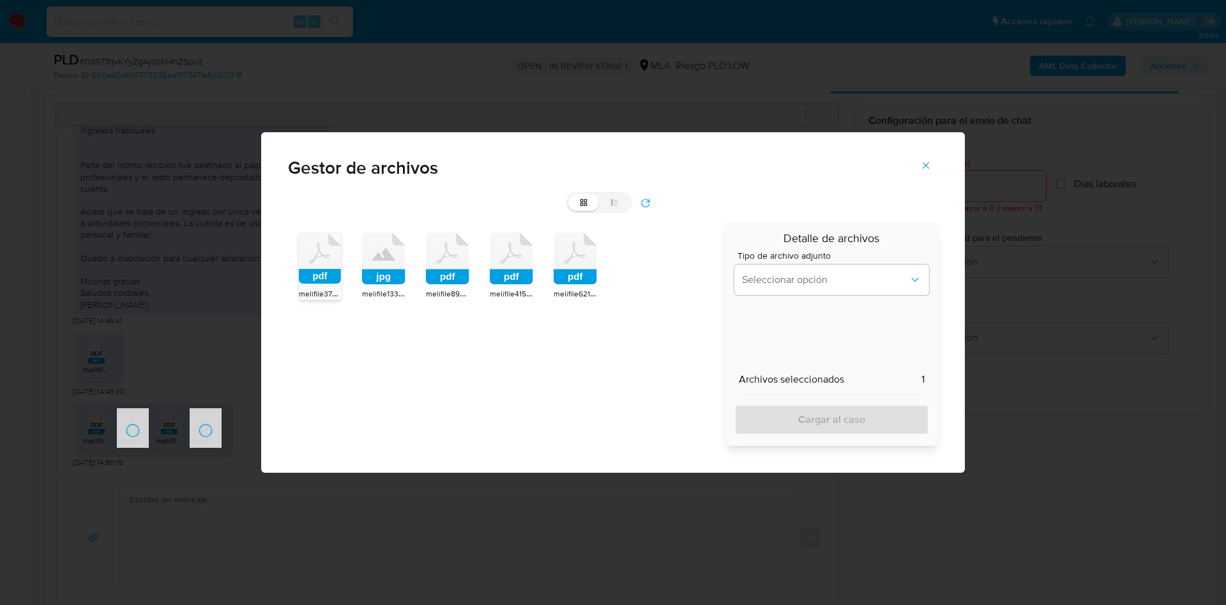
click at [394, 269] on rect at bounding box center [383, 276] width 43 height 15
click at [462, 271] on rect at bounding box center [447, 276] width 43 height 15
click at [341, 266] on icon at bounding box center [320, 258] width 42 height 50
drag, startPoint x: 572, startPoint y: 265, endPoint x: 582, endPoint y: 267, distance: 10.4
click at [341, 265] on icon at bounding box center [320, 258] width 42 height 50
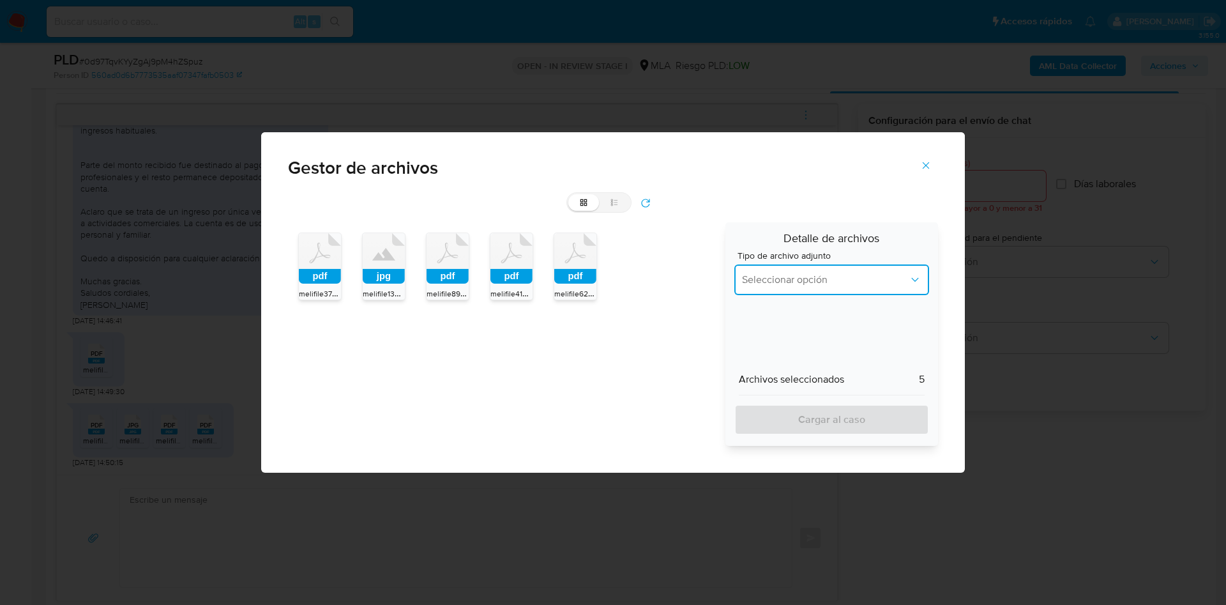
click at [762, 276] on span "Seleccionar opción" at bounding box center [825, 279] width 167 height 13
drag, startPoint x: 767, startPoint y: 342, endPoint x: 771, endPoint y: 419, distance: 77.4
click at [769, 347] on span "INGRESOS" at bounding box center [766, 344] width 48 height 13
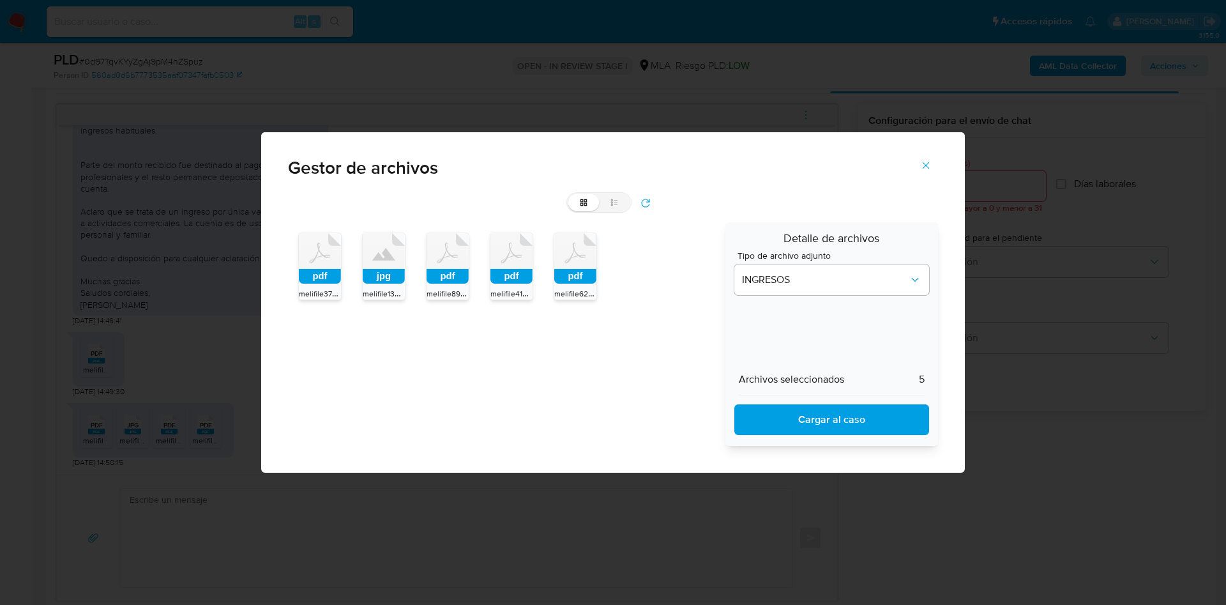
click at [772, 427] on span "Cargar al caso" at bounding box center [832, 419] width 162 height 28
drag, startPoint x: 932, startPoint y: 162, endPoint x: 289, endPoint y: 311, distance: 660.1
click at [931, 162] on button "Cerrar" at bounding box center [925, 165] width 45 height 31
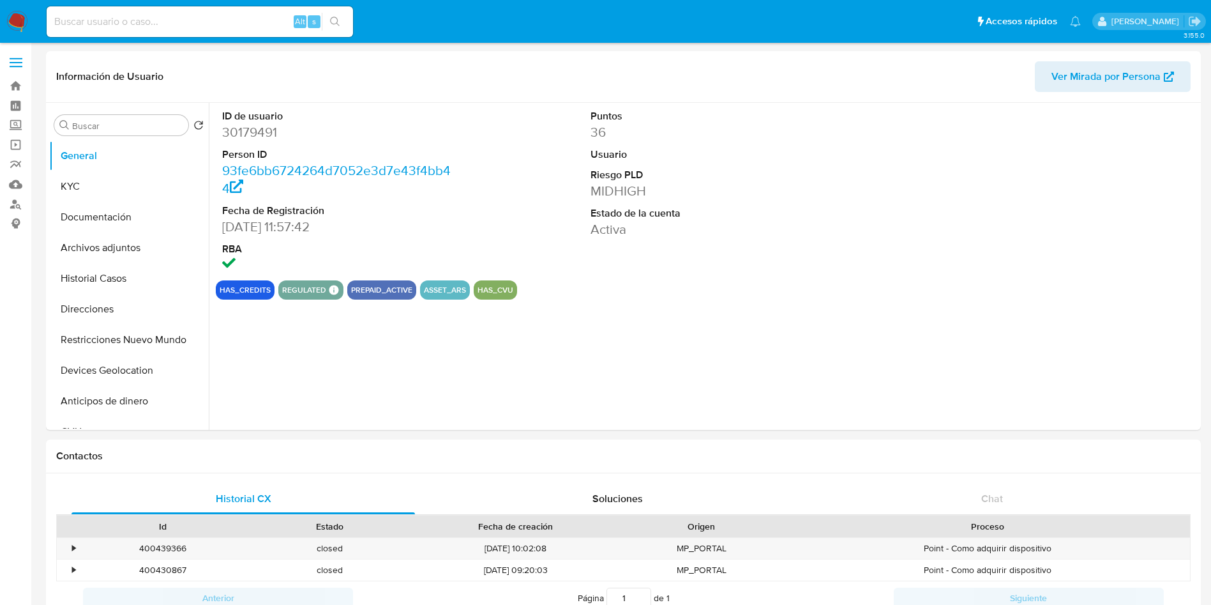
select select "10"
click at [104, 189] on button "KYC" at bounding box center [123, 186] width 149 height 31
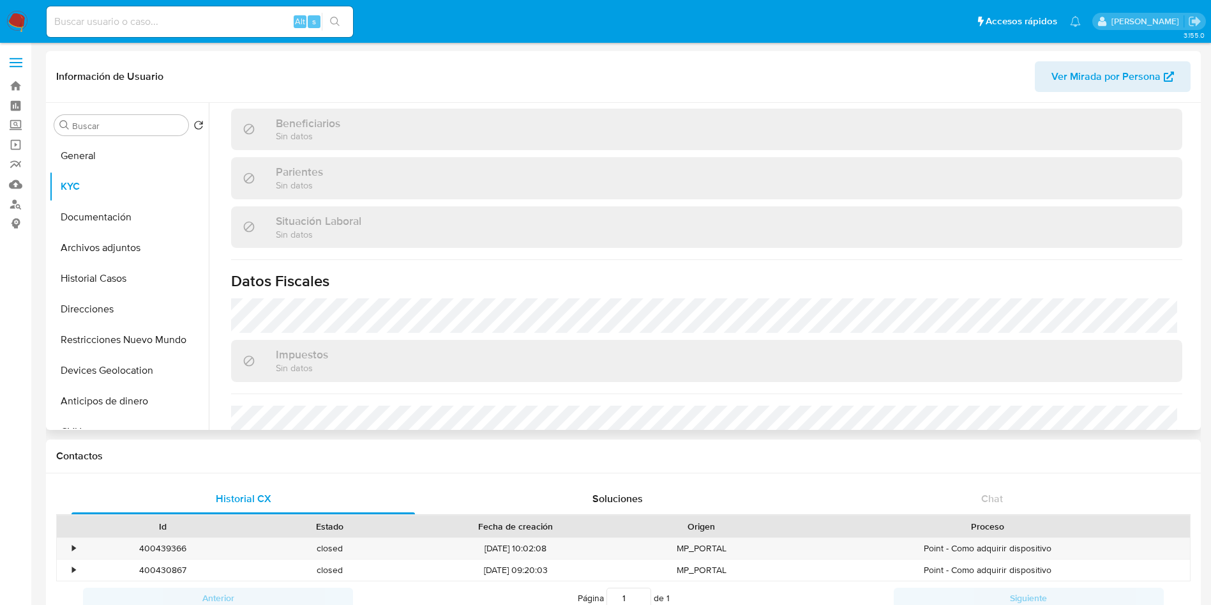
scroll to position [661, 0]
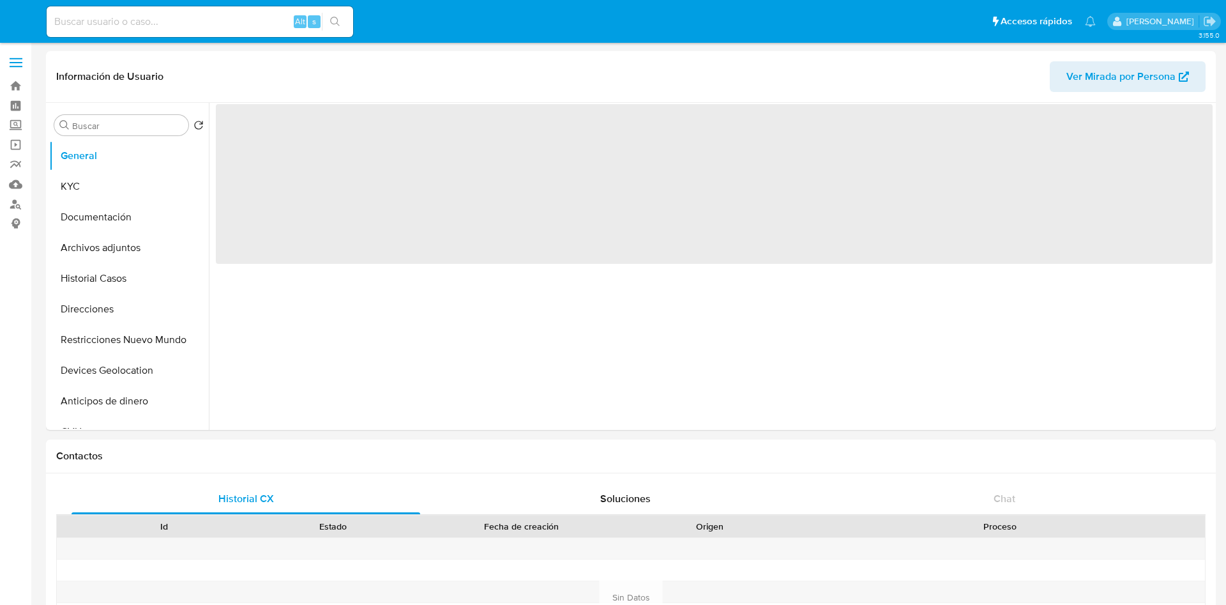
select select "10"
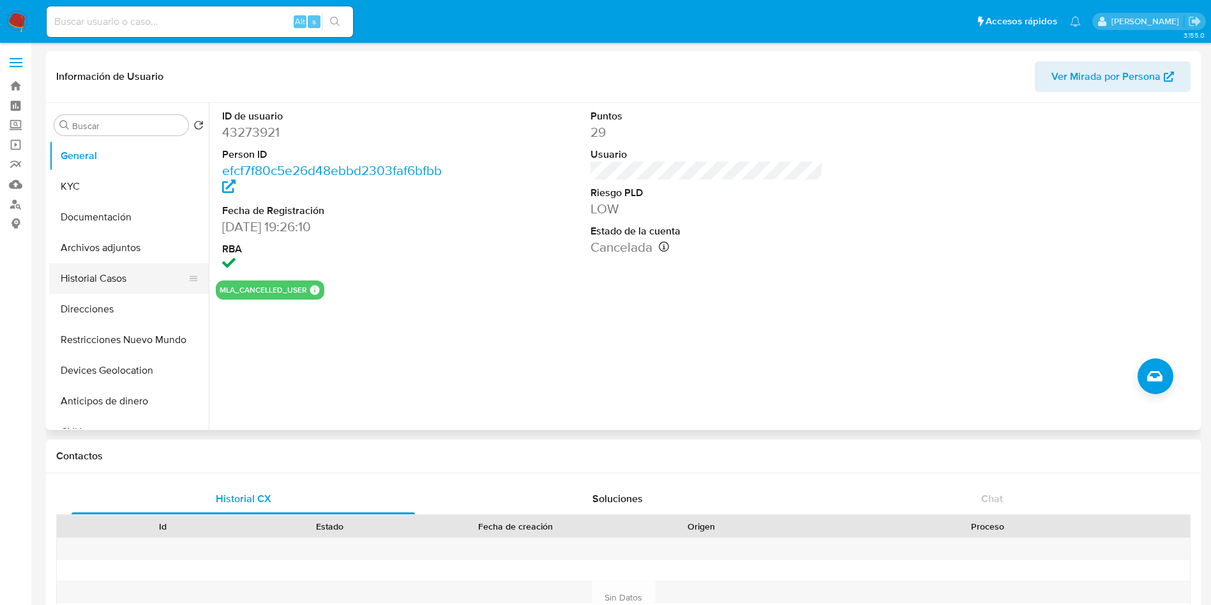
click at [98, 277] on button "Historial Casos" at bounding box center [123, 278] width 149 height 31
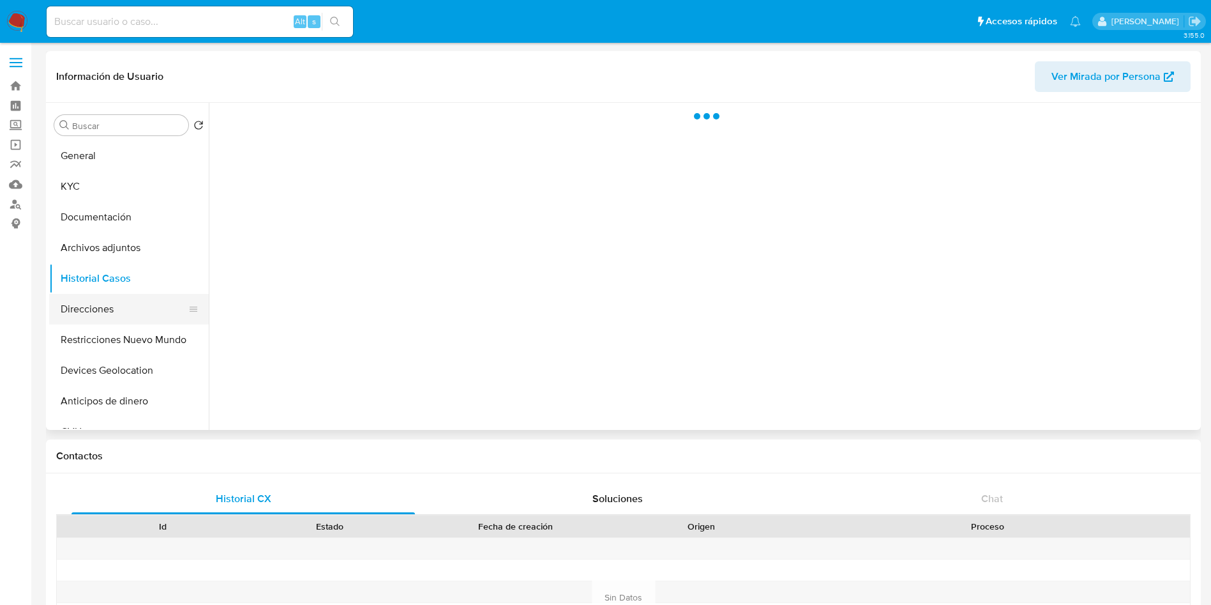
click at [100, 299] on button "Direcciones" at bounding box center [123, 309] width 149 height 31
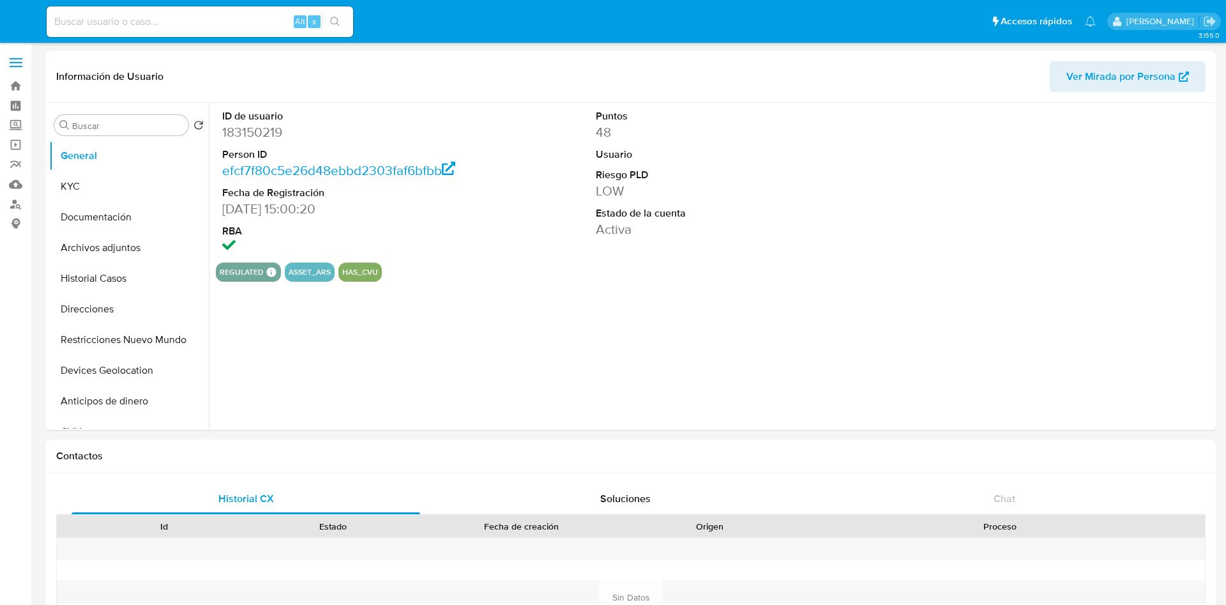
select select "10"
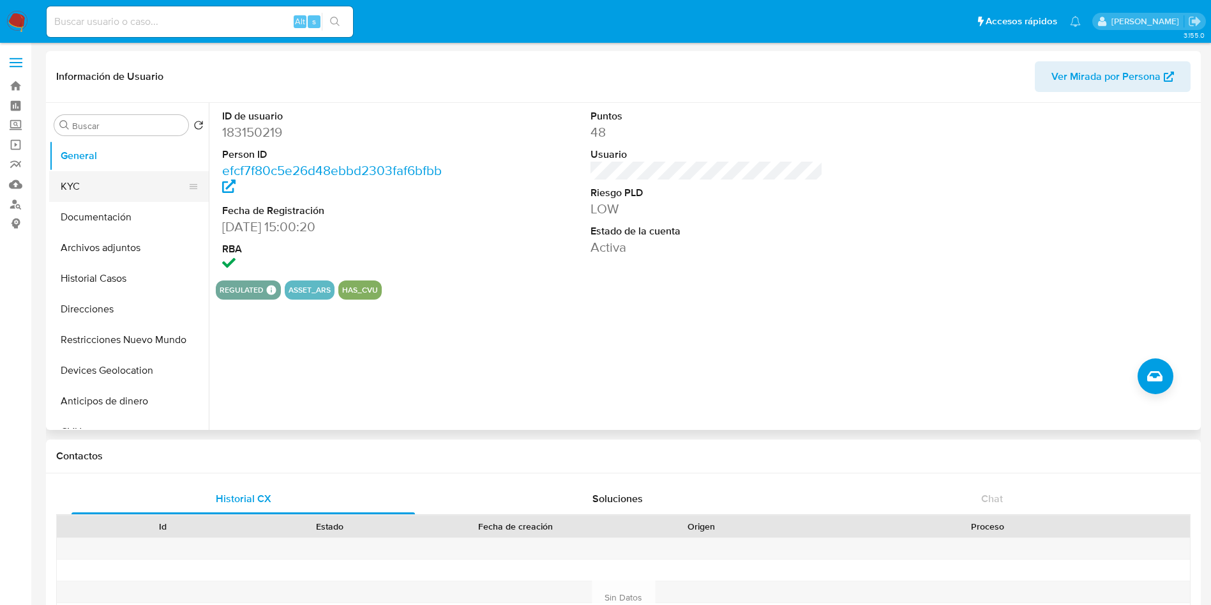
click at [125, 183] on button "KYC" at bounding box center [123, 186] width 149 height 31
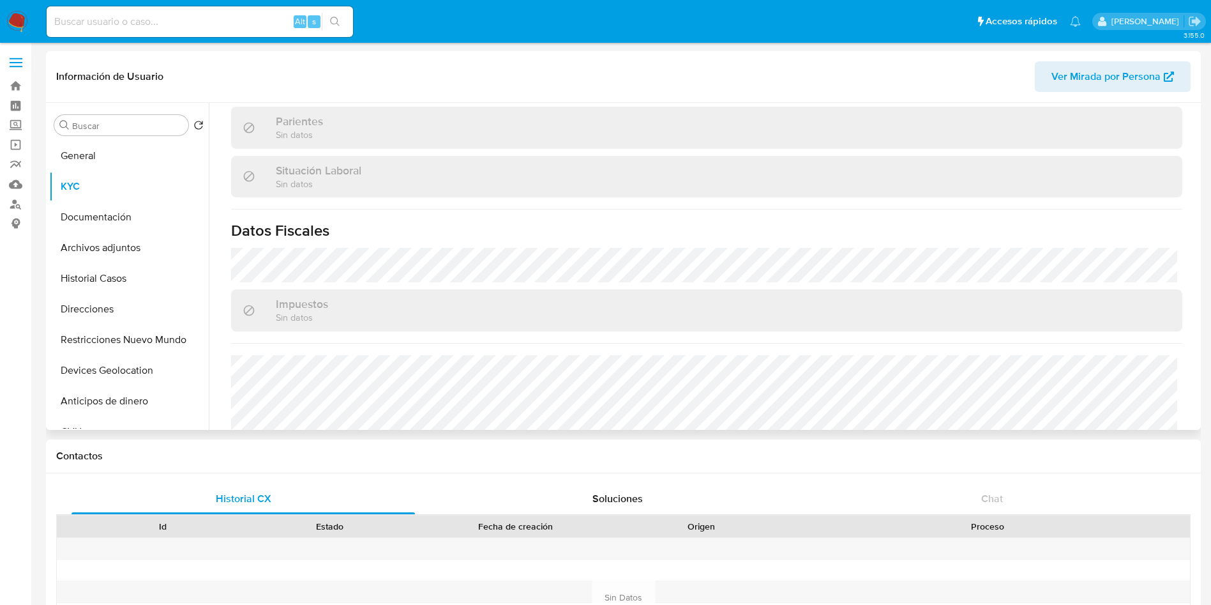
scroll to position [661, 0]
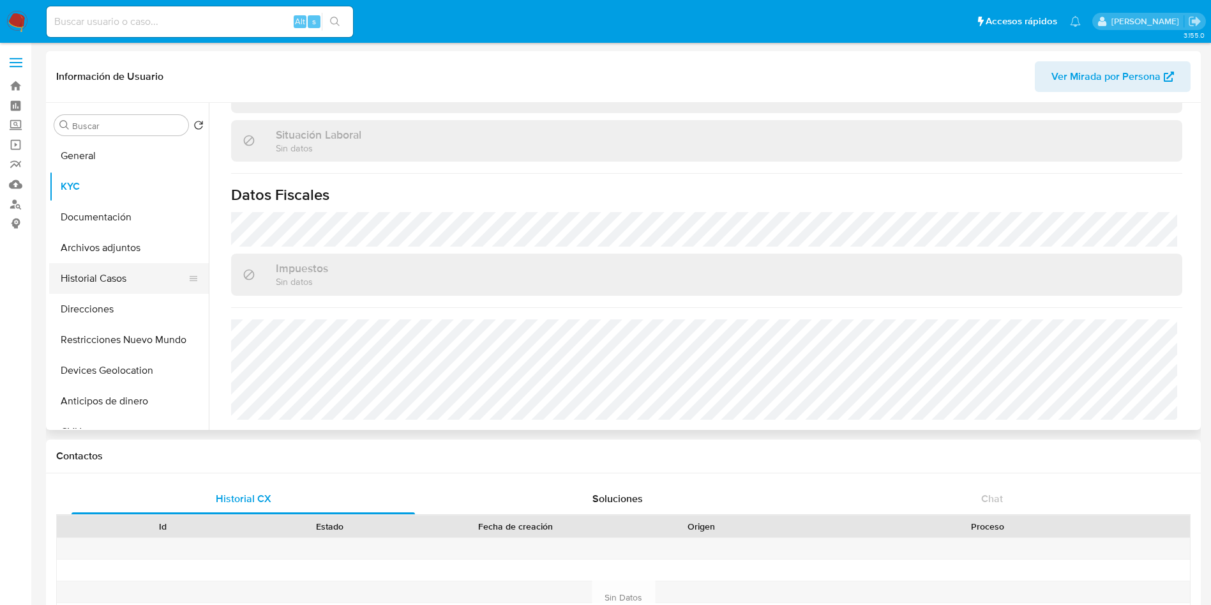
drag, startPoint x: 103, startPoint y: 304, endPoint x: 151, endPoint y: 273, distance: 57.2
click at [105, 302] on button "Direcciones" at bounding box center [129, 309] width 160 height 31
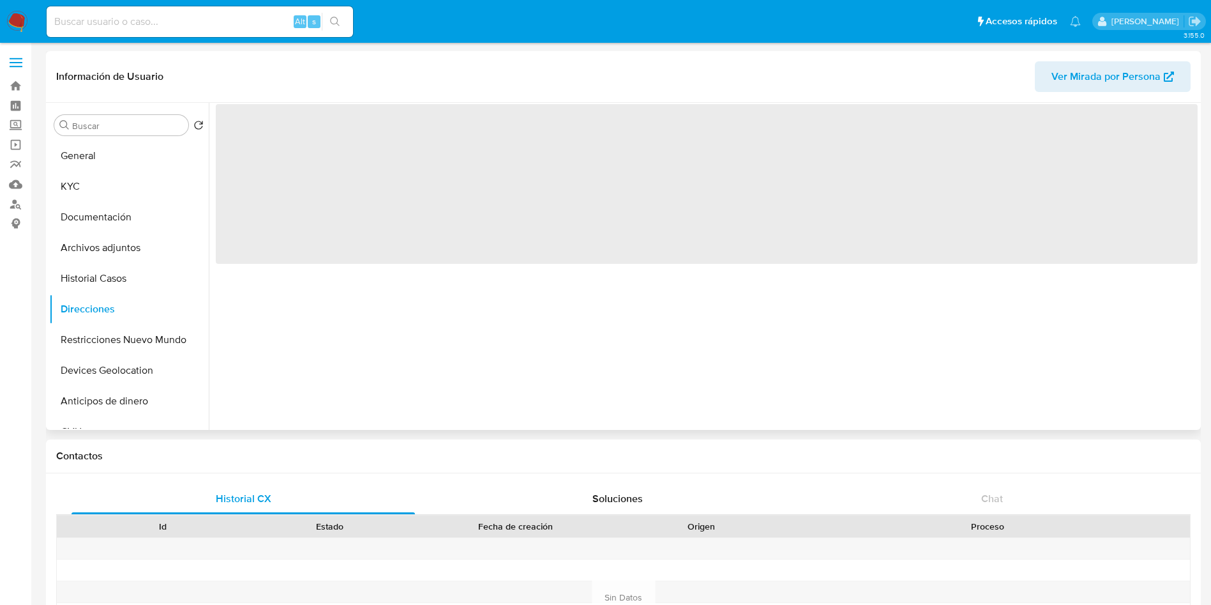
scroll to position [0, 0]
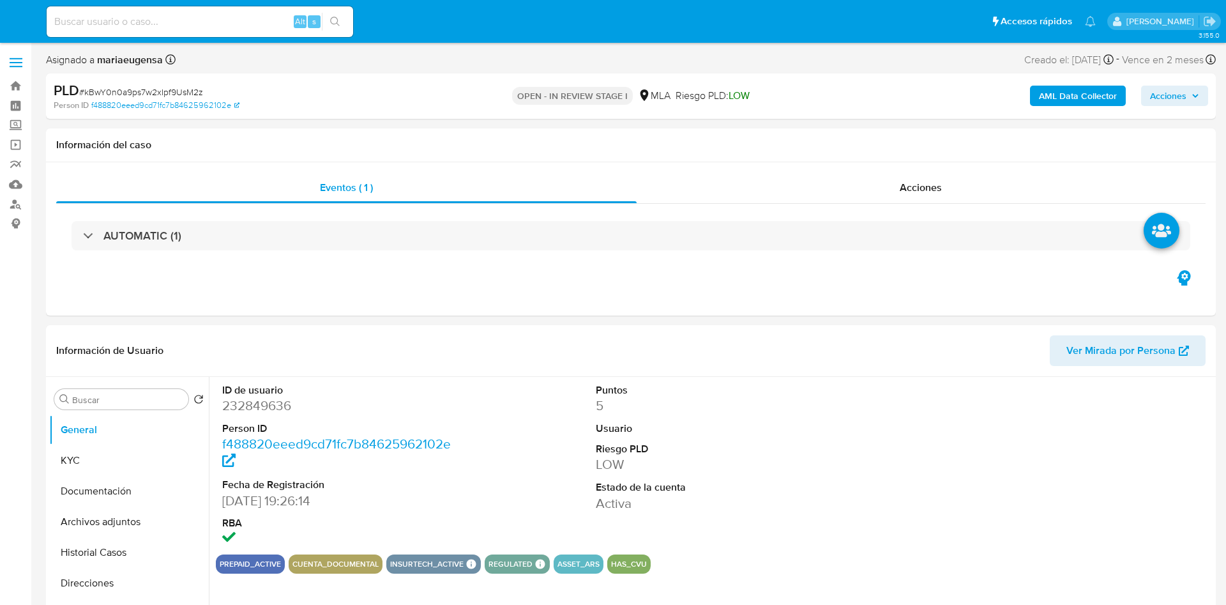
select select "10"
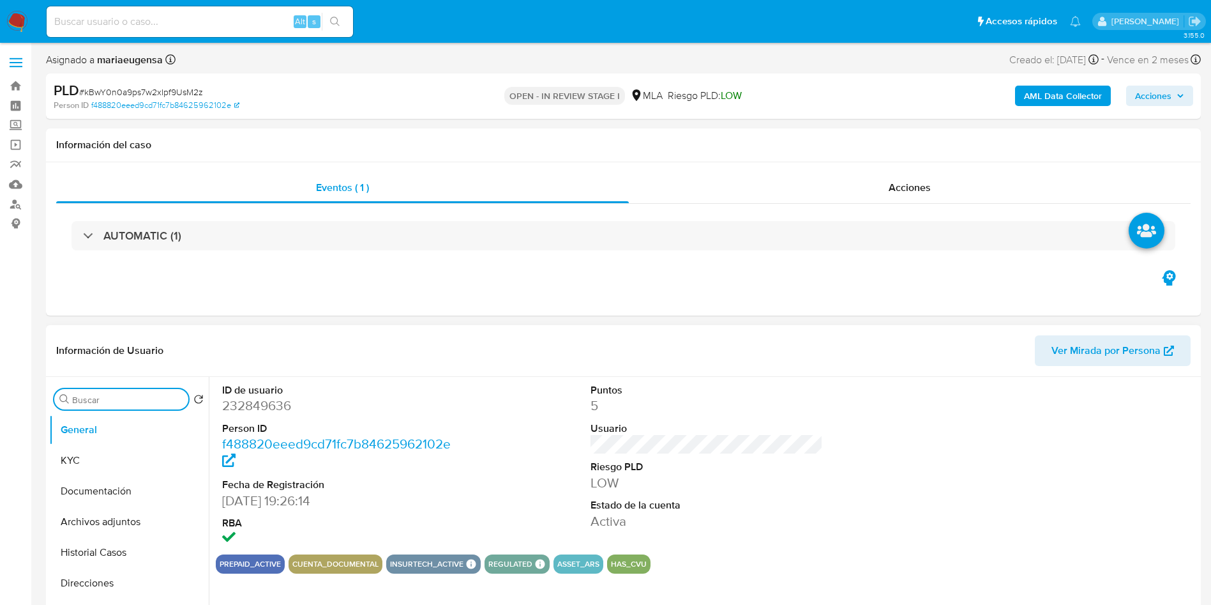
click at [113, 397] on input "Buscar" at bounding box center [127, 399] width 111 height 11
click at [119, 452] on button "Archivos adjuntos" at bounding box center [123, 460] width 149 height 31
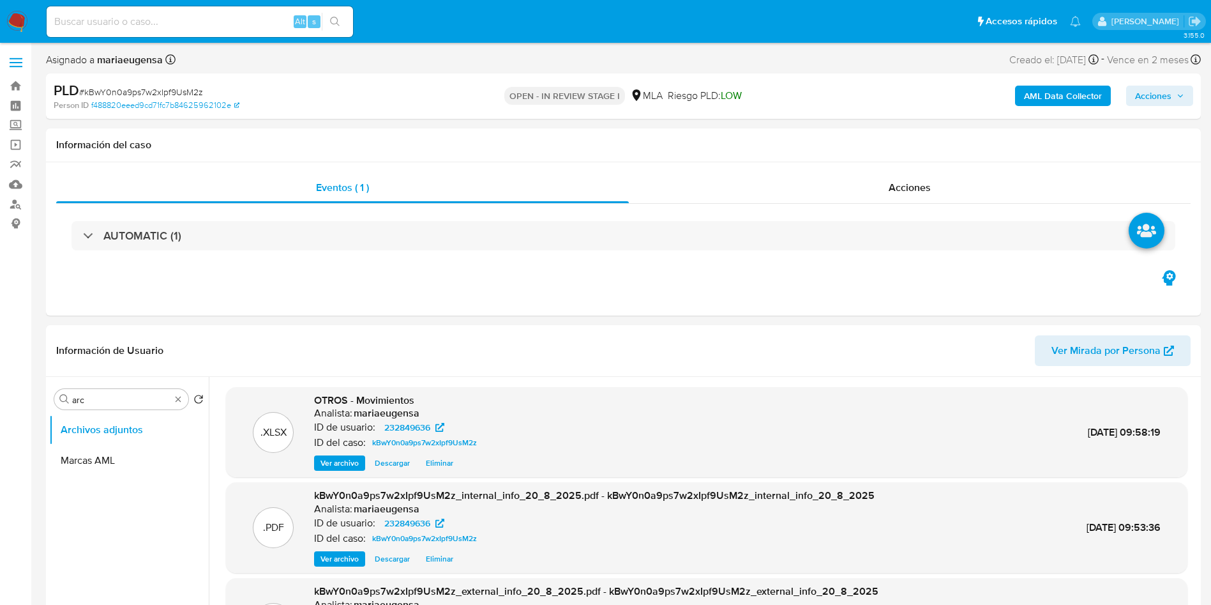
click at [146, 94] on span "# kBwY0n0a9ps7w2xIpf9UsM2z" at bounding box center [141, 92] width 124 height 13
copy span "kBwY0n0a9ps7w2xIpf9UsM2z"
click at [140, 403] on input "arc" at bounding box center [121, 399] width 98 height 11
click at [140, 402] on input "arc" at bounding box center [121, 399] width 98 height 11
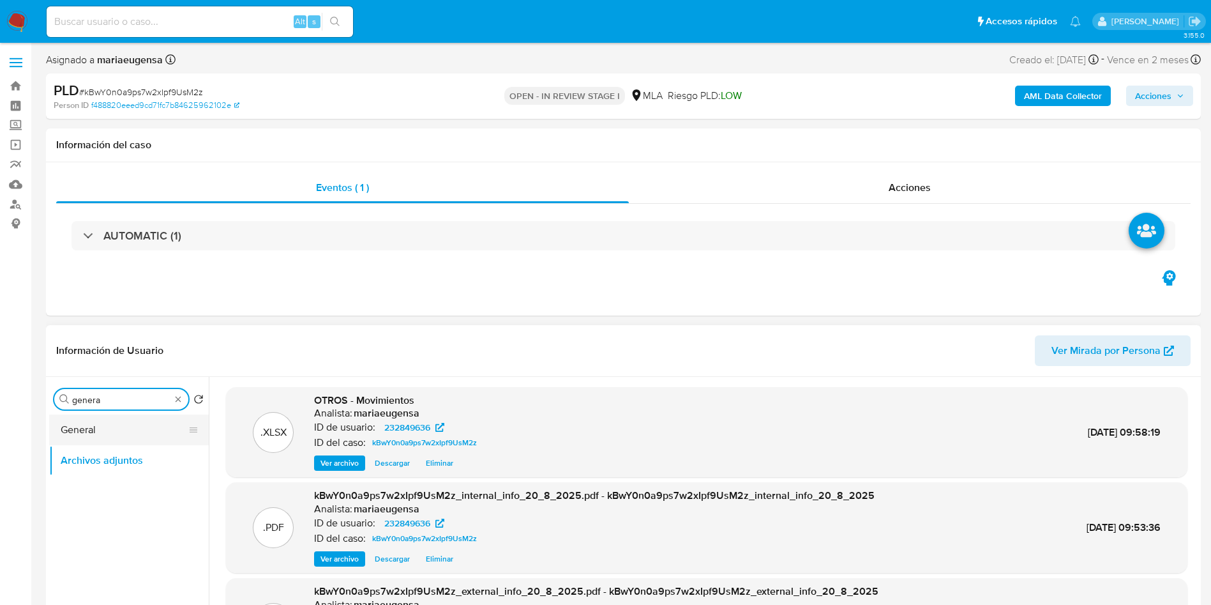
click at [134, 419] on button "General" at bounding box center [123, 429] width 149 height 31
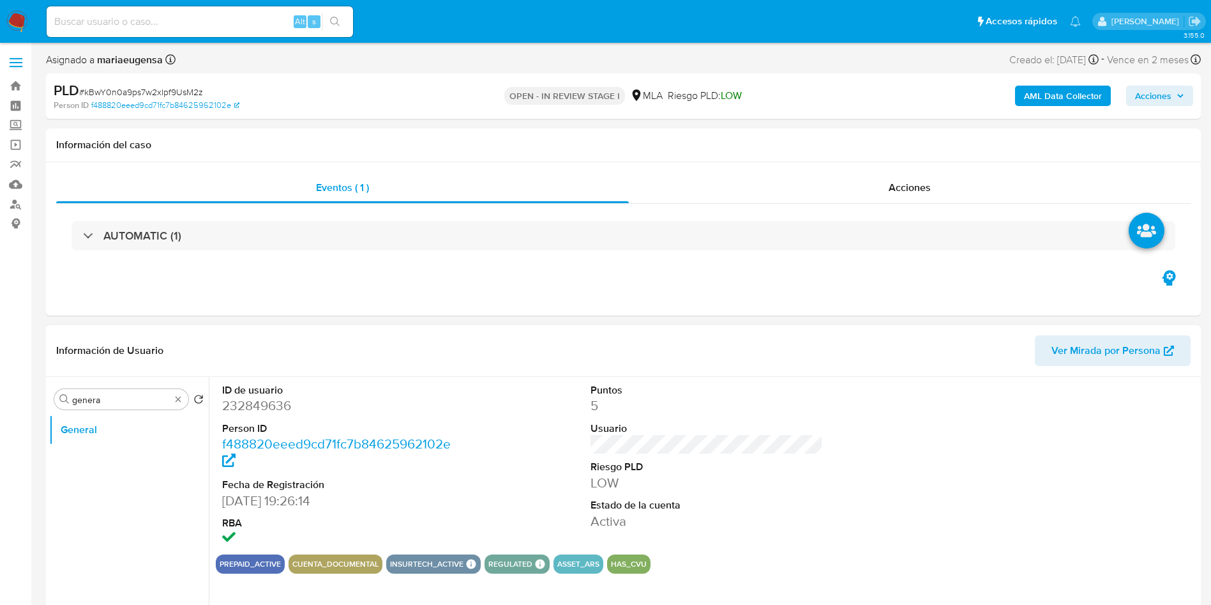
click at [255, 404] on dd "232849636" at bounding box center [338, 406] width 233 height 18
copy dd "232849636"
click at [152, 89] on span "# kBwY0n0a9ps7w2xIpf9UsM2z" at bounding box center [141, 92] width 124 height 13
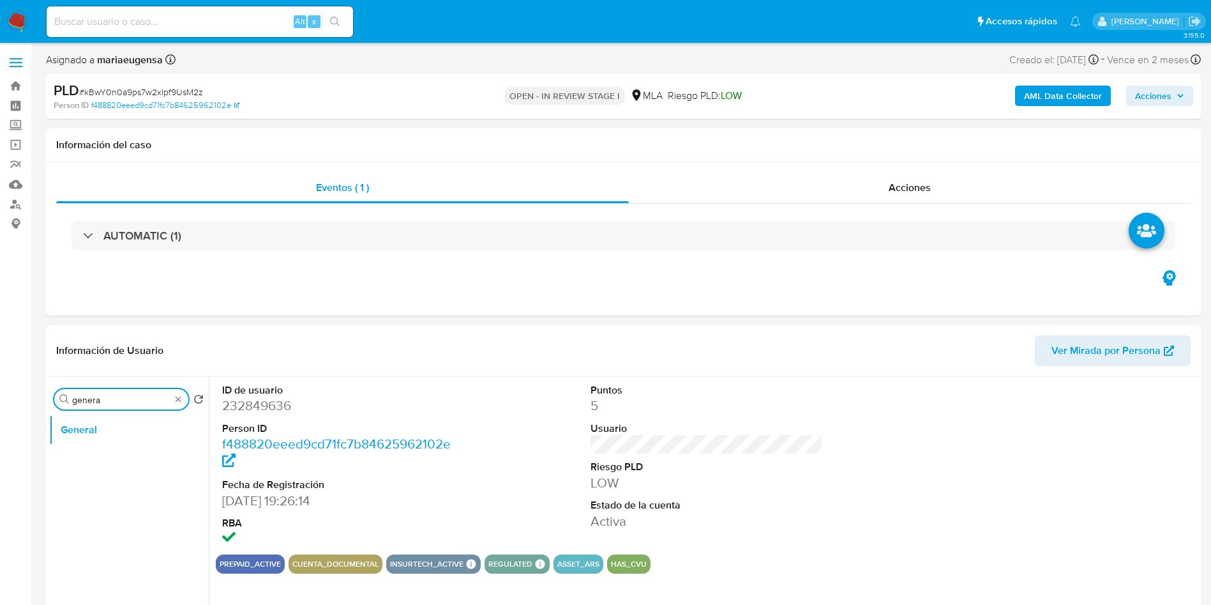
click at [119, 395] on input "genera" at bounding box center [121, 399] width 98 height 11
click at [119, 395] on input "a" at bounding box center [121, 399] width 98 height 11
type input "arc"
click at [103, 468] on button "Archivos adjuntos" at bounding box center [123, 460] width 149 height 31
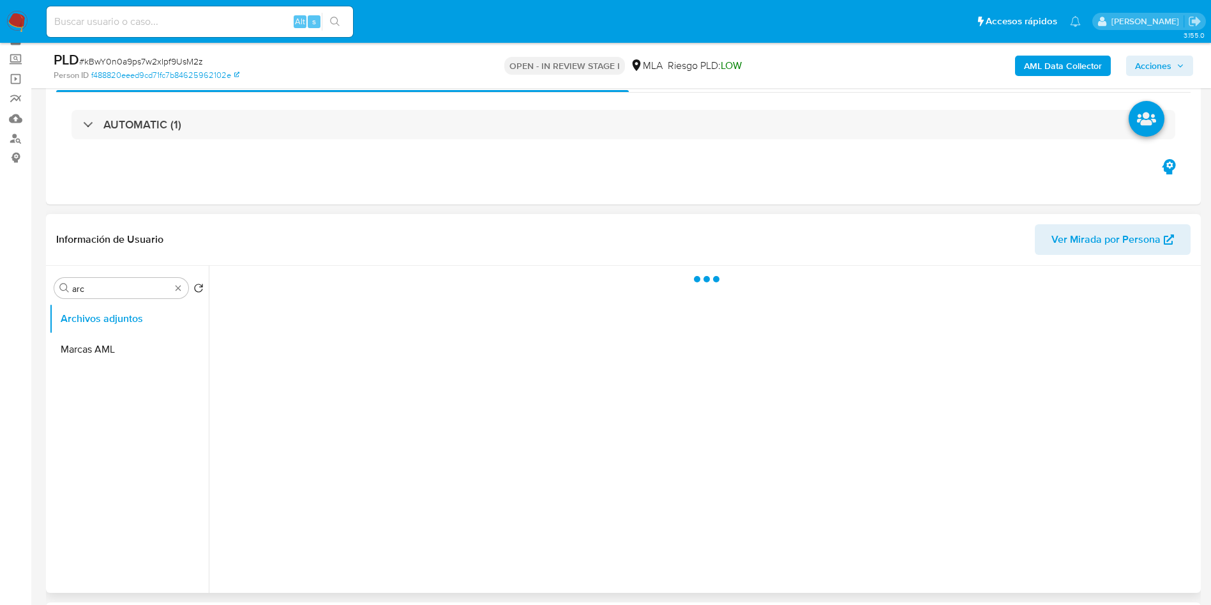
scroll to position [192, 0]
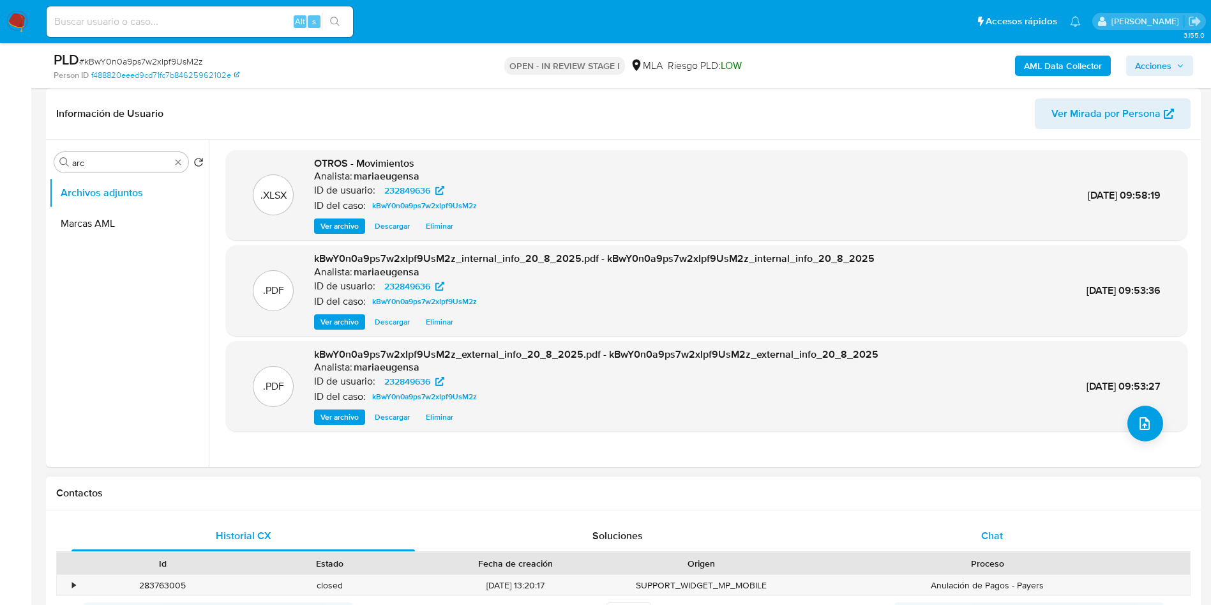
click at [976, 533] on div "Chat" at bounding box center [992, 535] width 344 height 31
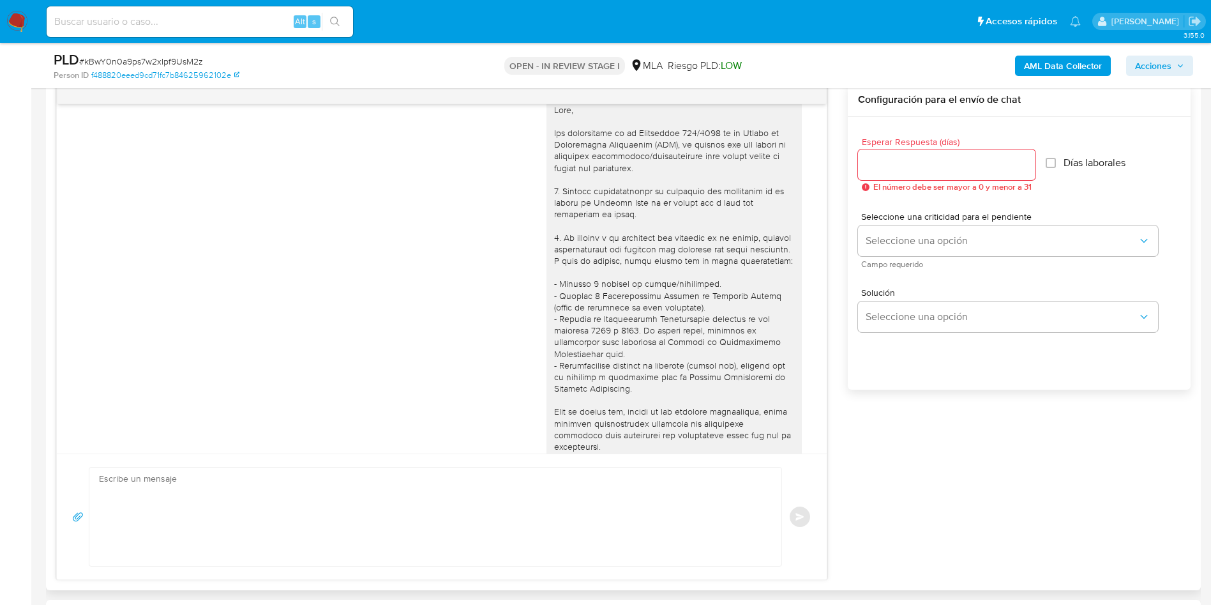
scroll to position [0, 0]
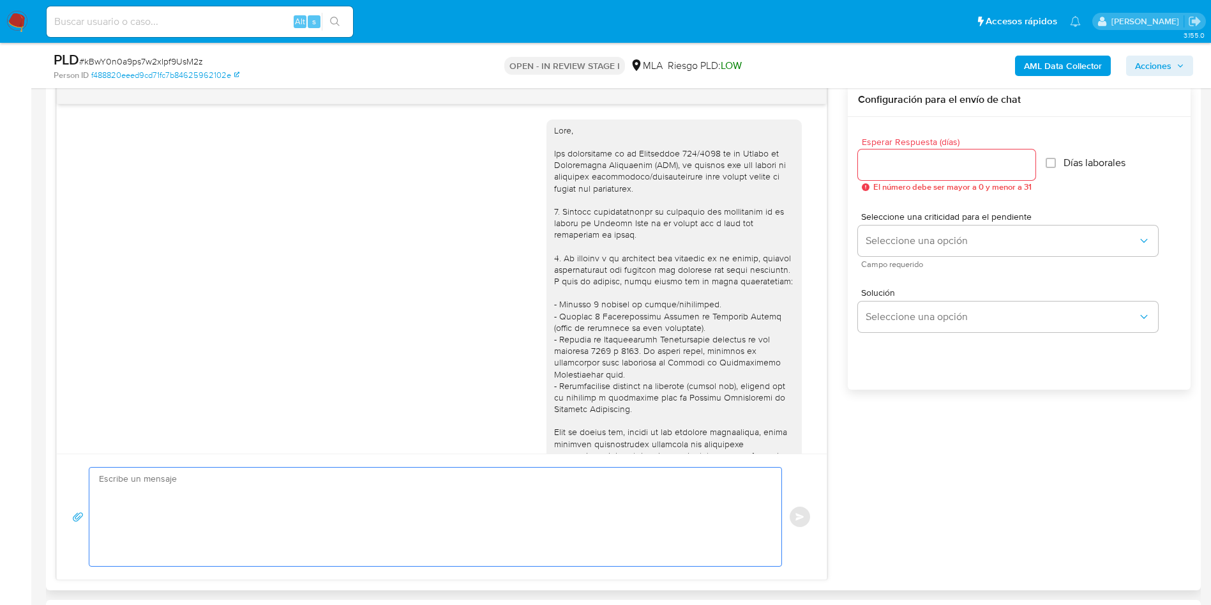
click at [305, 485] on textarea at bounding box center [432, 516] width 667 height 98
click at [354, 505] on textarea "Hola, Muchas gracias por tu respuesta. Con relación a tu consulta," at bounding box center [432, 516] width 667 height 98
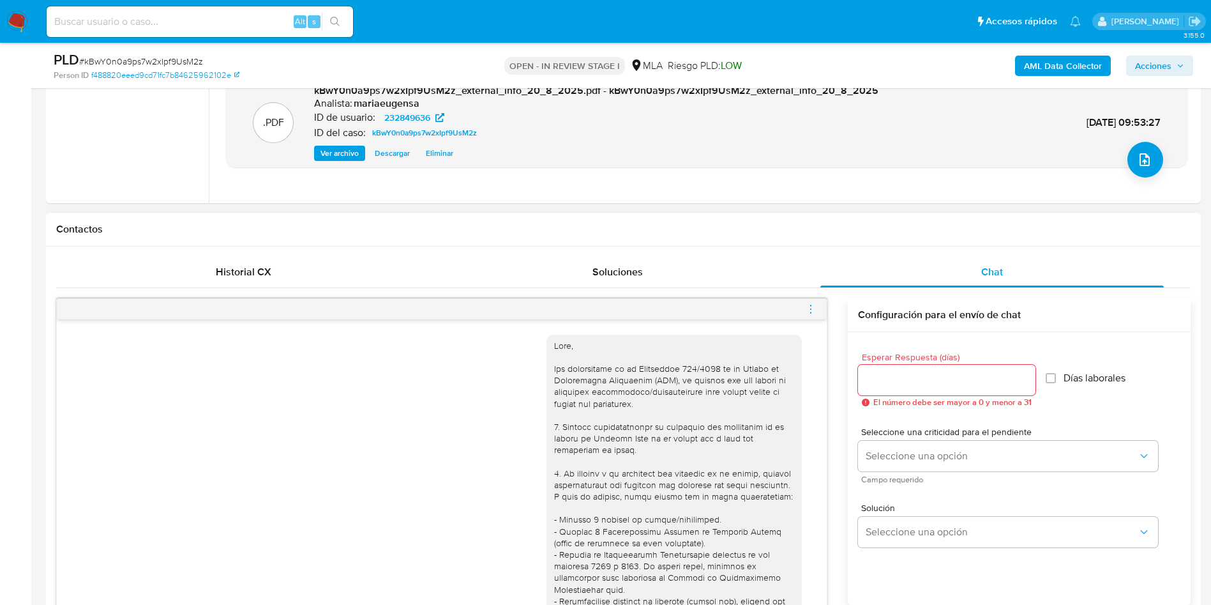
scroll to position [479, 0]
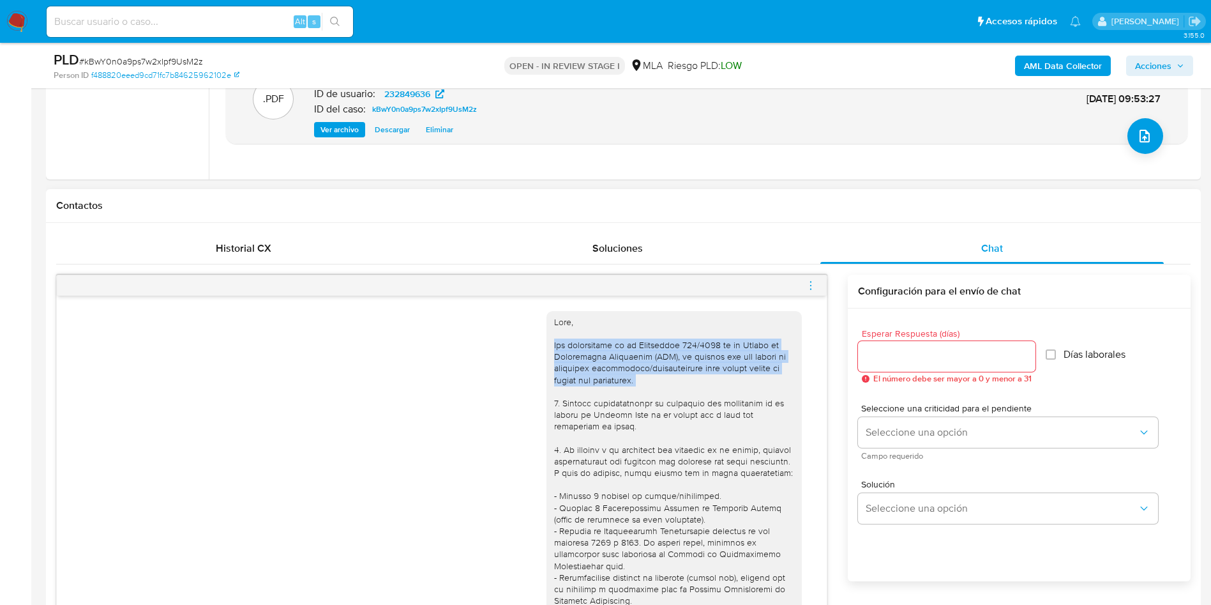
drag, startPoint x: 631, startPoint y: 386, endPoint x: 531, endPoint y: 346, distance: 108.0
copy div "Por disposición de la Resolución 200/2024 de la Unidad de Información Financier…"
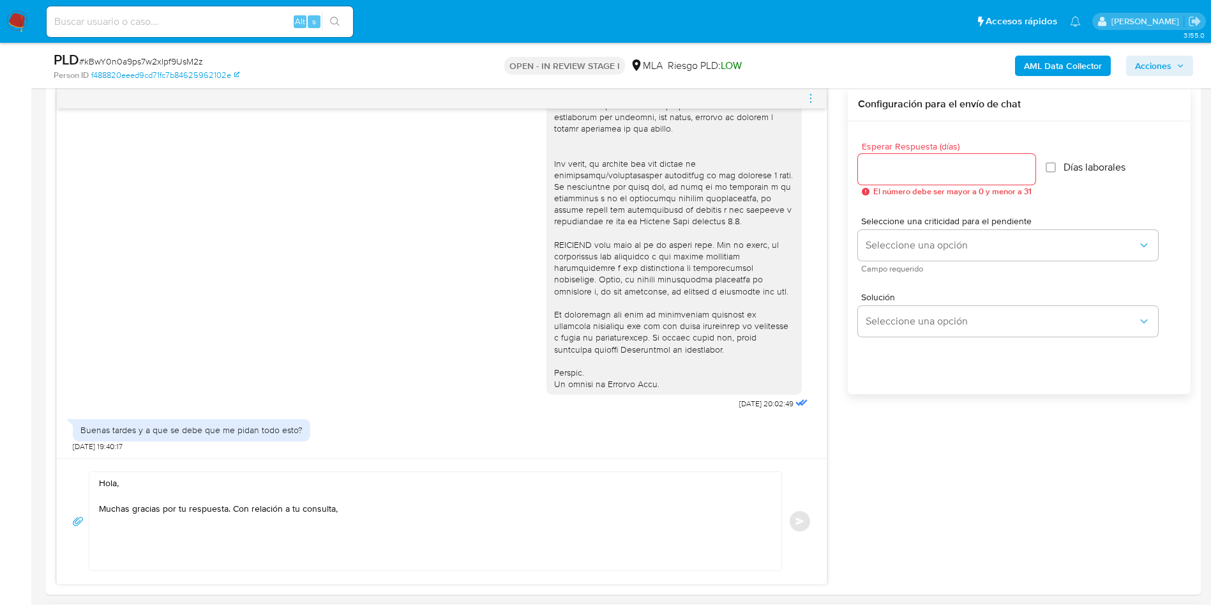
scroll to position [958, 0]
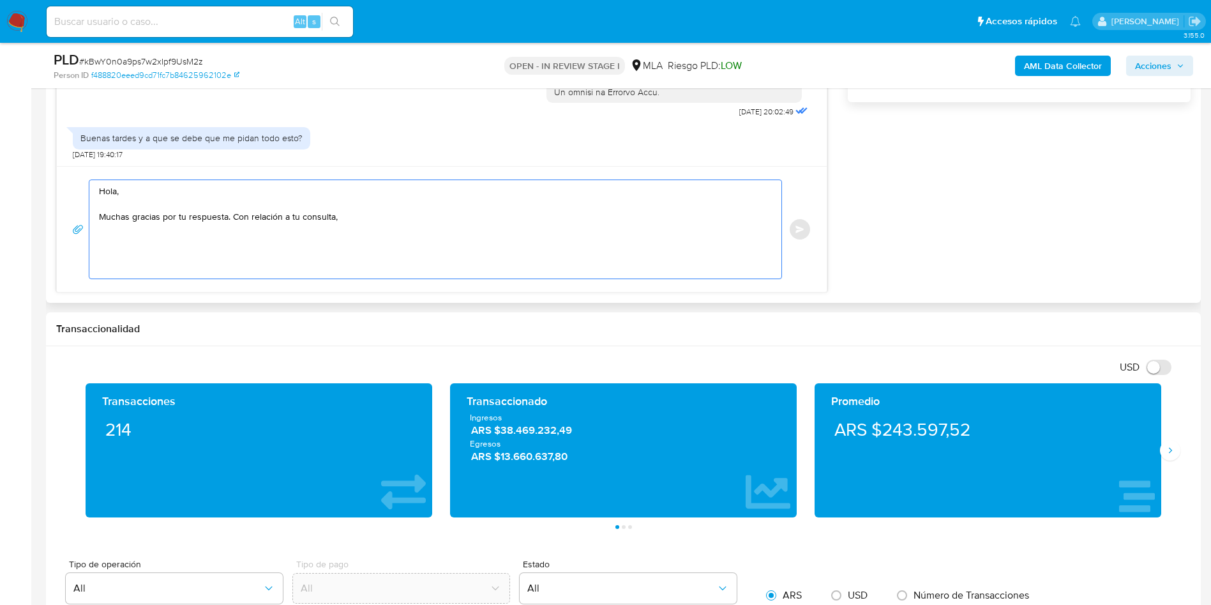
click at [354, 223] on textarea "Hola, Muchas gracias por tu respuesta. Con relación a tu consulta," at bounding box center [432, 229] width 667 height 98
click at [513, 216] on textarea "Hola, Muchas gracias por tu respuesta. Con relación a tu consulta la informació…" at bounding box center [432, 229] width 667 height 98
paste textarea "Por disposición de la Resolución 200/2024 de la Unidad de Información Financier…"
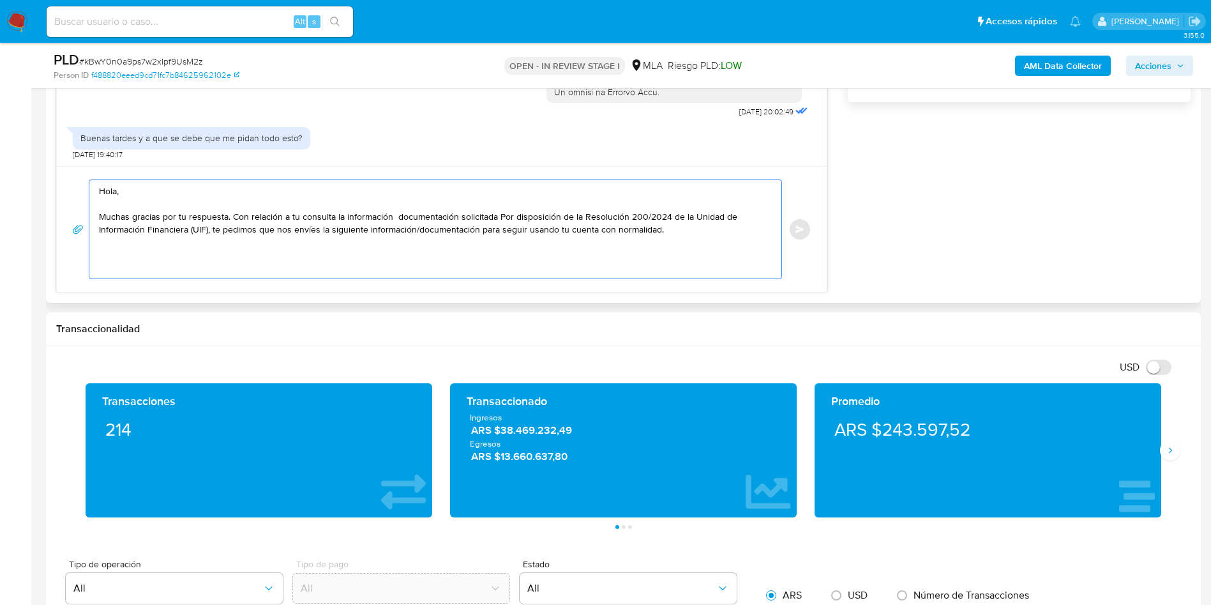
click at [495, 215] on textarea "Hola, Muchas gracias por tu respuesta. Con relación a tu consulta la informació…" at bounding box center [432, 229] width 667 height 98
click at [395, 220] on textarea "Hola, Muchas gracias por tu respuesta. Con relación a tu consulta la informació…" at bounding box center [432, 229] width 667 height 98
click at [497, 220] on textarea "Hola, Muchas gracias por tu respuesta. Con relación a tu consulta la informació…" at bounding box center [432, 229] width 667 height 98
drag, startPoint x: 213, startPoint y: 229, endPoint x: 671, endPoint y: 237, distance: 457.9
click at [671, 237] on textarea "Hola, Muchas gracias por tu respuesta. Con relación a tu consulta la informació…" at bounding box center [432, 229] width 667 height 98
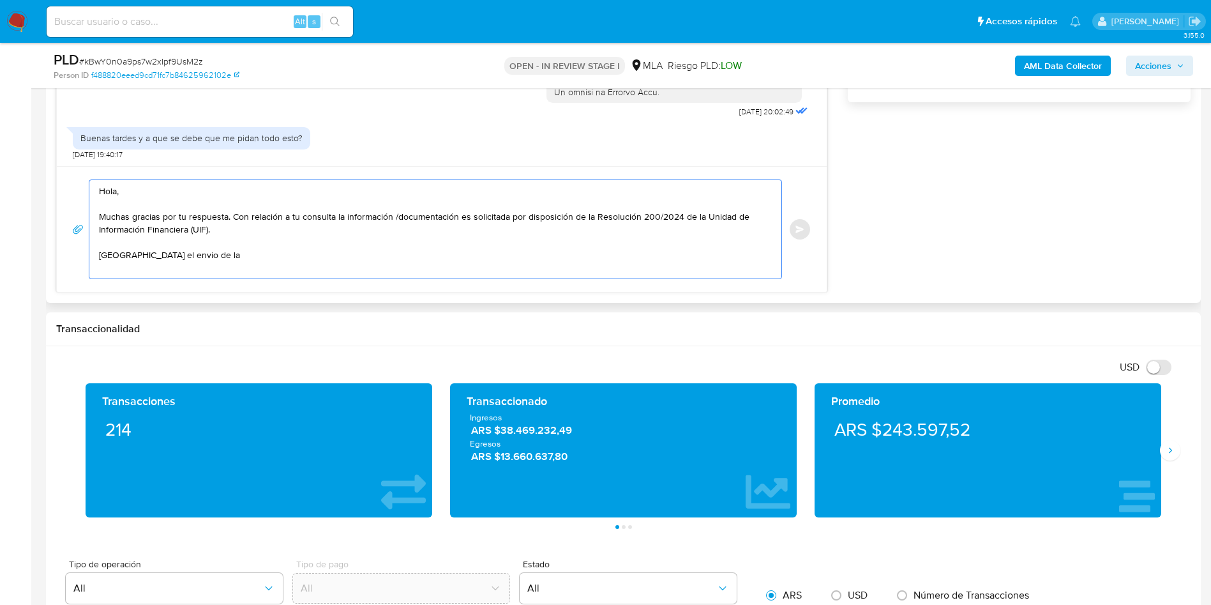
click at [469, 218] on textarea "Hola, Muchas gracias por tu respuesta. Con relación a tu consulta la informació…" at bounding box center [432, 229] width 667 height 98
click at [283, 232] on textarea "Hola, Muchas gracias por tu respuesta. Con relación a tu consulta la informació…" at bounding box center [432, 229] width 667 height 98
click at [284, 226] on textarea "Hola, Muchas gracias por tu respuesta. Con relación a tu consulta la informació…" at bounding box center [432, 229] width 667 height 98
click at [221, 251] on textarea "Hola, Muchas gracias por tu respuesta. Con relación a tu consulta la informació…" at bounding box center [432, 229] width 667 height 98
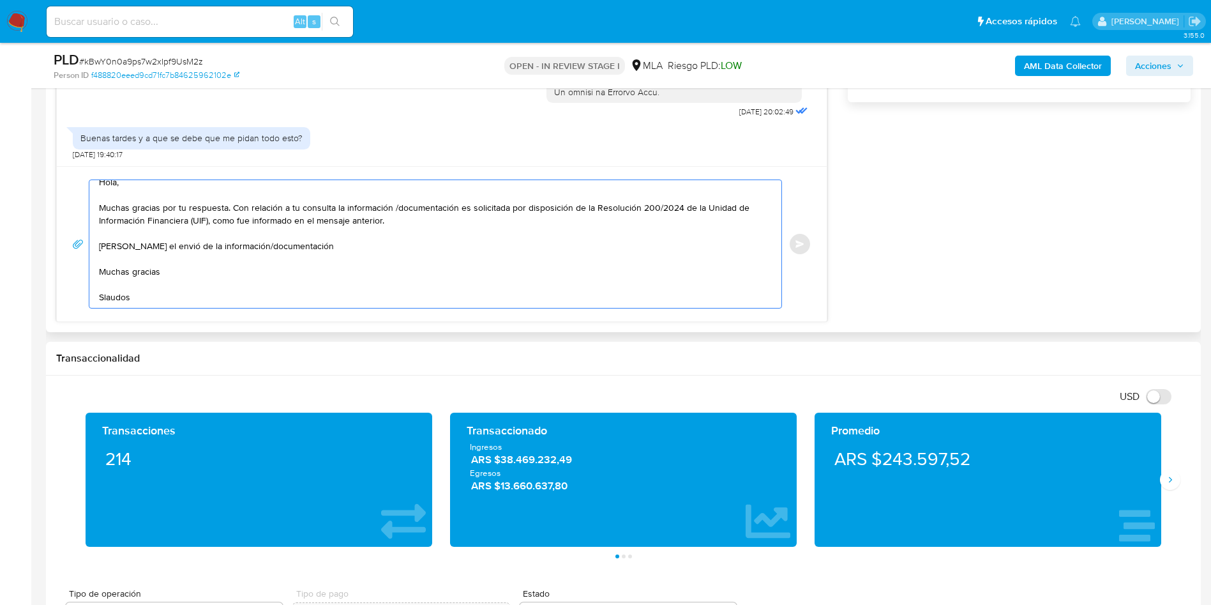
scroll to position [30, 0]
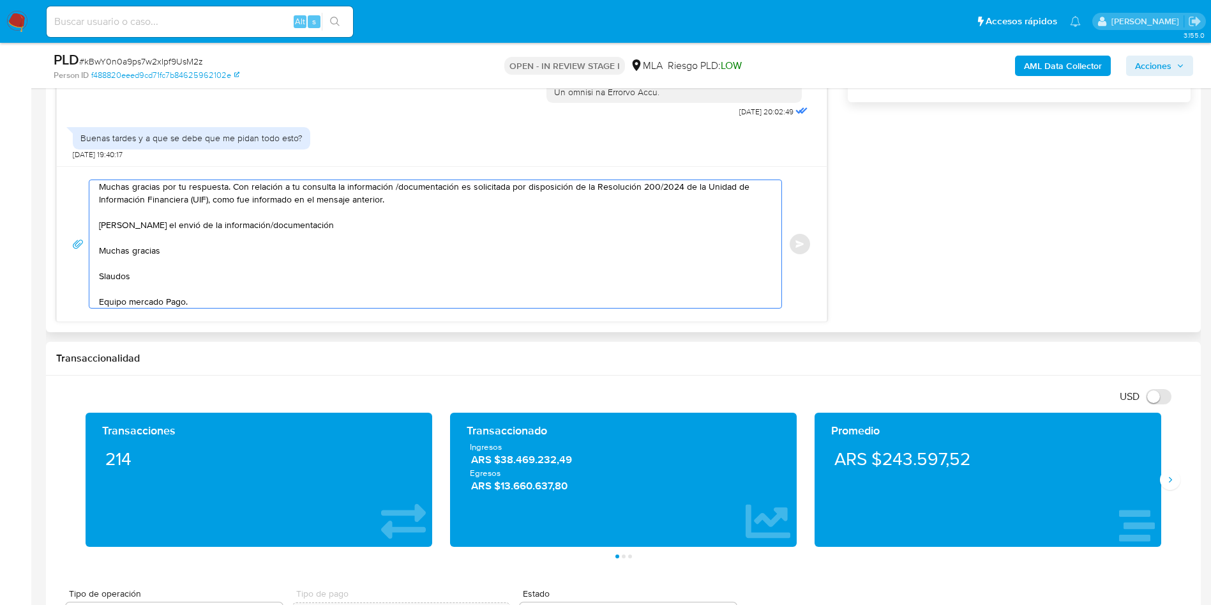
click at [133, 301] on textarea "Hola, Muchas gracias por tu respuesta. Con relación a tu consulta la informació…" at bounding box center [432, 244] width 667 height 128
click at [324, 222] on textarea "Hola, Muchas gracias por tu respuesta. Con relación a tu consulta la informació…" at bounding box center [432, 244] width 667 height 128
click at [384, 203] on textarea "Hola, Muchas gracias por tu respuesta. Con relación a tu consulta la informació…" at bounding box center [432, 244] width 667 height 128
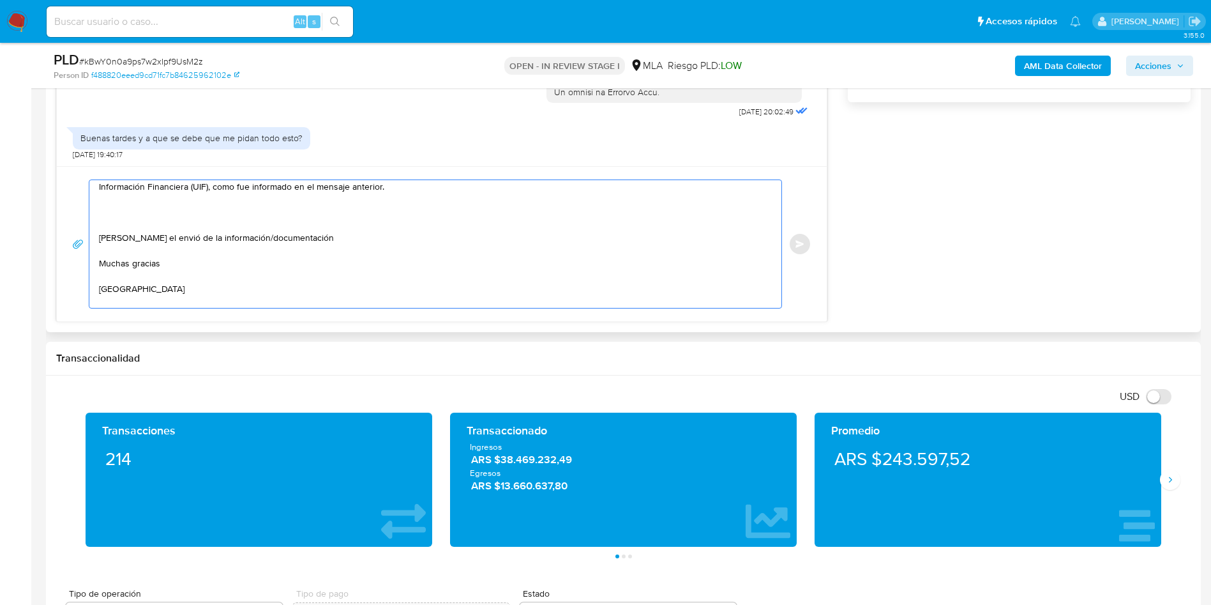
scroll to position [56, 0]
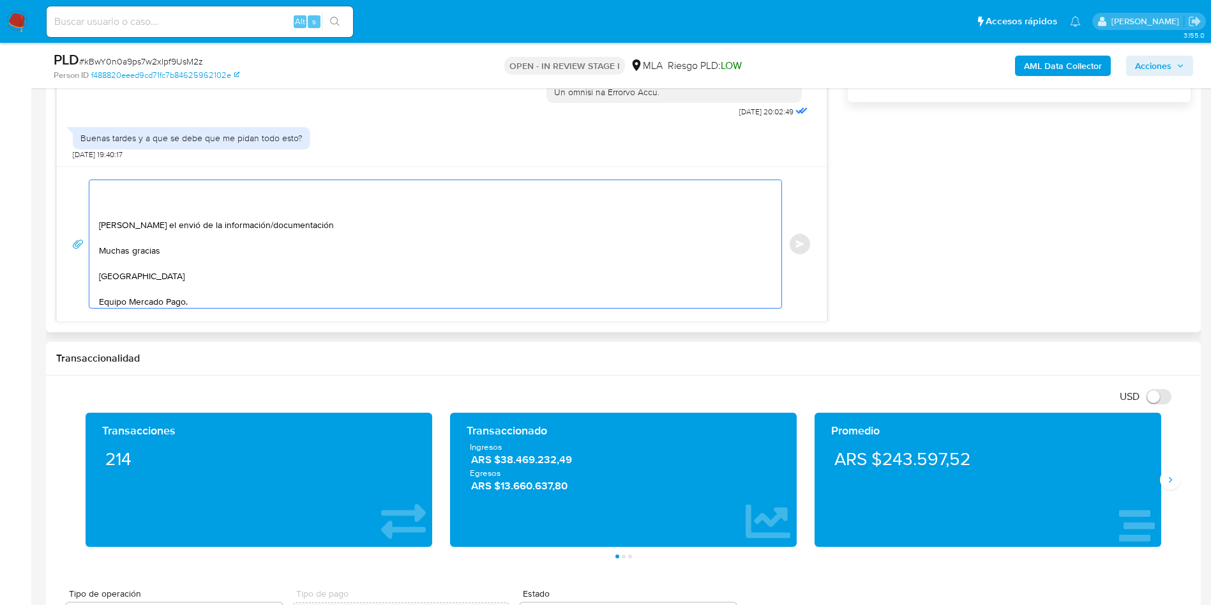
paste textarea "Es importante que sepas que, en caso de no responder a lo solicitado o si lo pr…"
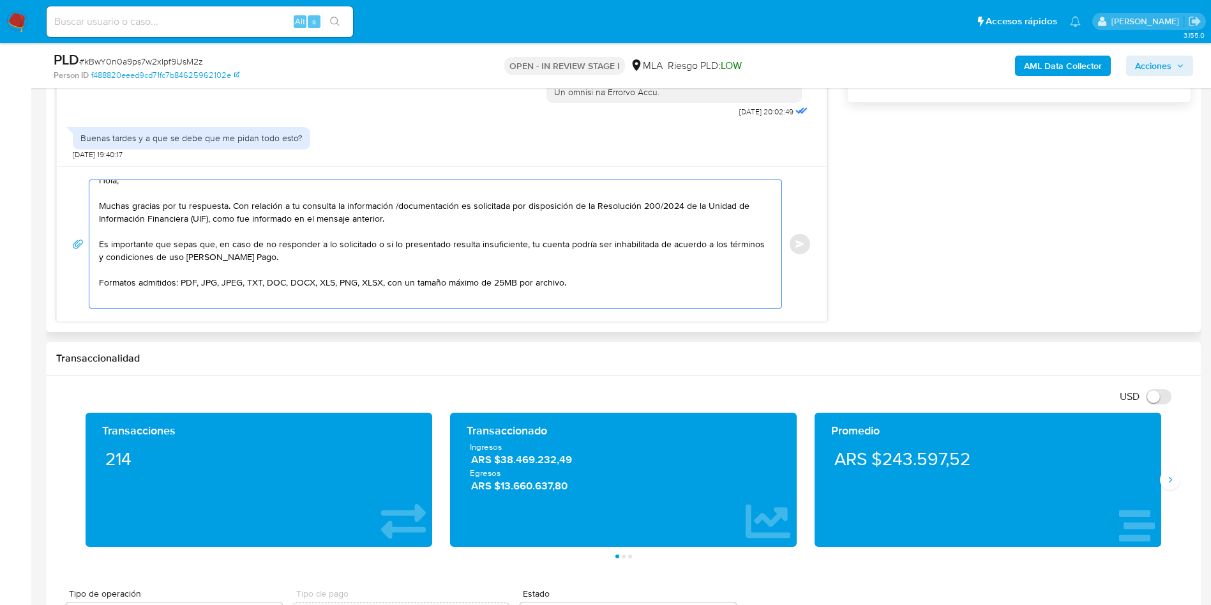
scroll to position [17, 0]
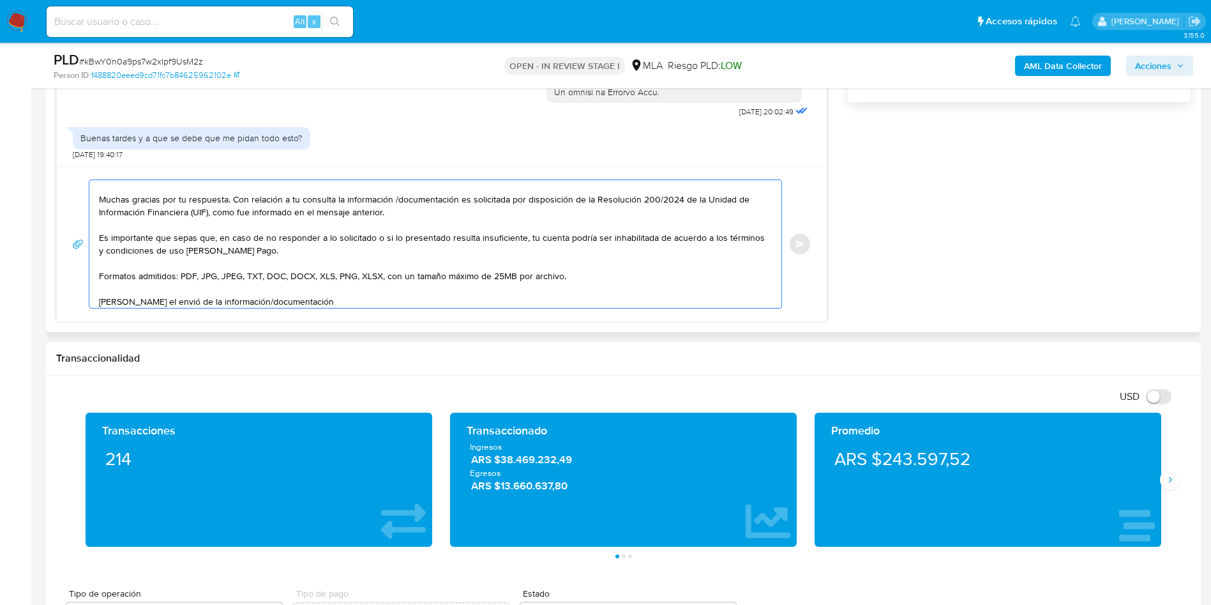
click at [135, 264] on textarea "Hola, Muchas gracias por tu respuesta. Con relación a tu consulta la informació…" at bounding box center [432, 244] width 667 height 128
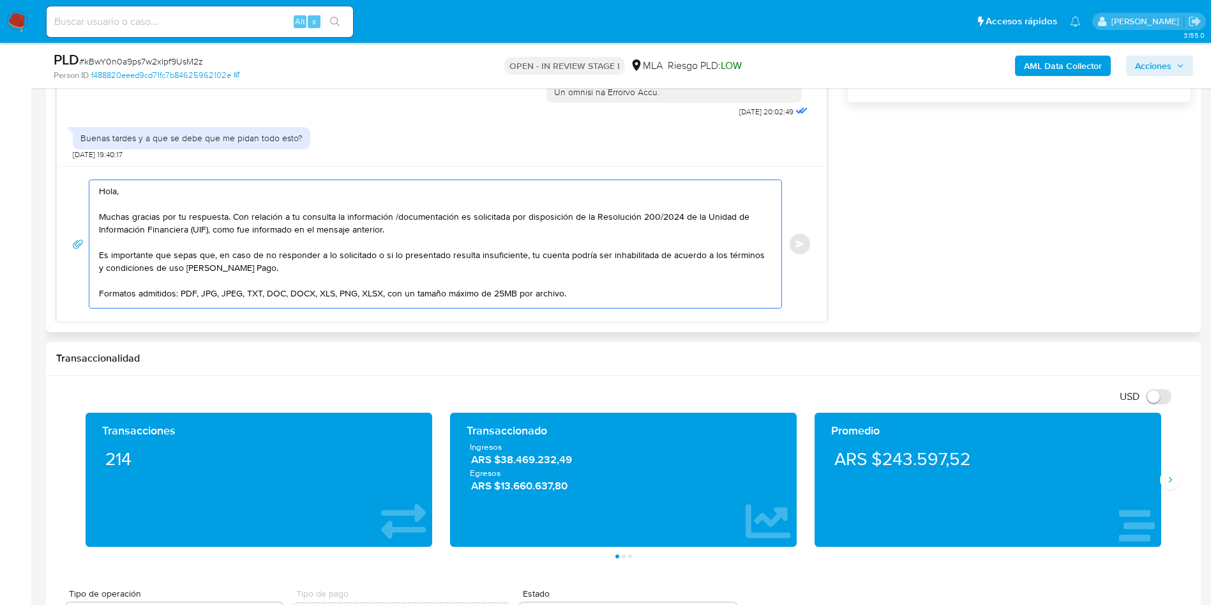
click at [283, 251] on textarea "Hola, Muchas gracias por tu respuesta. Con relación a tu consulta la informació…" at bounding box center [432, 244] width 667 height 128
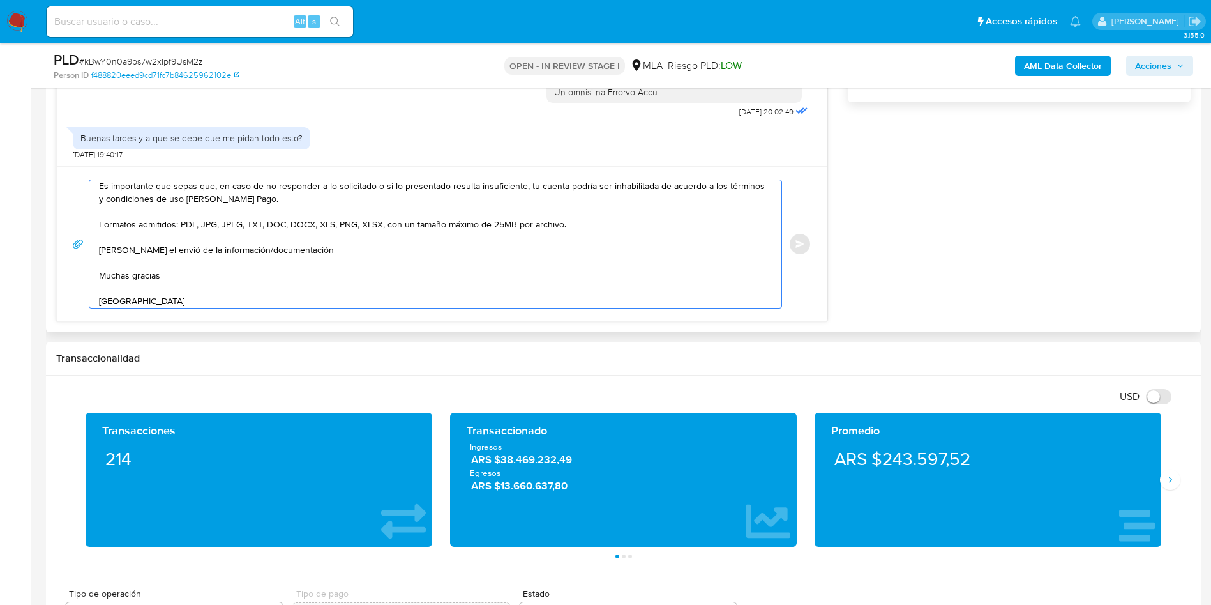
scroll to position [96, 0]
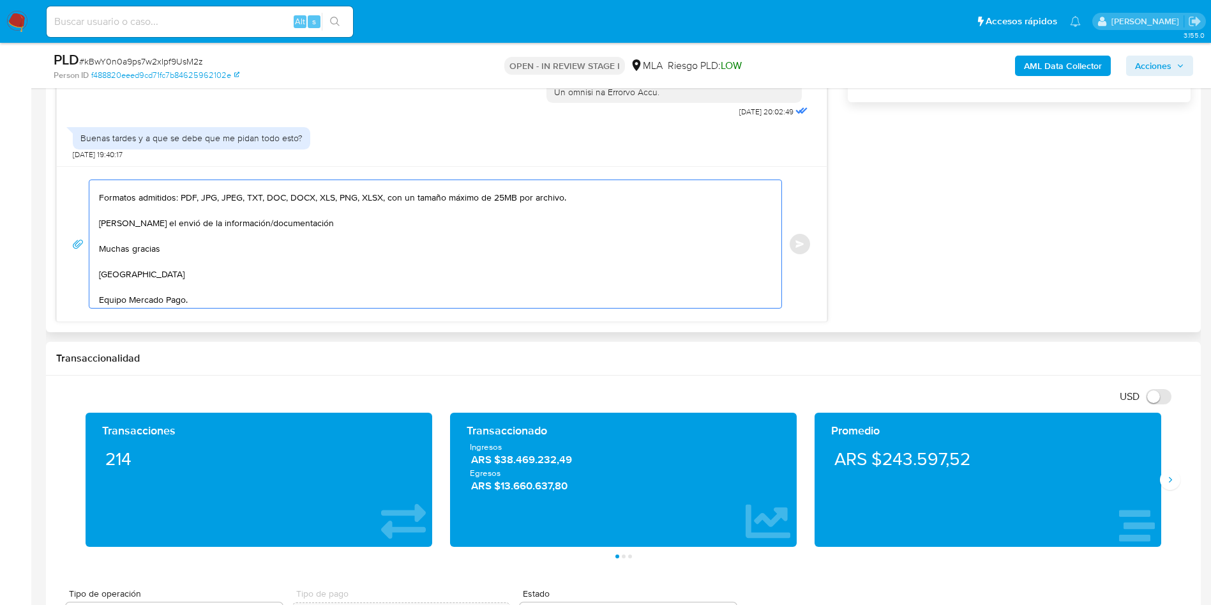
click at [271, 269] on textarea "Hola, Muchas gracias por tu respuesta. Con relación a tu consulta la informació…" at bounding box center [432, 244] width 667 height 128
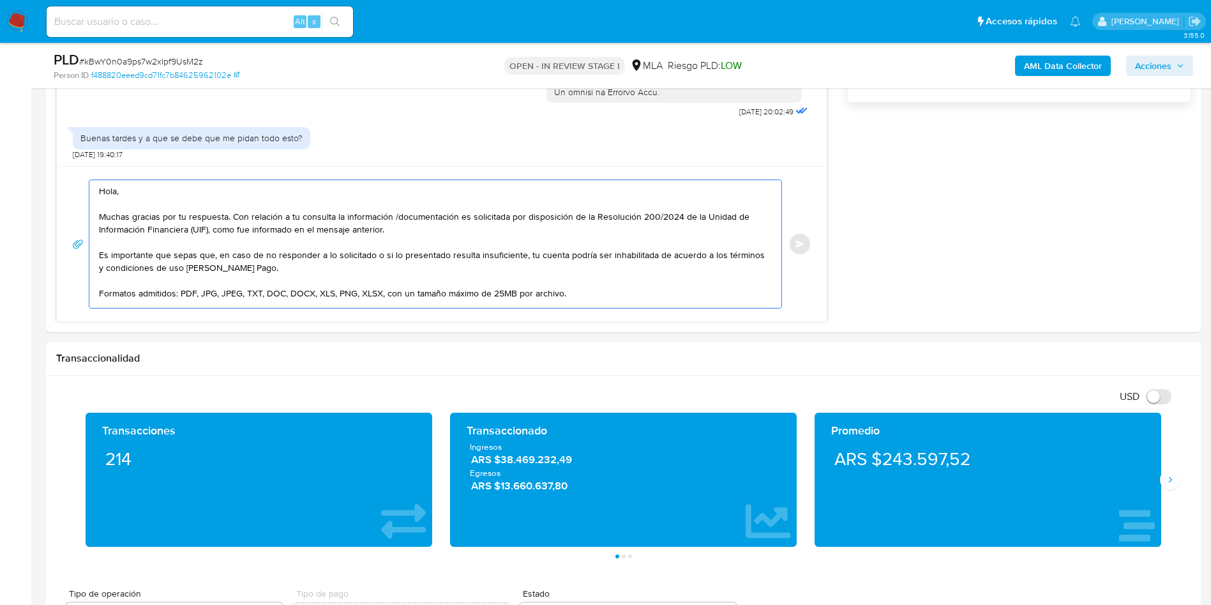
drag, startPoint x: 248, startPoint y: 294, endPoint x: 37, endPoint y: 165, distance: 247.6
click at [37, 165] on main "3.155.0 Asignado a mariaeugensa Asignado el: 17/07/2025 16:35:59 Creado el: 12/…" at bounding box center [605, 503] width 1211 height 2922
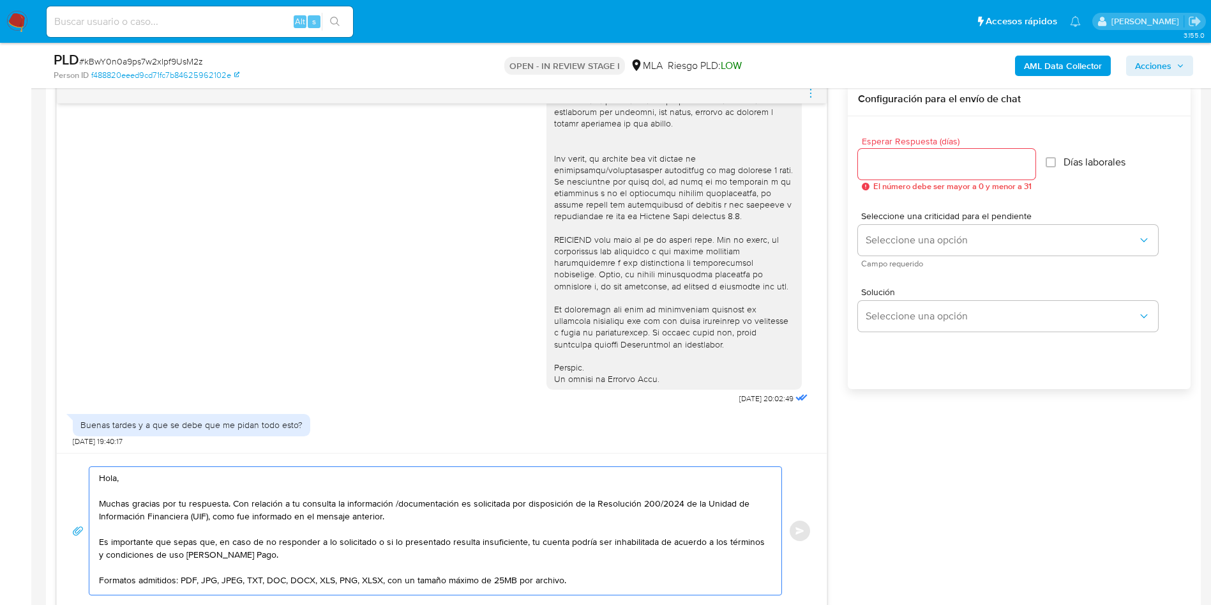
scroll to position [670, 0]
type textarea "Hola, Muchas gracias por tu respuesta. Con relación a tu consulta la informació…"
drag, startPoint x: 898, startPoint y: 164, endPoint x: 897, endPoint y: 179, distance: 15.4
click at [898, 163] on input "Esperar Respuesta (días)" at bounding box center [947, 164] width 178 height 17
type input "2"
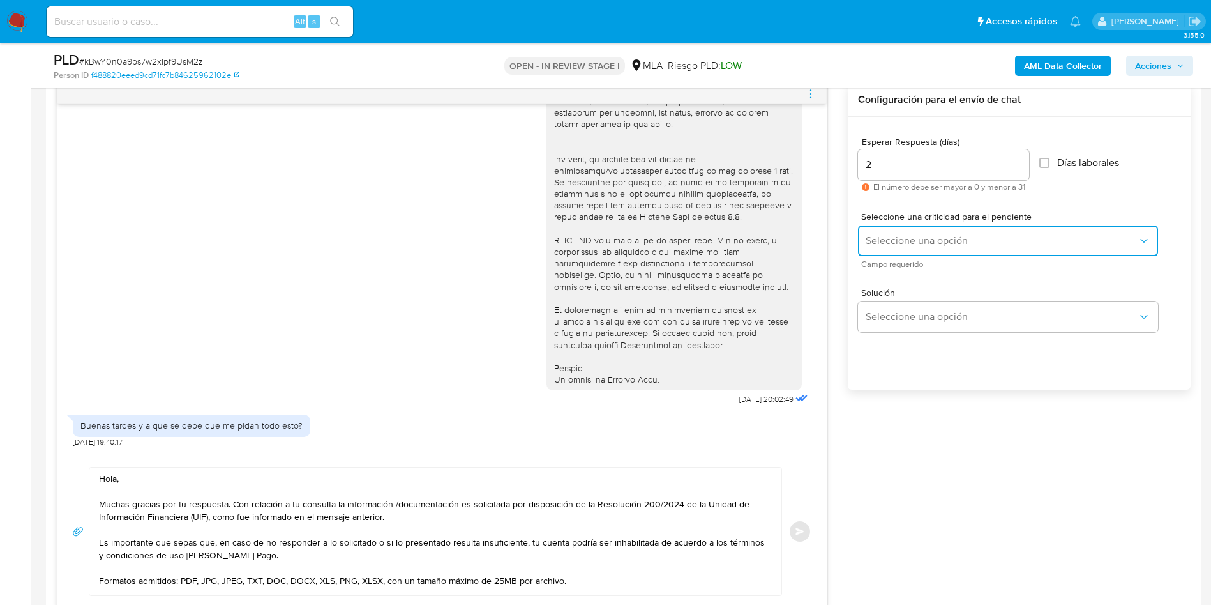
click at [883, 241] on span "Seleccione una opción" at bounding box center [1002, 240] width 272 height 13
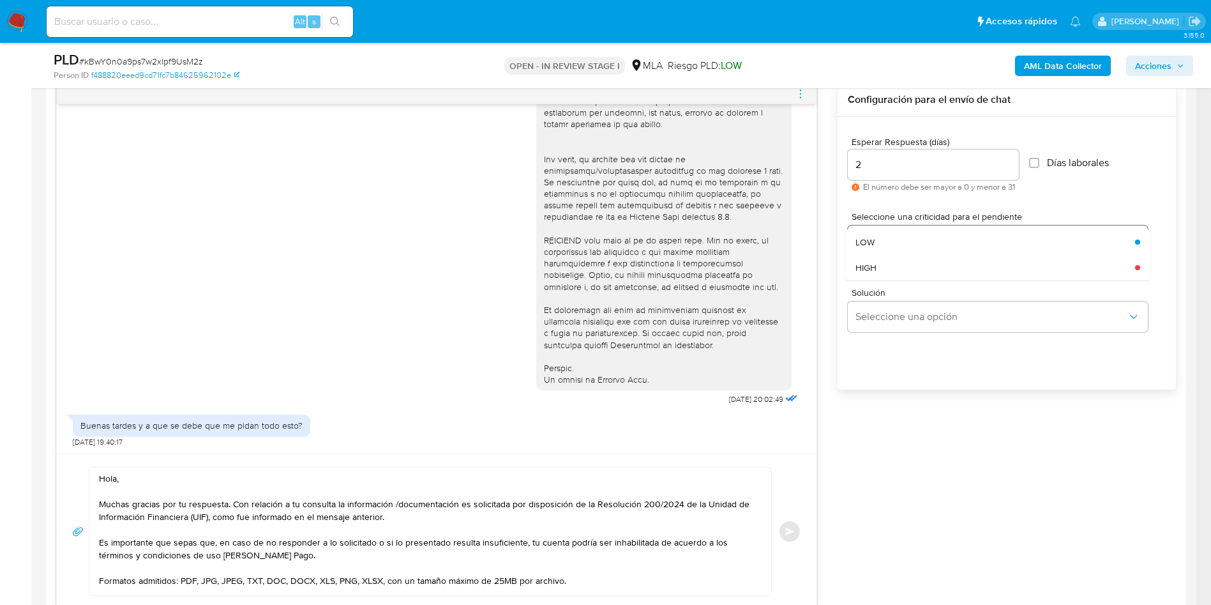
click at [888, 249] on div "LOW" at bounding box center [992, 242] width 272 height 26
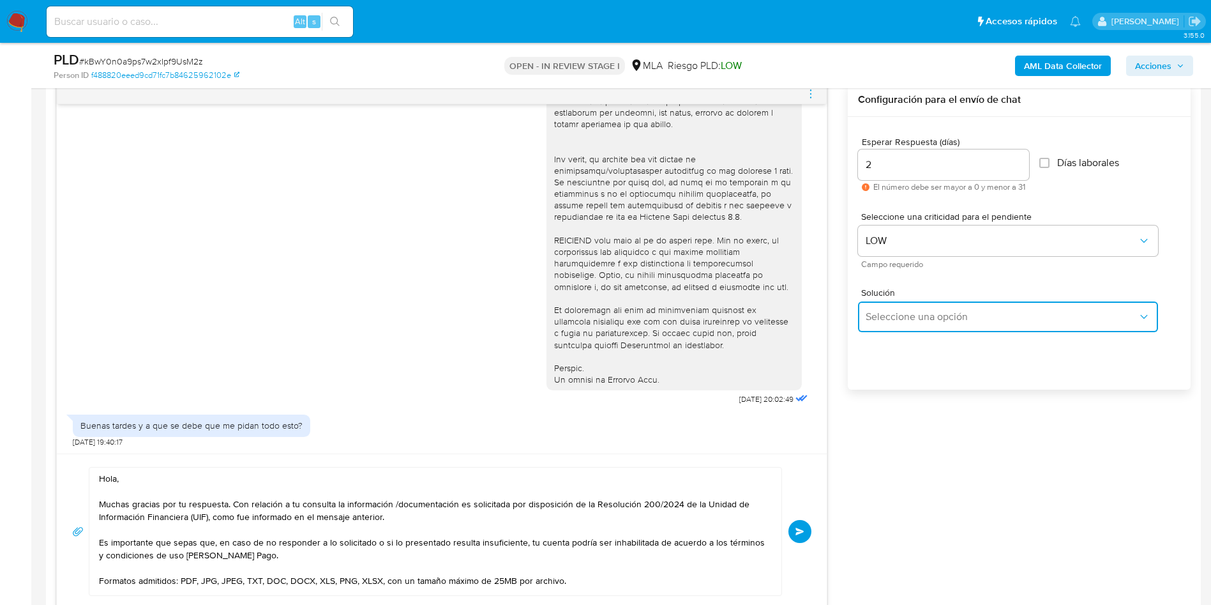
click at [879, 314] on span "Seleccione una opción" at bounding box center [1002, 316] width 272 height 13
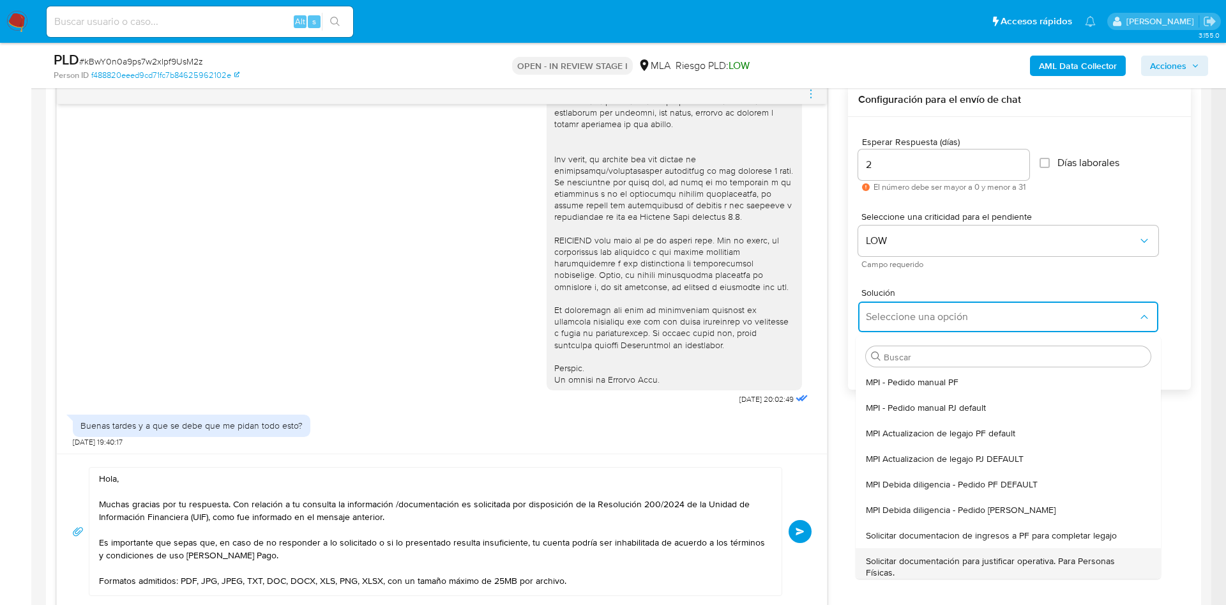
click at [916, 564] on span "Solicitar documentación para justificar operativa. Para Personas Físicas." at bounding box center [1004, 566] width 277 height 23
type textarea "Hola,En función de las operaciones registradas en tu cuenta de Mercado Pago, ne…"
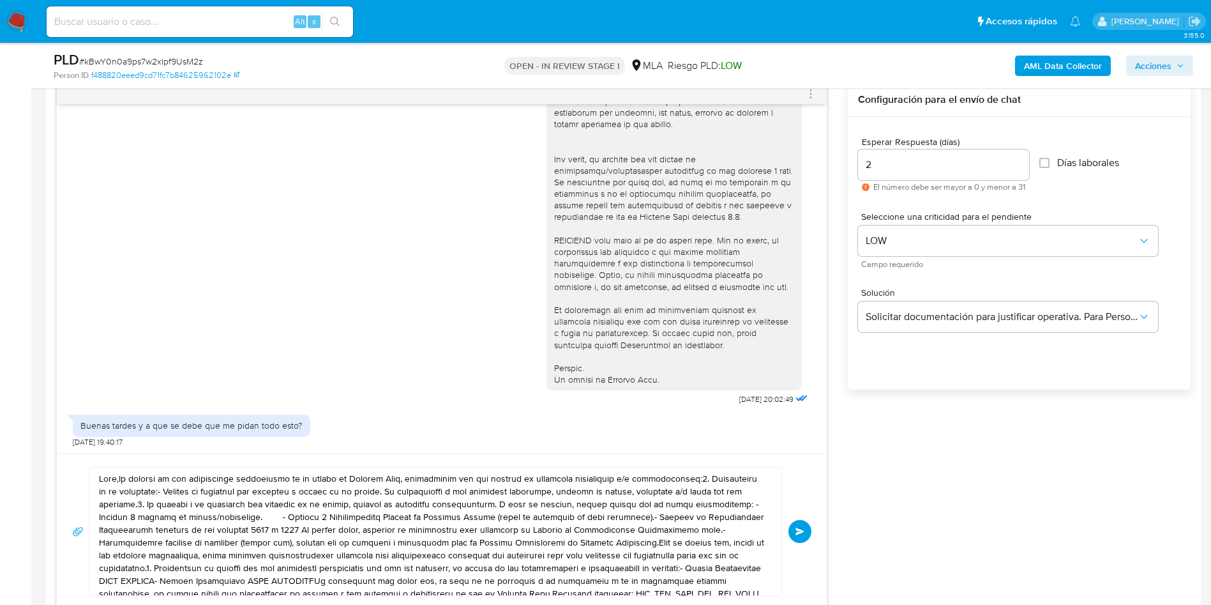
click at [554, 513] on textarea at bounding box center [432, 531] width 667 height 128
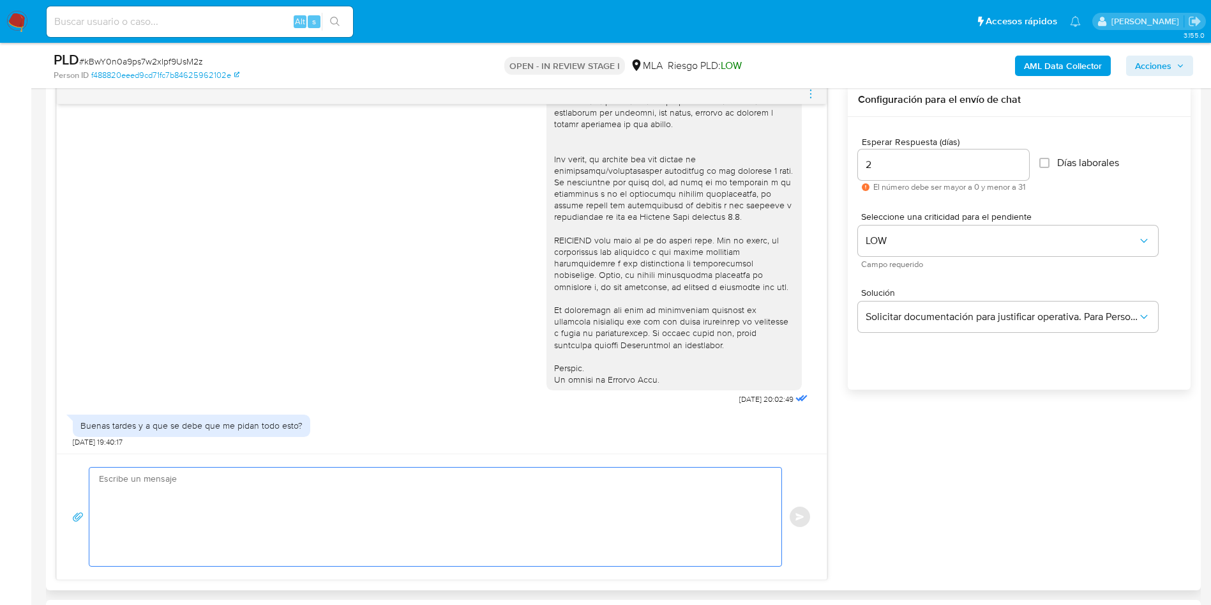
paste textarea "Hola, Muchas gracias por tu respuesta. Con relación a tu consulta la informació…"
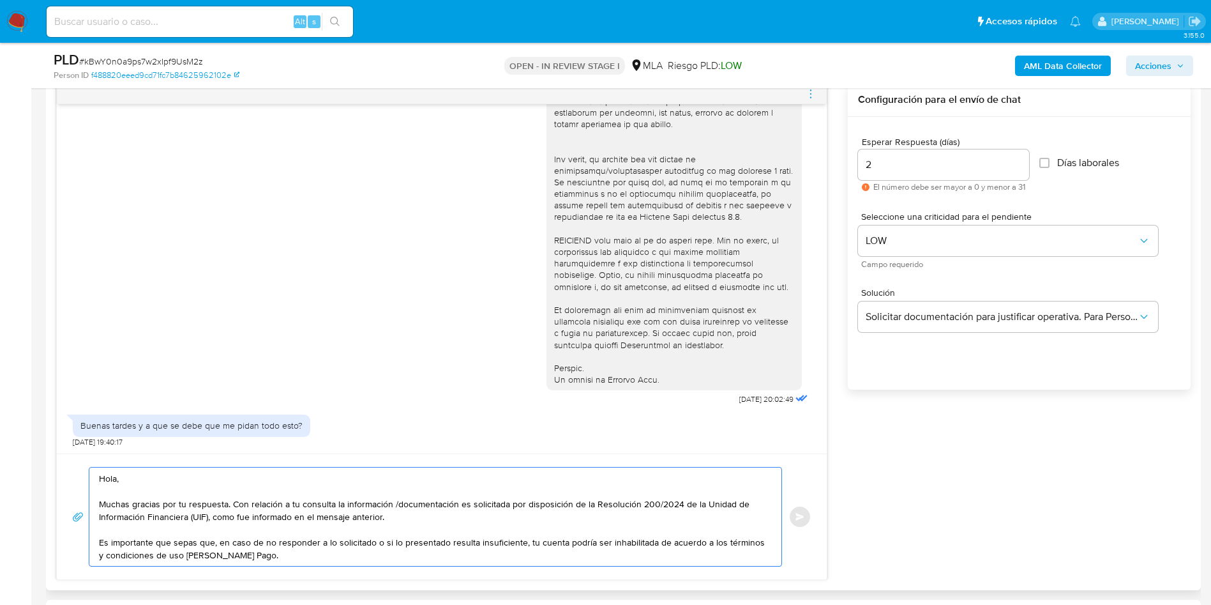
scroll to position [94, 0]
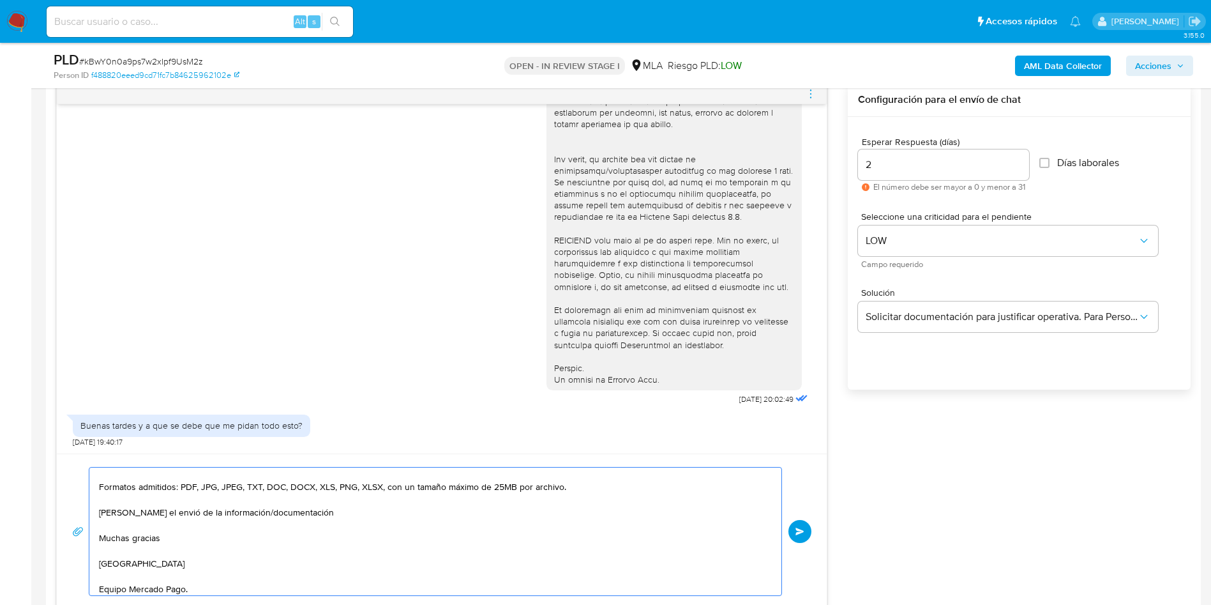
click at [554, 513] on textarea "Hola, Muchas gracias por tu respuesta. Con relación a tu consulta la informació…" at bounding box center [432, 531] width 667 height 128
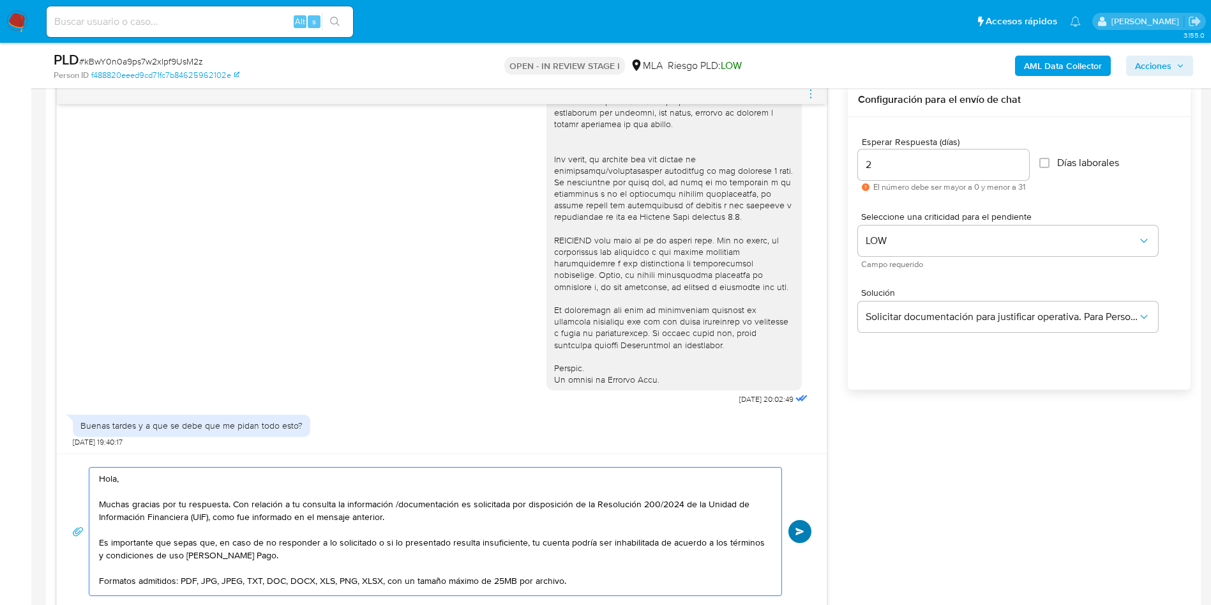
type textarea "Hola, Muchas gracias por tu respuesta. Con relación a tu consulta la informació…"
click at [794, 526] on button "Enviar" at bounding box center [800, 531] width 23 height 23
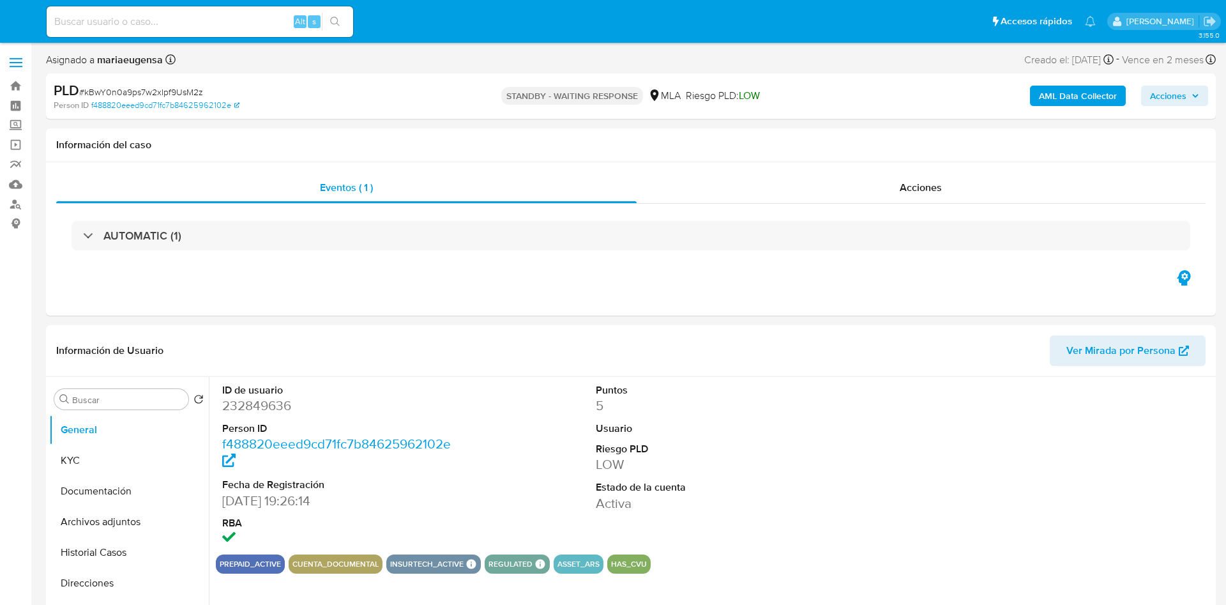
select select "10"
